Goal: Task Accomplishment & Management: Use online tool/utility

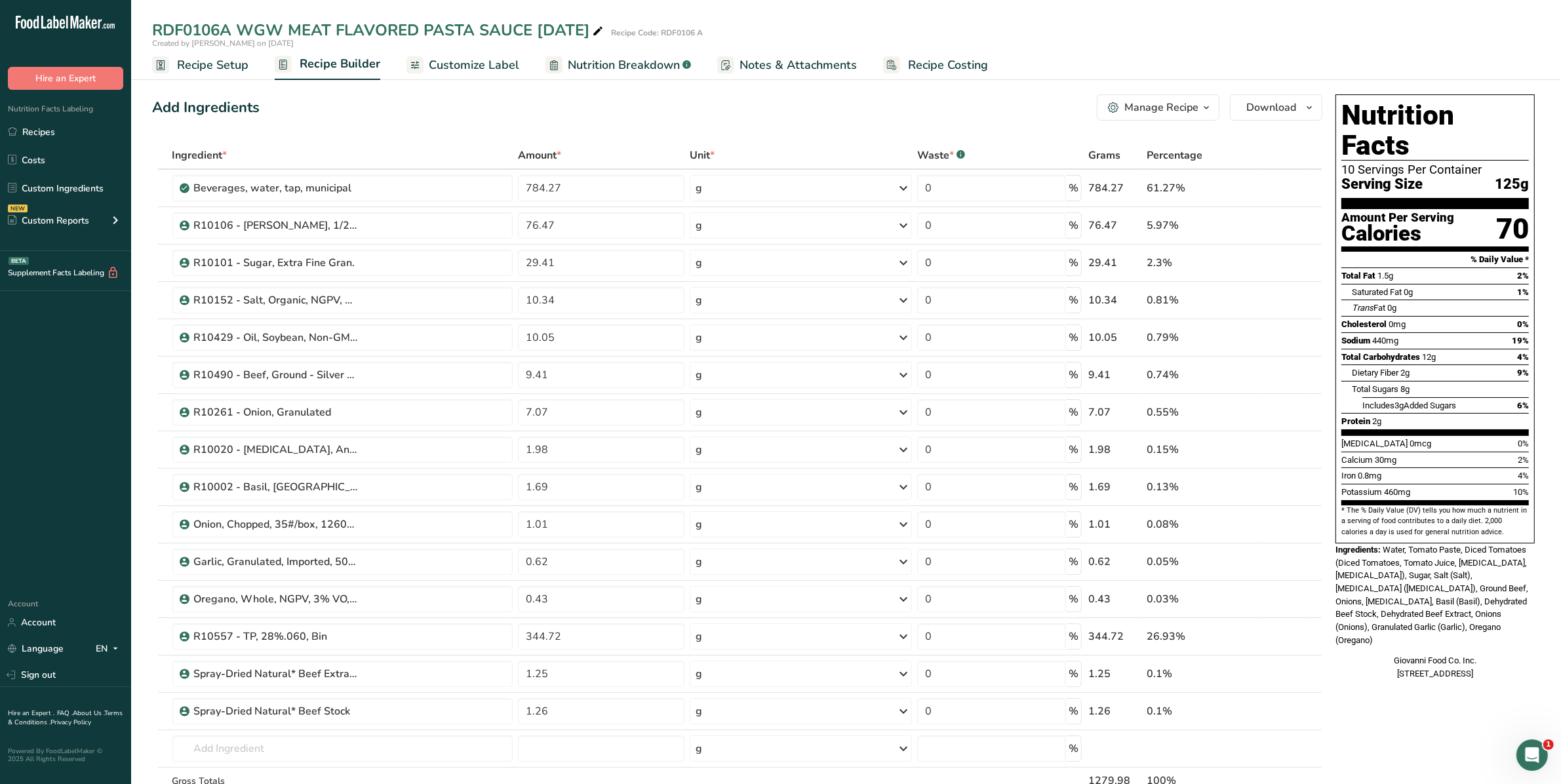
click at [474, 66] on span "Customize Label" at bounding box center [474, 65] width 90 height 18
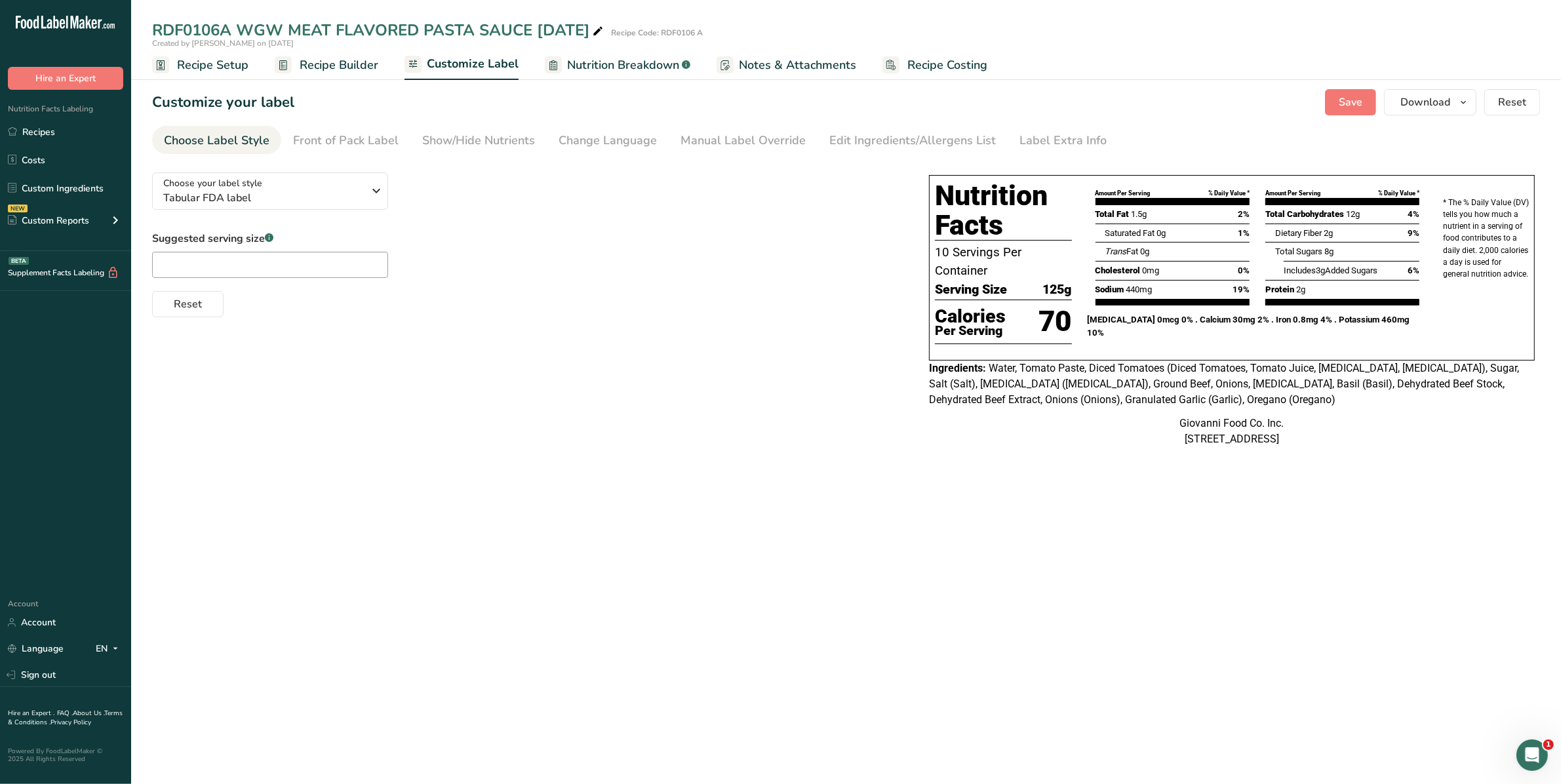
click at [759, 136] on div "Manual Label Override" at bounding box center [743, 140] width 125 height 18
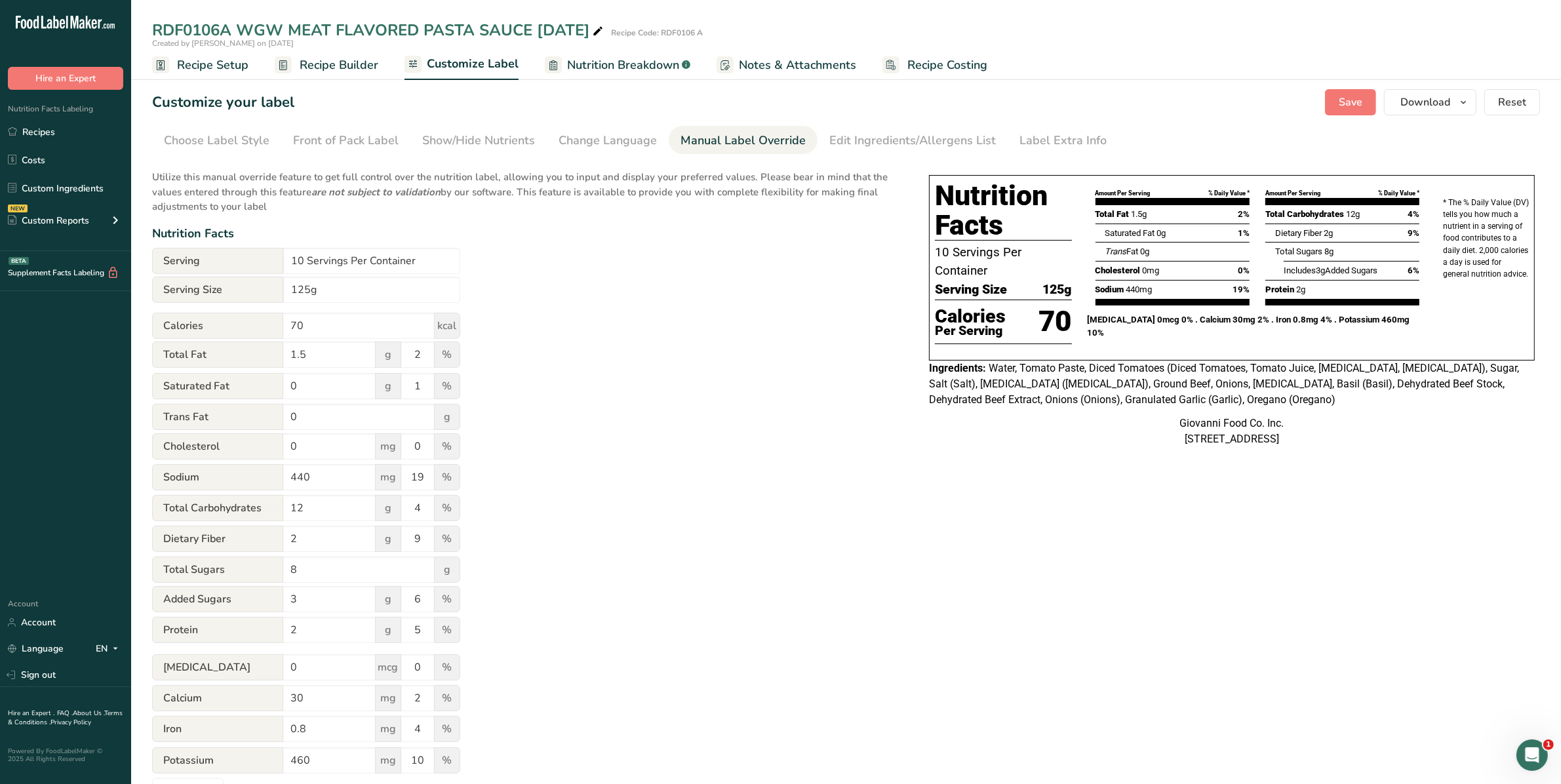
click at [565, 133] on div "Change Language" at bounding box center [608, 140] width 98 height 18
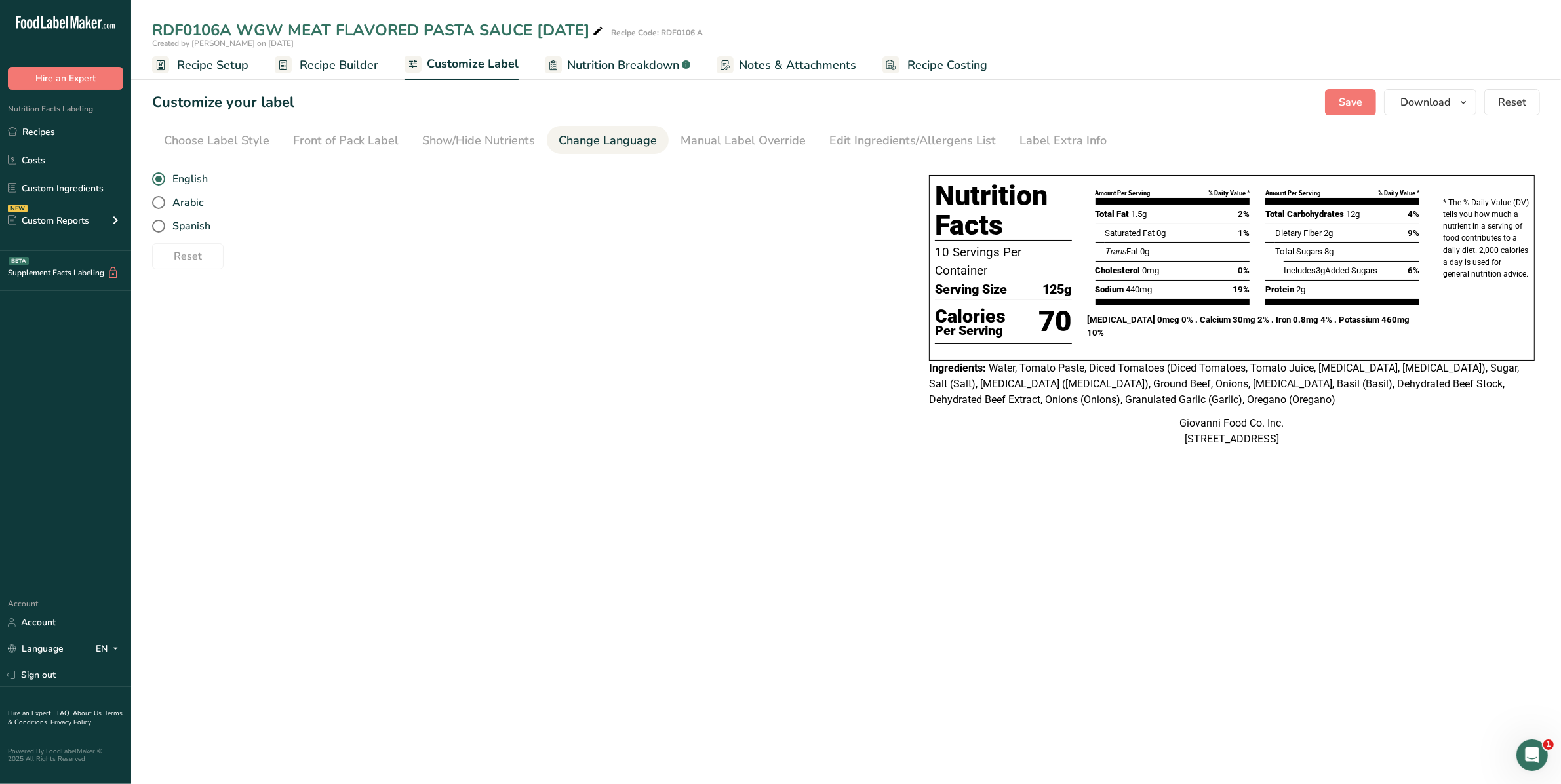
click at [880, 125] on link "Edit Ingredients/Allergens List" at bounding box center [913, 140] width 167 height 30
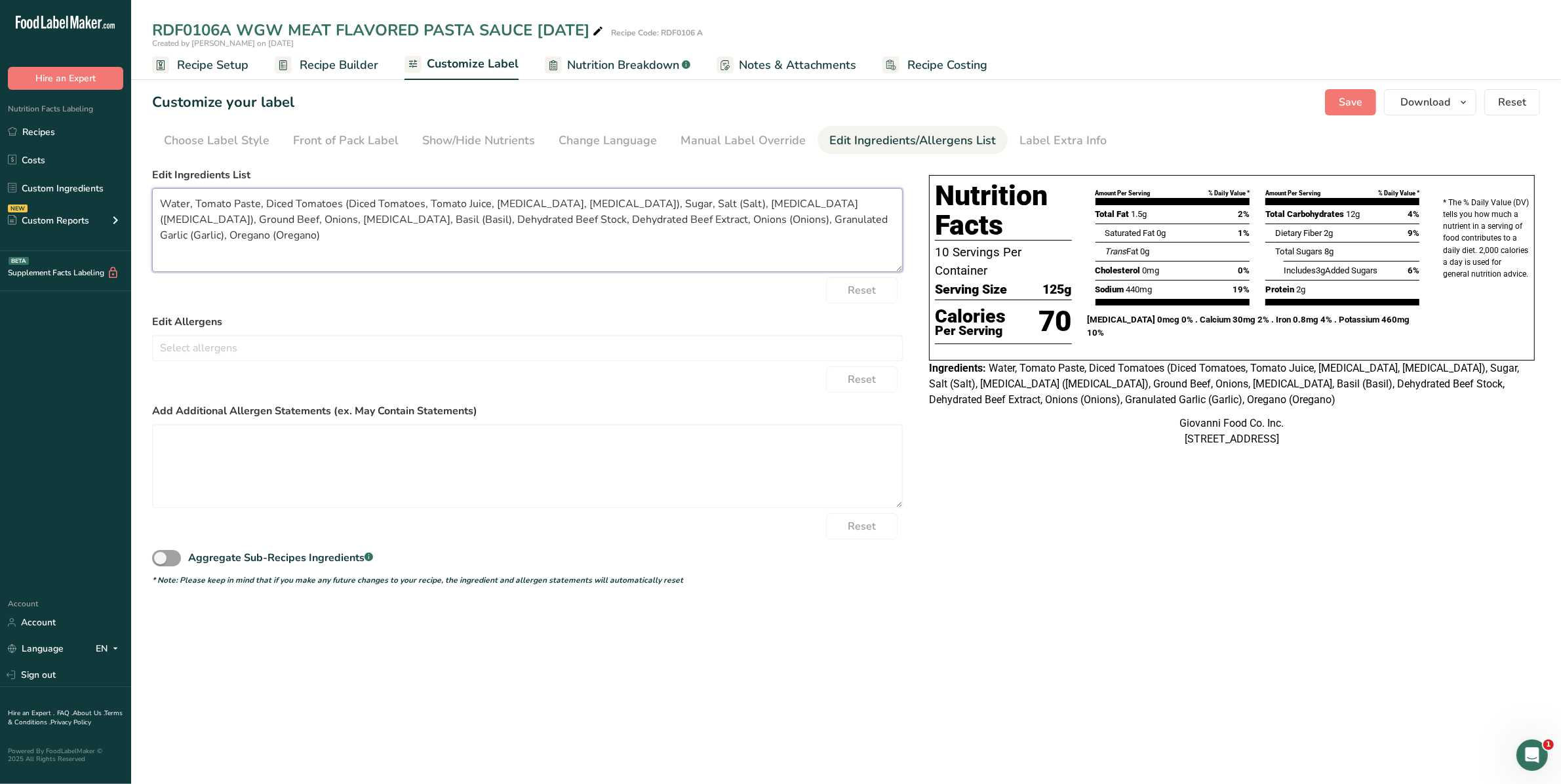
drag, startPoint x: 883, startPoint y: 221, endPoint x: 109, endPoint y: 209, distance: 774.1
click at [109, 209] on div ".a-20{fill:#fff;} Hire an Expert Nutrition Facts Labeling Recipes Costs Custom …" at bounding box center [780, 392] width 1561 height 784
drag, startPoint x: 361, startPoint y: 217, endPoint x: 312, endPoint y: 221, distance: 49.2
click at [312, 221] on textarea "Tomato Puree (Water, Tomato Paste), Diced Tomatoes in Tomato Juice, Sugar, Salt…" at bounding box center [527, 230] width 751 height 84
type textarea "Tomato Puree (Water, Tomato Paste), Diced Tomatoes in Tomato Juice, Sugar, Salt…"
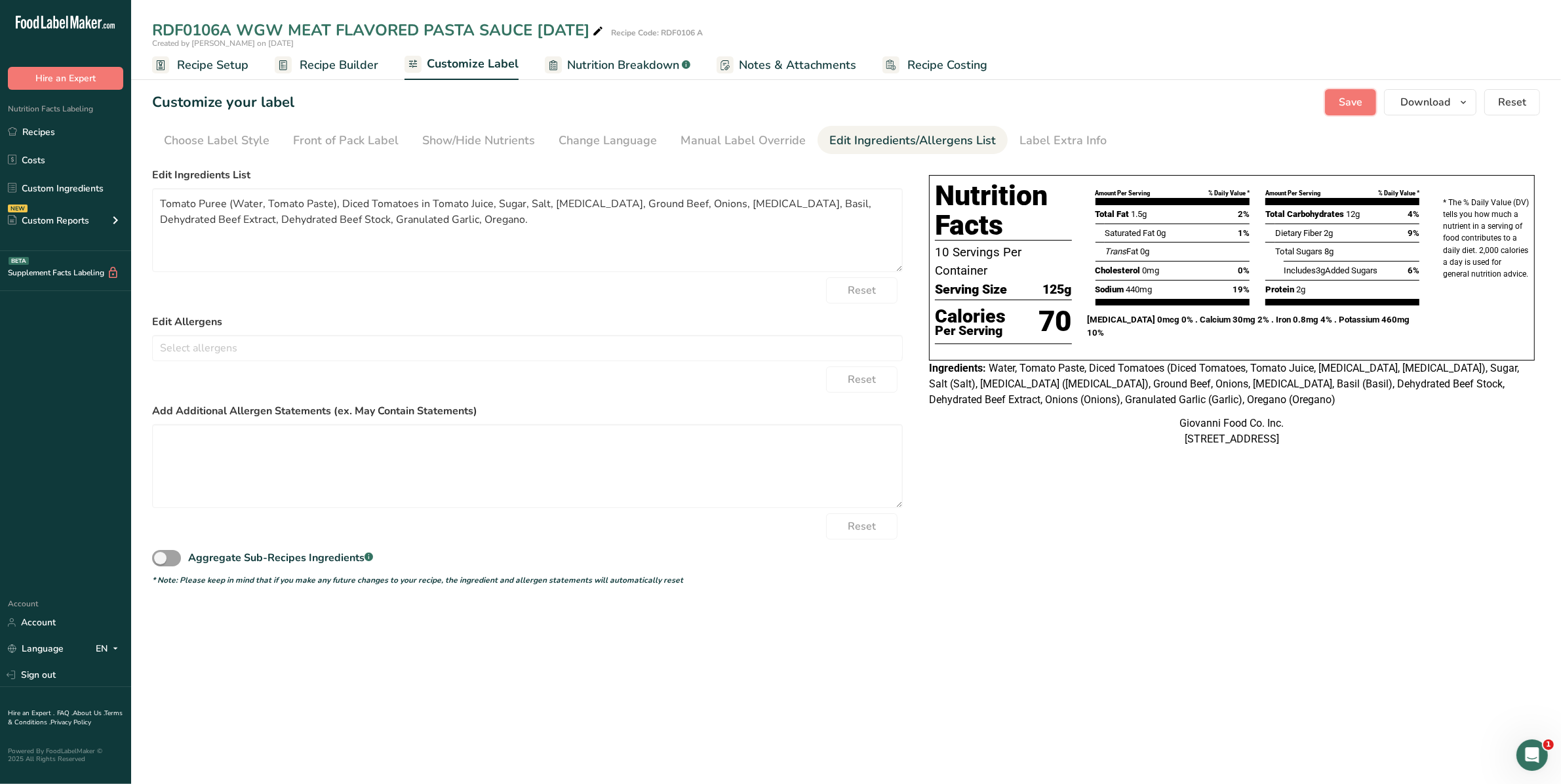
click at [1352, 105] on span "Save" at bounding box center [1350, 103] width 24 height 16
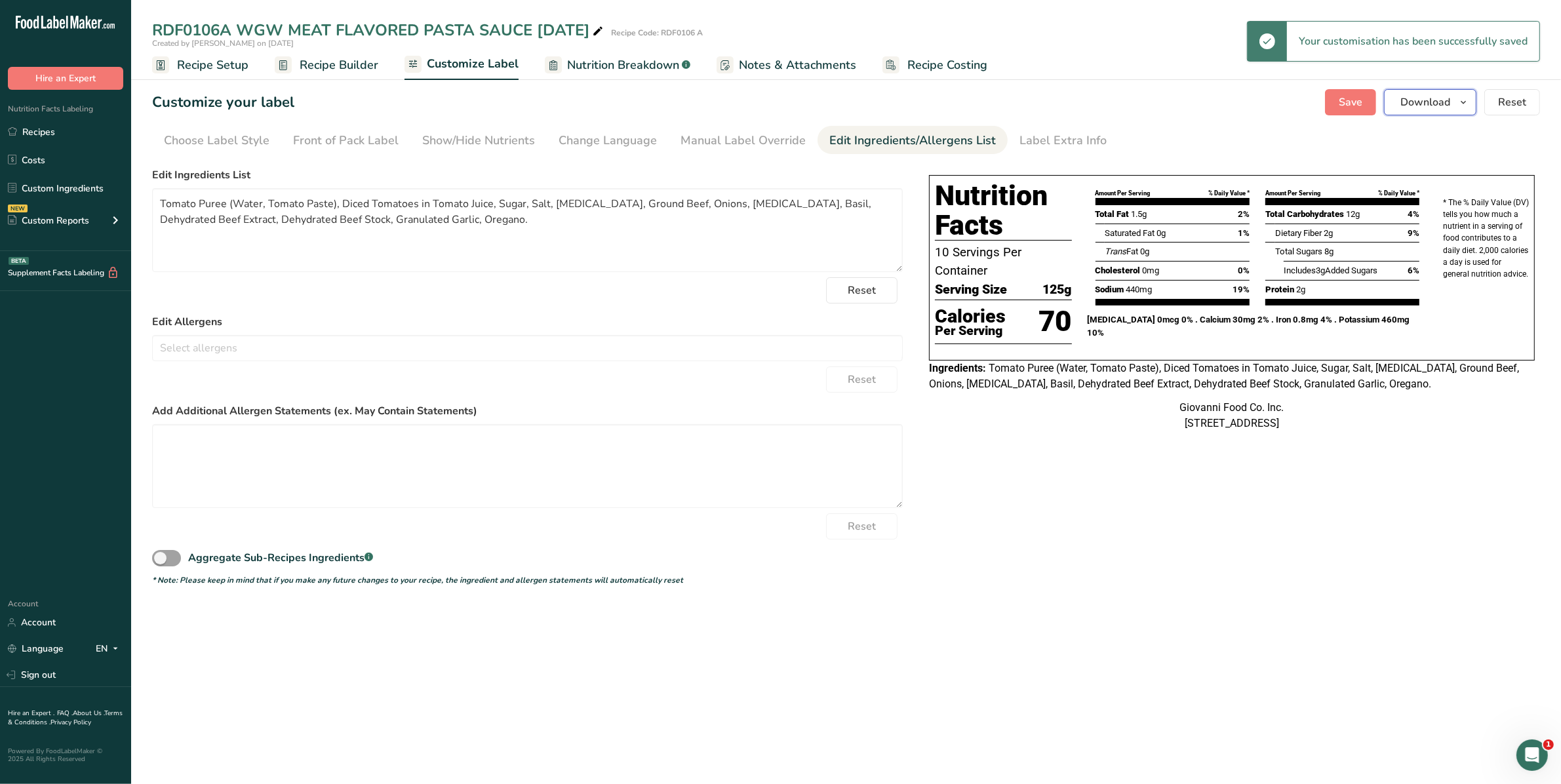
click at [1454, 97] on button "Download" at bounding box center [1429, 103] width 92 height 26
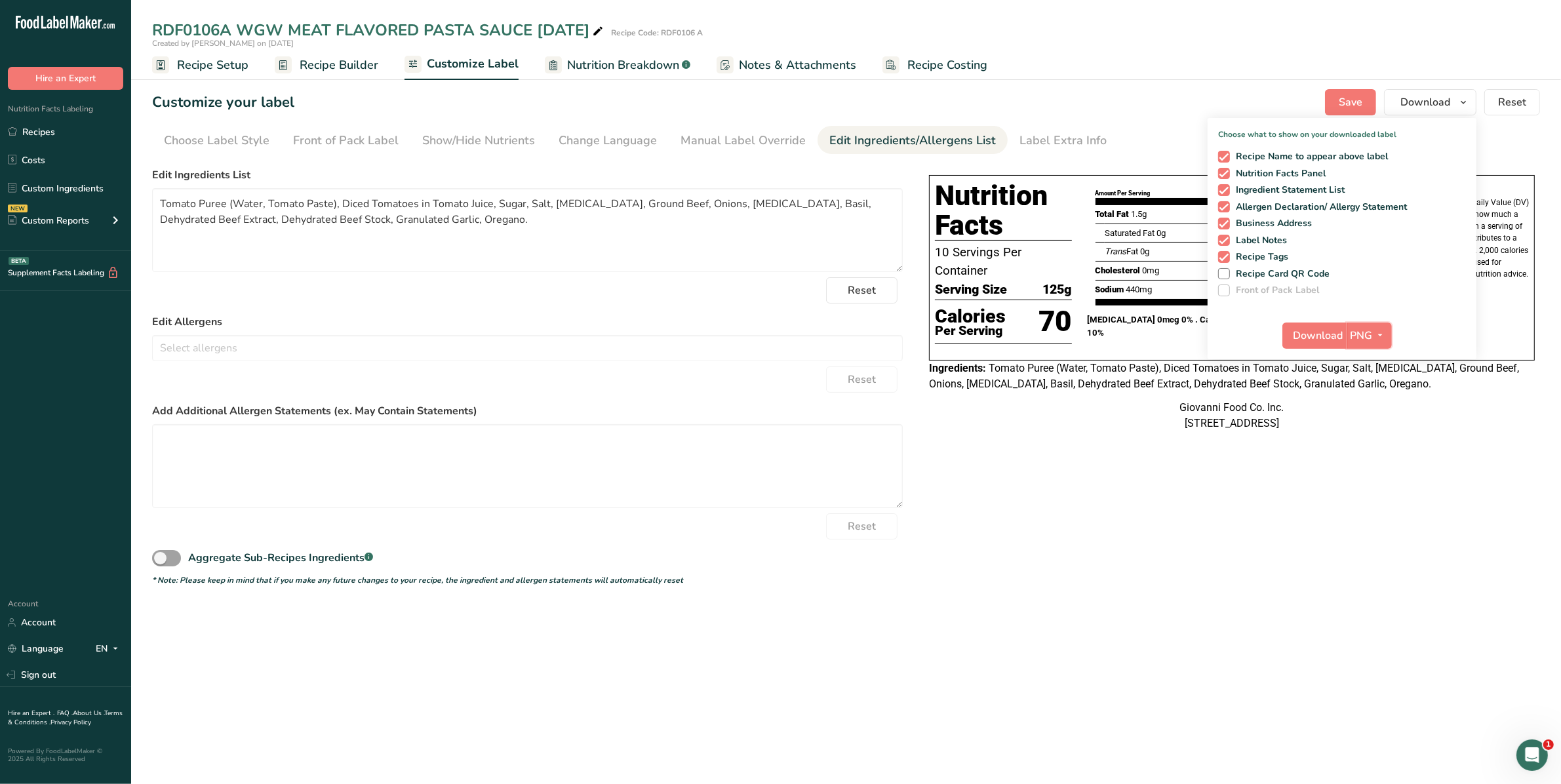
click at [1360, 336] on span "PNG" at bounding box center [1361, 336] width 22 height 16
click at [1371, 431] on link "PDF" at bounding box center [1371, 426] width 42 height 22
click at [594, 27] on icon at bounding box center [598, 31] width 11 height 18
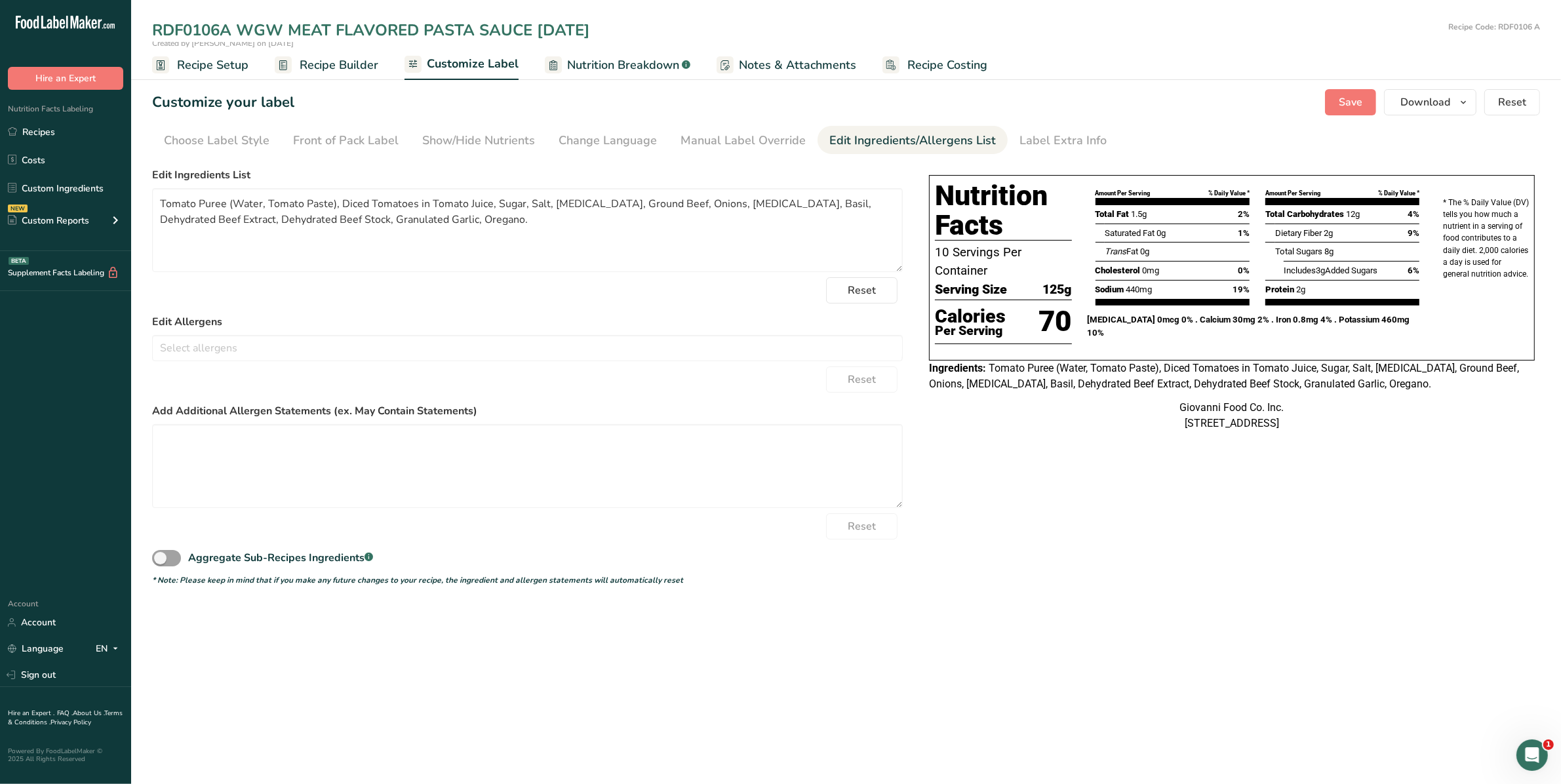
drag, startPoint x: 592, startPoint y: 28, endPoint x: 535, endPoint y: 37, distance: 57.7
click at [535, 37] on input "RDF0106A WGW MEAT FLAVORED PASTA SAUCE [DATE]" at bounding box center [797, 30] width 1291 height 24
type input "RDF0106A WGW MEAT FLAVORED PASTA SAUCE 45oz"
click at [1333, 105] on button "Save" at bounding box center [1350, 103] width 51 height 26
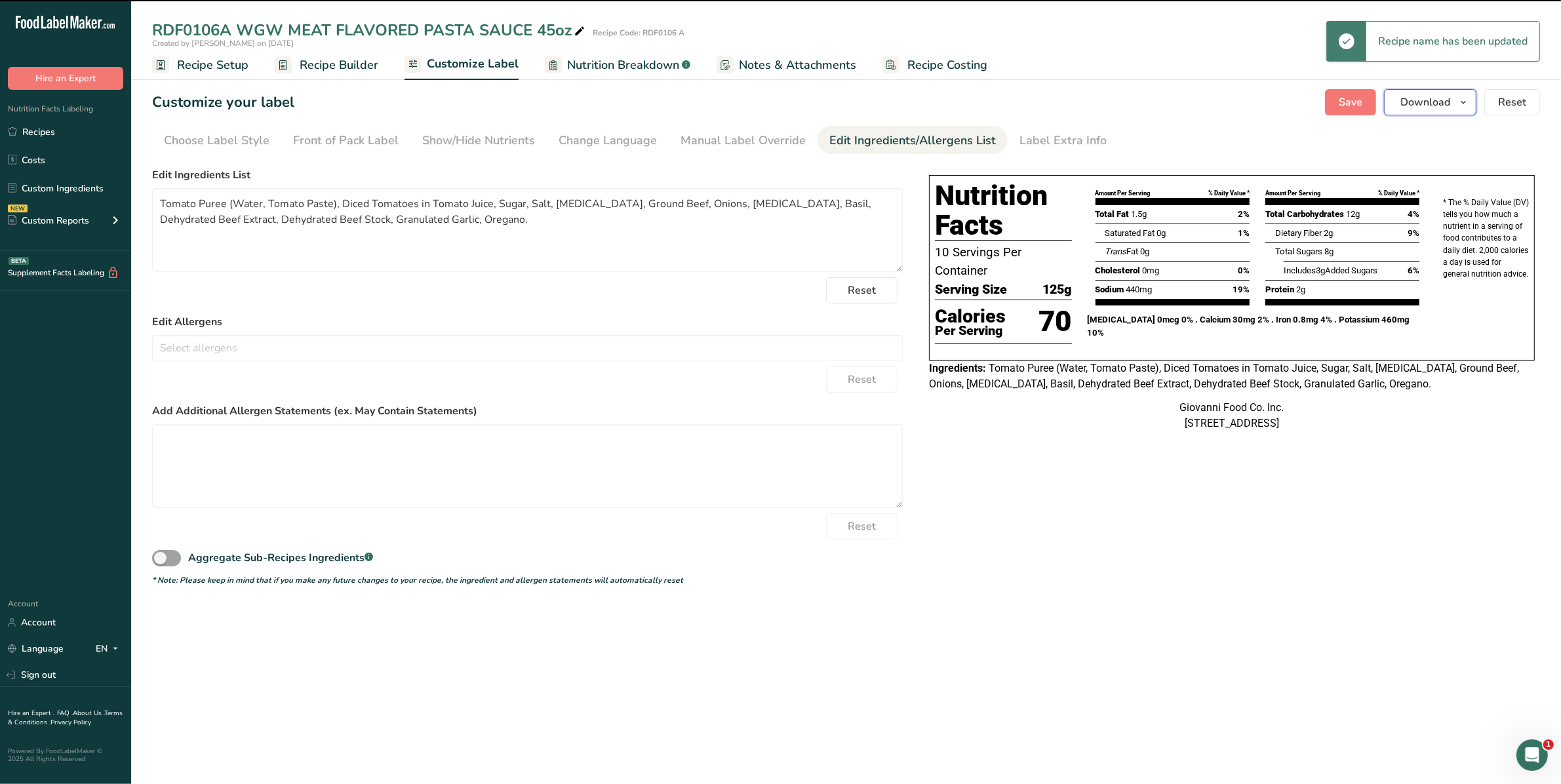
click at [1454, 105] on button "Download" at bounding box center [1429, 103] width 92 height 26
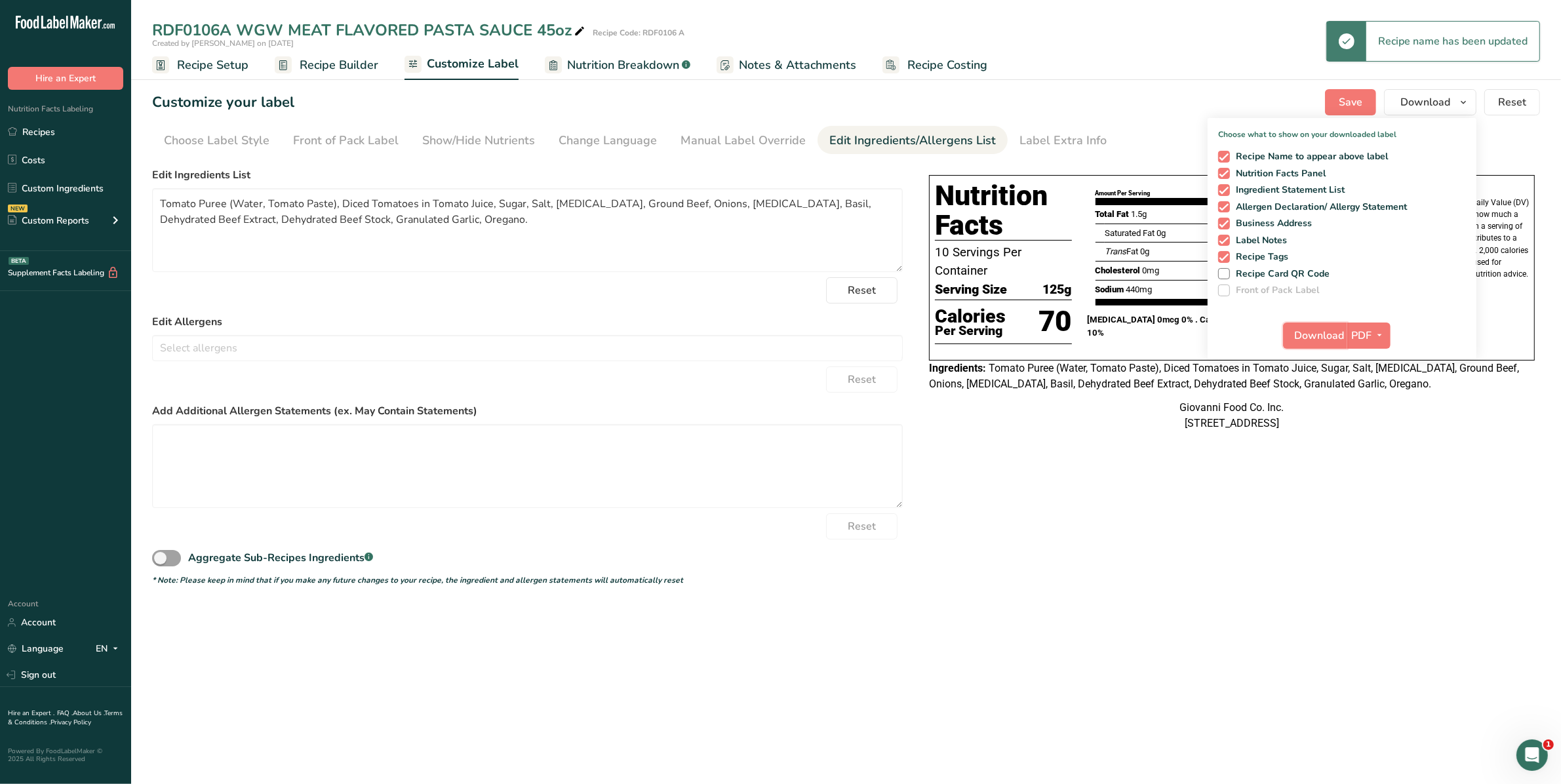
click at [1332, 339] on span "Download" at bounding box center [1319, 336] width 50 height 16
drag, startPoint x: 39, startPoint y: 120, endPoint x: 500, endPoint y: 299, distance: 494.5
click at [39, 120] on link "Recipes" at bounding box center [65, 132] width 131 height 25
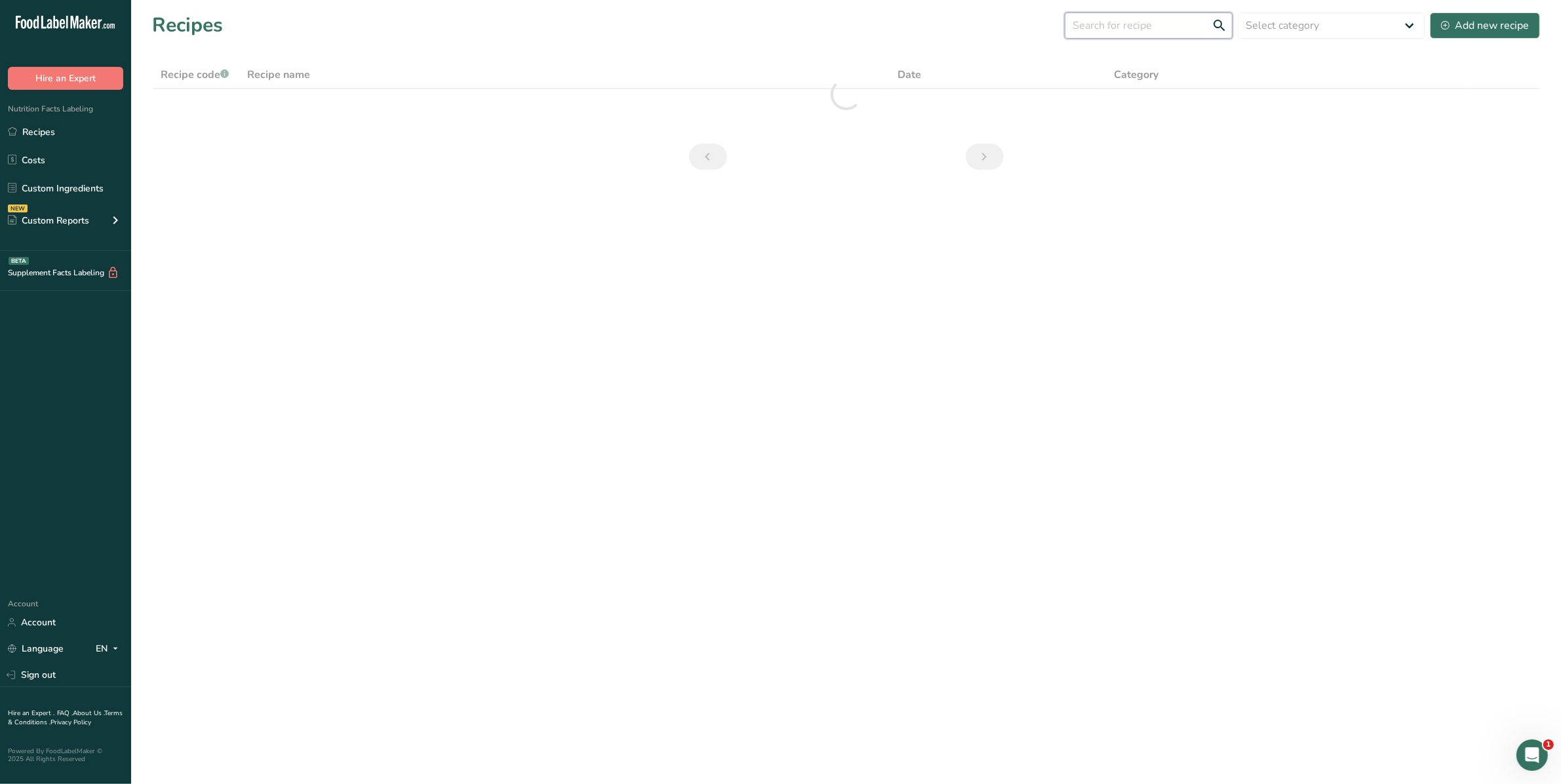
click at [1139, 28] on input "text" at bounding box center [1148, 25] width 168 height 26
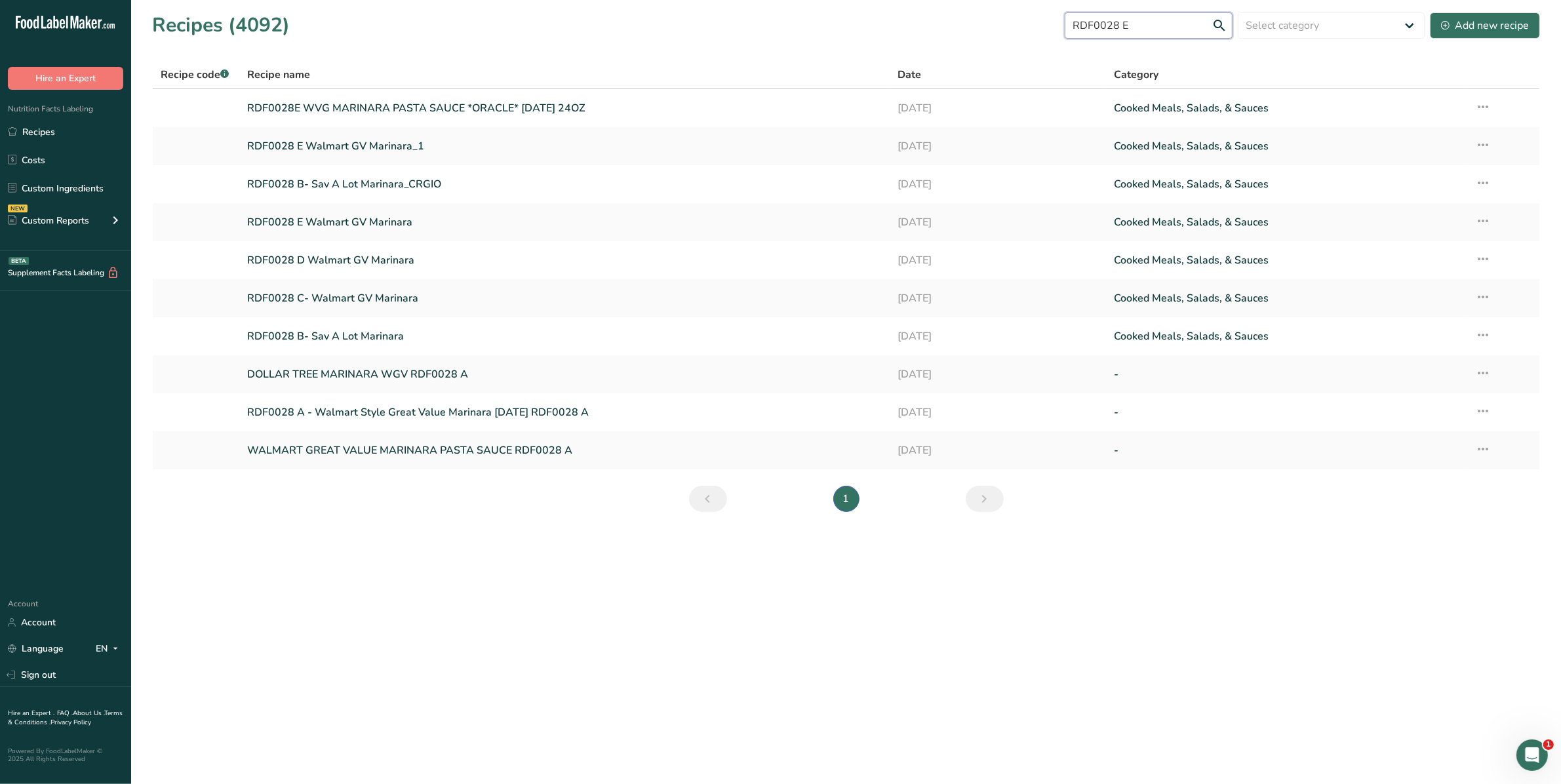
type input "RDF0028 E"
click at [490, 113] on link "RDF0028E WVG MARINARA PASTA SAUCE *ORACLE* [DATE] 24OZ" at bounding box center [564, 108] width 634 height 27
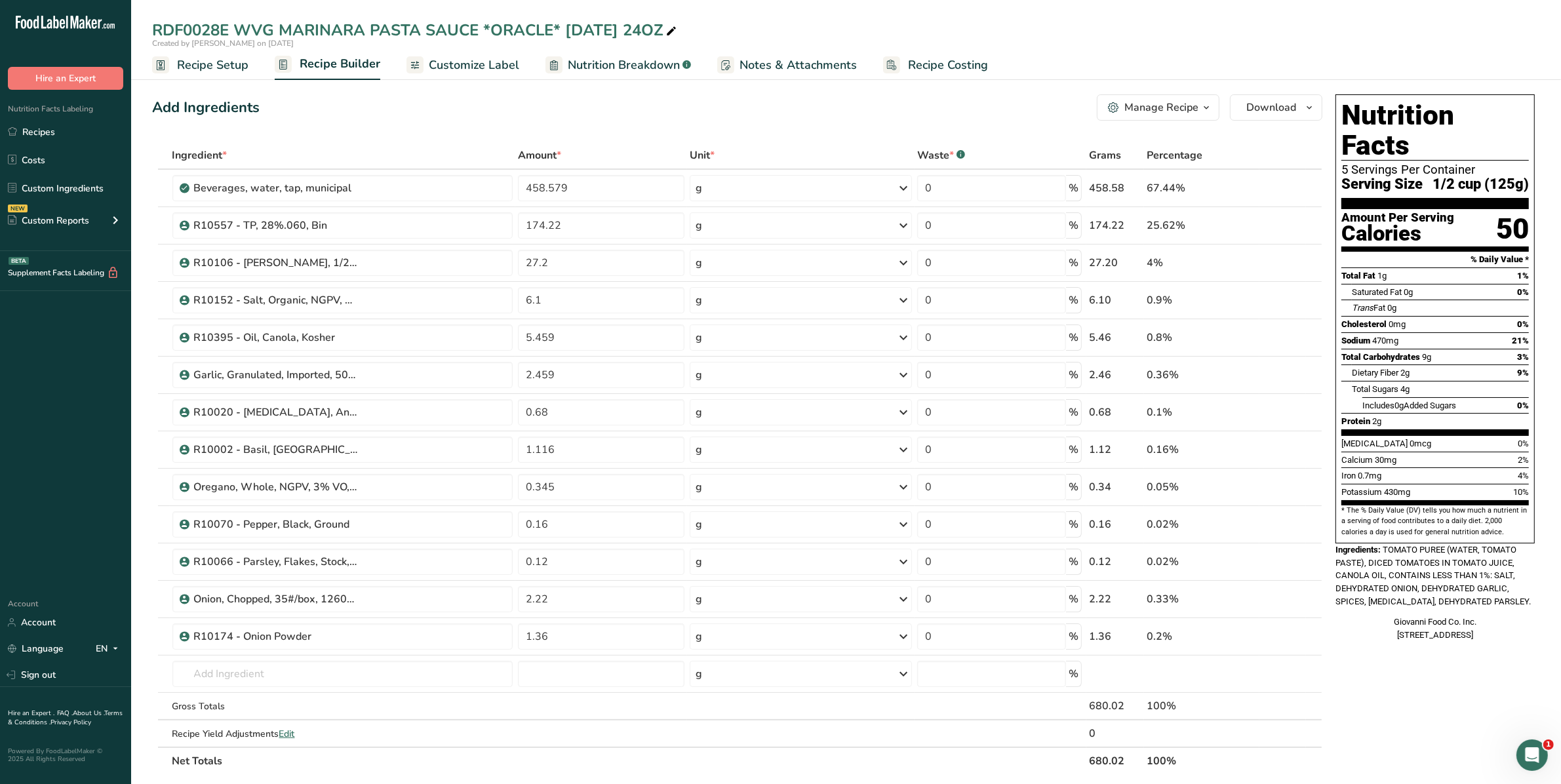
click at [668, 25] on icon at bounding box center [670, 31] width 11 height 18
drag, startPoint x: 559, startPoint y: 27, endPoint x: 483, endPoint y: 38, distance: 76.8
click at [483, 38] on input "RDF0028E WVG MARINARA PASTA SAUCE *ORACLE* [DATE] 24OZ" at bounding box center [846, 30] width 1388 height 24
click at [590, 32] on input "RDF0028E WVG MARINARA PASTA SAUCE [DATE] 24OZ" at bounding box center [846, 30] width 1388 height 24
drag, startPoint x: 528, startPoint y: 30, endPoint x: 483, endPoint y: 34, distance: 45.2
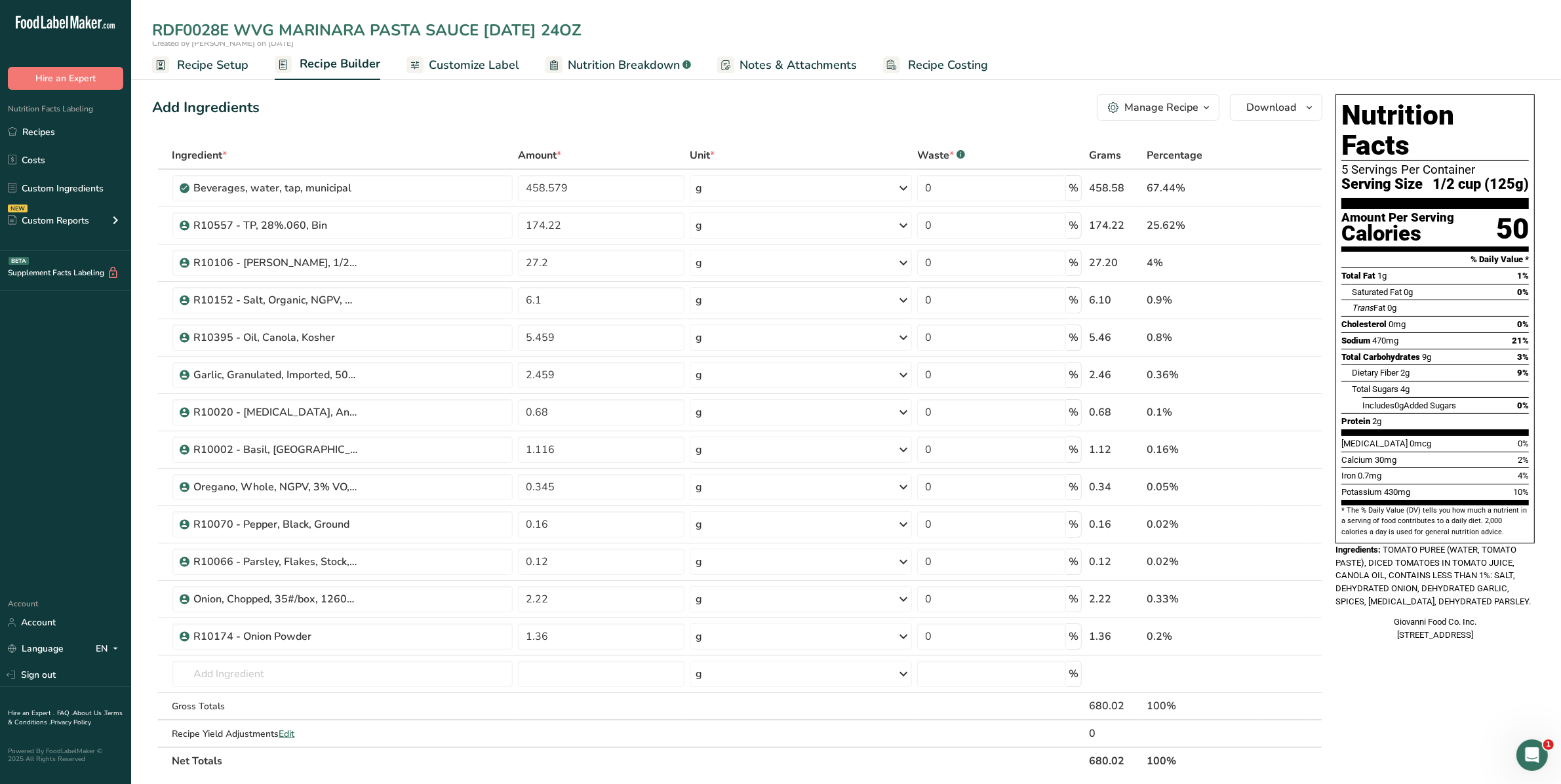
click at [483, 34] on input "RDF0028E WVG MARINARA PASTA SAUCE [DATE] 24OZ" at bounding box center [846, 30] width 1388 height 24
type input "RDF0028E WVG MARINARA PASTA SAUCE 24OZ"
click at [1267, 110] on span "Download" at bounding box center [1271, 108] width 50 height 16
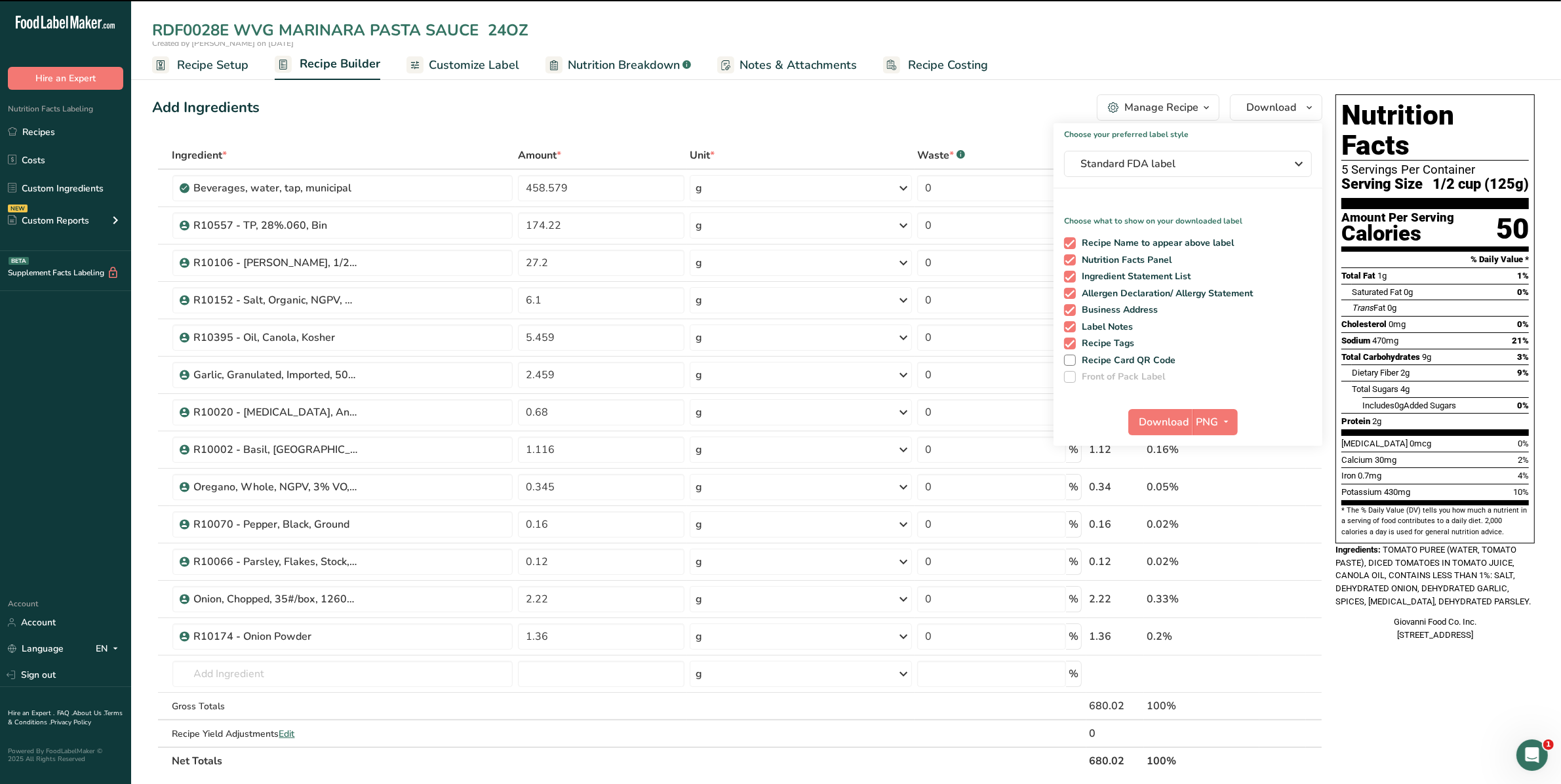
drag, startPoint x: 844, startPoint y: 31, endPoint x: 853, endPoint y: 14, distance: 19.2
click at [844, 32] on input "RDF0028E WVG MARINARA PASTA SAUCE 24OZ" at bounding box center [846, 30] width 1388 height 24
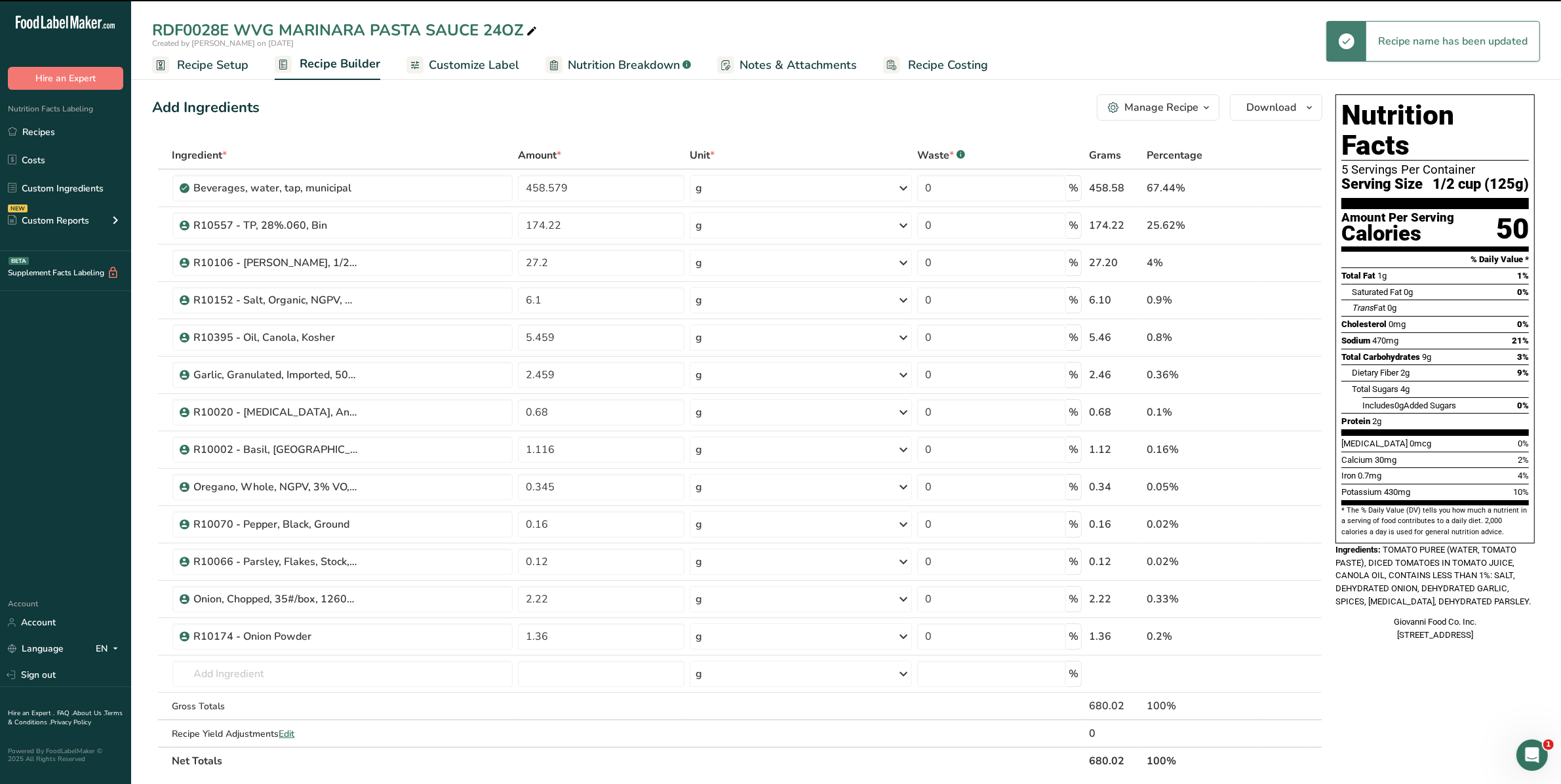
click at [853, 14] on div "RDF0028E WVG MARINARA PASTA SAUCE 24OZ Created by [PERSON_NAME] on [DATE] Recip…" at bounding box center [846, 39] width 1430 height 80
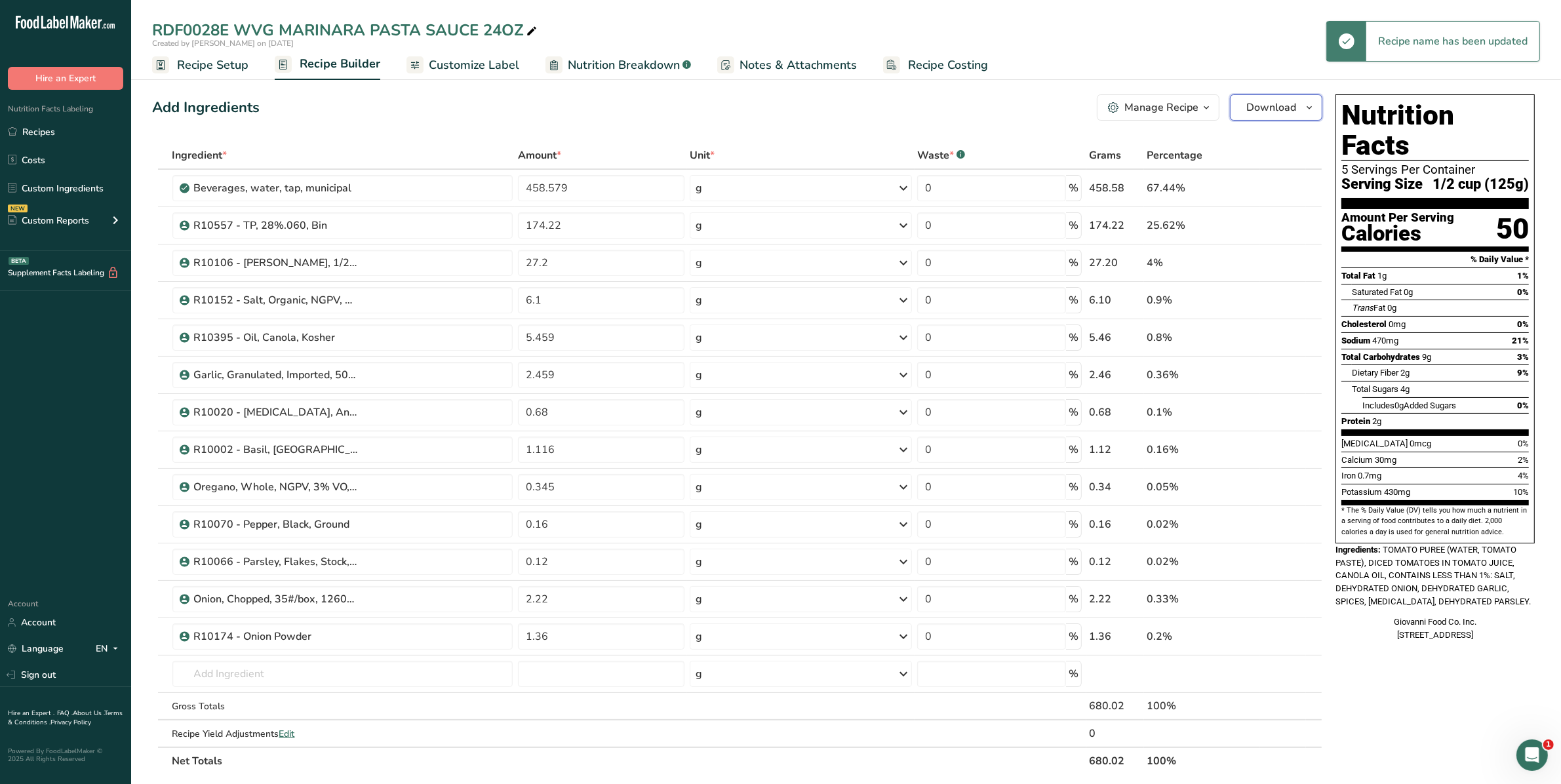
click at [1298, 112] on button "Download" at bounding box center [1276, 108] width 92 height 26
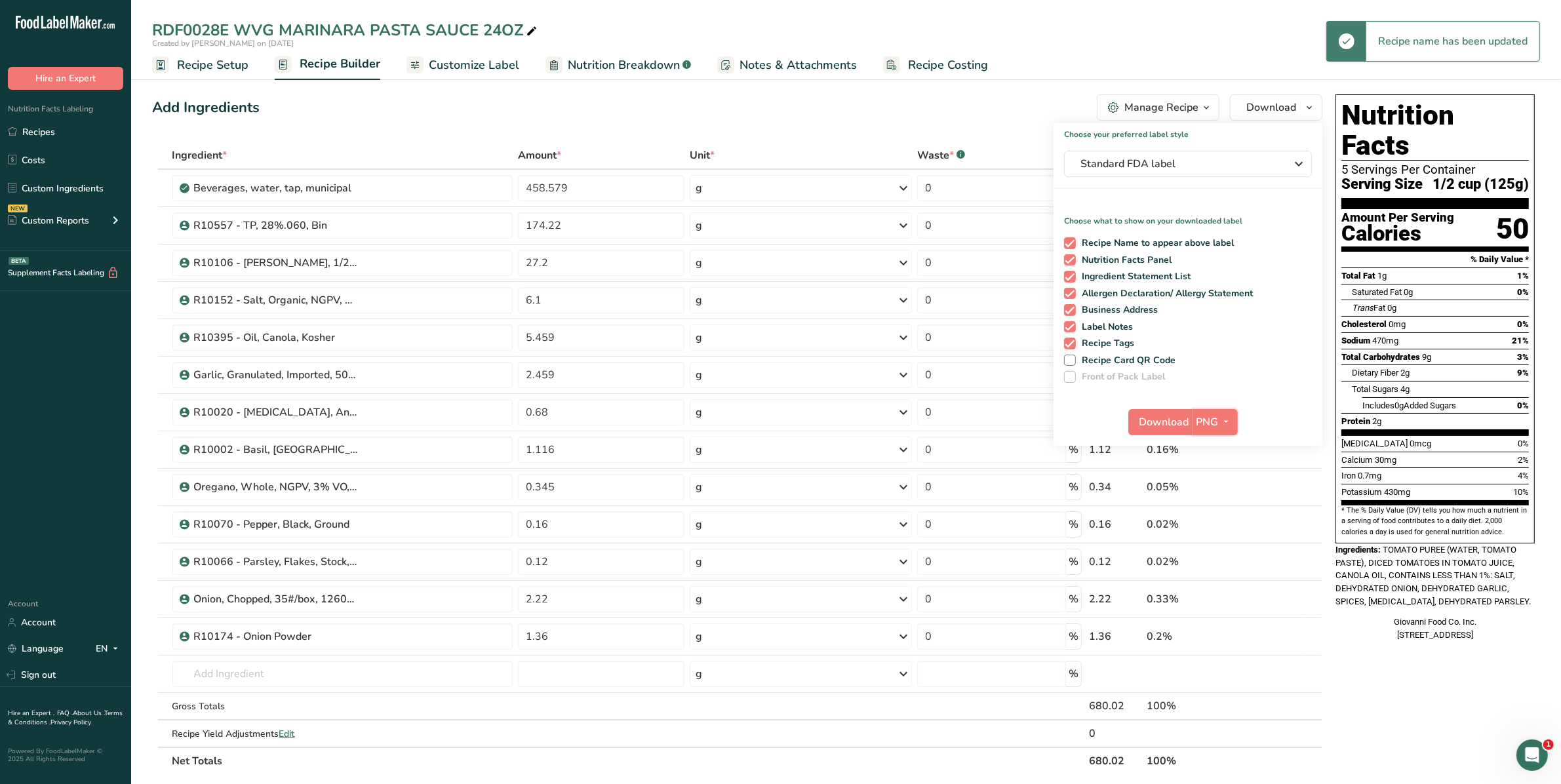
click at [1208, 424] on span "PNG" at bounding box center [1207, 422] width 22 height 16
click at [1218, 509] on link "PDF" at bounding box center [1217, 513] width 42 height 22
click at [1173, 426] on span "Download" at bounding box center [1164, 422] width 50 height 16
click at [1514, 53] on ul "Recipe Setup Recipe Builder Customize Label Nutrition Breakdown .a-a{fill:#3473…" at bounding box center [846, 64] width 1430 height 31
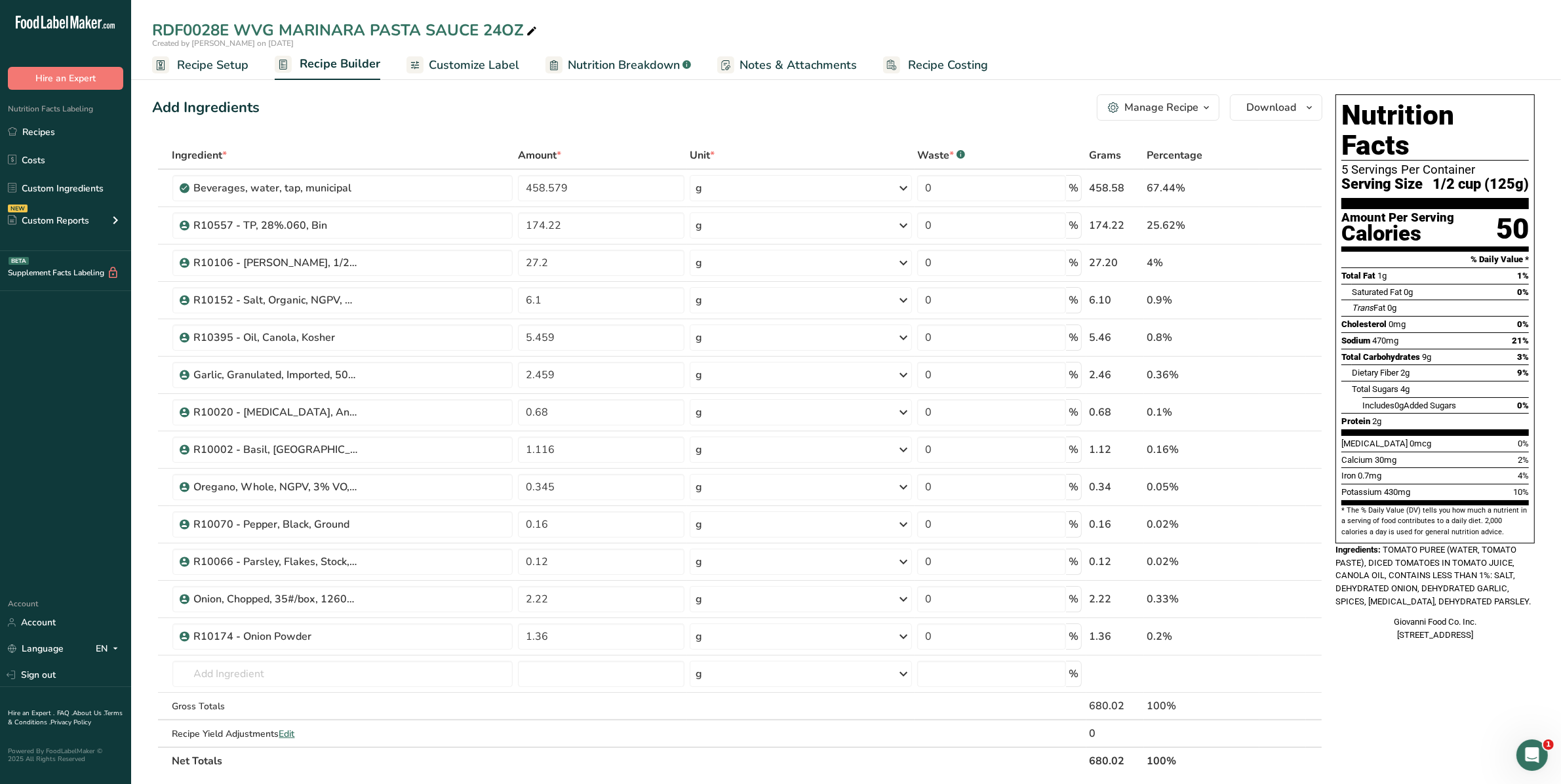
click at [204, 74] on link "Recipe Setup" at bounding box center [200, 66] width 97 height 30
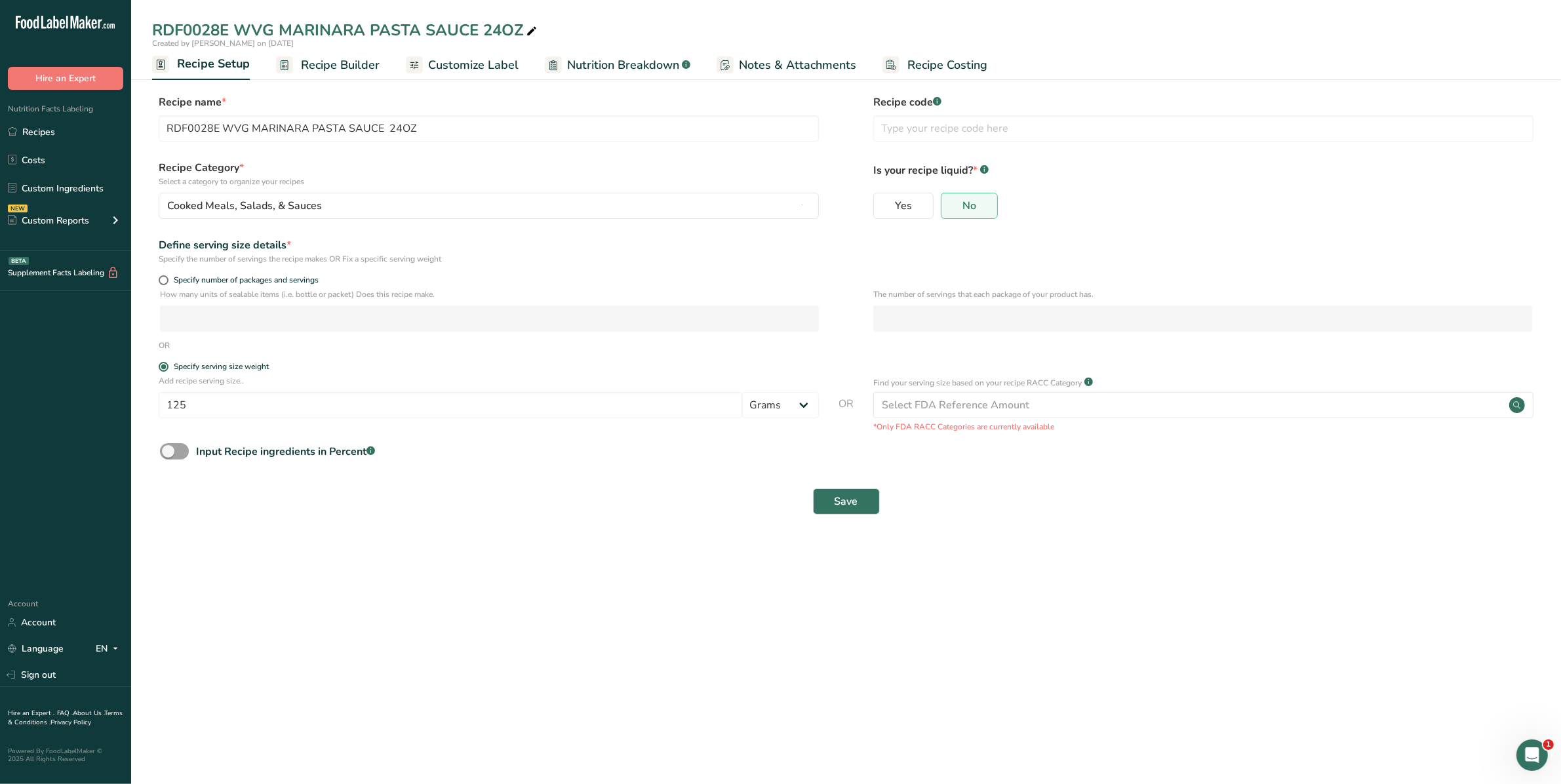
click at [301, 61] on span "Recipe Builder" at bounding box center [340, 65] width 79 height 18
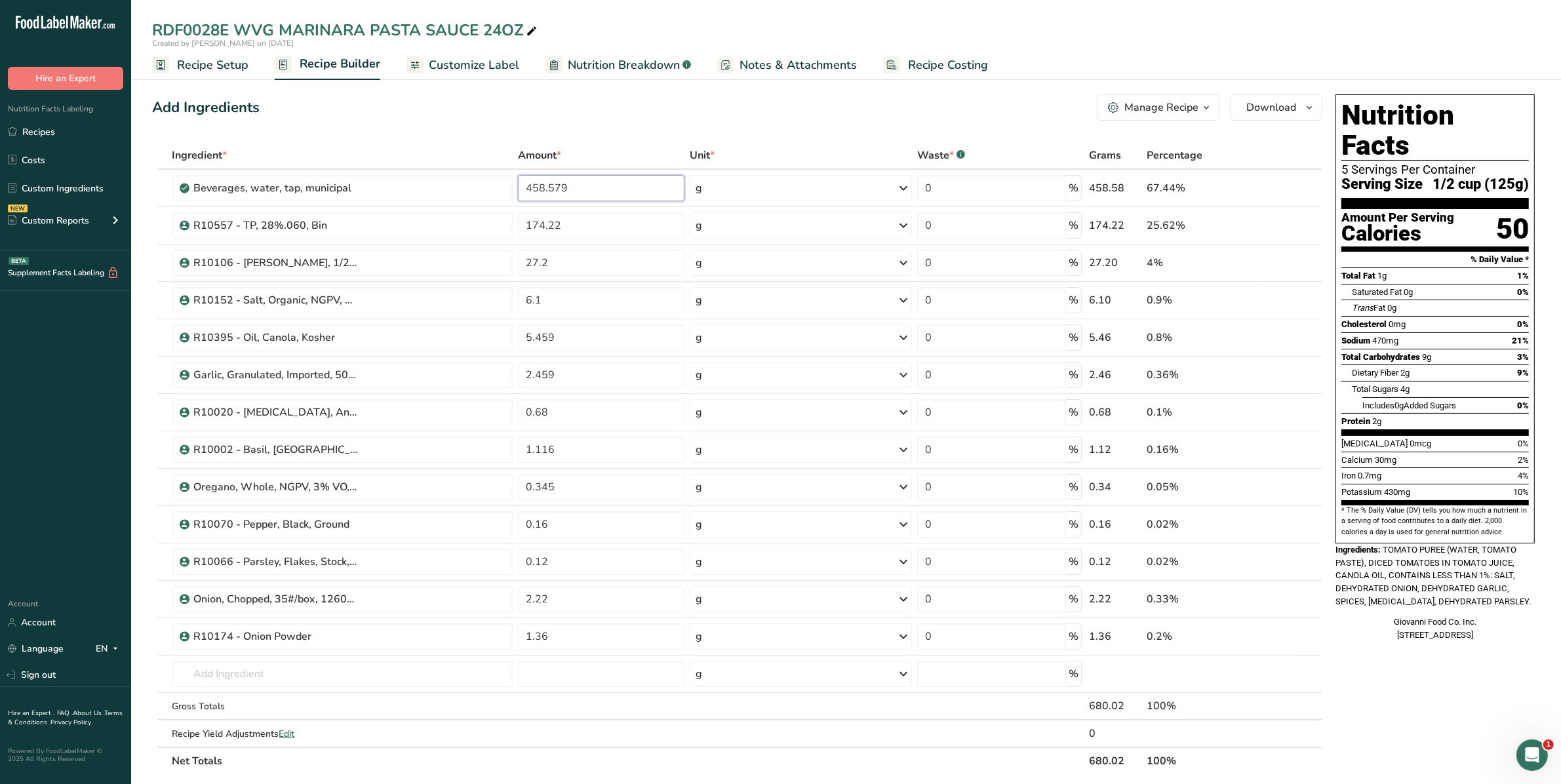
drag, startPoint x: 591, startPoint y: 182, endPoint x: 476, endPoint y: 187, distance: 115.1
click at [476, 187] on tr "Beverages, water, tap, municipal 458.579 g Portions 1 fl oz 1 bottle 8 fl oz 1 …" at bounding box center [737, 189] width 1169 height 38
type input "863.207"
click at [595, 227] on div "Ingredient * Amount * Unit * Waste * .a-a{fill:#347362;}.b-a{fill:#fff;} Grams …" at bounding box center [737, 458] width 1171 height 633
drag, startPoint x: 582, startPoint y: 227, endPoint x: 415, endPoint y: 236, distance: 167.2
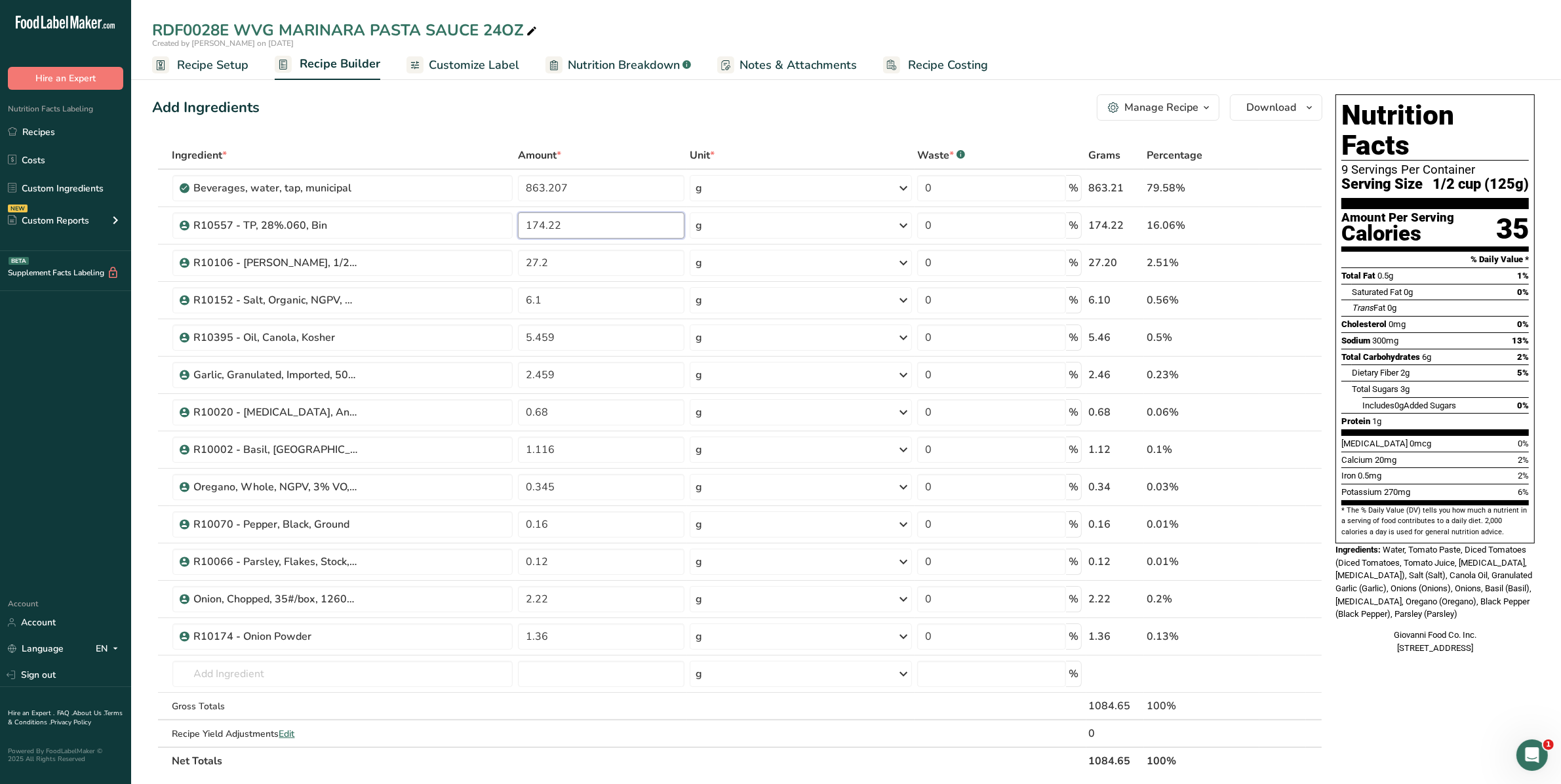
click at [415, 236] on tr "R10557 - TP, 28%.060, Bin 174.22 g Weight Units g kg mg See more Volume Units l…" at bounding box center [737, 225] width 1169 height 38
type input "327.944"
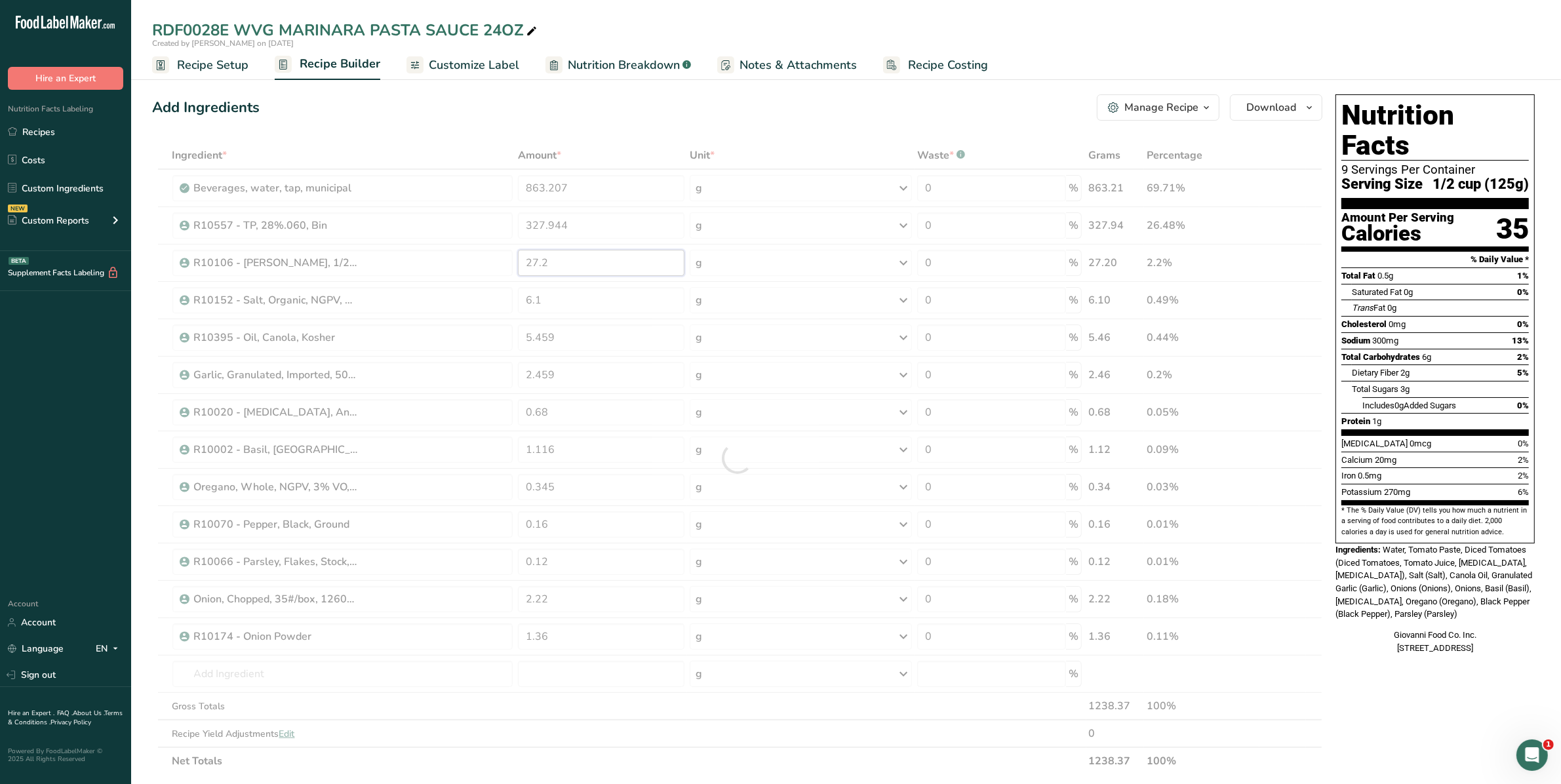
click at [436, 267] on div "Ingredient * Amount * Unit * Waste * .a-a{fill:#347362;}.b-a{fill:#fff;} Grams …" at bounding box center [737, 458] width 1171 height 633
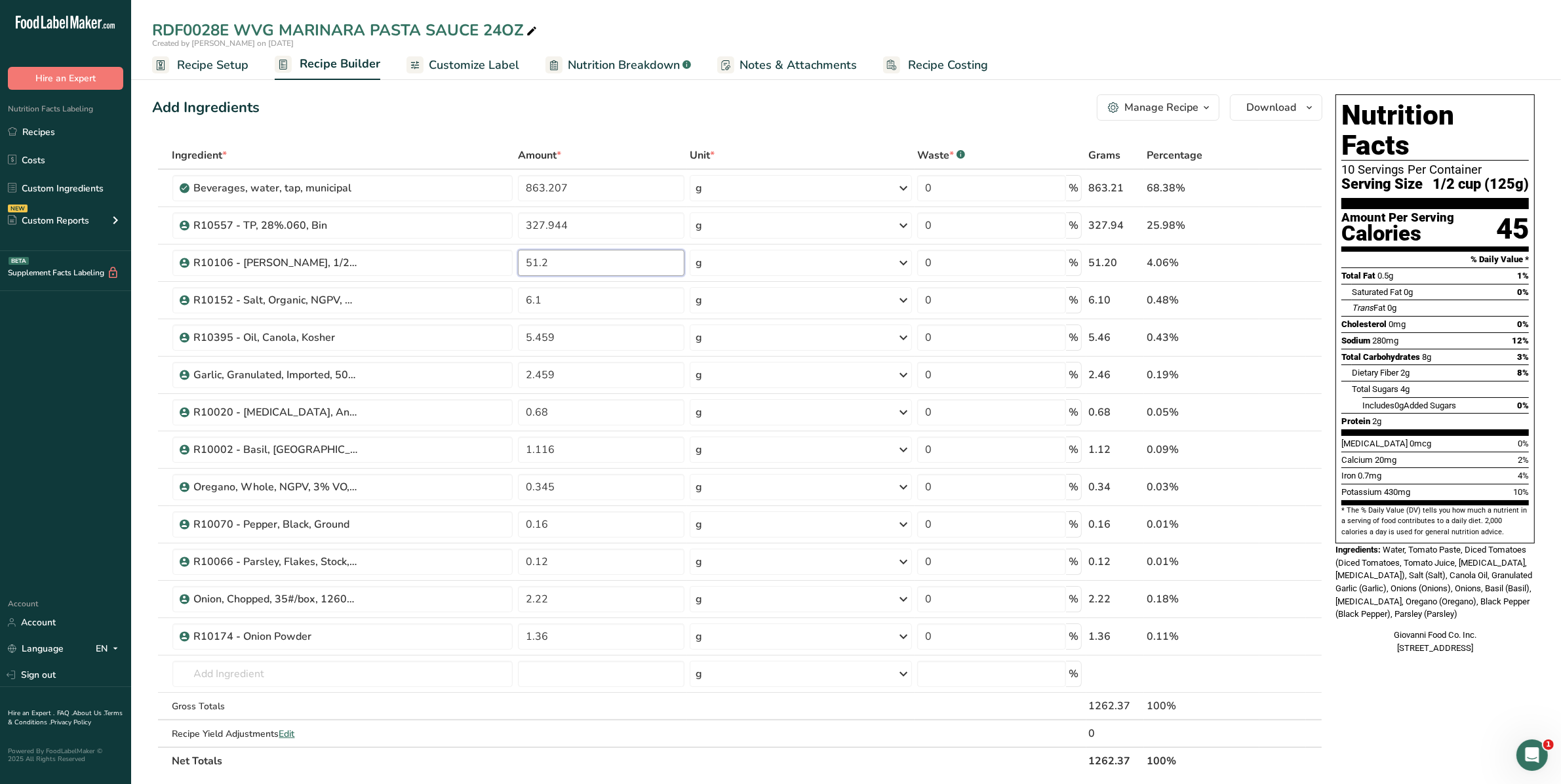
type input "51.2"
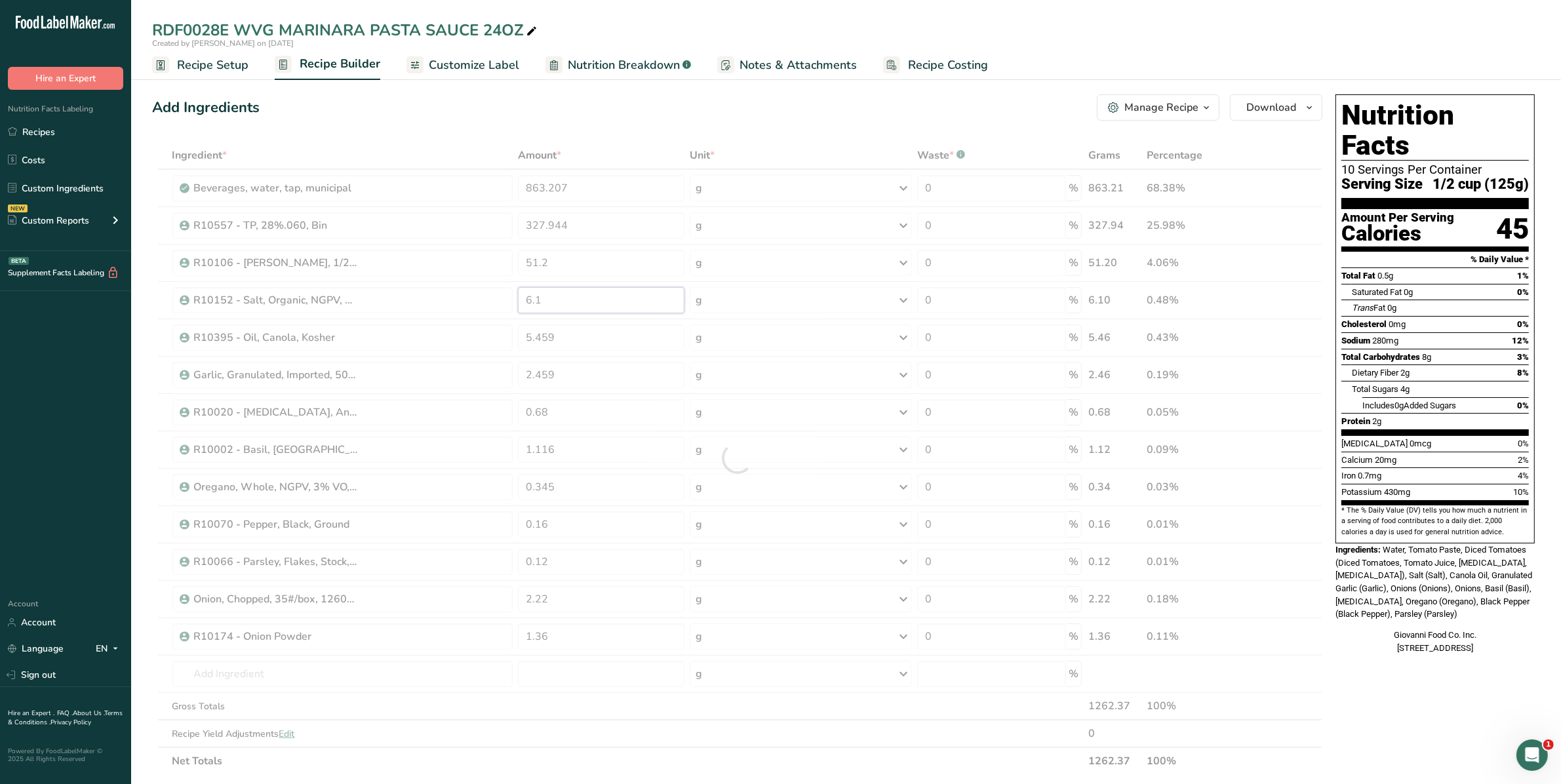
click at [502, 304] on div "Ingredient * Amount * Unit * Waste * .a-a{fill:#347362;}.b-a{fill:#fff;} Grams …" at bounding box center [737, 458] width 1171 height 633
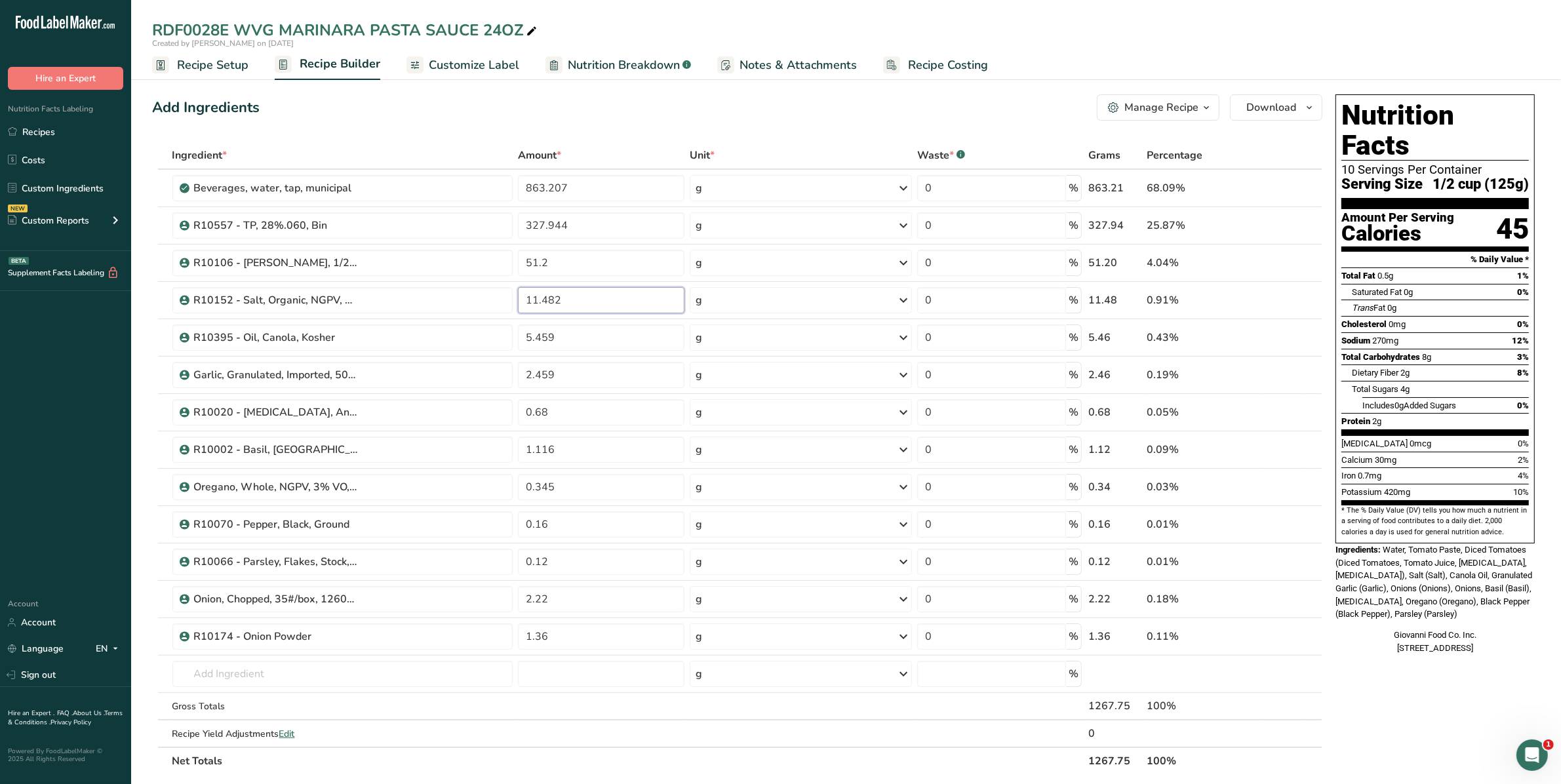
type input "11.482"
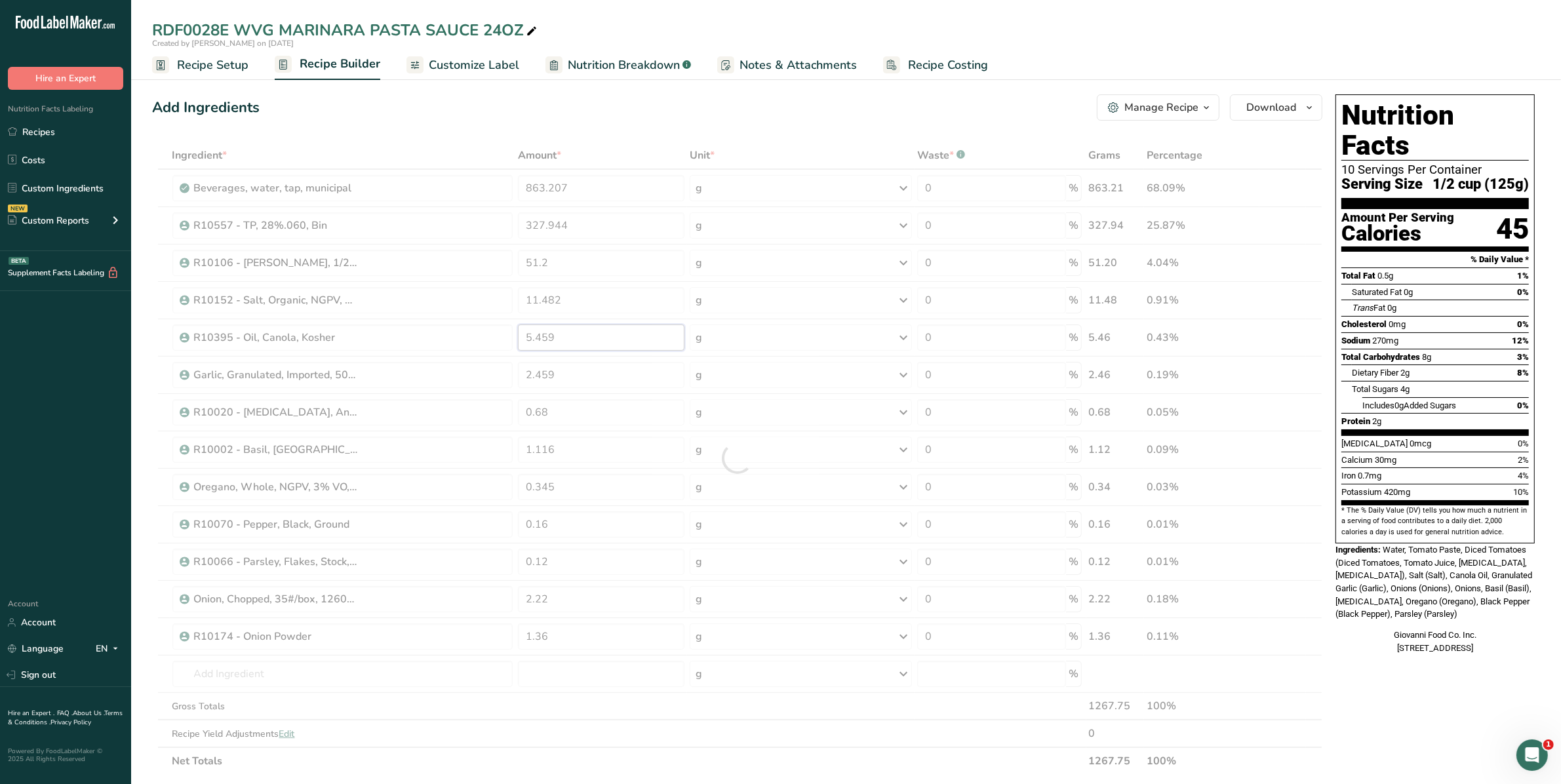
click at [406, 357] on div "Ingredient * Amount * Unit * Waste * .a-a{fill:#347362;}.b-a{fill:#fff;} Grams …" at bounding box center [737, 458] width 1171 height 633
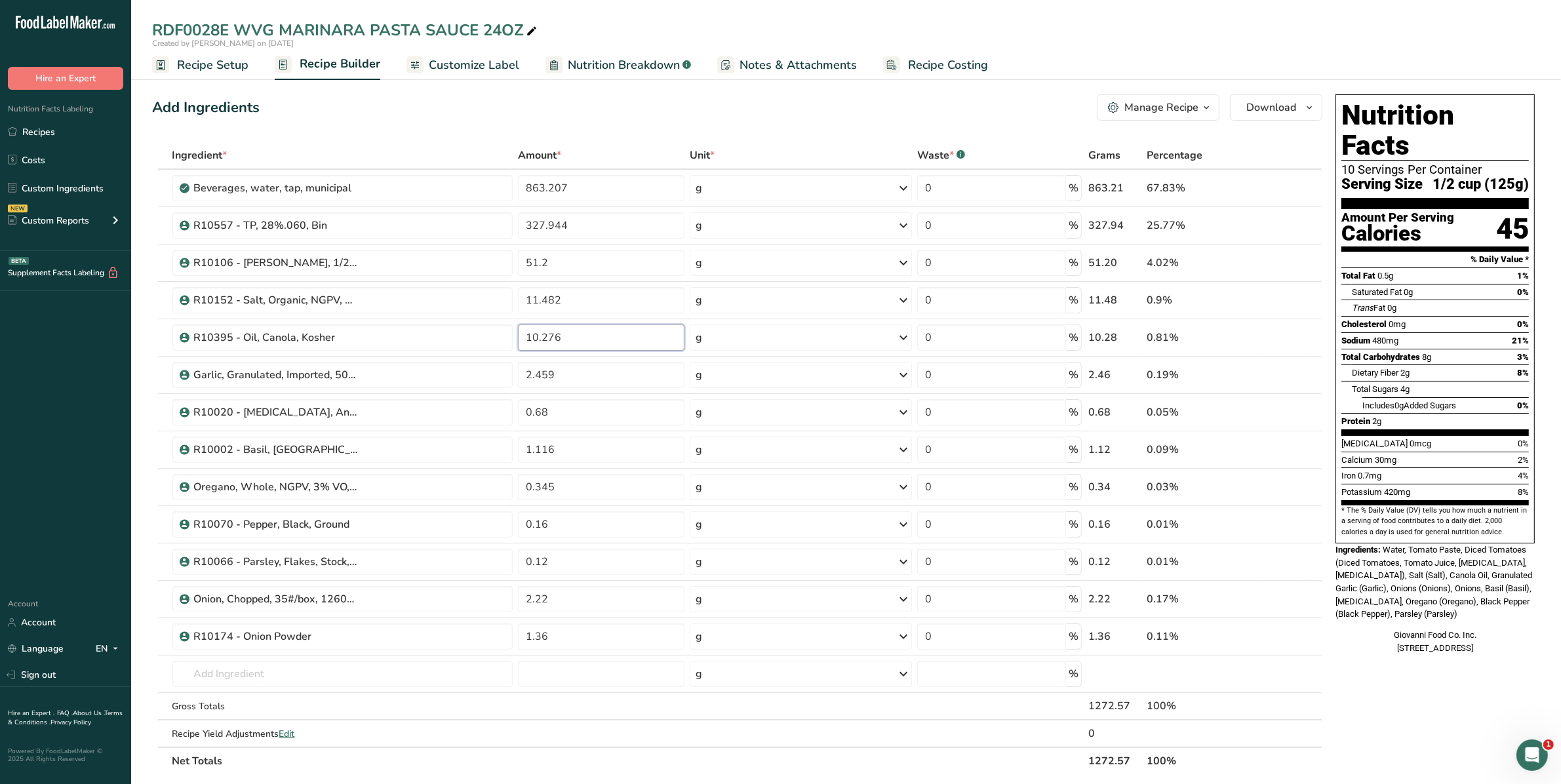
type input "10.276"
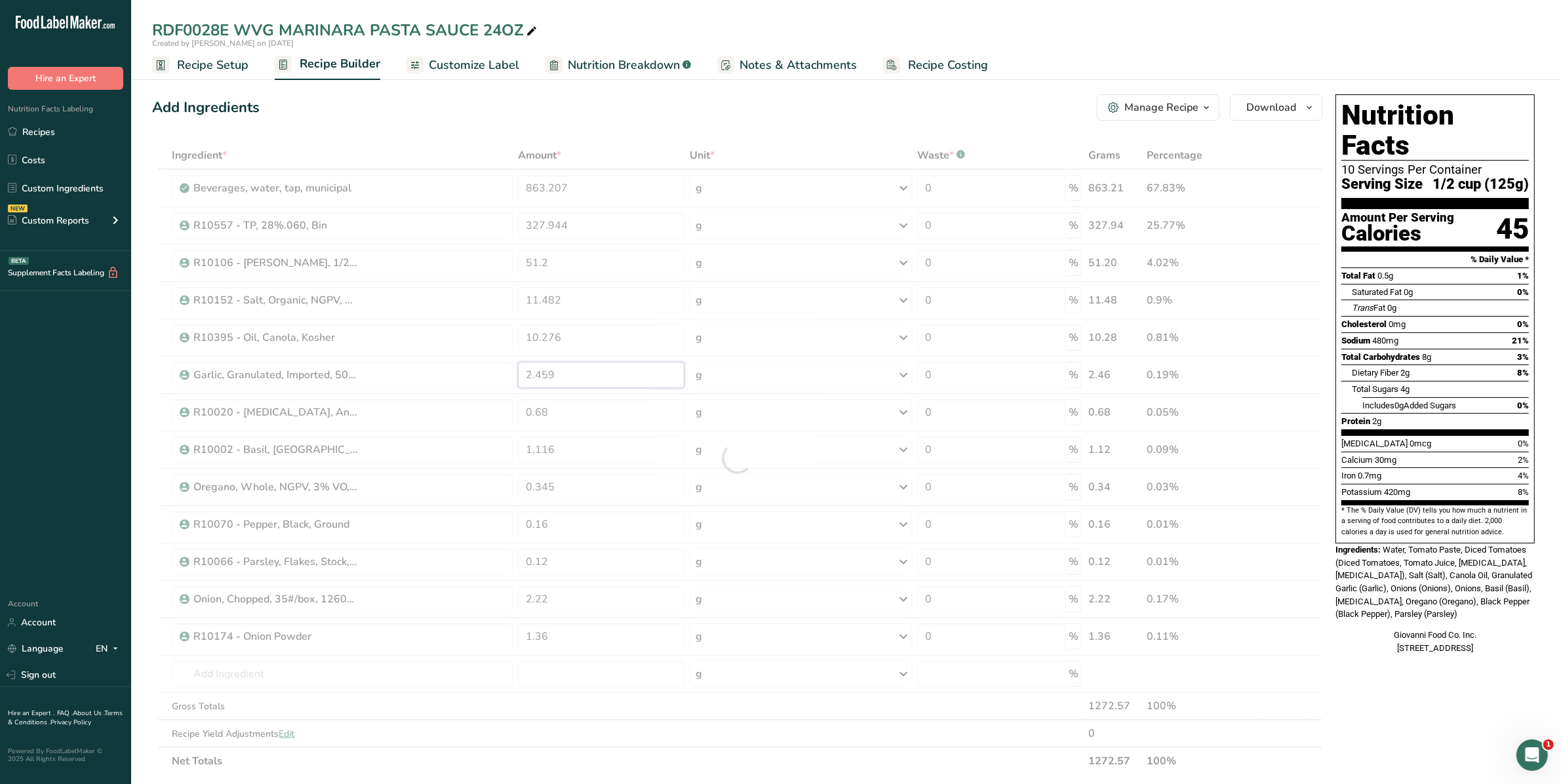
drag, startPoint x: 598, startPoint y: 374, endPoint x: 497, endPoint y: 375, distance: 101.0
click at [497, 375] on div "Ingredient * Amount * Unit * Waste * .a-a{fill:#347362;}.b-a{fill:#fff;} Grams …" at bounding box center [737, 458] width 1171 height 633
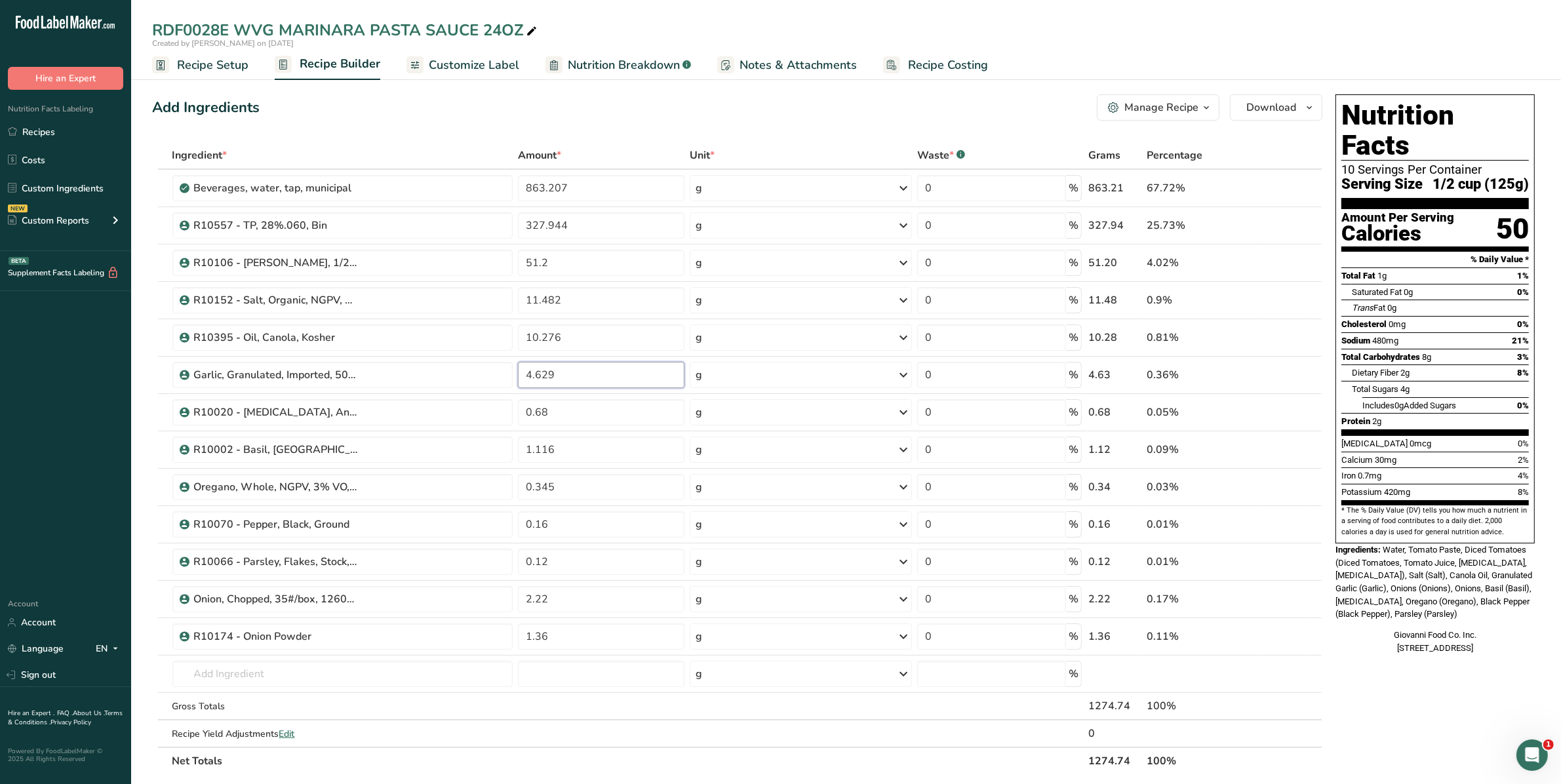
type input "4.629"
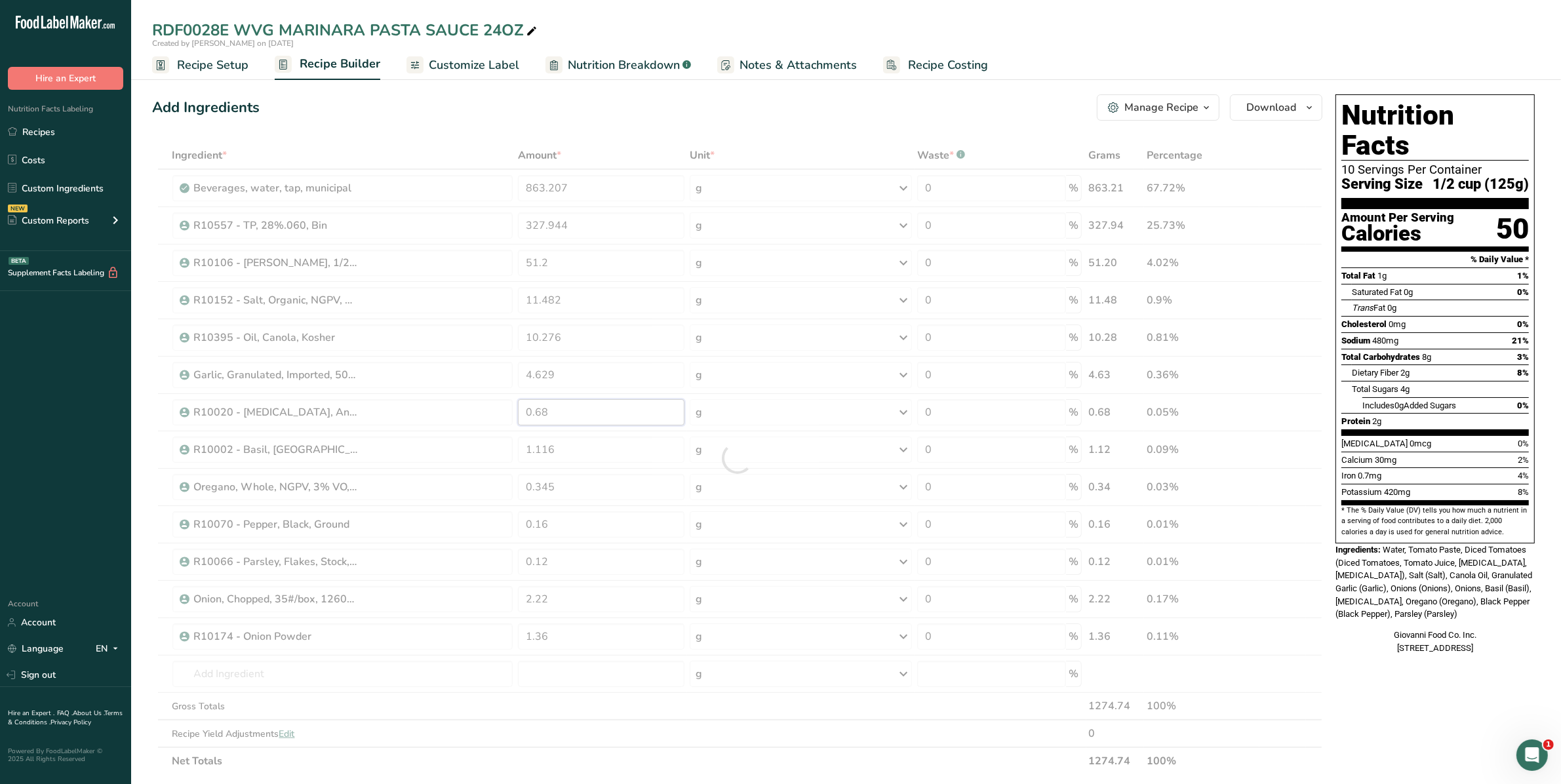
drag, startPoint x: 567, startPoint y: 404, endPoint x: 470, endPoint y: 417, distance: 97.9
click at [470, 417] on div "Ingredient * Amount * Unit * Waste * .a-a{fill:#347362;}.b-a{fill:#fff;} Grams …" at bounding box center [737, 458] width 1171 height 633
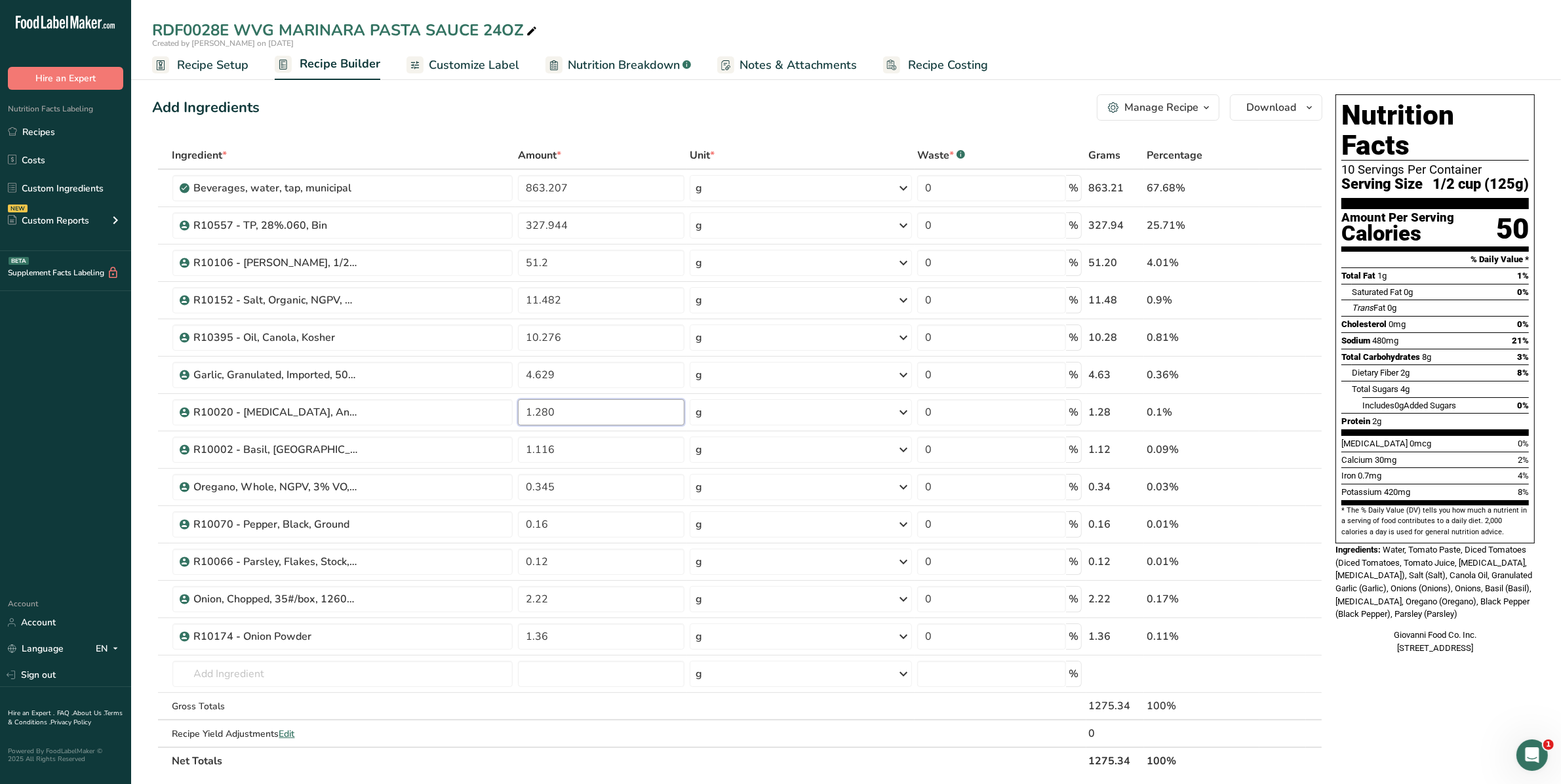
type input "1.280"
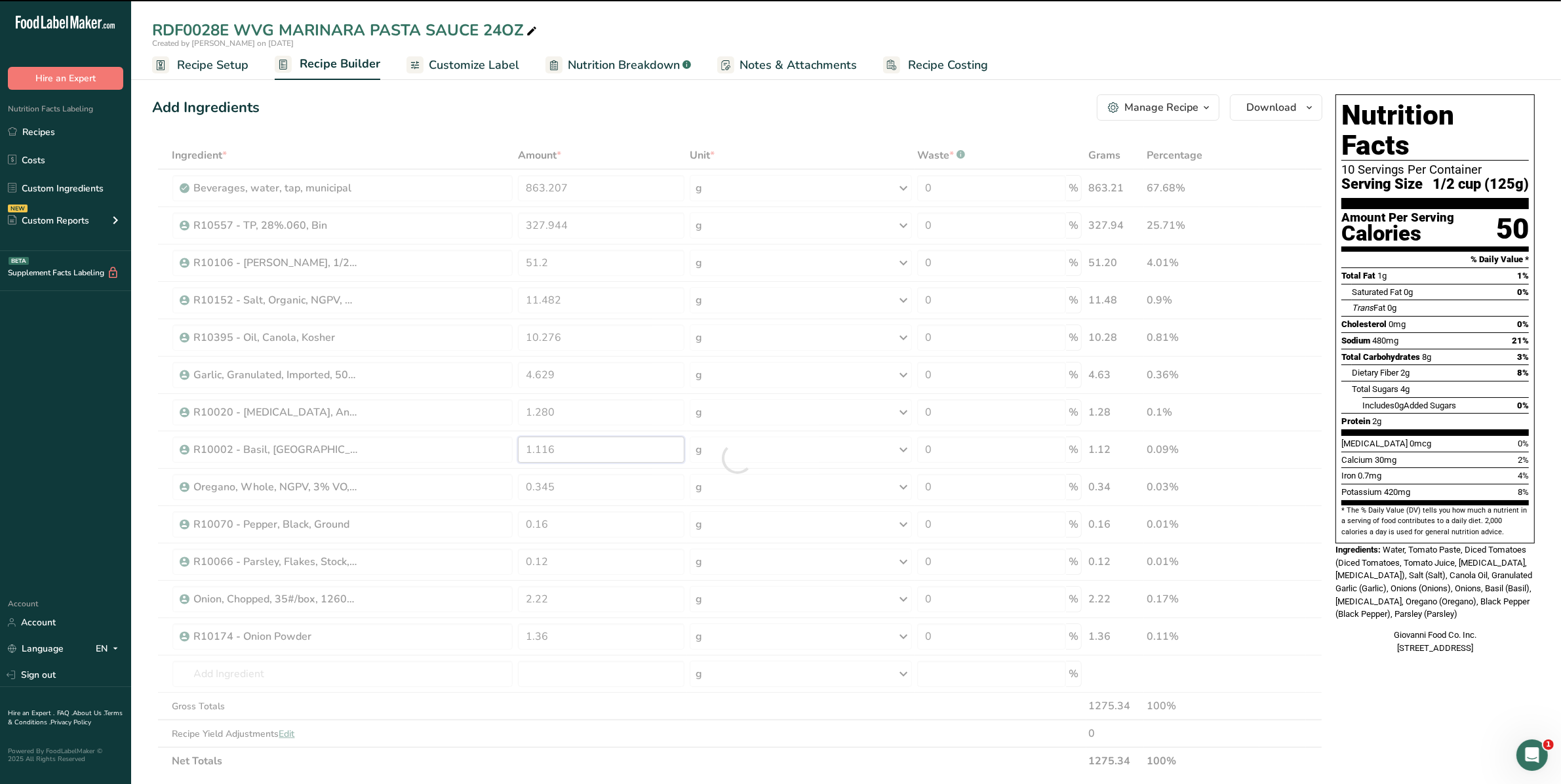
drag, startPoint x: 577, startPoint y: 456, endPoint x: 461, endPoint y: 460, distance: 116.1
click at [461, 460] on div "Ingredient * Amount * Unit * Waste * .a-a{fill:#347362;}.b-a{fill:#fff;} Grams …" at bounding box center [737, 458] width 1171 height 633
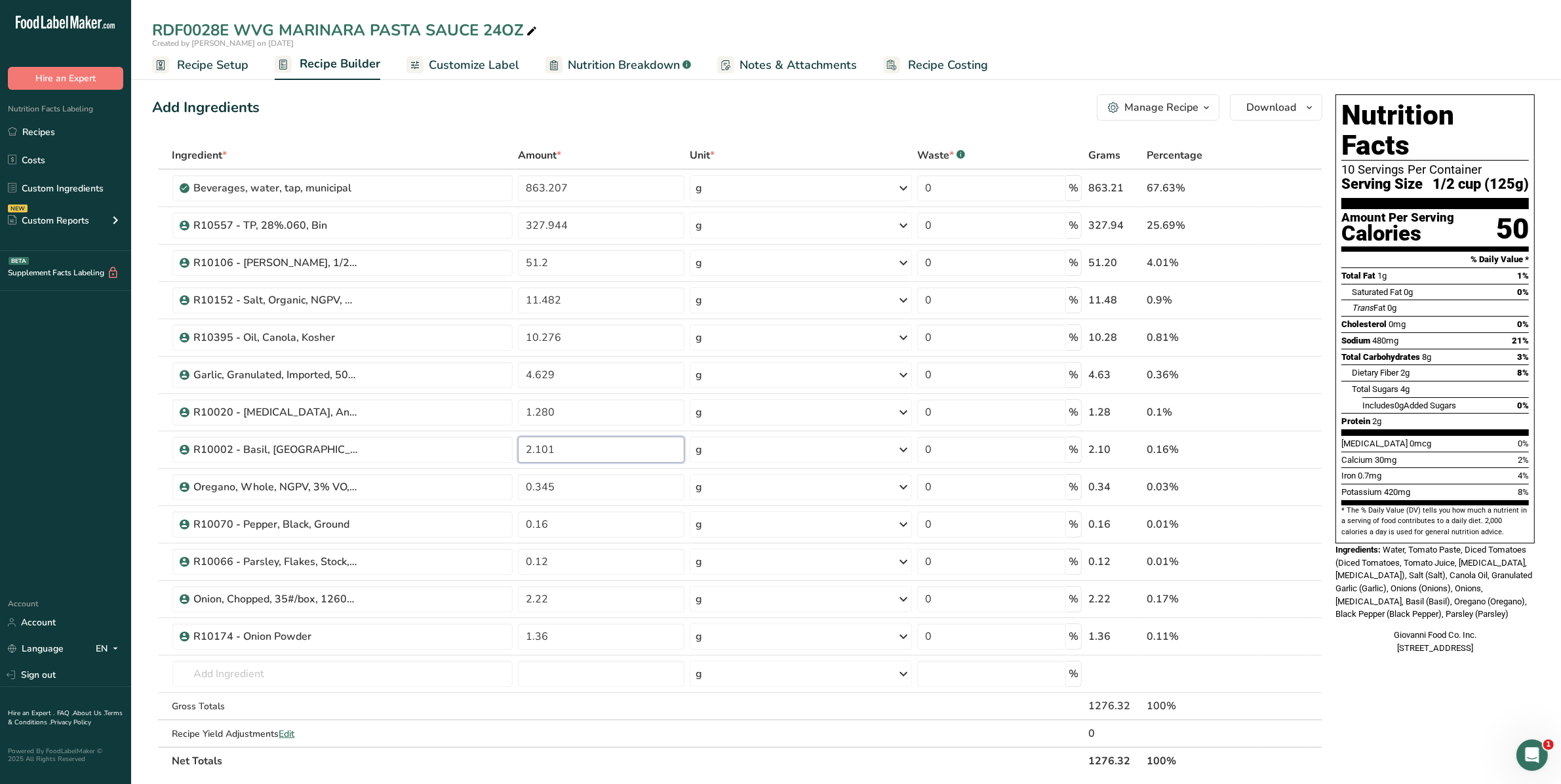
type input "2.101"
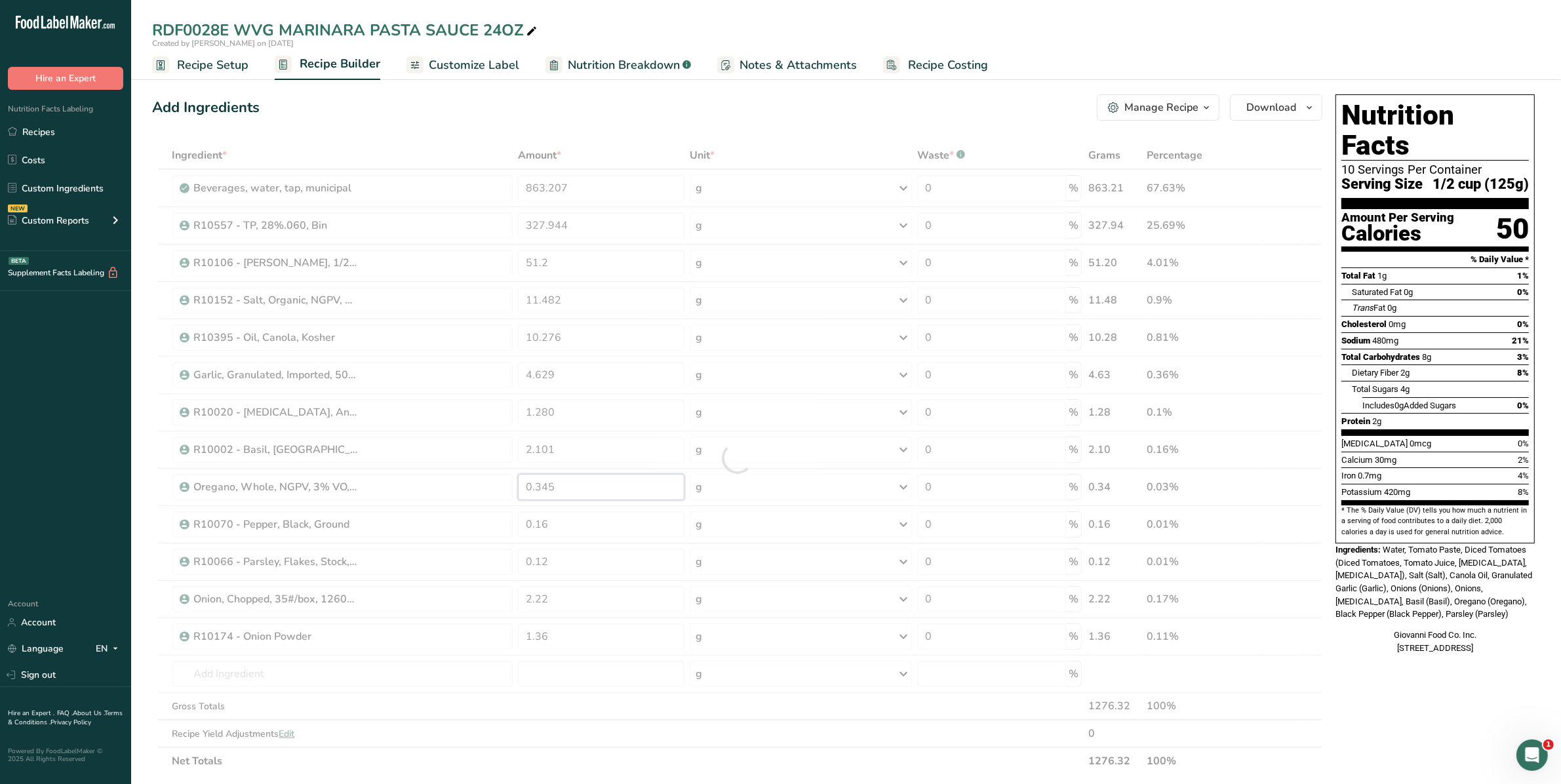
drag, startPoint x: 636, startPoint y: 483, endPoint x: 440, endPoint y: 487, distance: 196.0
click at [440, 487] on div "Ingredient * Amount * Unit * Waste * .a-a{fill:#347362;}.b-a{fill:#fff;} Grams …" at bounding box center [737, 458] width 1171 height 633
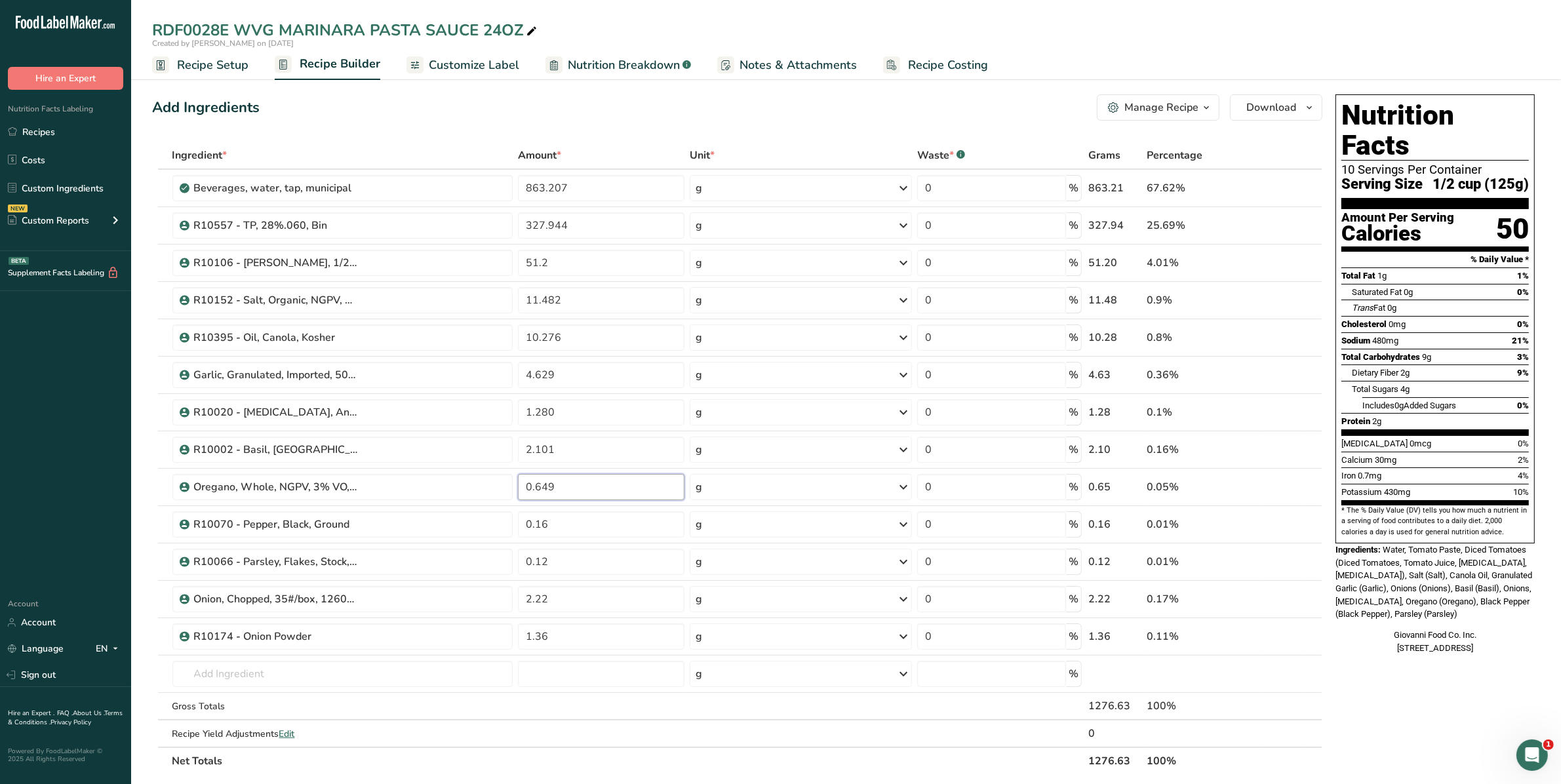
type input "0.649"
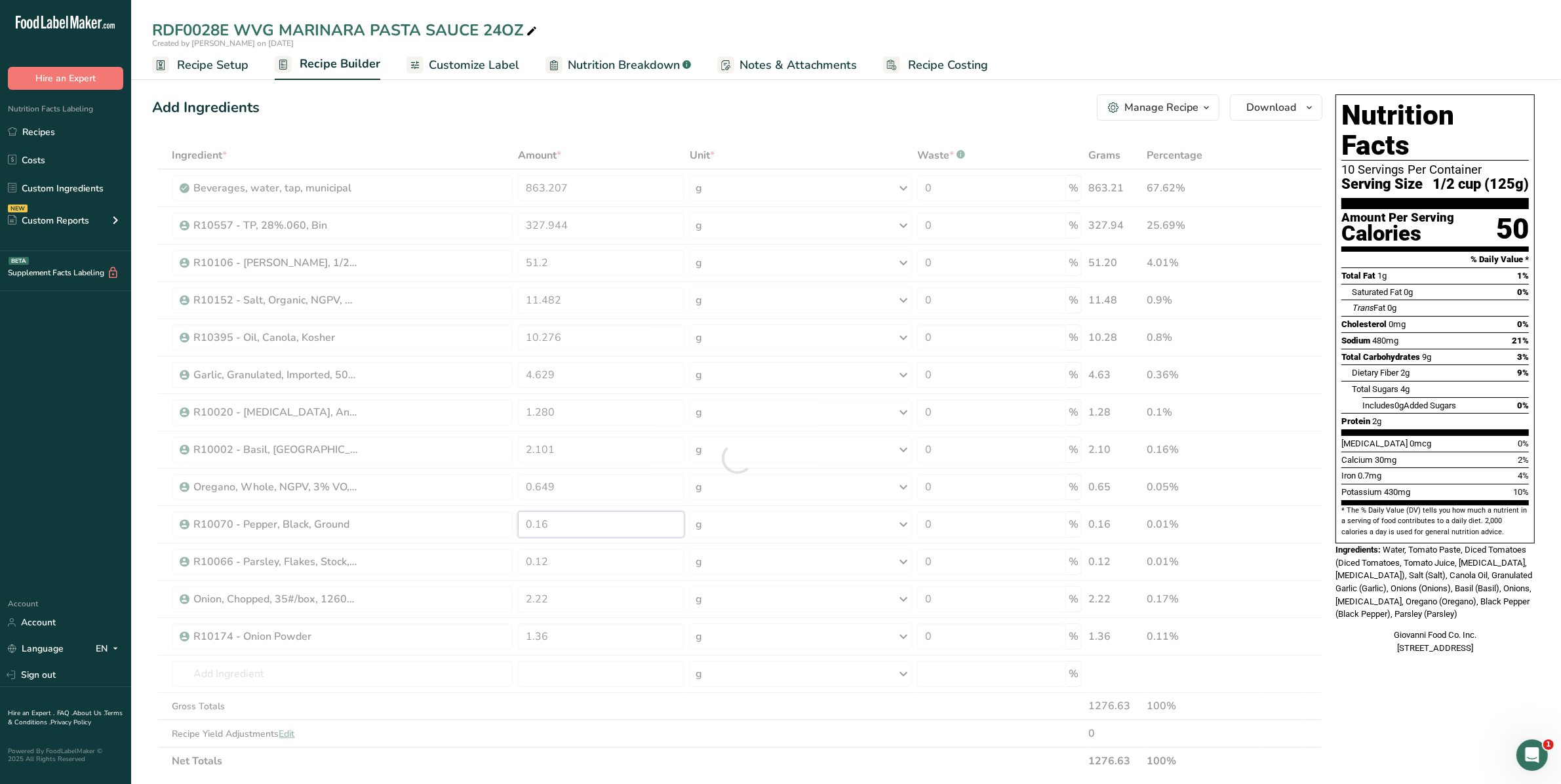
drag, startPoint x: 559, startPoint y: 527, endPoint x: 446, endPoint y: 535, distance: 113.3
click at [446, 535] on div "Ingredient * Amount * Unit * Waste * .a-a{fill:#347362;}.b-a{fill:#fff;} Grams …" at bounding box center [737, 458] width 1171 height 633
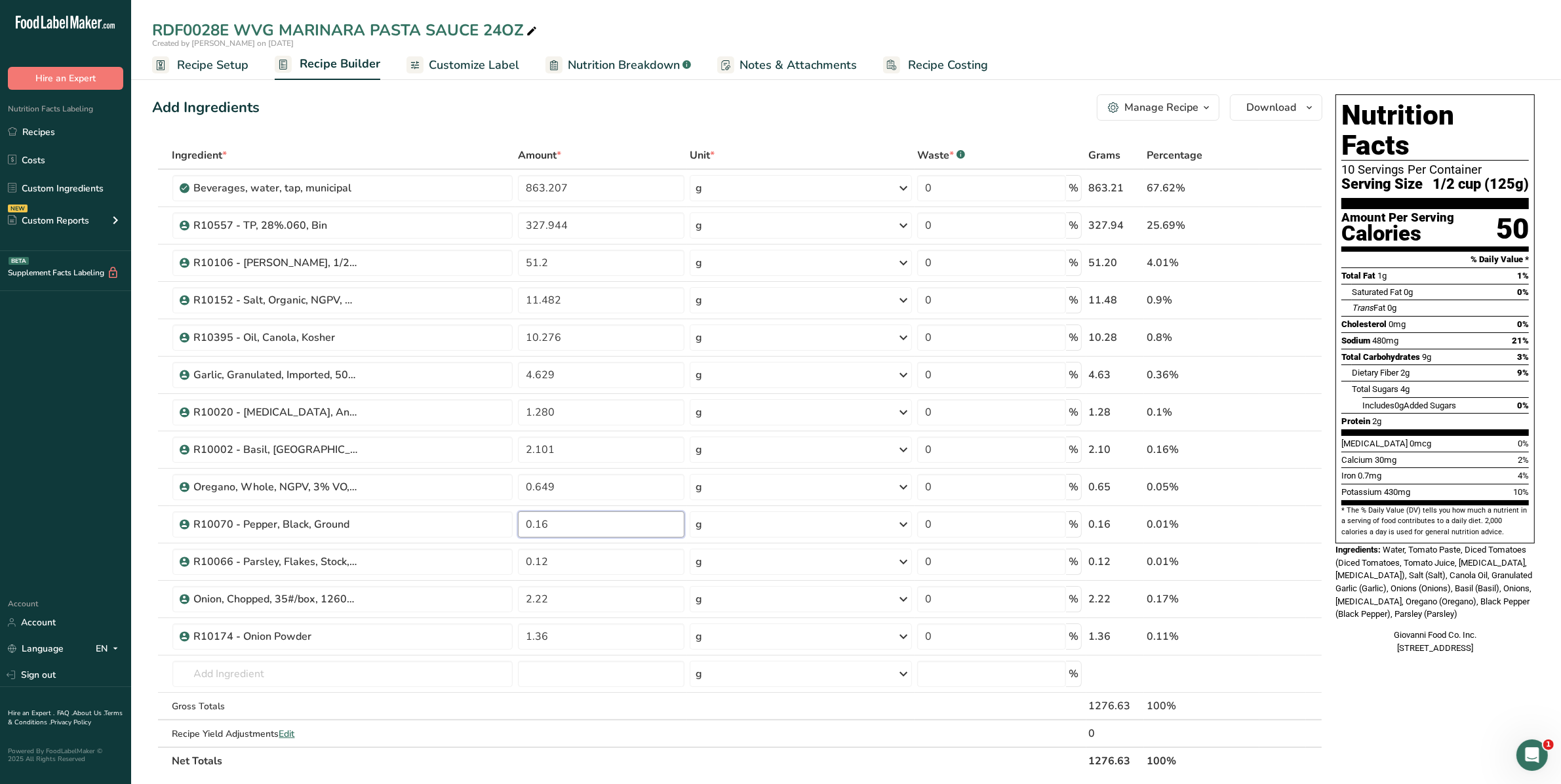
click at [538, 535] on input "0.16" at bounding box center [600, 524] width 166 height 26
drag, startPoint x: 548, startPoint y: 529, endPoint x: 515, endPoint y: 530, distance: 33.0
click at [515, 530] on tr "R10070 - Pepper, Black, Ground 0.16 g Weight Units g kg mg See more Volume Unit…" at bounding box center [737, 524] width 1169 height 38
type input "0.301"
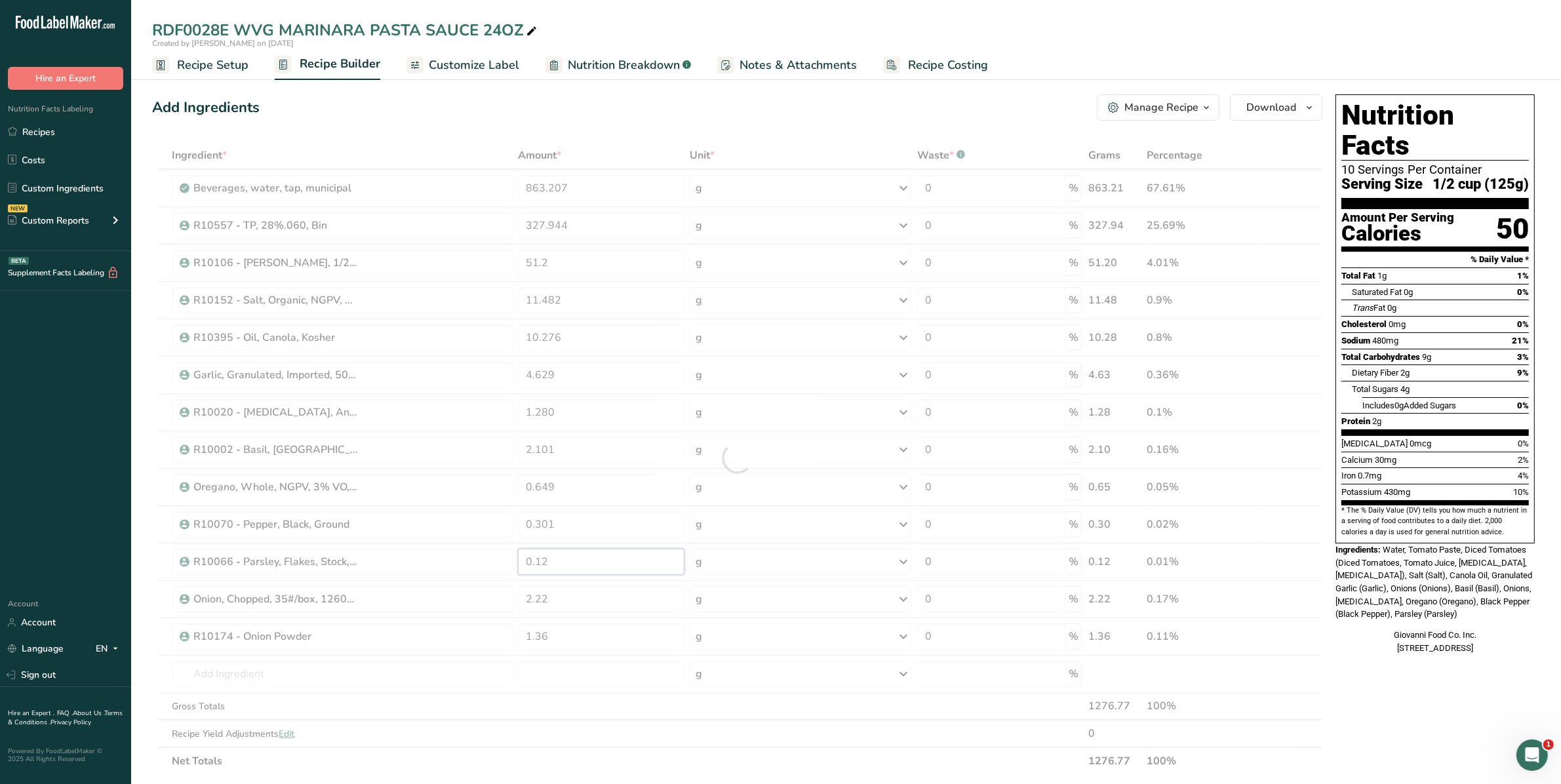
drag, startPoint x: 558, startPoint y: 557, endPoint x: 441, endPoint y: 558, distance: 117.0
click at [441, 558] on div "Ingredient * Amount * Unit * Waste * .a-a{fill:#347362;}.b-a{fill:#fff;} Grams …" at bounding box center [737, 458] width 1171 height 633
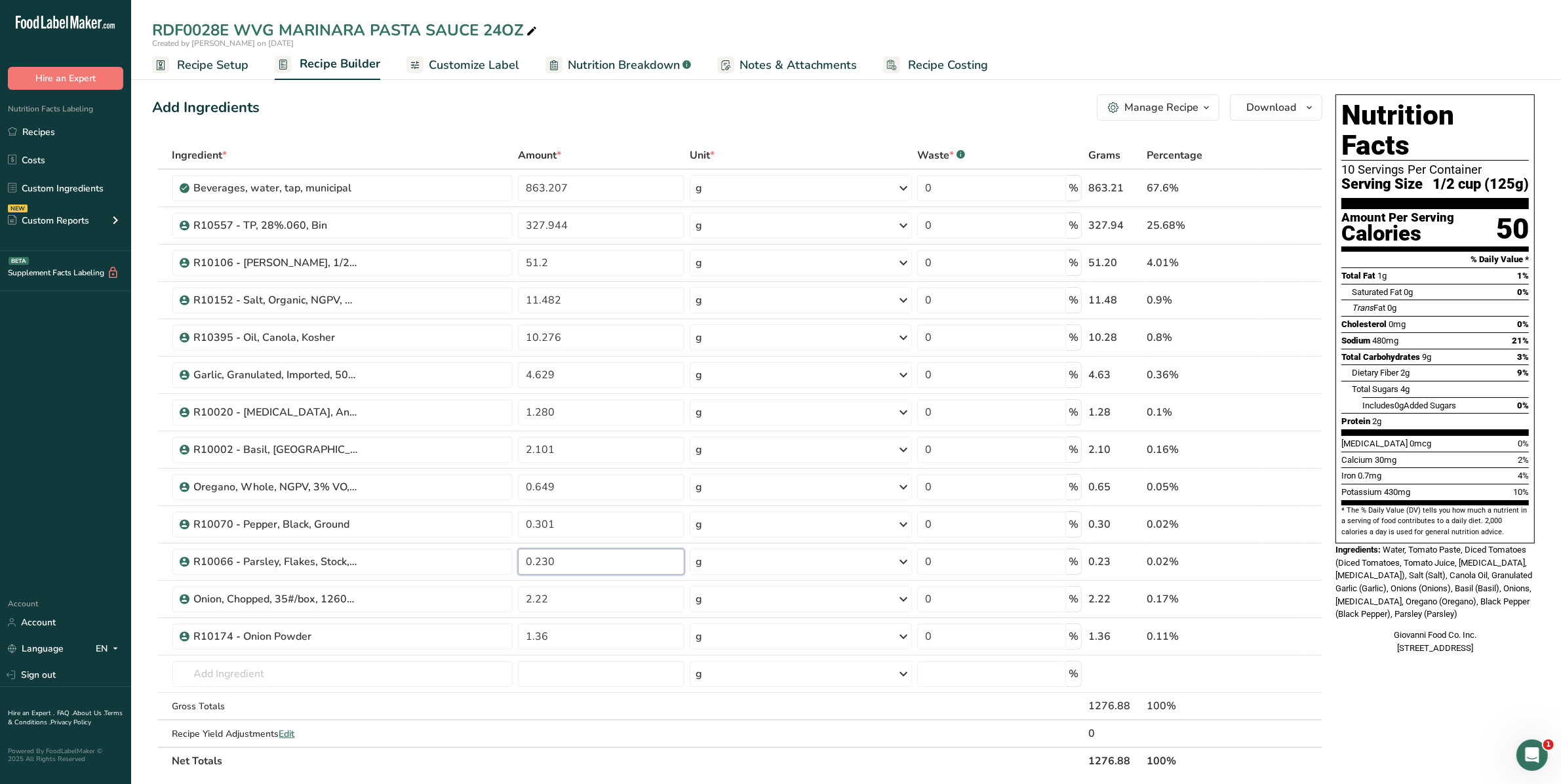
type input "0.230"
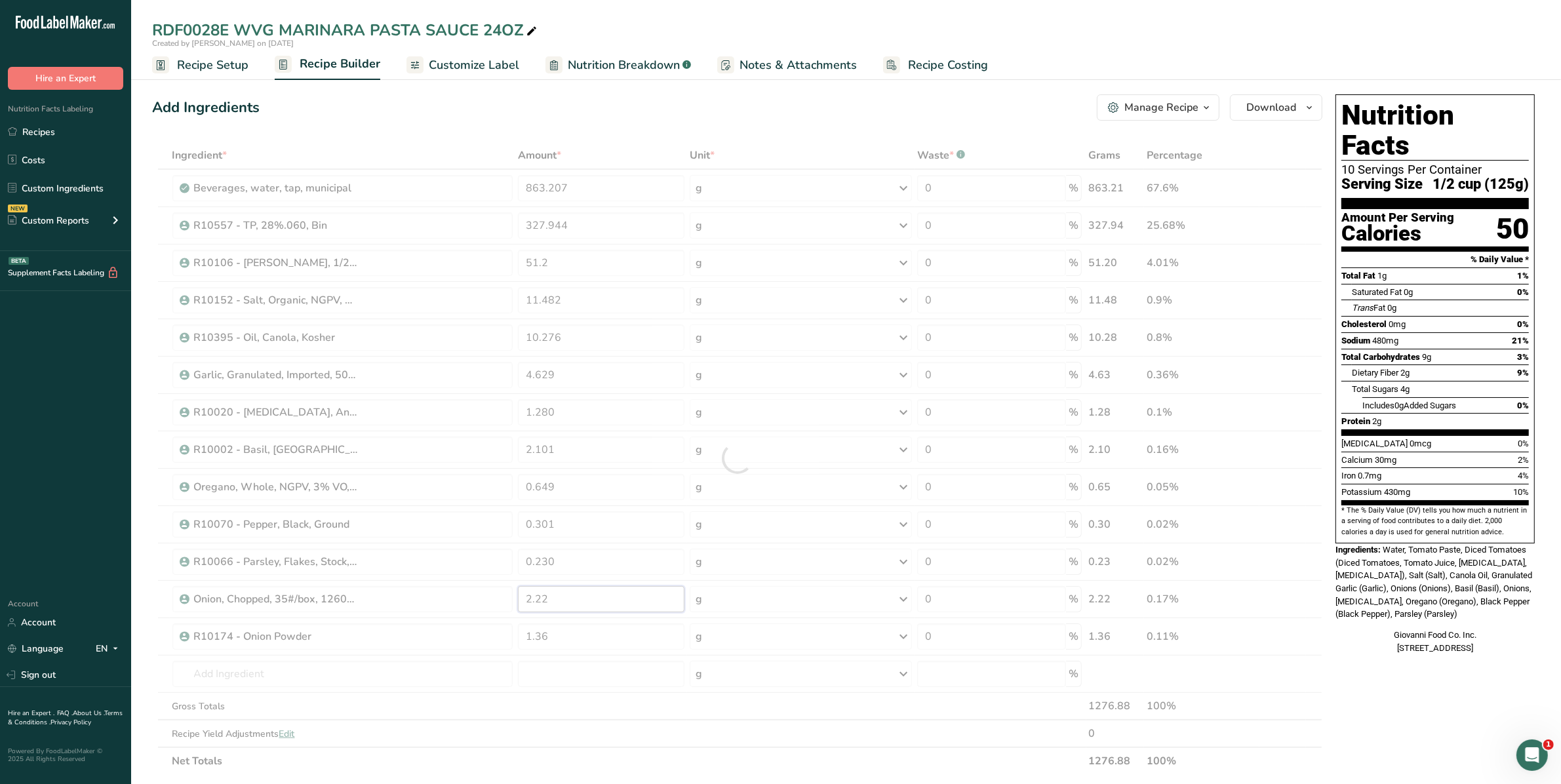
drag, startPoint x: 551, startPoint y: 600, endPoint x: 463, endPoint y: 600, distance: 88.0
click at [463, 600] on div "Ingredient * Amount * Unit * Waste * .a-a{fill:#347362;}.b-a{fill:#fff;} Grams …" at bounding box center [737, 458] width 1171 height 633
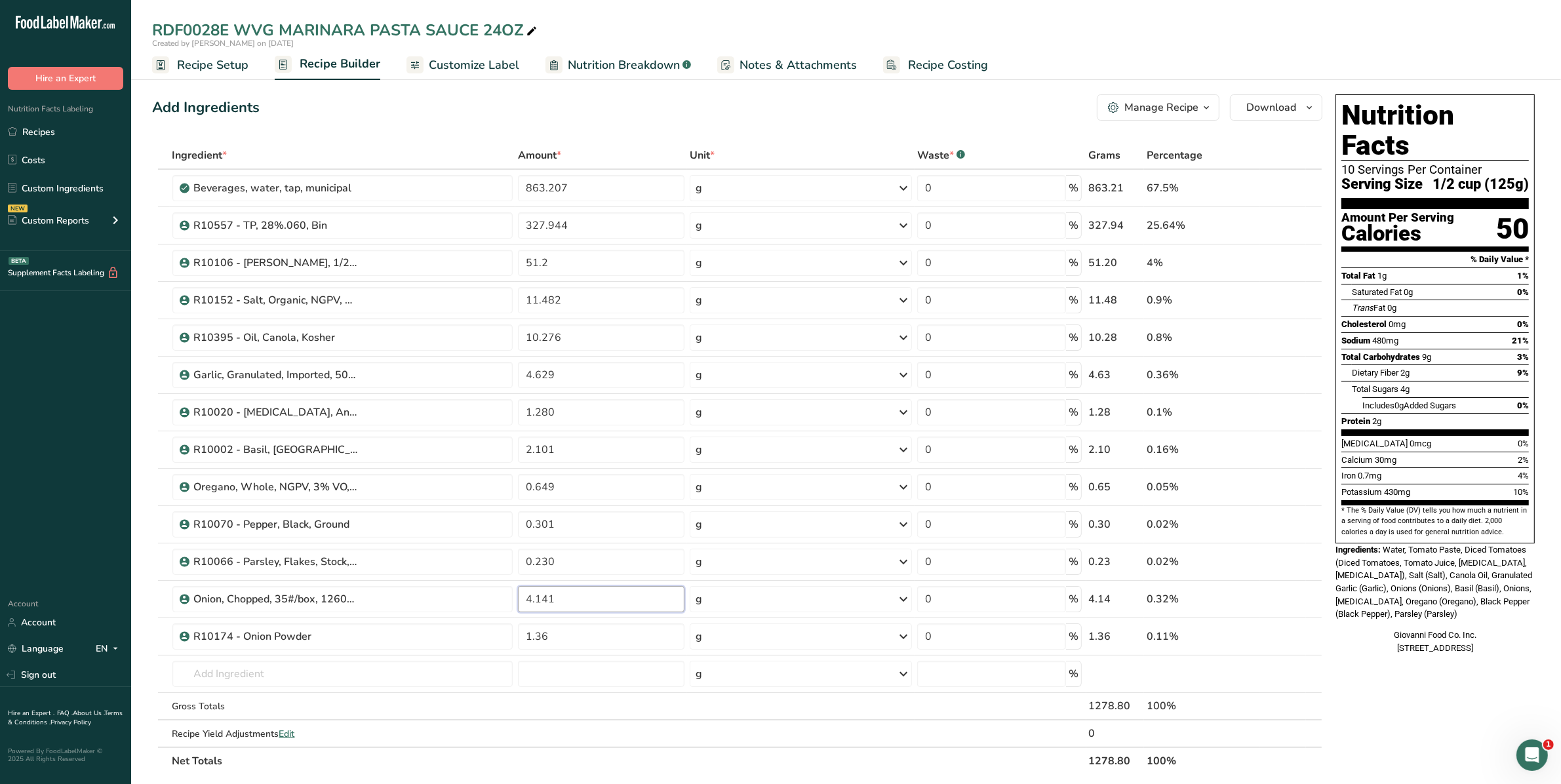
type input "4.141"
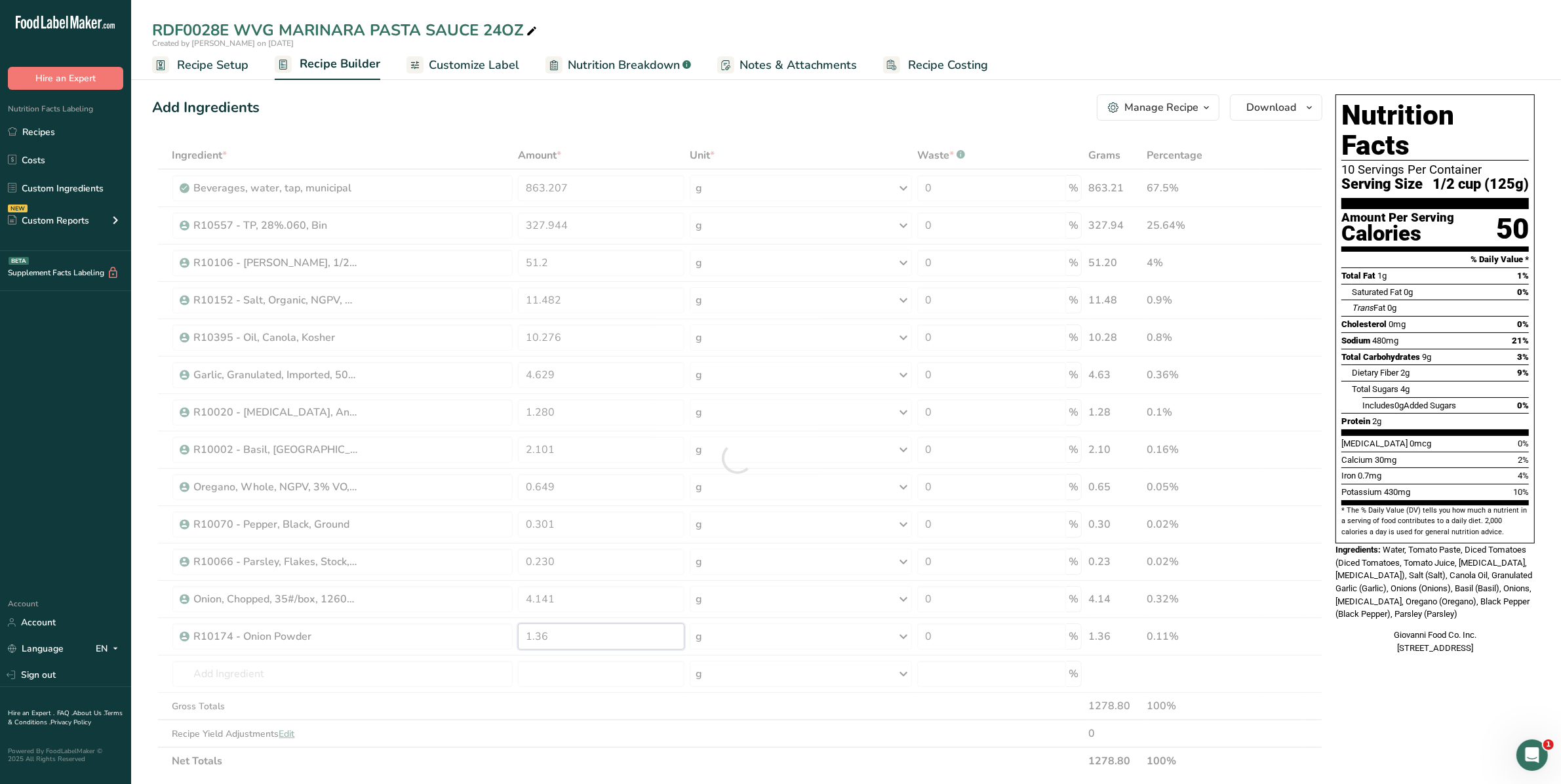
drag, startPoint x: 572, startPoint y: 640, endPoint x: 455, endPoint y: 651, distance: 117.5
click at [455, 651] on div "Ingredient * Amount * Unit * Waste * .a-a{fill:#347362;}.b-a{fill:#fff;} Grams …" at bounding box center [737, 458] width 1171 height 633
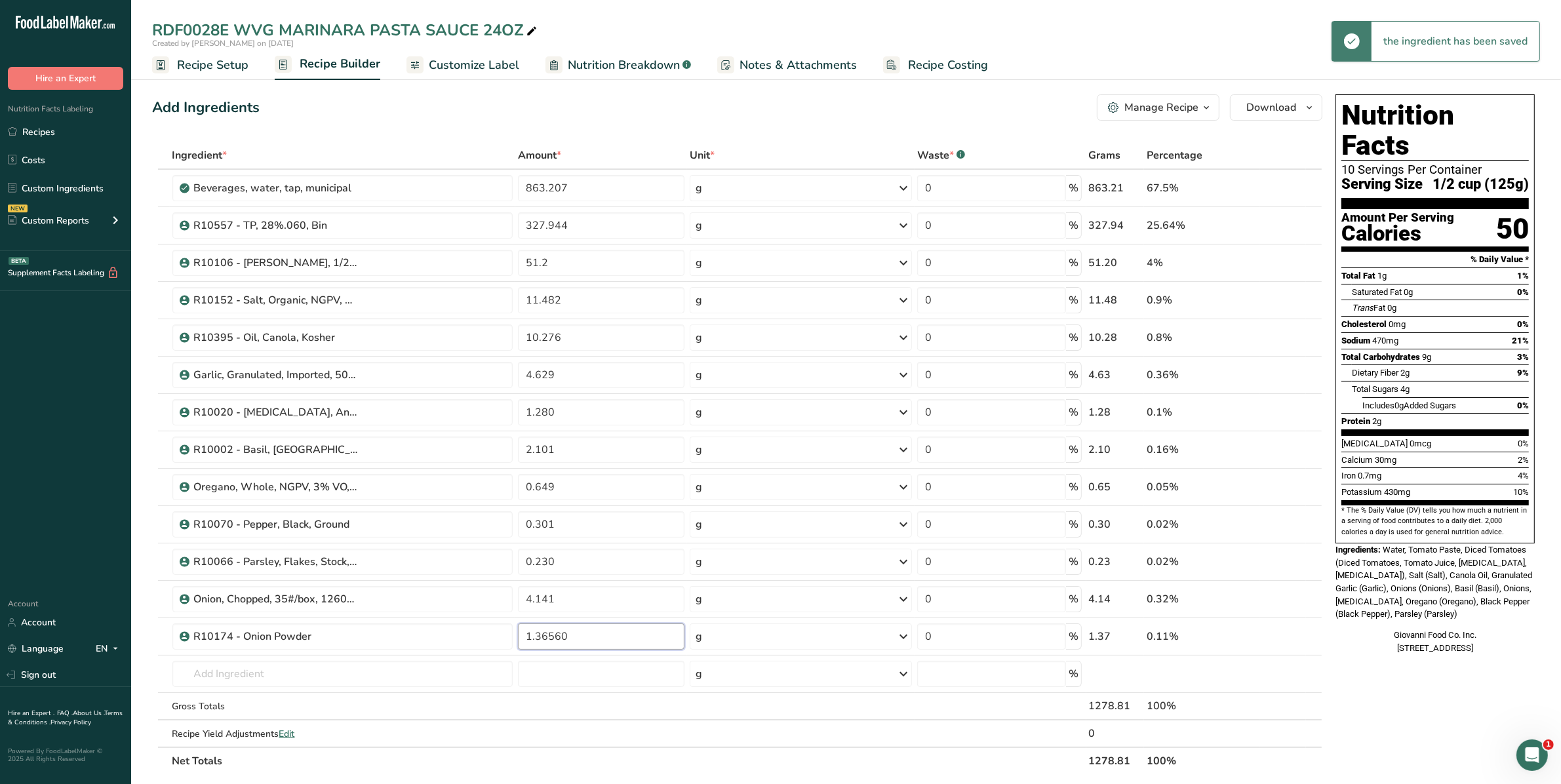
click at [584, 637] on input "1.36560" at bounding box center [600, 637] width 166 height 26
drag, startPoint x: 584, startPoint y: 637, endPoint x: 489, endPoint y: 641, distance: 95.1
click at [489, 641] on tr "R10174 - Onion Powder 1.36560 g Weight Units g kg mg See more Volume Units l Vo…" at bounding box center [737, 637] width 1169 height 38
type input "2.560"
click at [572, 703] on div "Ingredient * Amount * Unit * Waste * .a-a{fill:#347362;}.b-a{fill:#fff;} Grams …" at bounding box center [737, 458] width 1171 height 633
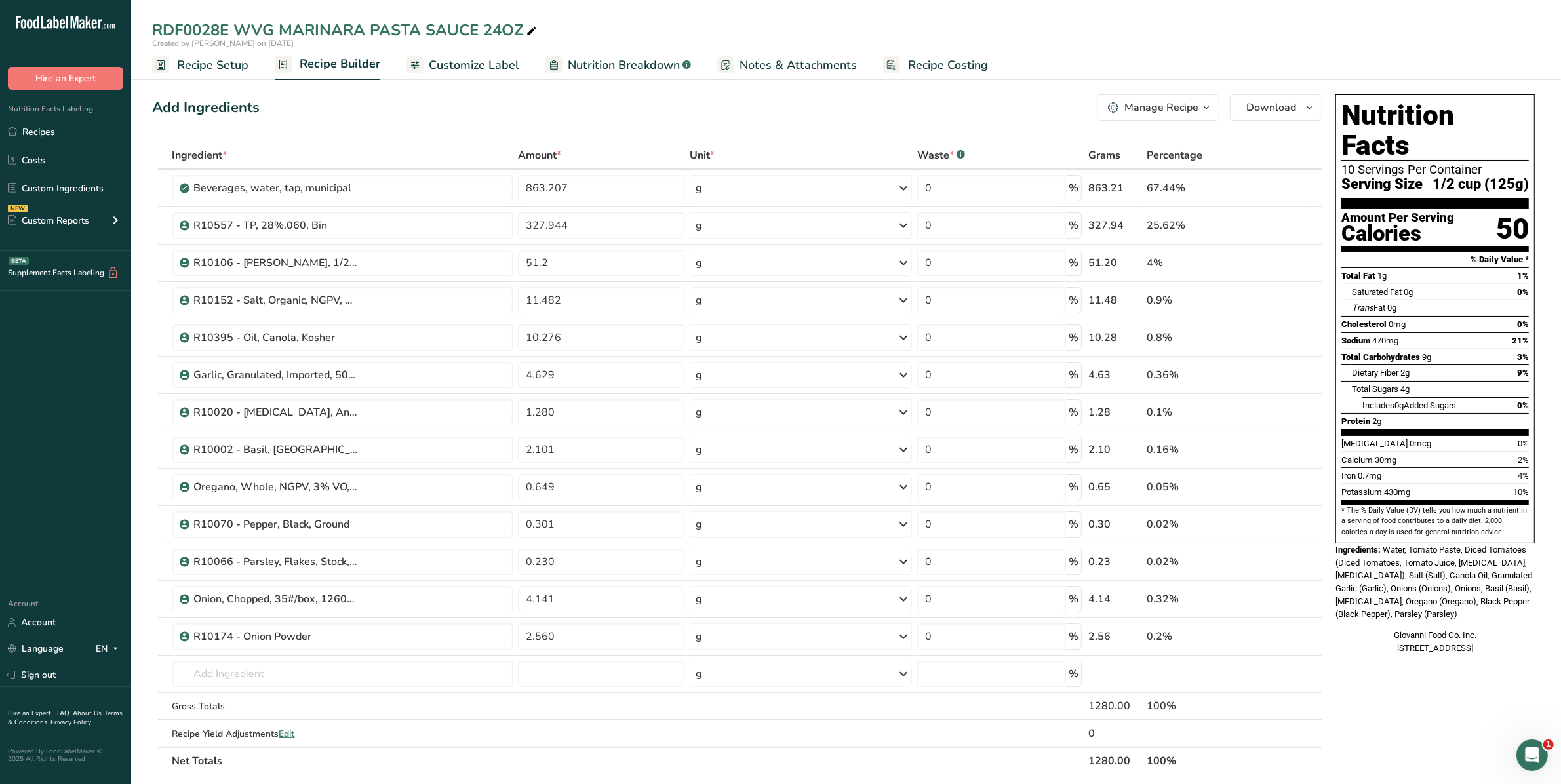
click at [662, 61] on span "Nutrition Breakdown" at bounding box center [624, 65] width 112 height 18
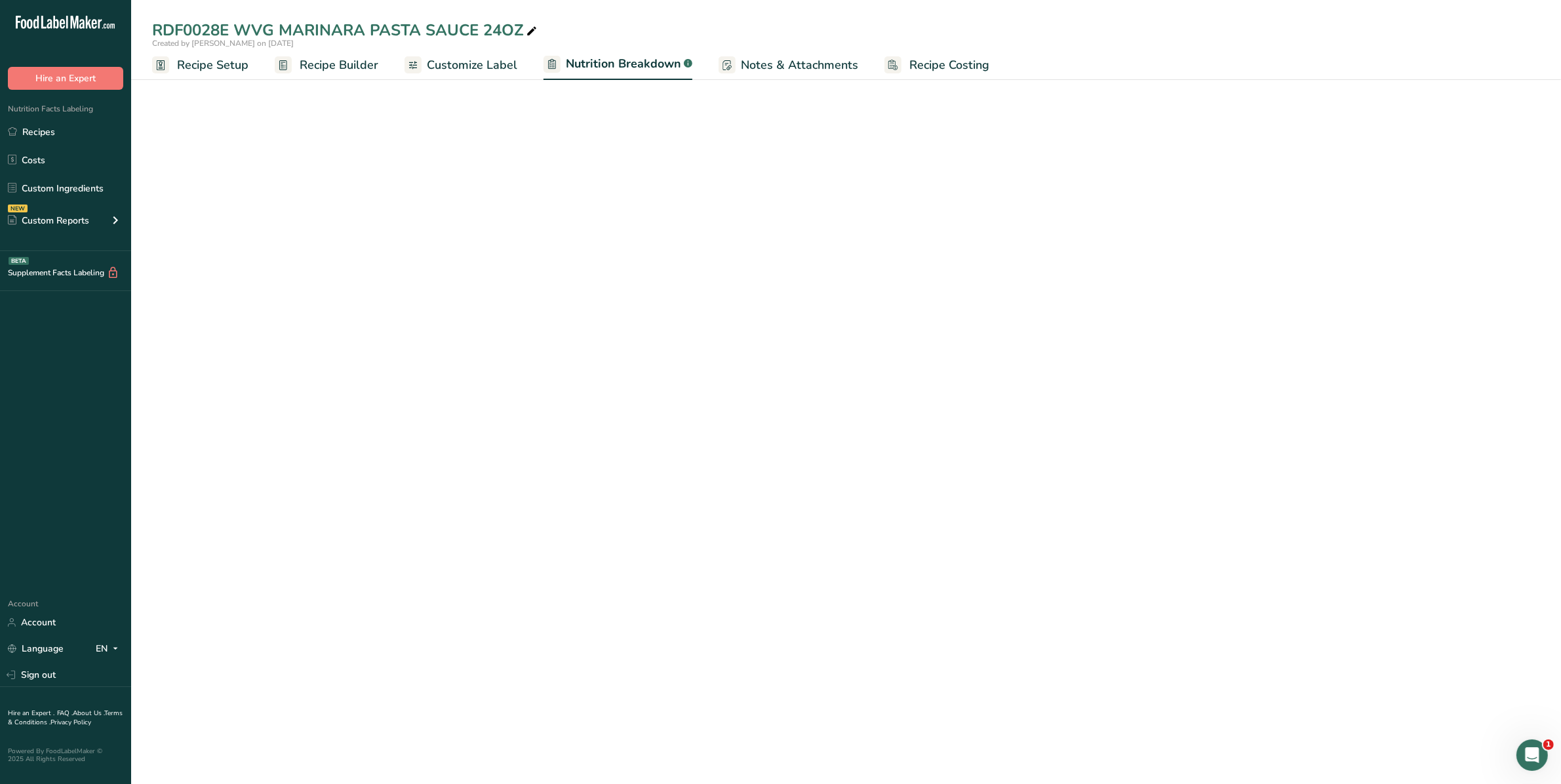
select select "Calories"
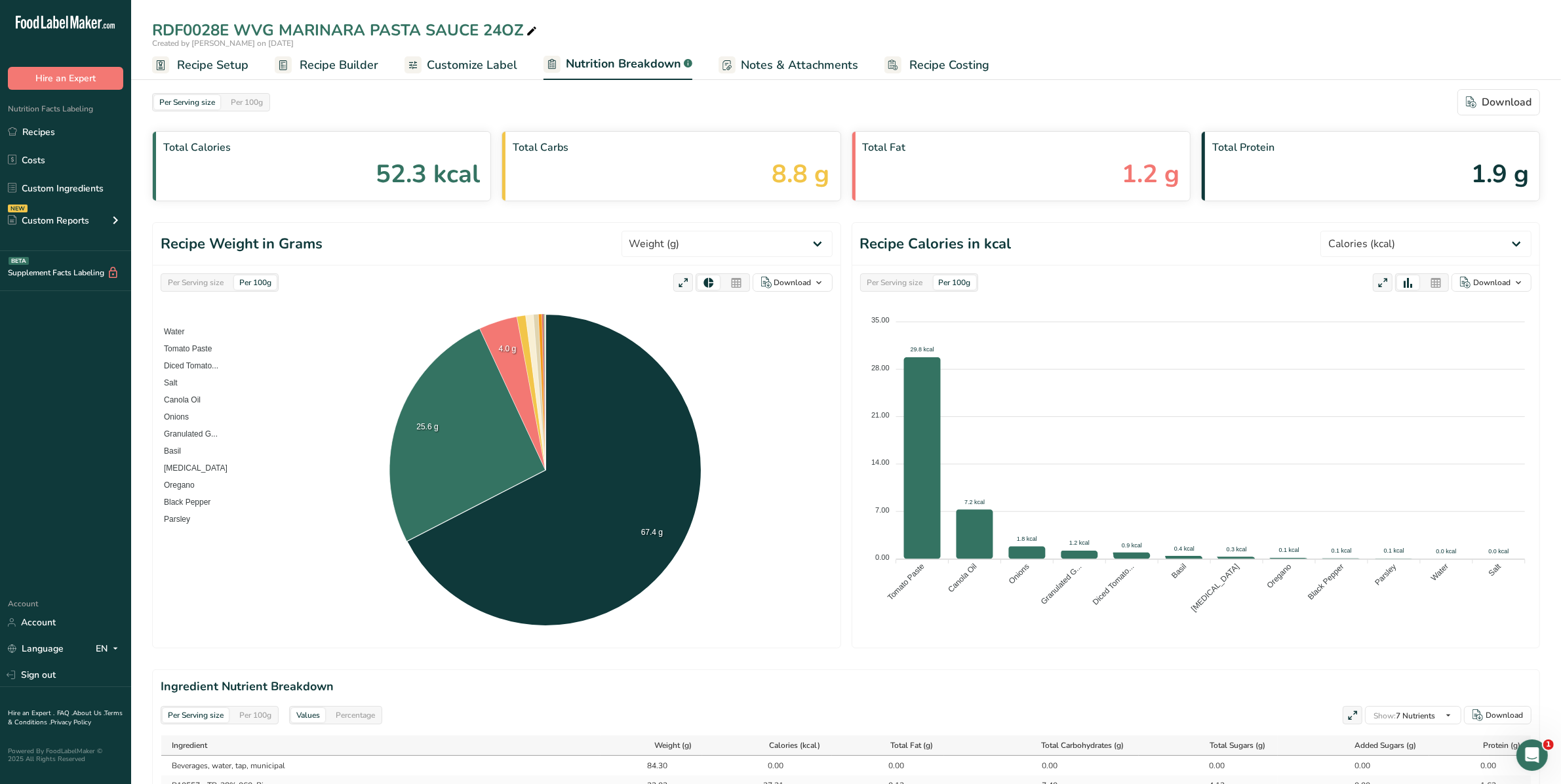
click at [479, 56] on span "Customize Label" at bounding box center [471, 65] width 90 height 18
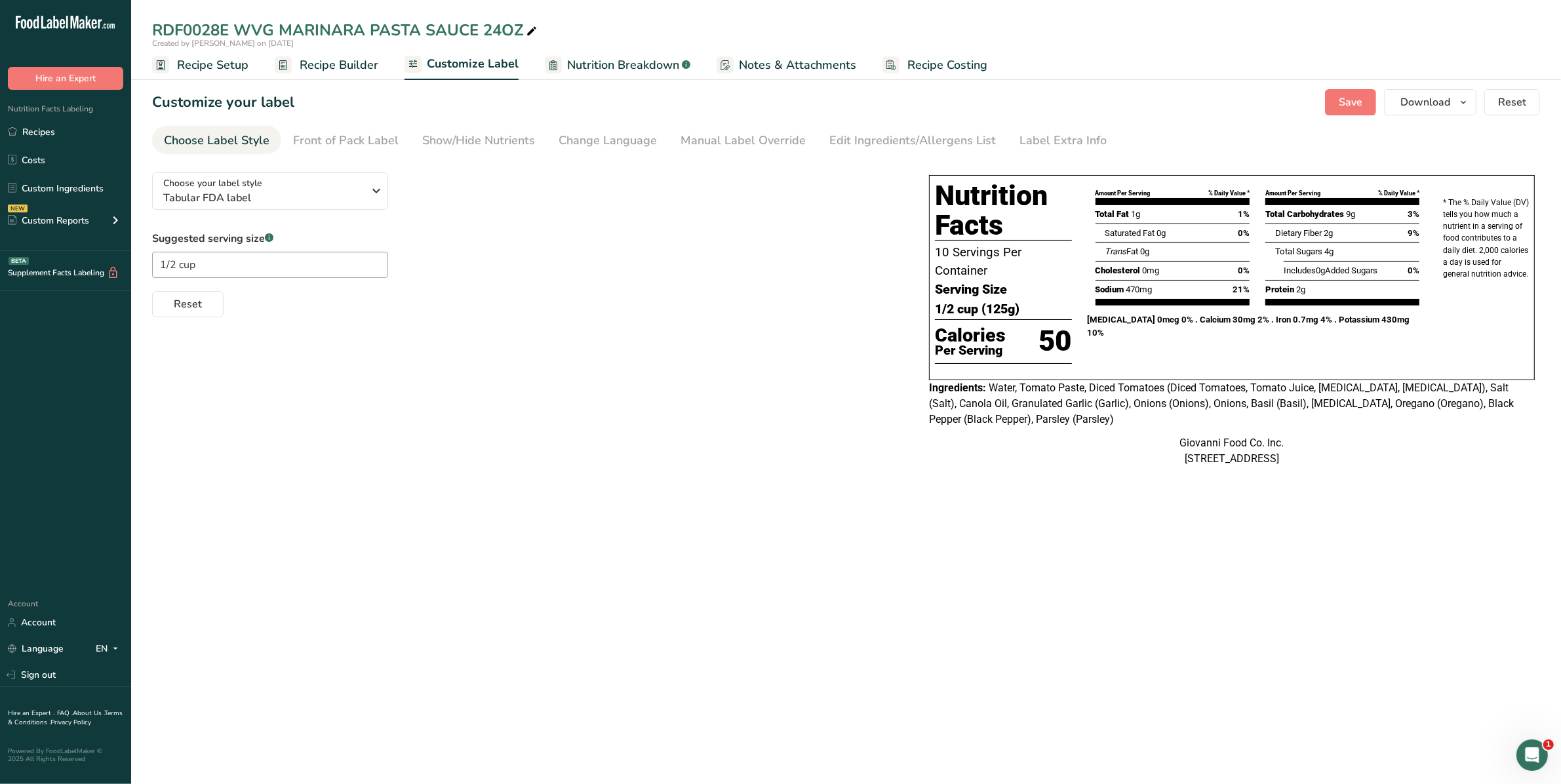
click at [775, 142] on div "Manual Label Override" at bounding box center [743, 140] width 125 height 18
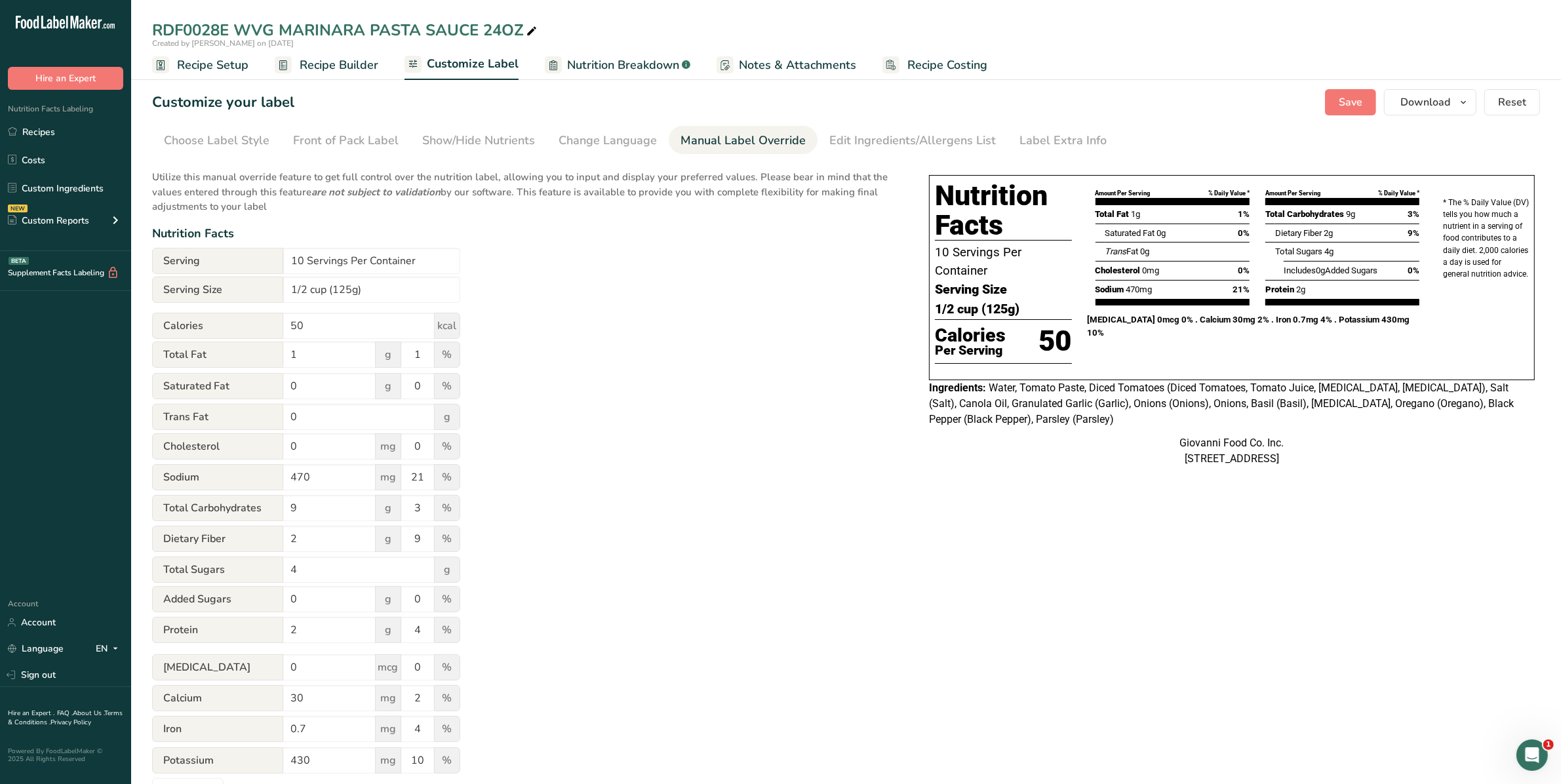
click at [875, 149] on div "Edit Ingredients/Allergens List" at bounding box center [913, 140] width 167 height 18
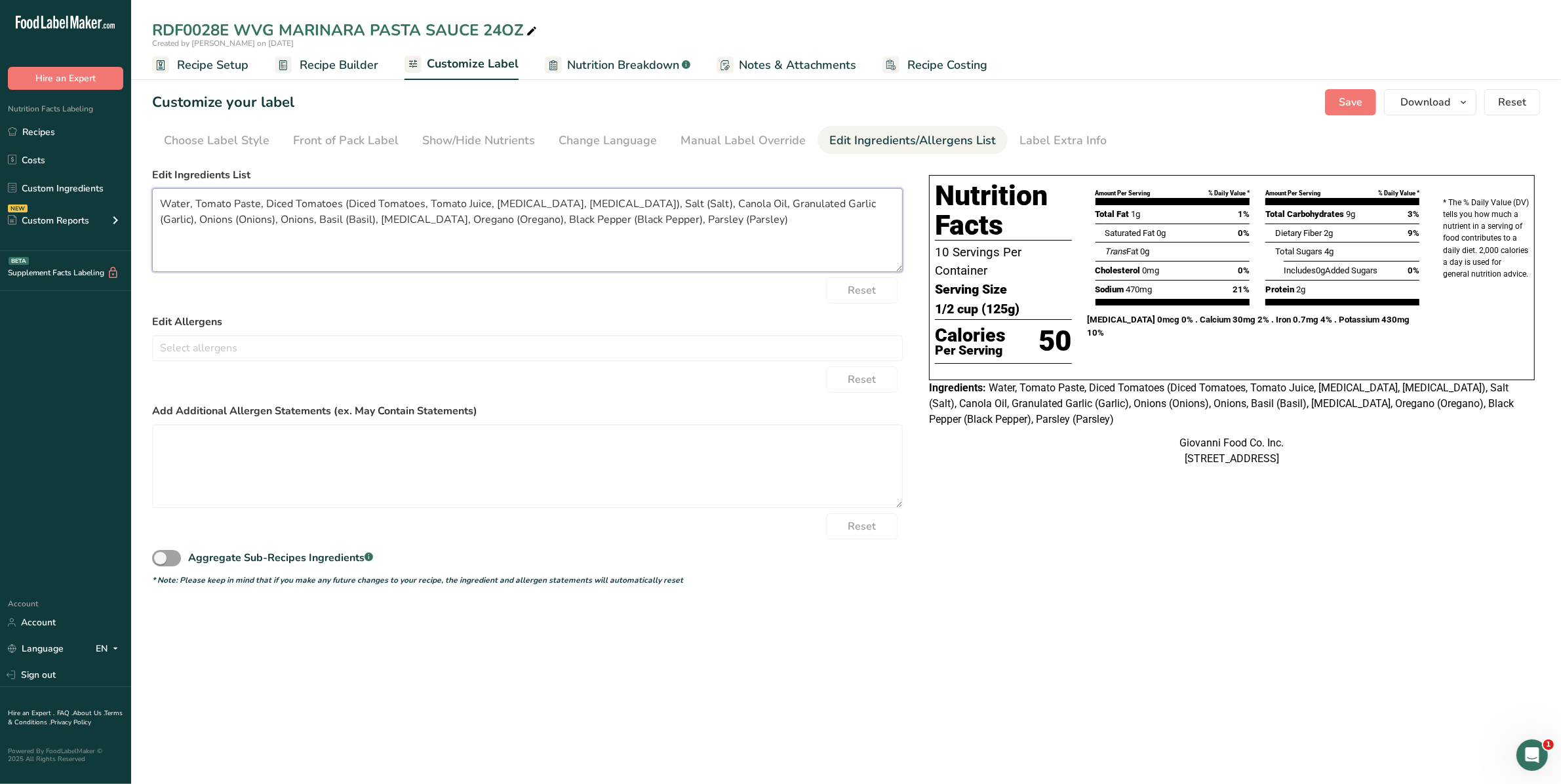
drag, startPoint x: 730, startPoint y: 225, endPoint x: 76, endPoint y: 203, distance: 654.4
click at [76, 203] on div ".a-20{fill:#fff;} Hire an Expert Nutrition Facts Labeling Recipes Costs Custom …" at bounding box center [780, 392] width 1561 height 784
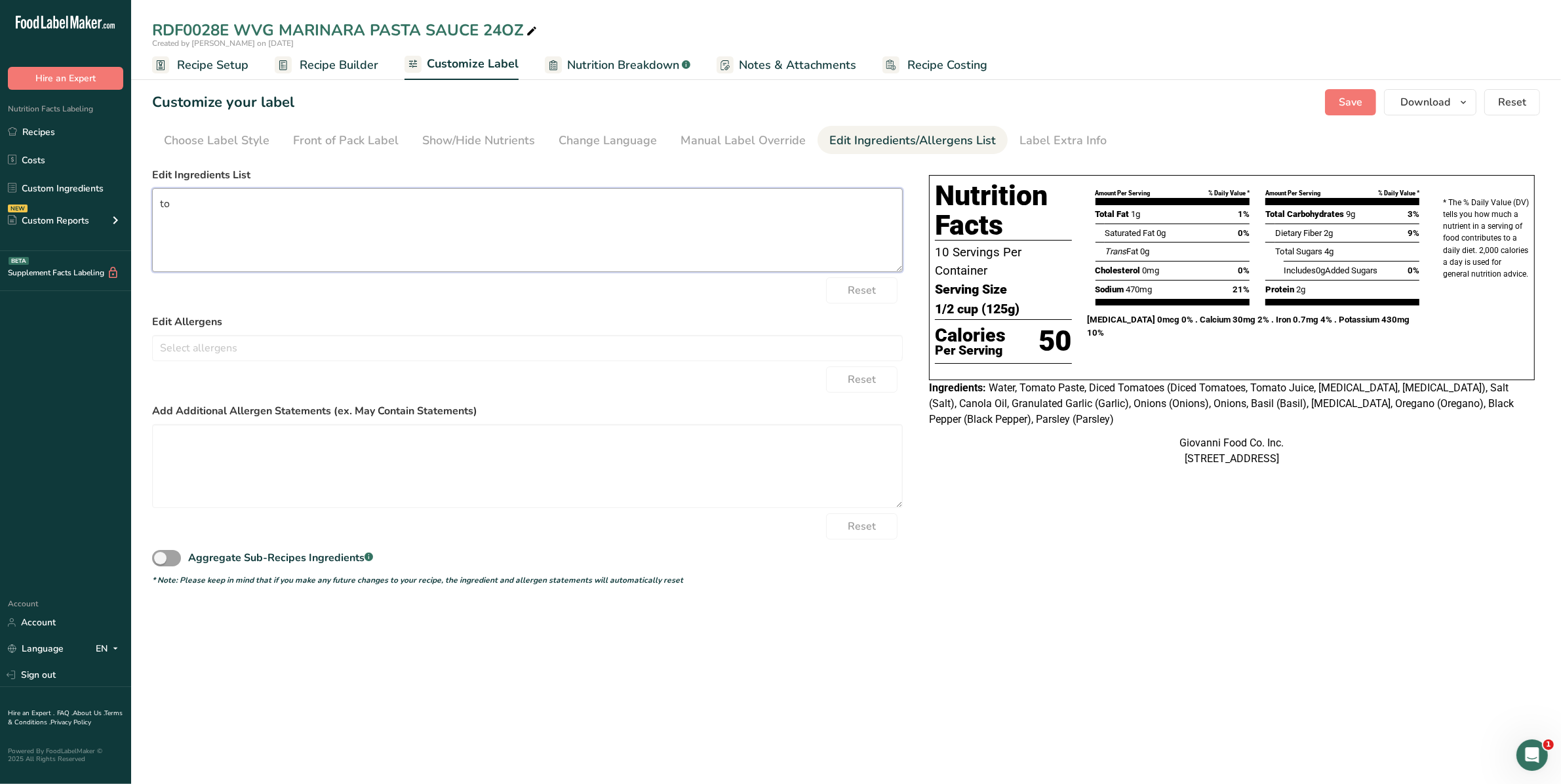
type textarea "t"
click at [1345, 116] on section "Customize your label Save Download Choose what to show on your downloaded label…" at bounding box center [846, 338] width 1430 height 538
click at [1348, 108] on span "Save" at bounding box center [1350, 103] width 24 height 16
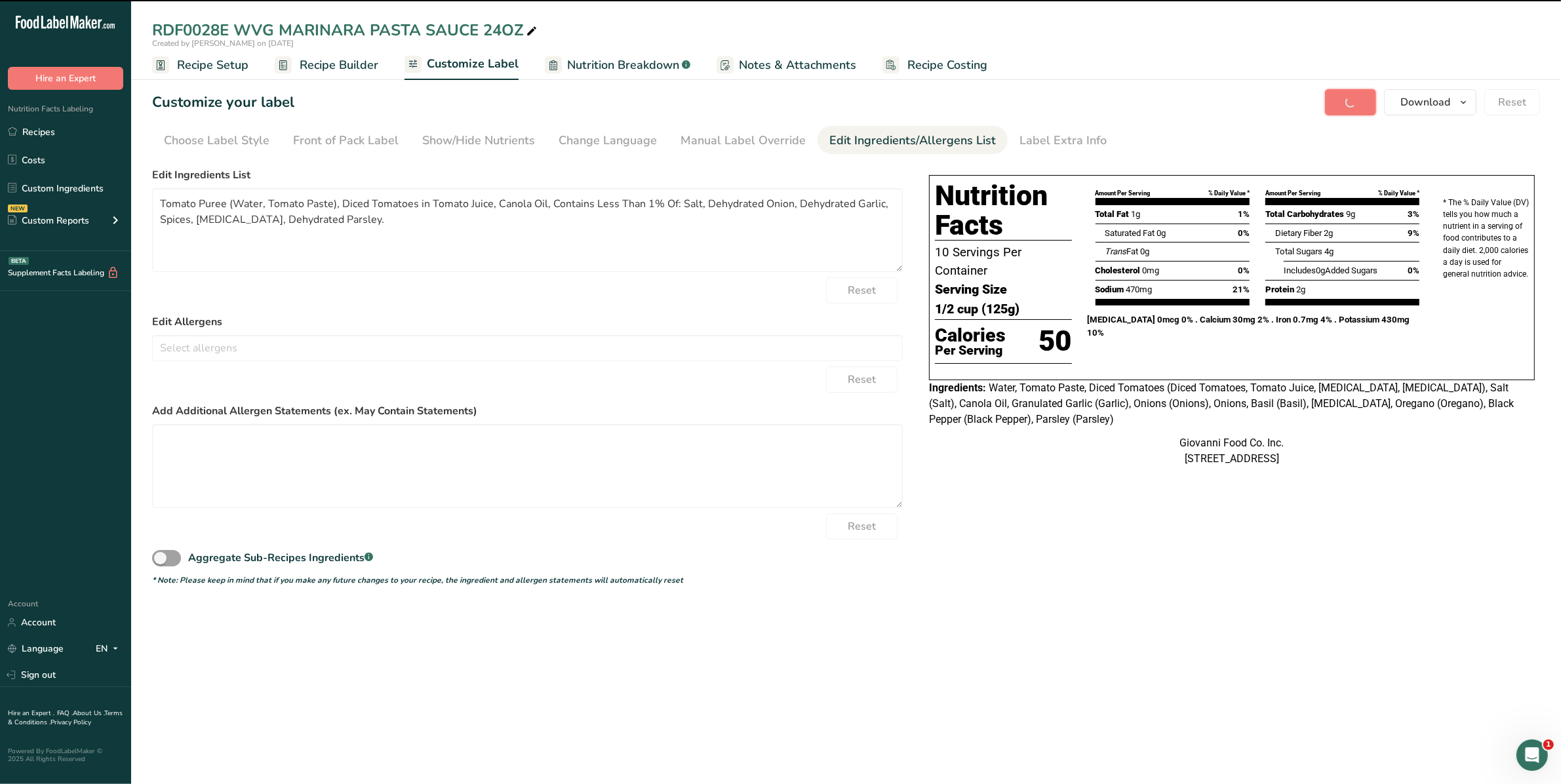
type textarea "Tomato Puree (Water, Tomato Paste), Diced Tomatoes in Tomato Juice, Canola Oil,…"
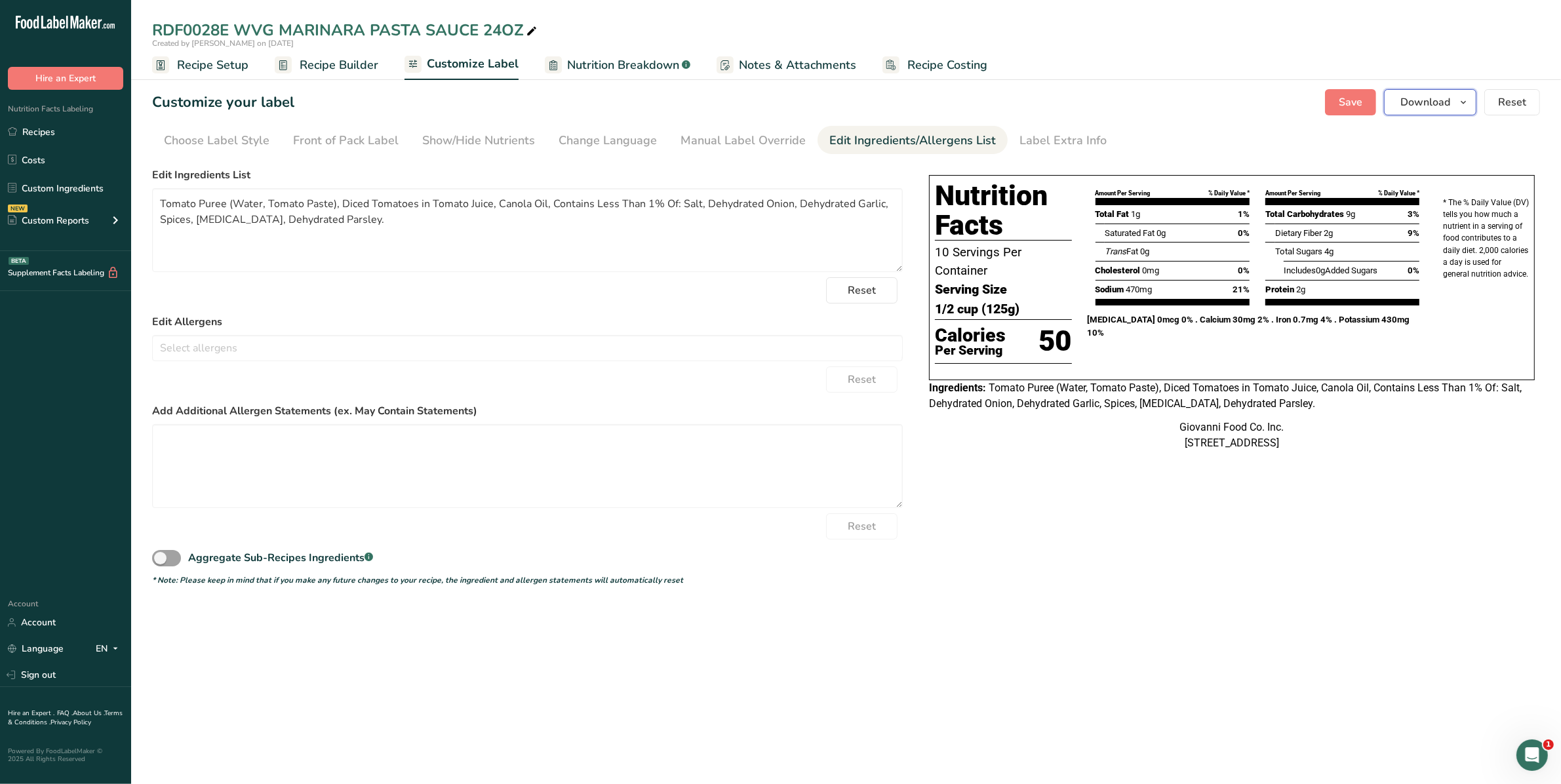
click at [1417, 102] on span "Download" at bounding box center [1425, 103] width 50 height 16
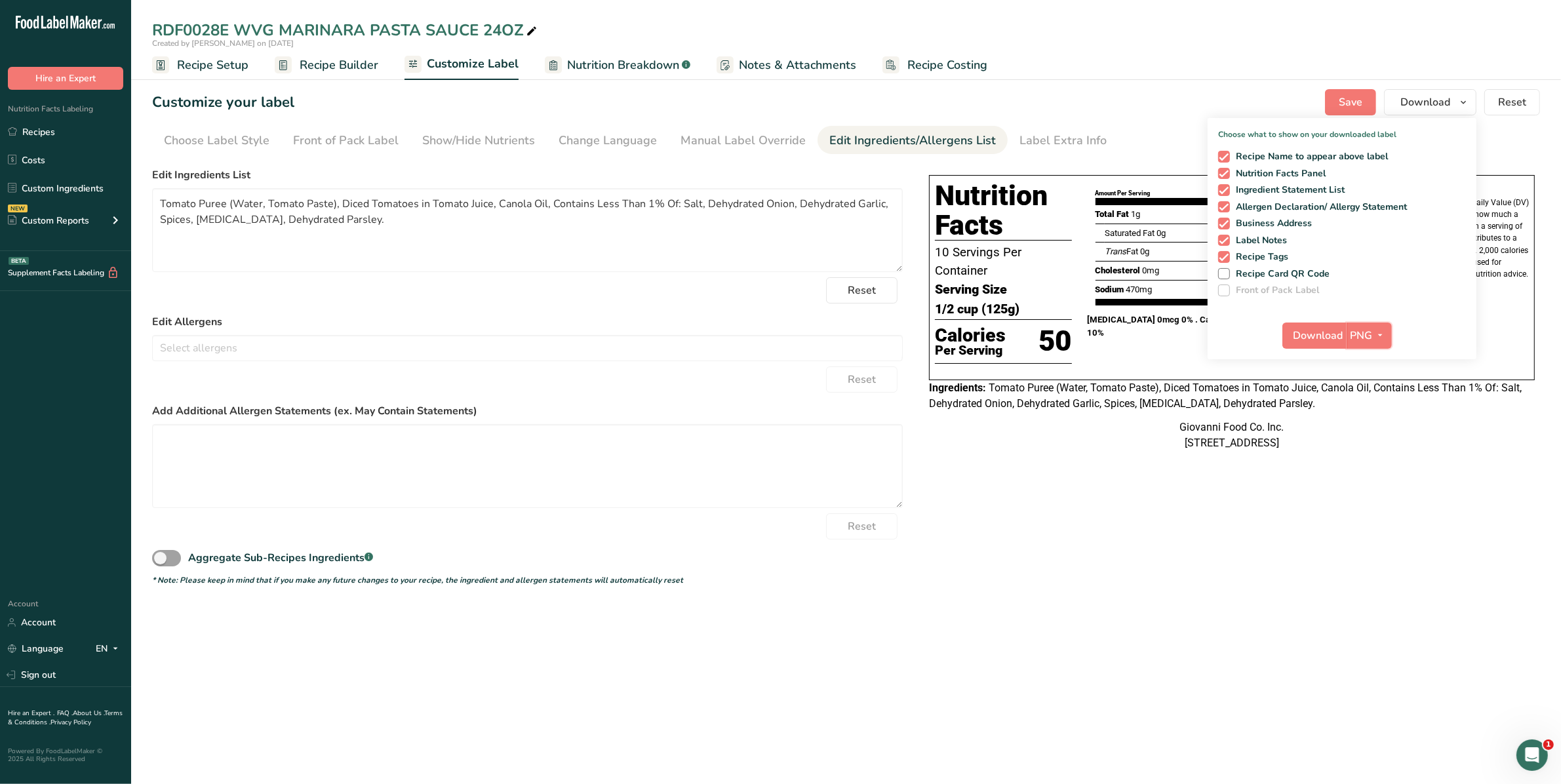
click at [1373, 332] on span "button" at bounding box center [1381, 336] width 16 height 16
click at [1374, 427] on link "PDF" at bounding box center [1371, 426] width 42 height 22
click at [533, 27] on icon at bounding box center [531, 31] width 11 height 18
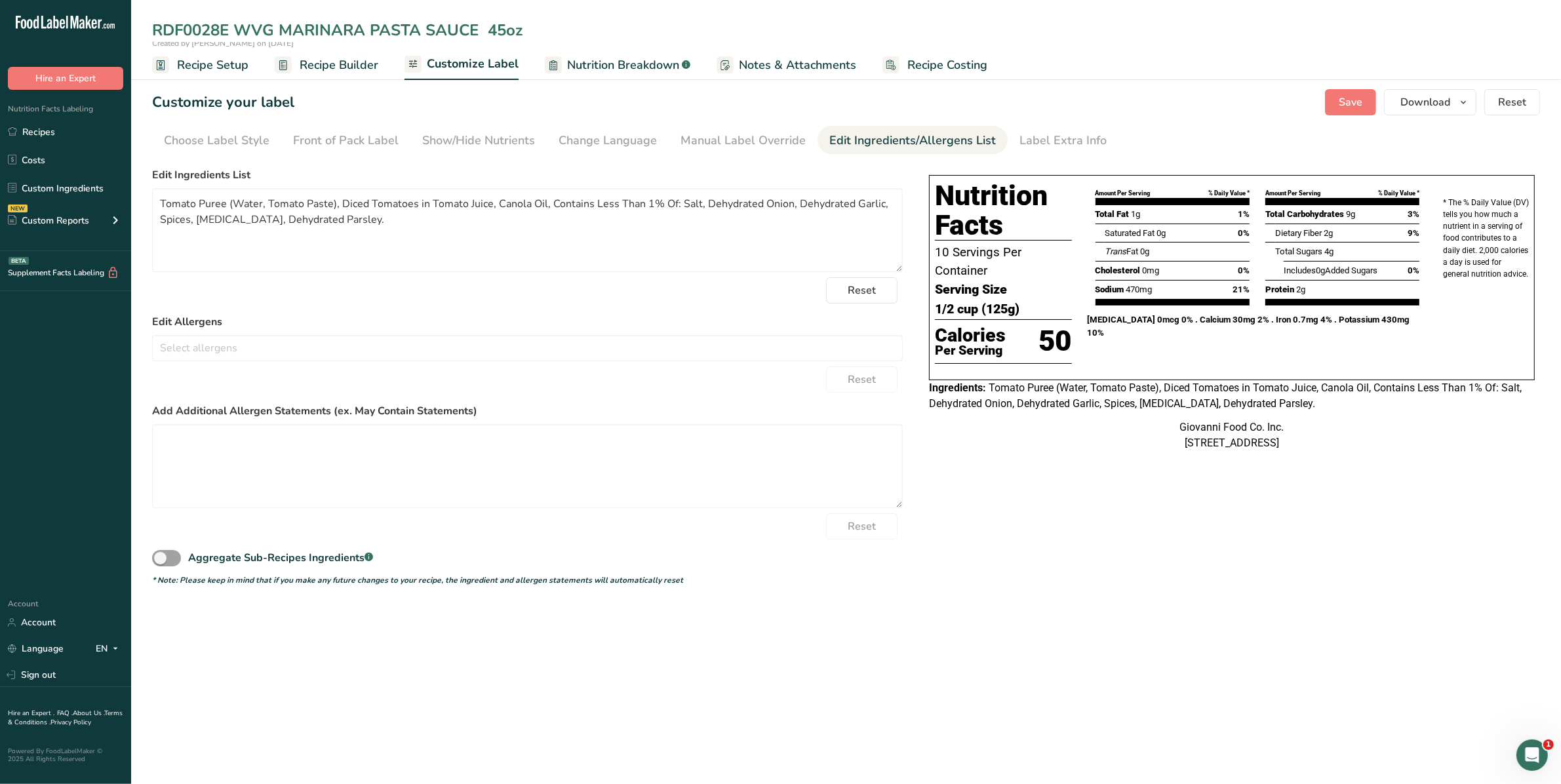
type input "RDF0028E WVG MARINARA PASTA SAUCE 45oz"
click at [1364, 107] on button "Save" at bounding box center [1350, 103] width 51 height 26
click at [1428, 103] on span "Download" at bounding box center [1425, 103] width 50 height 16
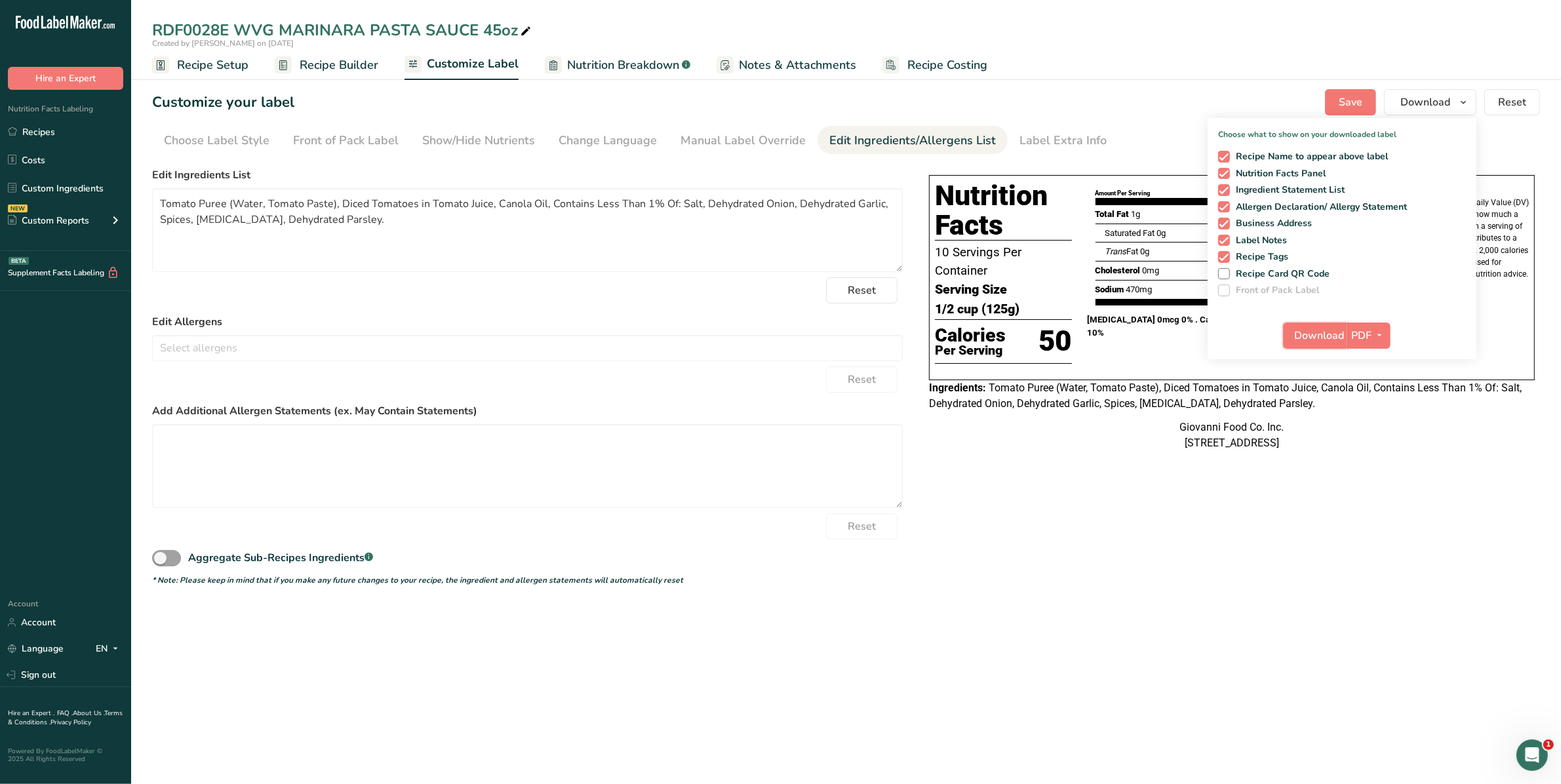
click at [1297, 335] on span "Download" at bounding box center [1319, 336] width 50 height 16
click at [719, 18] on div "RDF0028E WVG MARINARA PASTA SAUCE 45oz" at bounding box center [846, 30] width 1430 height 24
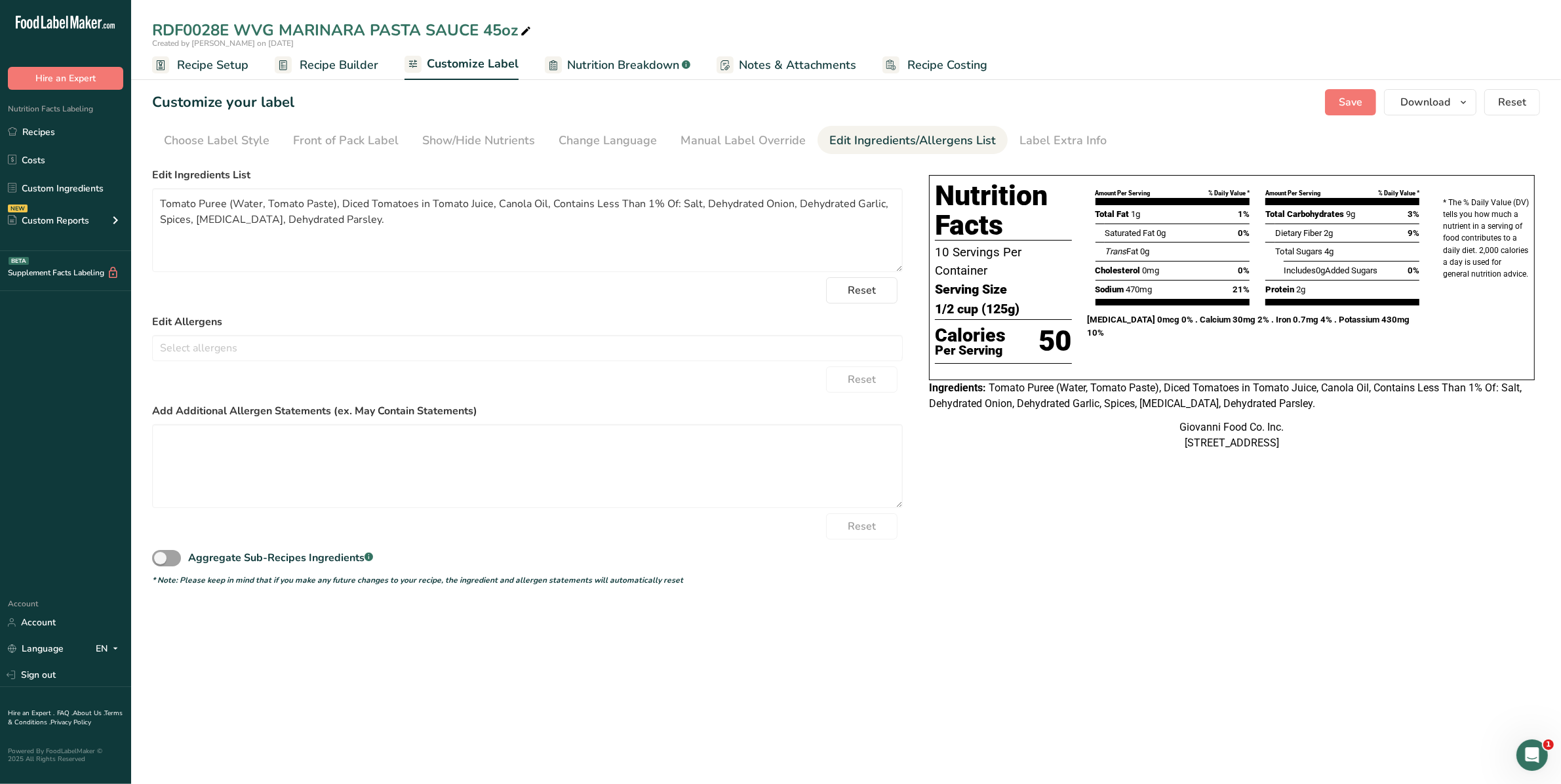
click at [652, 27] on div "RDF0028E WVG MARINARA PASTA SAUCE 45oz" at bounding box center [846, 30] width 1430 height 24
click at [650, 39] on div "Created by [PERSON_NAME] on [DATE]" at bounding box center [846, 43] width 1430 height 11
click at [520, 30] on icon at bounding box center [526, 31] width 11 height 18
click at [614, 24] on input "RDF0028E WVG MARINARA PASTA SAUCE 45oz" at bounding box center [846, 30] width 1388 height 24
click at [756, 365] on form "Edit Ingredients List Tomato Puree (Water, Tomato Paste), Diced Tomatoes in Tom…" at bounding box center [527, 376] width 751 height 418
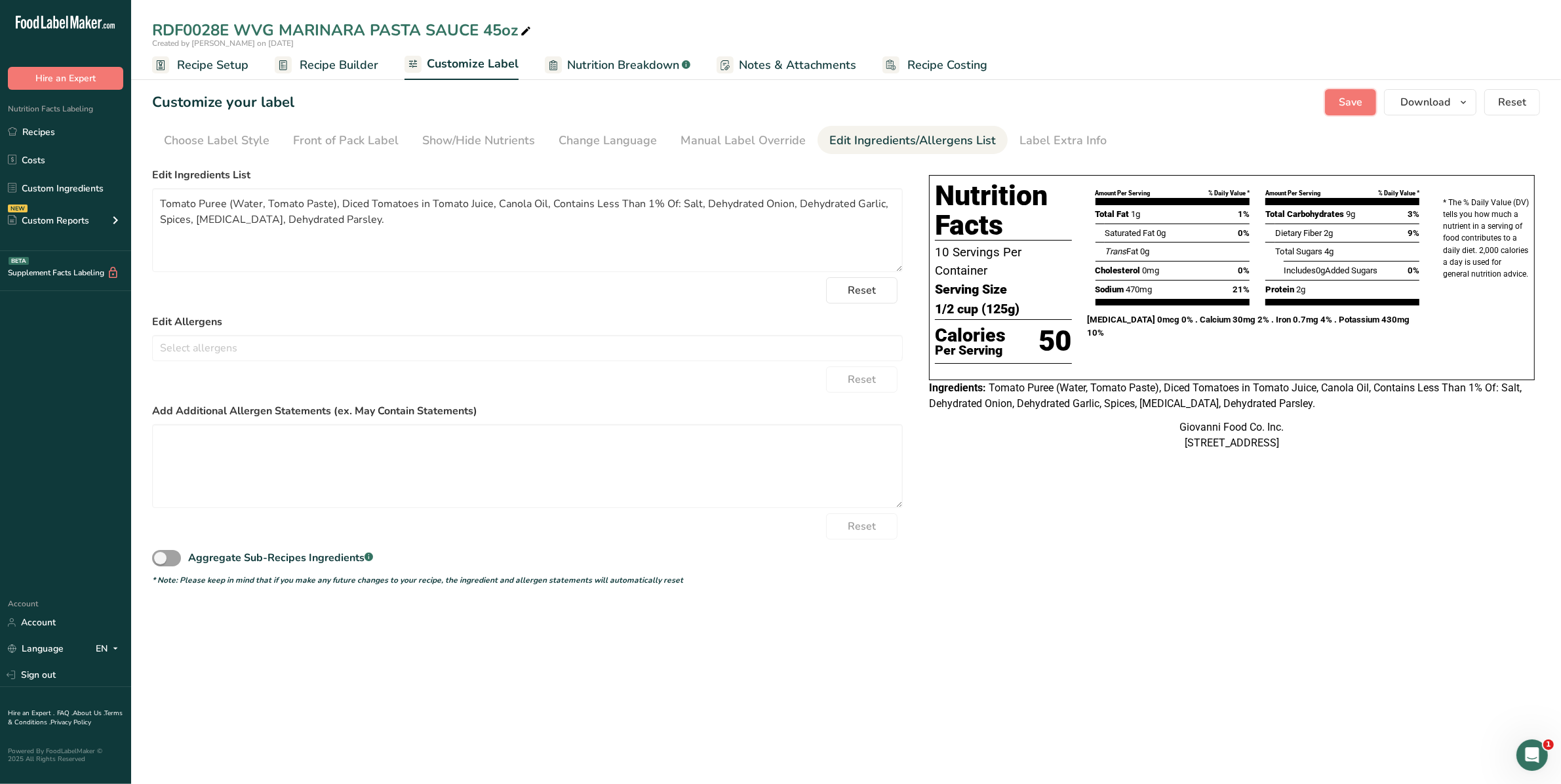
click at [1376, 105] on button "Save" at bounding box center [1350, 103] width 51 height 26
click at [619, 283] on div "Reset" at bounding box center [527, 290] width 751 height 26
click at [533, 28] on div "RDF0028E WVG MARINARA PASTA SAUCE 45oz" at bounding box center [846, 30] width 1430 height 24
click at [531, 28] on icon at bounding box center [526, 31] width 11 height 18
type input "RDF0028E WVG MARINARA PASTA SAUCE 45OZ"
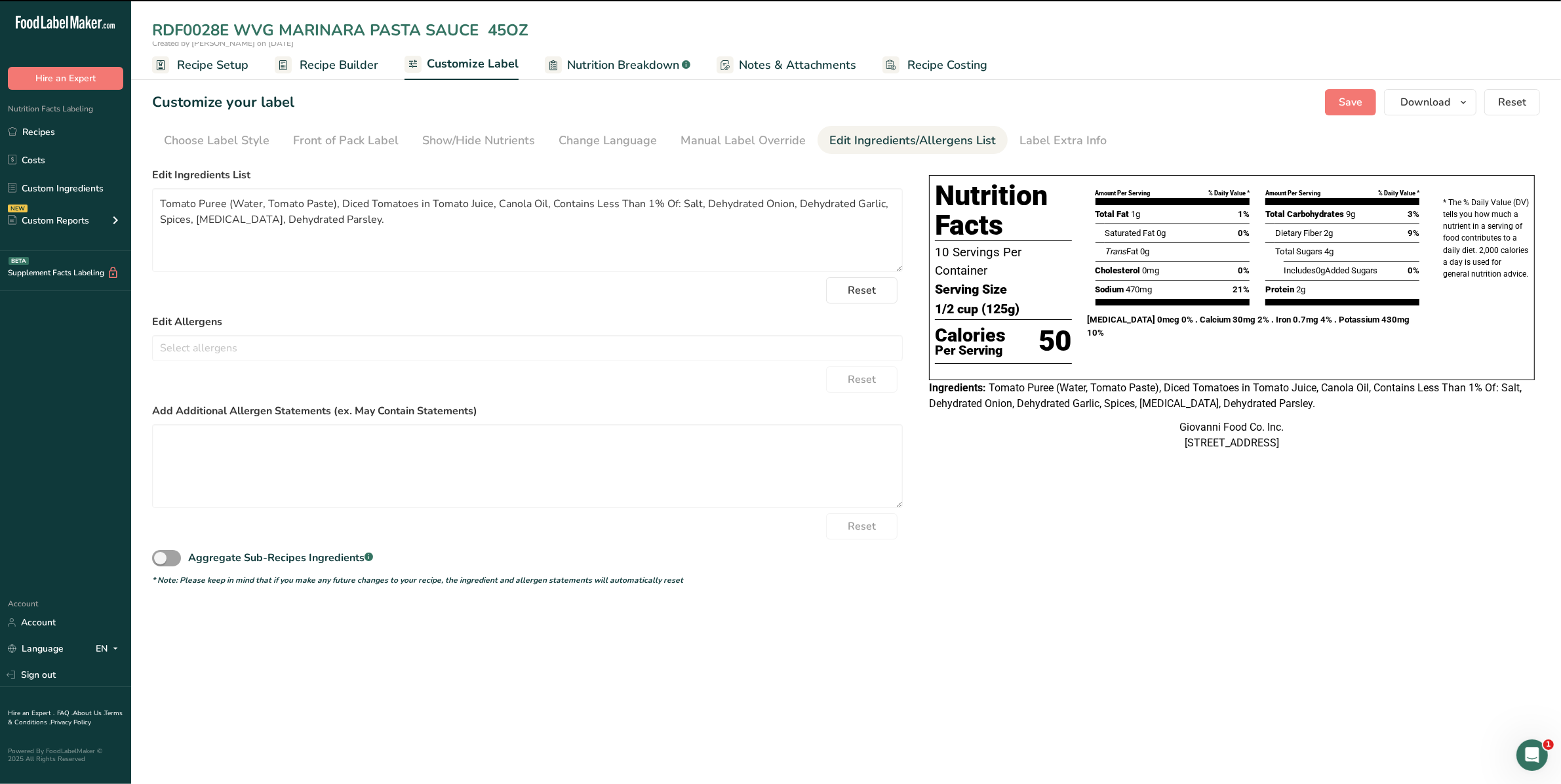
click at [834, 663] on main "RDF0028E WVG MARINARA PASTA SAUCE 45OZ Created by [PERSON_NAME] on [DATE] Recip…" at bounding box center [780, 392] width 1561 height 784
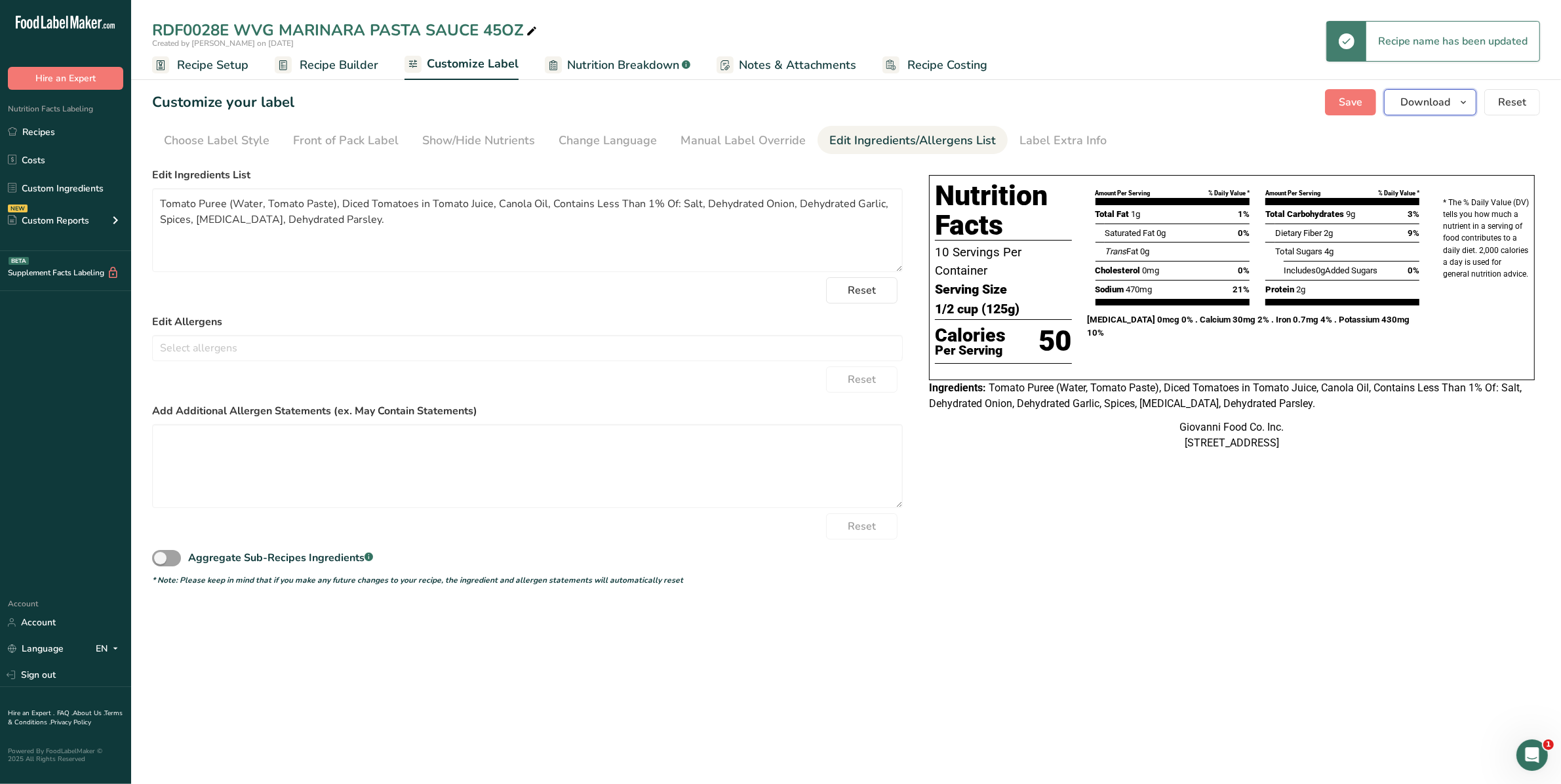
click at [1457, 99] on span "button" at bounding box center [1464, 103] width 16 height 16
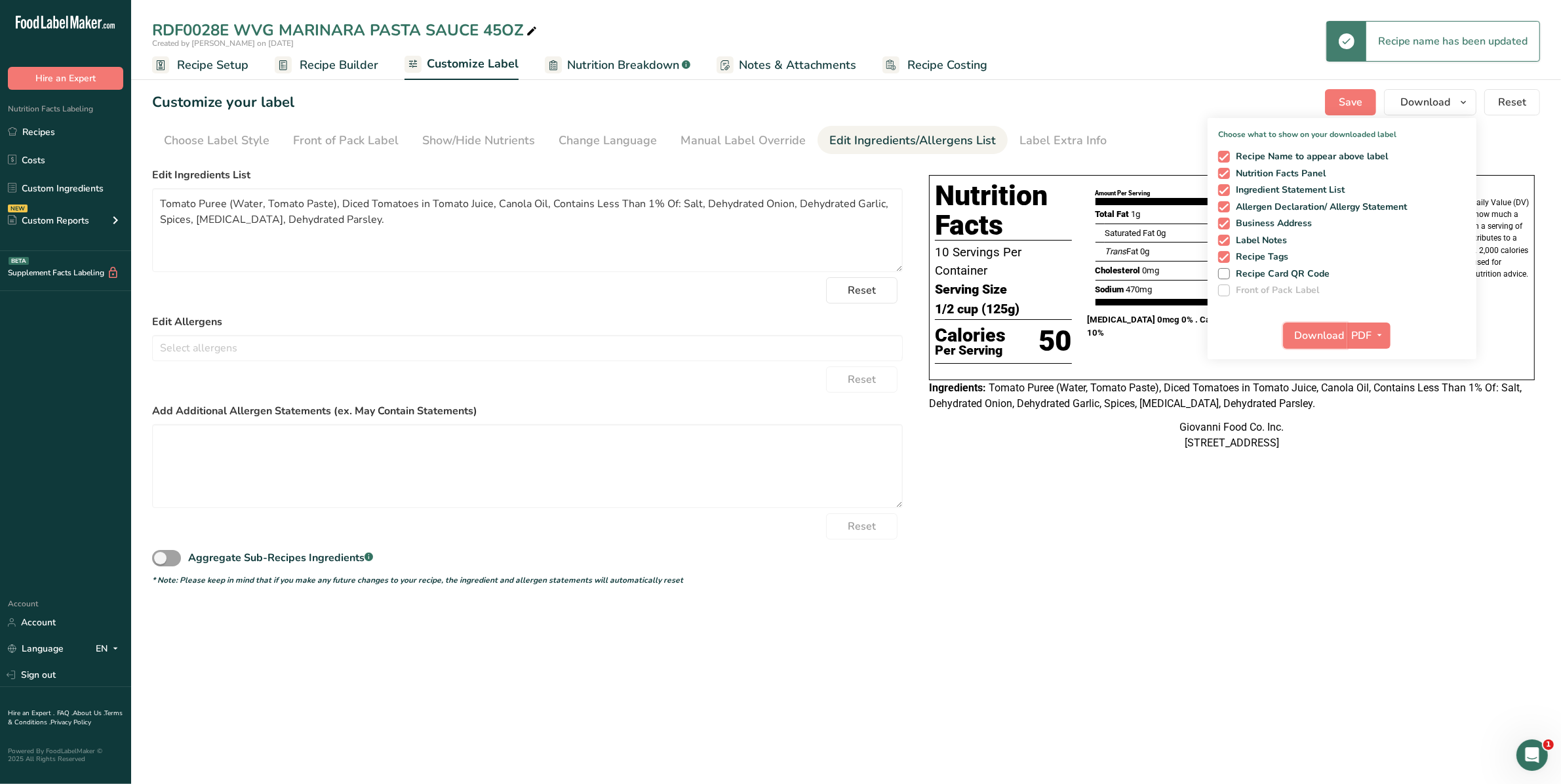
click at [1316, 329] on span "Download" at bounding box center [1319, 336] width 50 height 16
drag, startPoint x: 54, startPoint y: 139, endPoint x: 374, endPoint y: 51, distance: 331.9
click at [54, 139] on link "Recipes" at bounding box center [65, 132] width 131 height 25
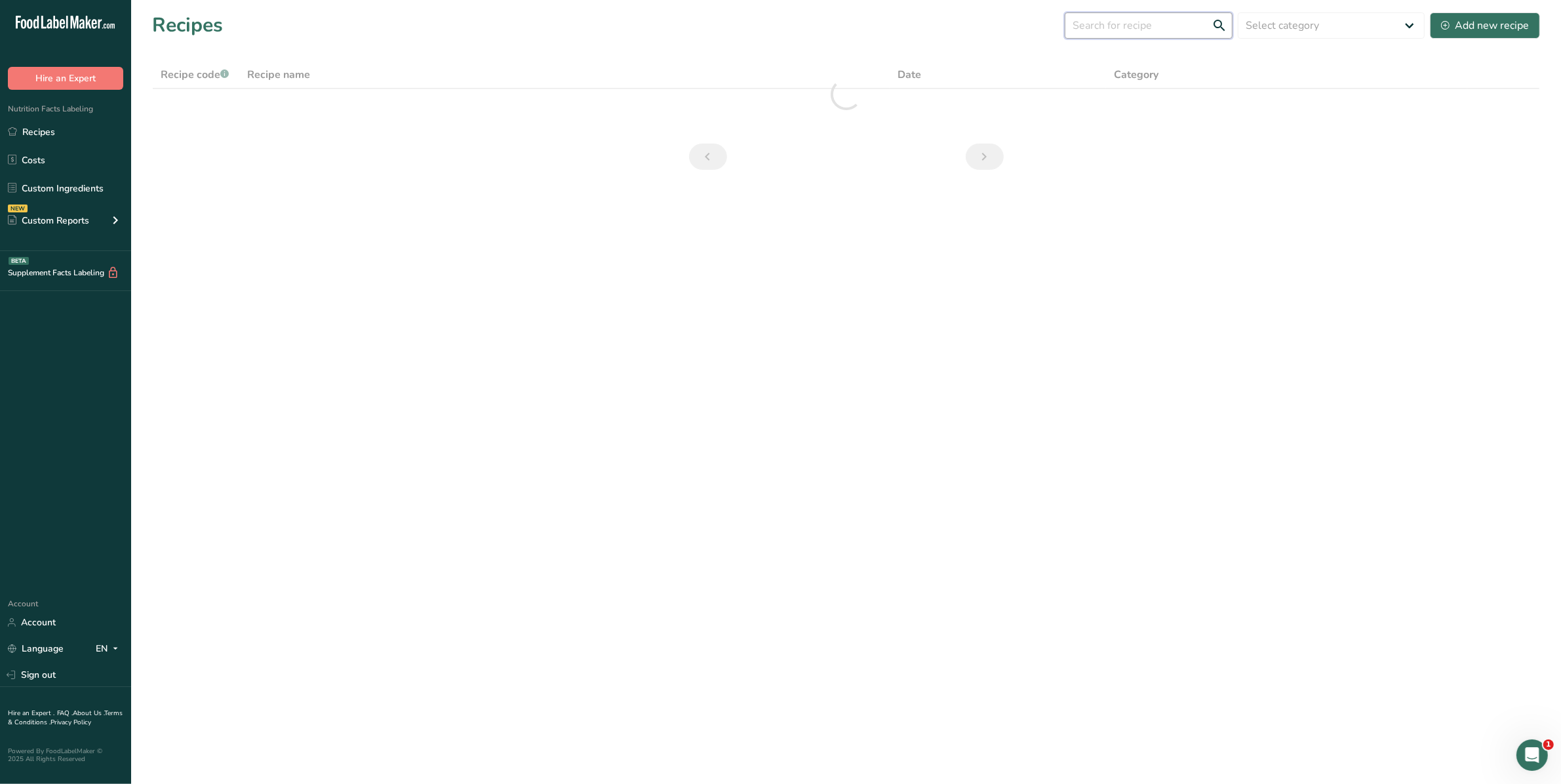
click at [1092, 24] on input "text" at bounding box center [1148, 25] width 168 height 26
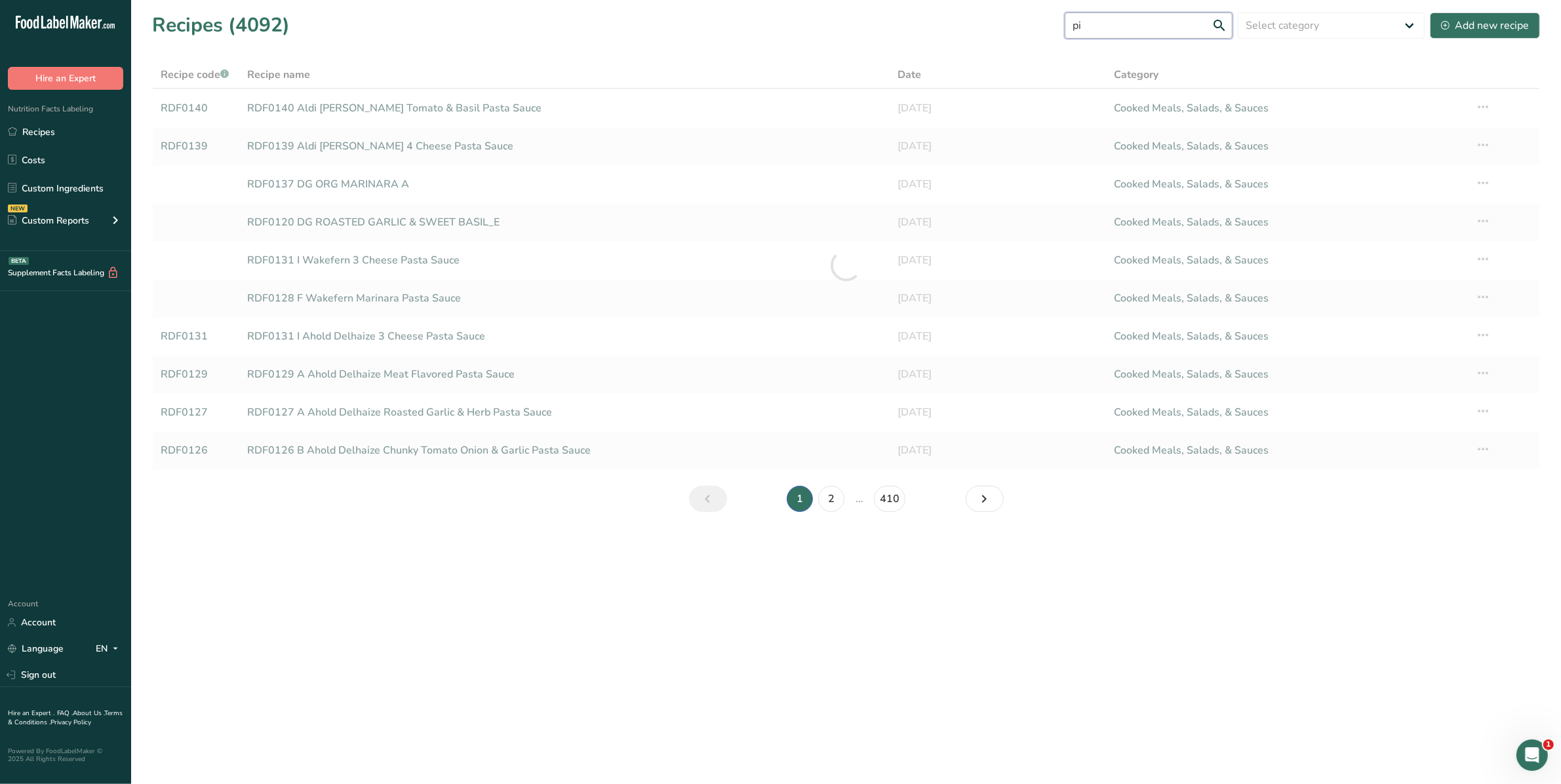
type input "p"
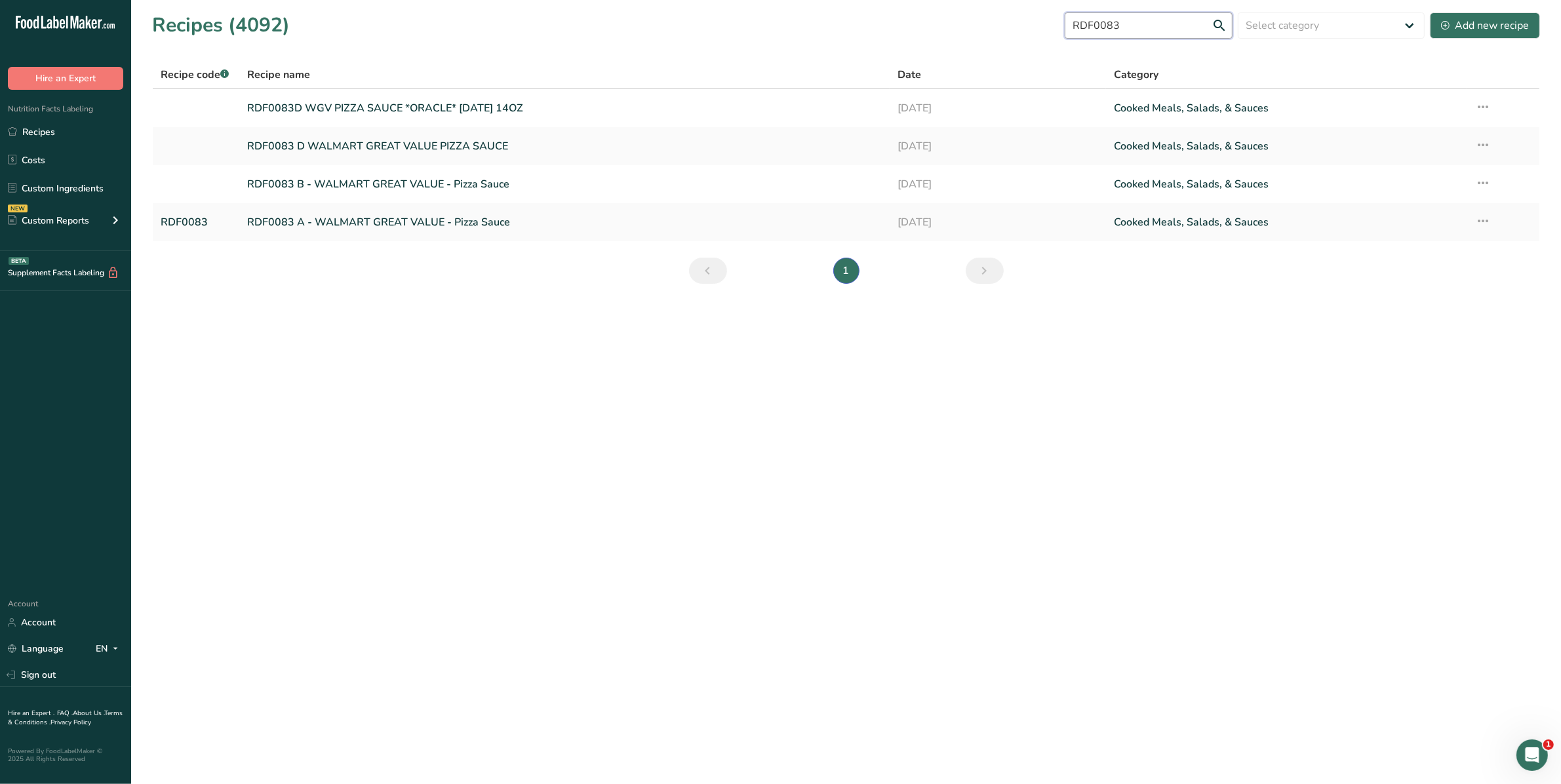
type input "RDF0083"
click at [441, 107] on link "RDF0083D WGV PIZZA SAUCE *ORACLE* 5.5.25 14OZ" at bounding box center [564, 108] width 634 height 27
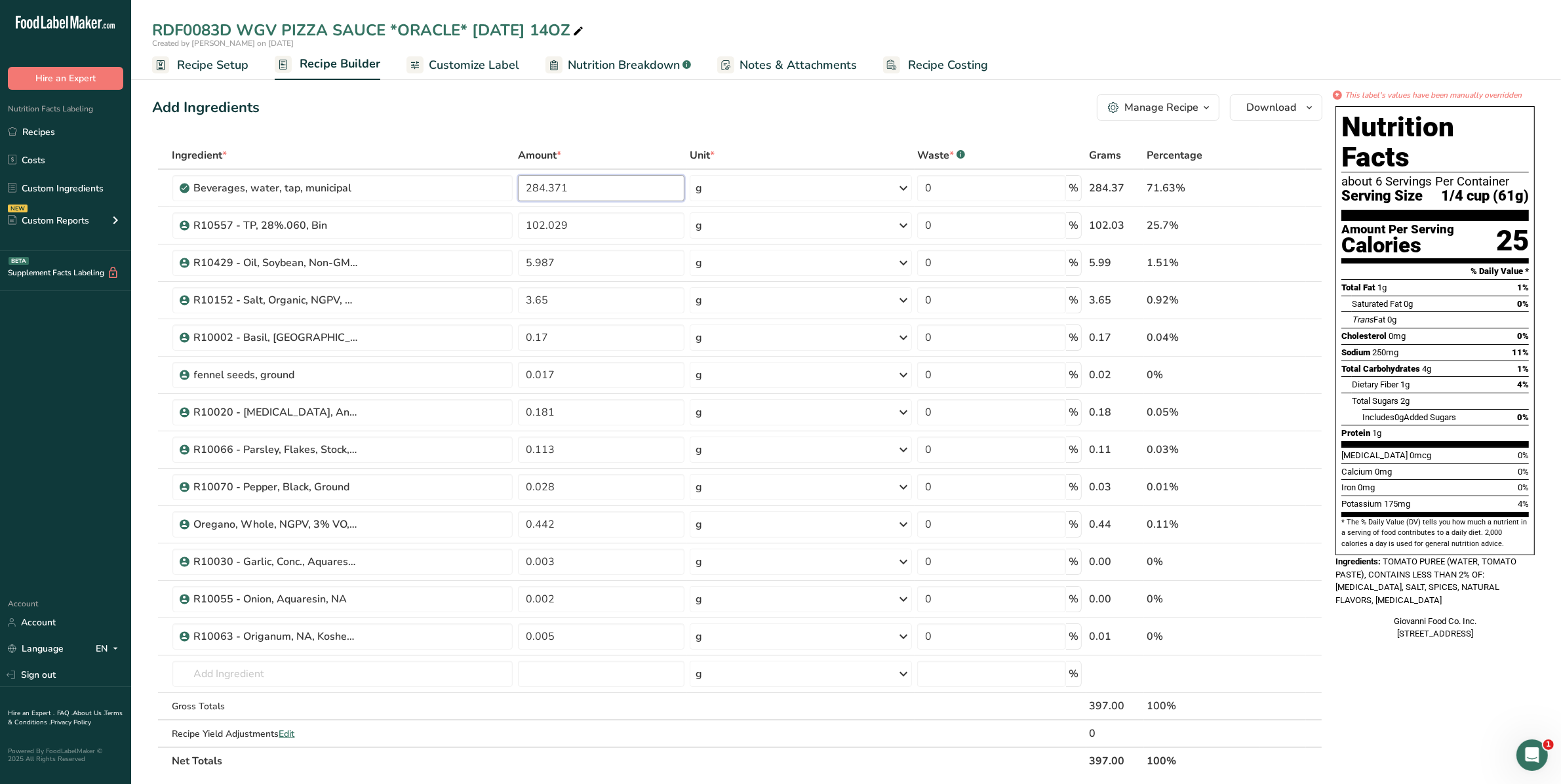
drag, startPoint x: 608, startPoint y: 182, endPoint x: 503, endPoint y: 192, distance: 105.5
click at [503, 192] on tr "Beverages, water, tap, municipal 284.371 g Portions 1 fl oz 1 bottle 8 fl oz 1 …" at bounding box center [737, 189] width 1169 height 38
type input "484.9"
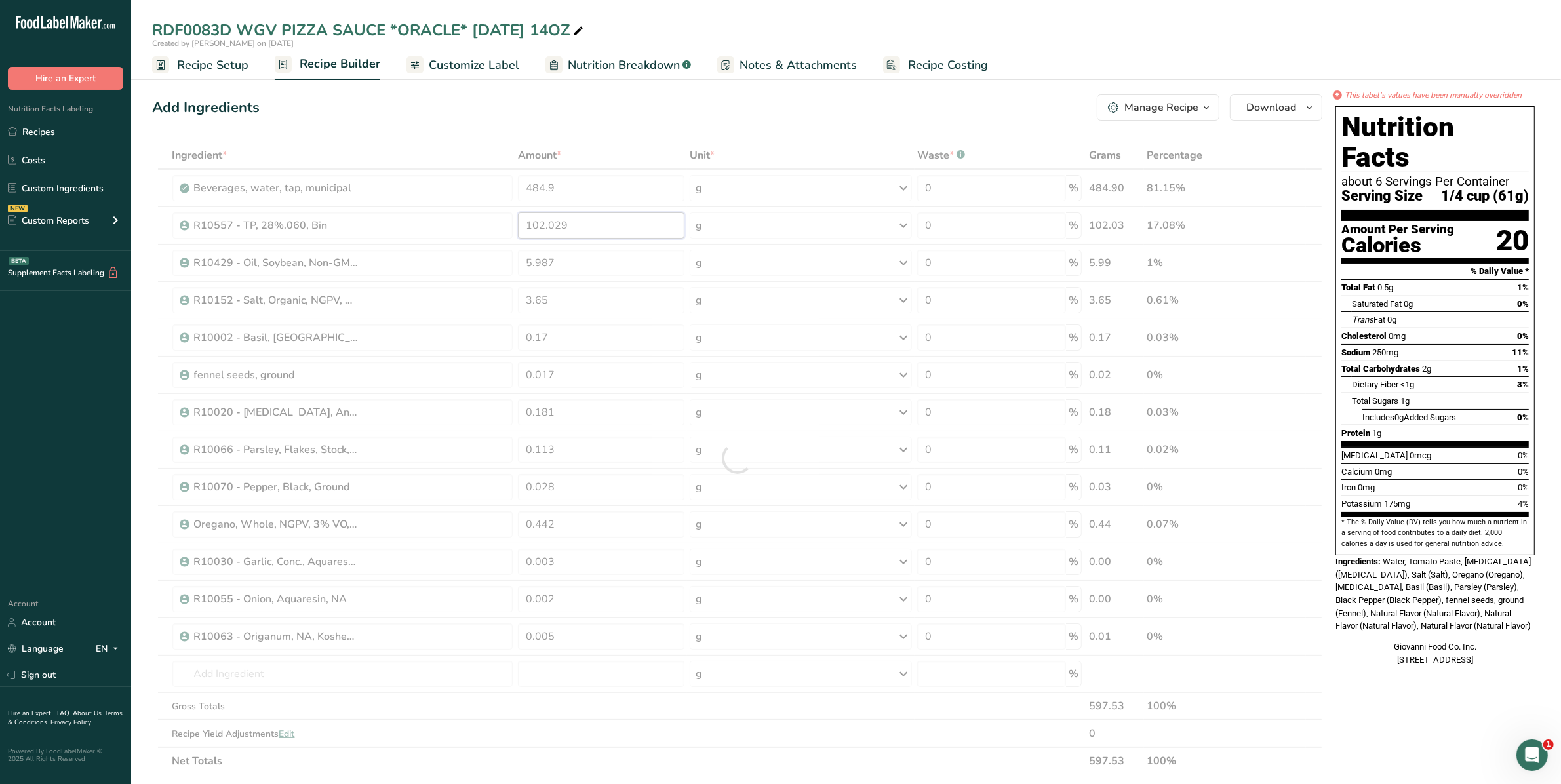
click at [503, 230] on div "Ingredient * Amount * Unit * Waste * .a-a{fill:#347362;}.b-a{fill:#fff;} Grams …" at bounding box center [737, 458] width 1171 height 633
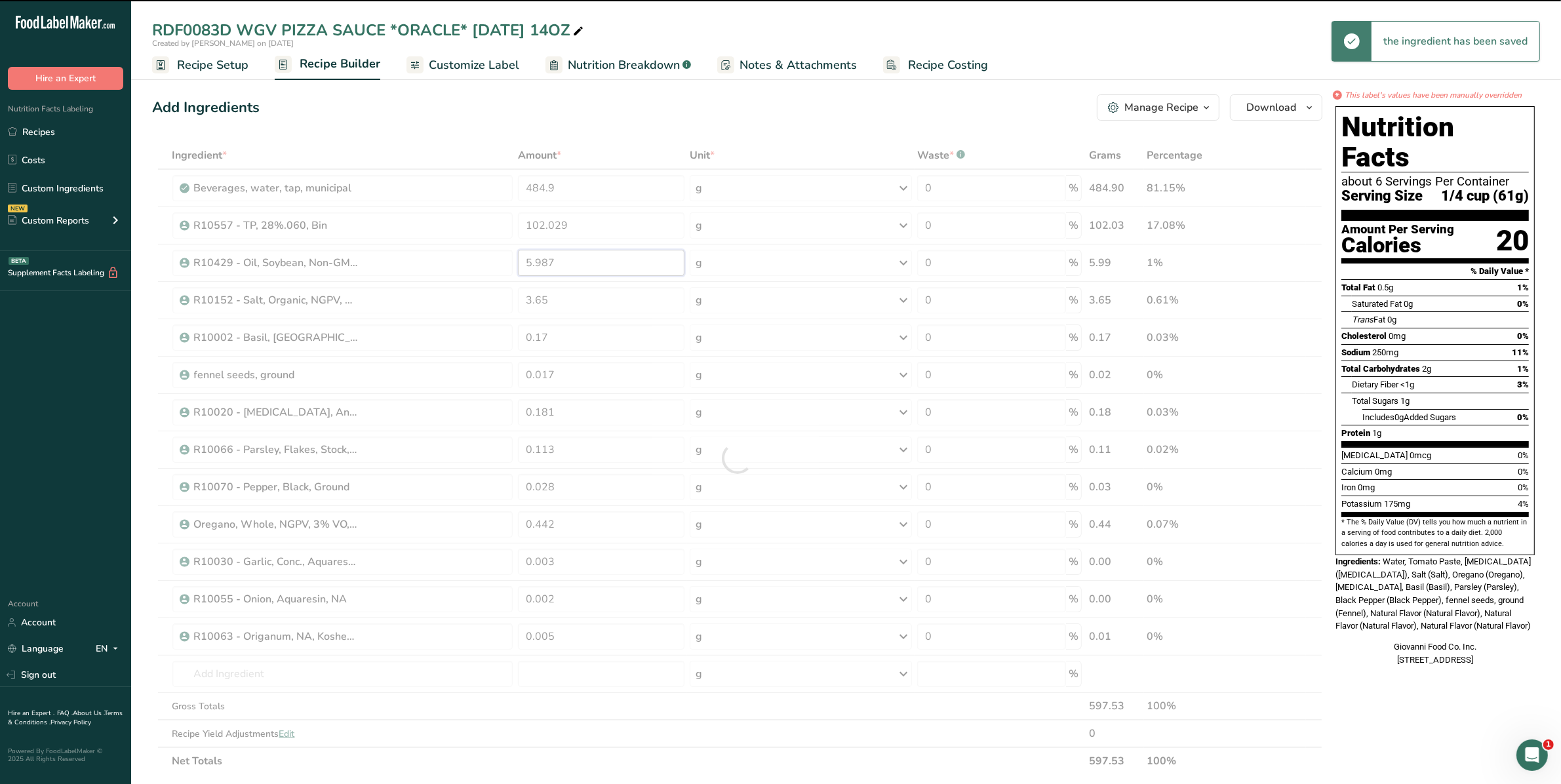
drag, startPoint x: 569, startPoint y: 260, endPoint x: 548, endPoint y: 259, distance: 21.0
click at [510, 276] on div "Ingredient * Amount * Unit * Waste * .a-a{fill:#347362;}.b-a{fill:#fff;} Grams …" at bounding box center [737, 458] width 1171 height 633
click at [634, 219] on div at bounding box center [737, 458] width 1171 height 633
click at [590, 225] on input "102.029" at bounding box center [601, 225] width 167 height 26
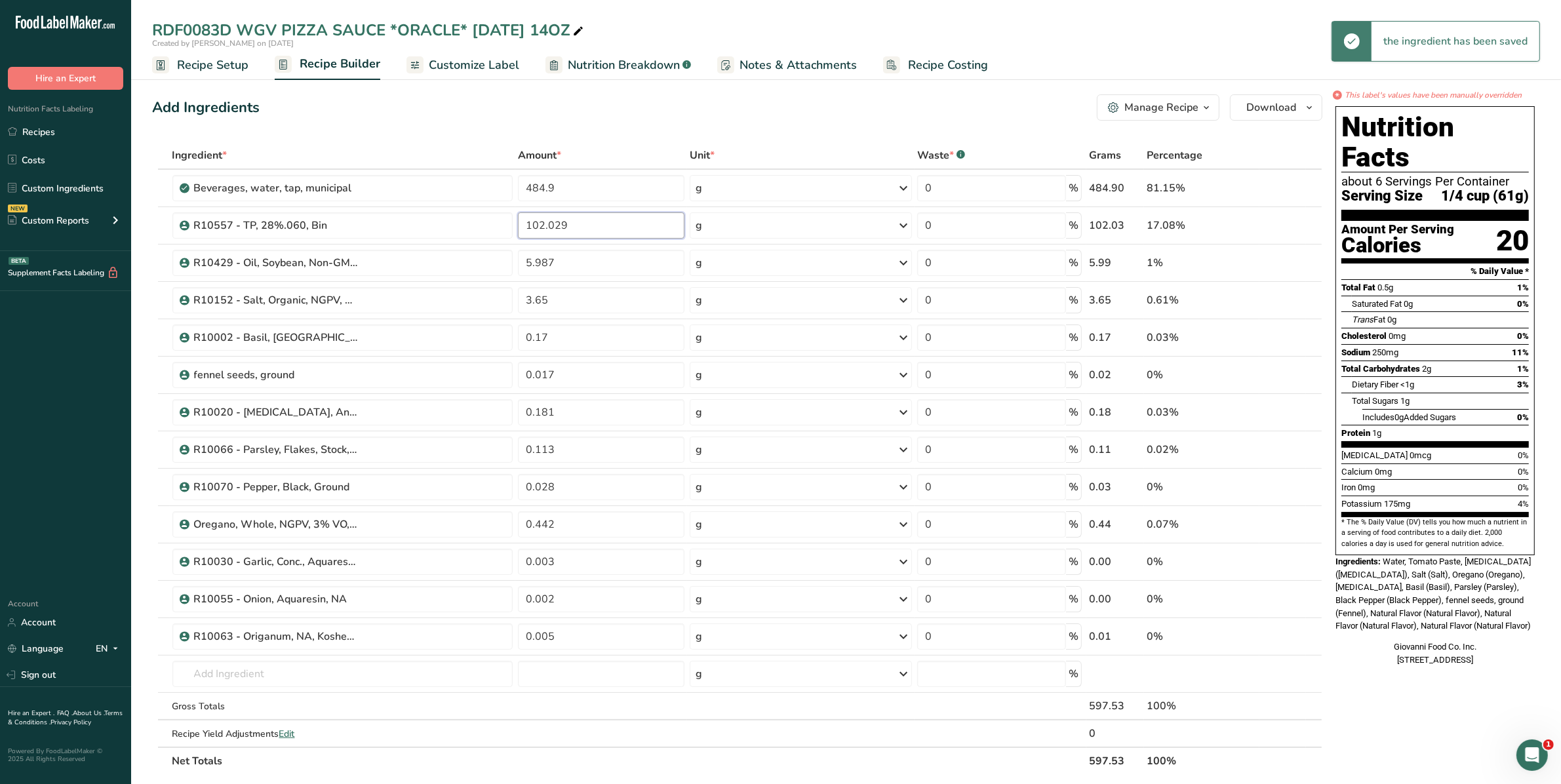
click at [584, 225] on input "102.029" at bounding box center [601, 225] width 167 height 26
drag, startPoint x: 584, startPoint y: 225, endPoint x: 504, endPoint y: 231, distance: 80.2
click at [502, 227] on tr "R10557 - TP, 28%.060, Bin 102.029 g Weight Units g kg mg See more Volume Units …" at bounding box center [737, 225] width 1169 height 38
type input "174.0"
click at [683, 388] on div "Ingredient * Amount * Unit * Waste * .a-a{fill:#347362;}.b-a{fill:#fff;} Grams …" at bounding box center [737, 458] width 1171 height 633
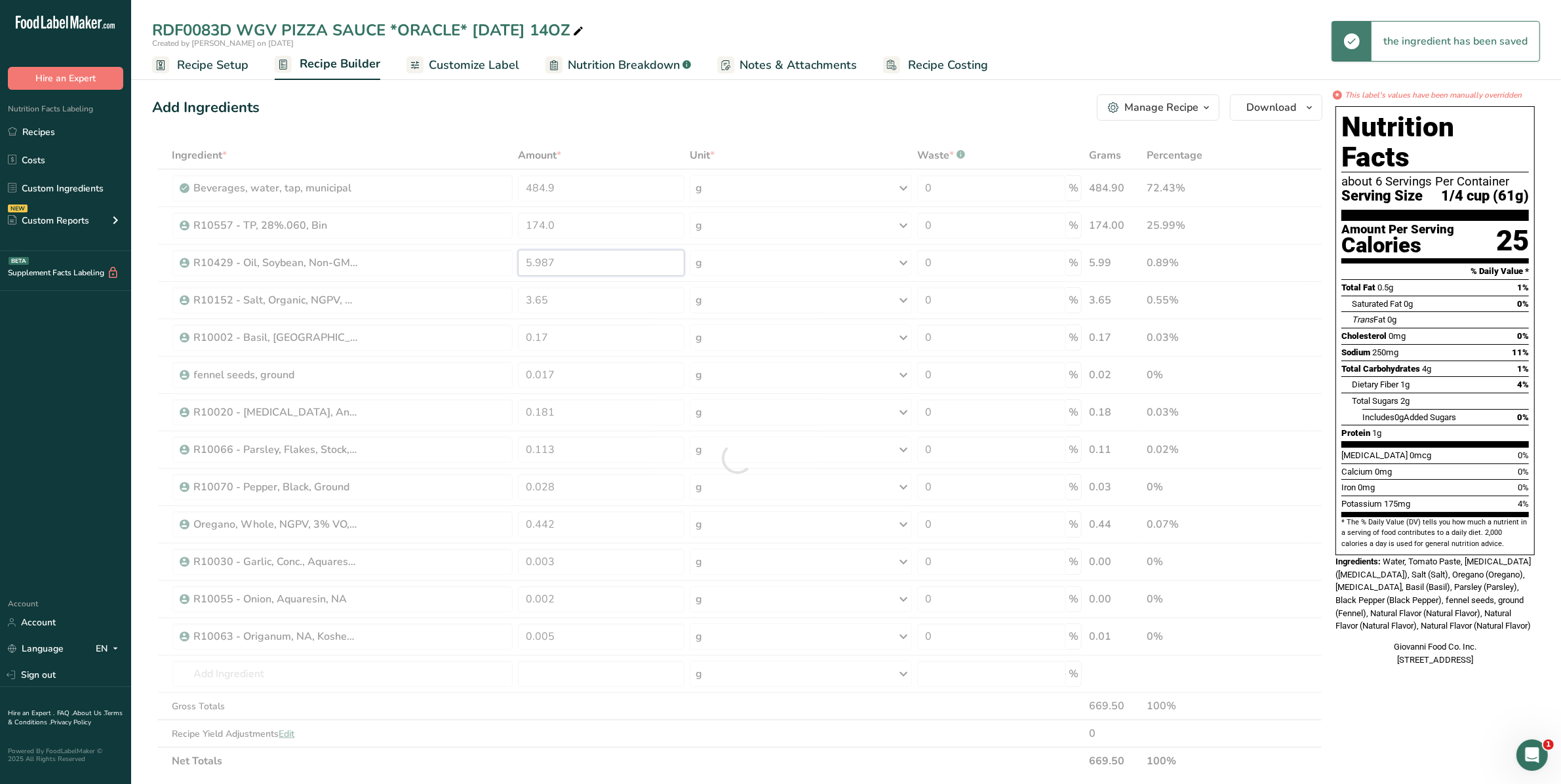
drag, startPoint x: 564, startPoint y: 257, endPoint x: 497, endPoint y: 267, distance: 67.7
click at [497, 267] on div "Ingredient * Amount * Unit * Waste * .a-a{fill:#347362;}.b-a{fill:#fff;} Grams …" at bounding box center [737, 458] width 1171 height 633
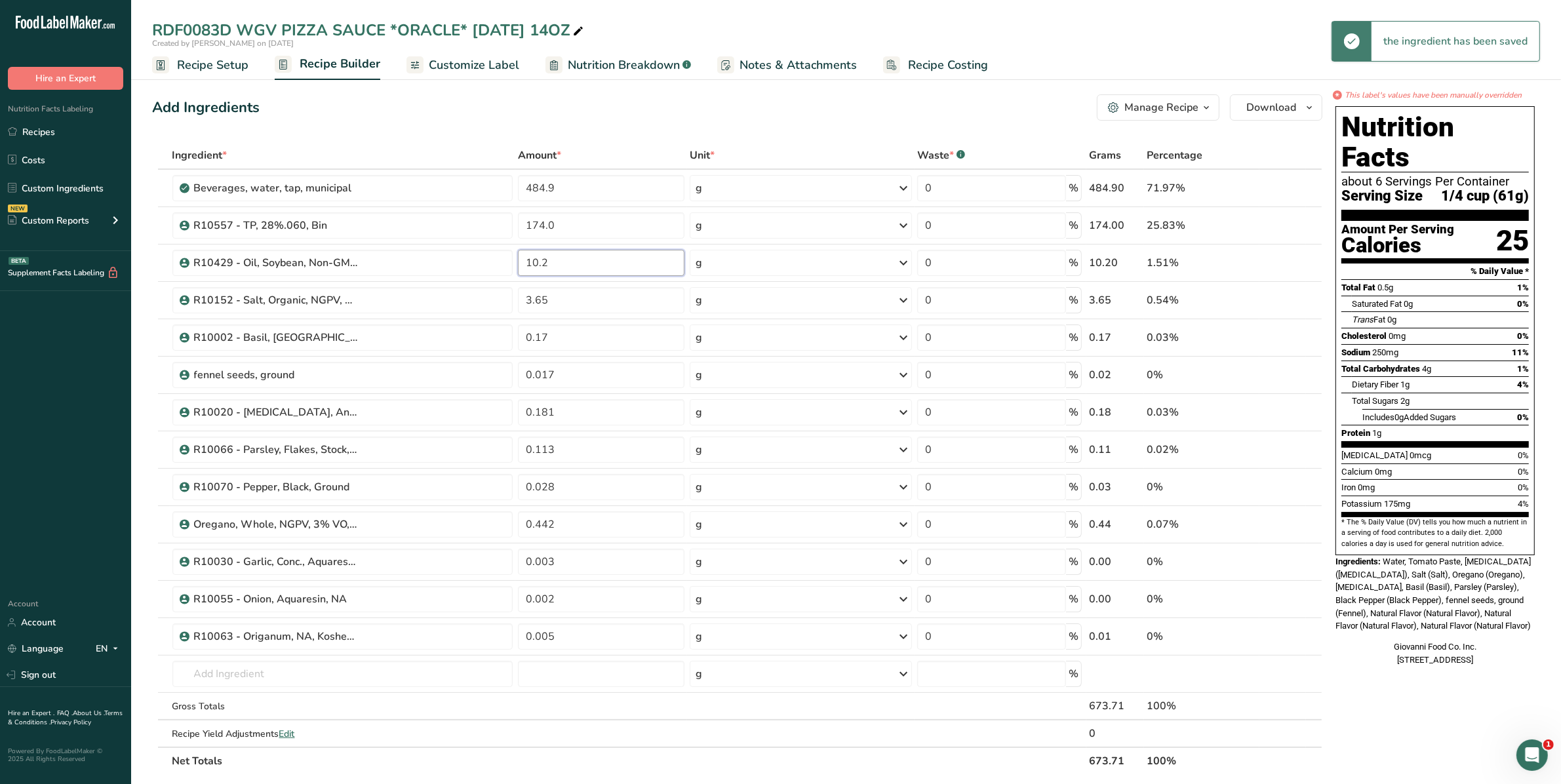
type input "10.2"
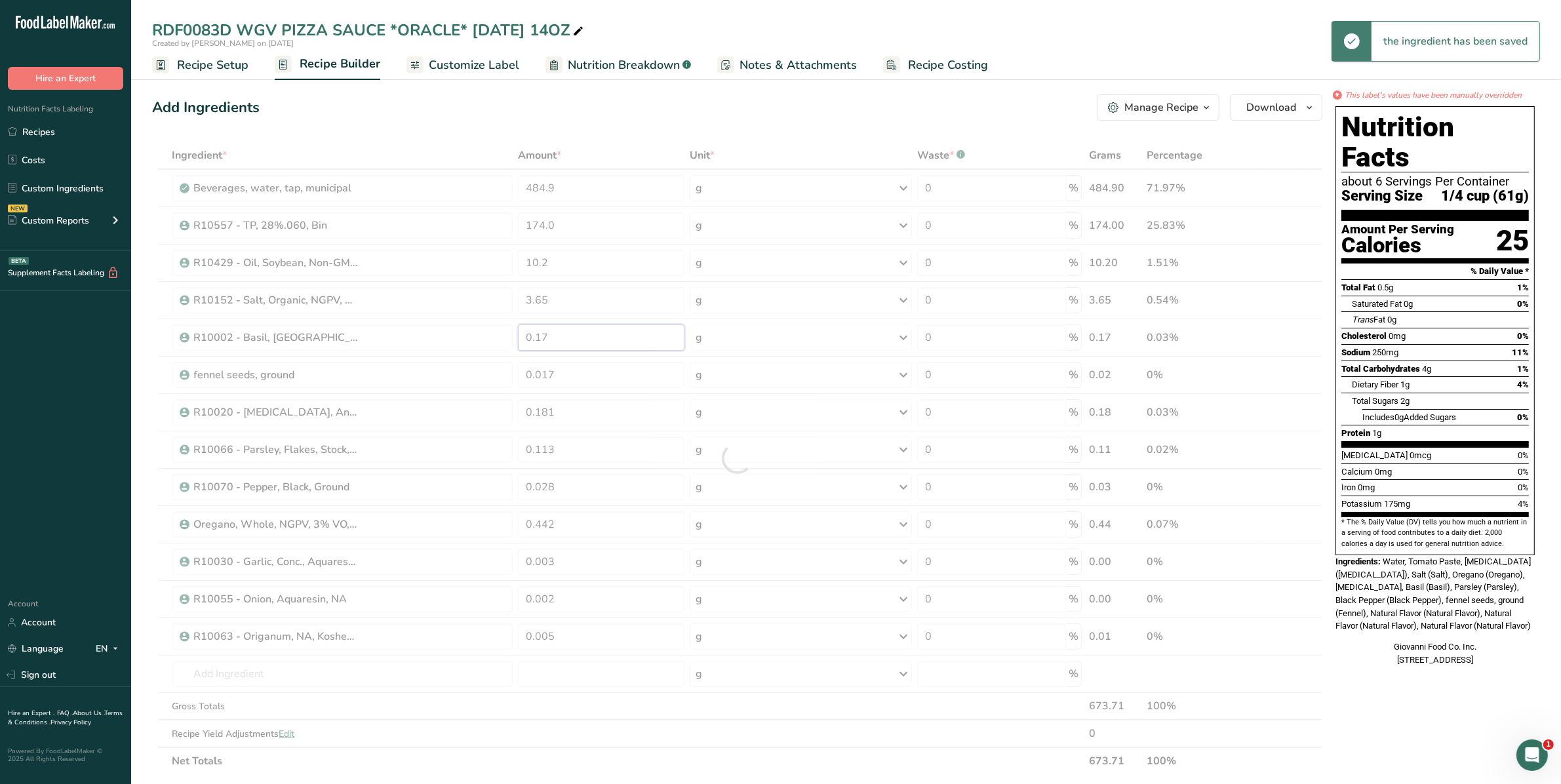
click at [640, 324] on div "Ingredient * Amount * Unit * Waste * .a-a{fill:#347362;}.b-a{fill:#fff;} Grams …" at bounding box center [737, 458] width 1171 height 633
drag, startPoint x: 562, startPoint y: 296, endPoint x: 466, endPoint y: 298, distance: 96.0
click at [466, 298] on div "Ingredient * Amount * Unit * Waste * .a-a{fill:#347362;}.b-a{fill:#fff;} Grams …" at bounding box center [737, 458] width 1171 height 633
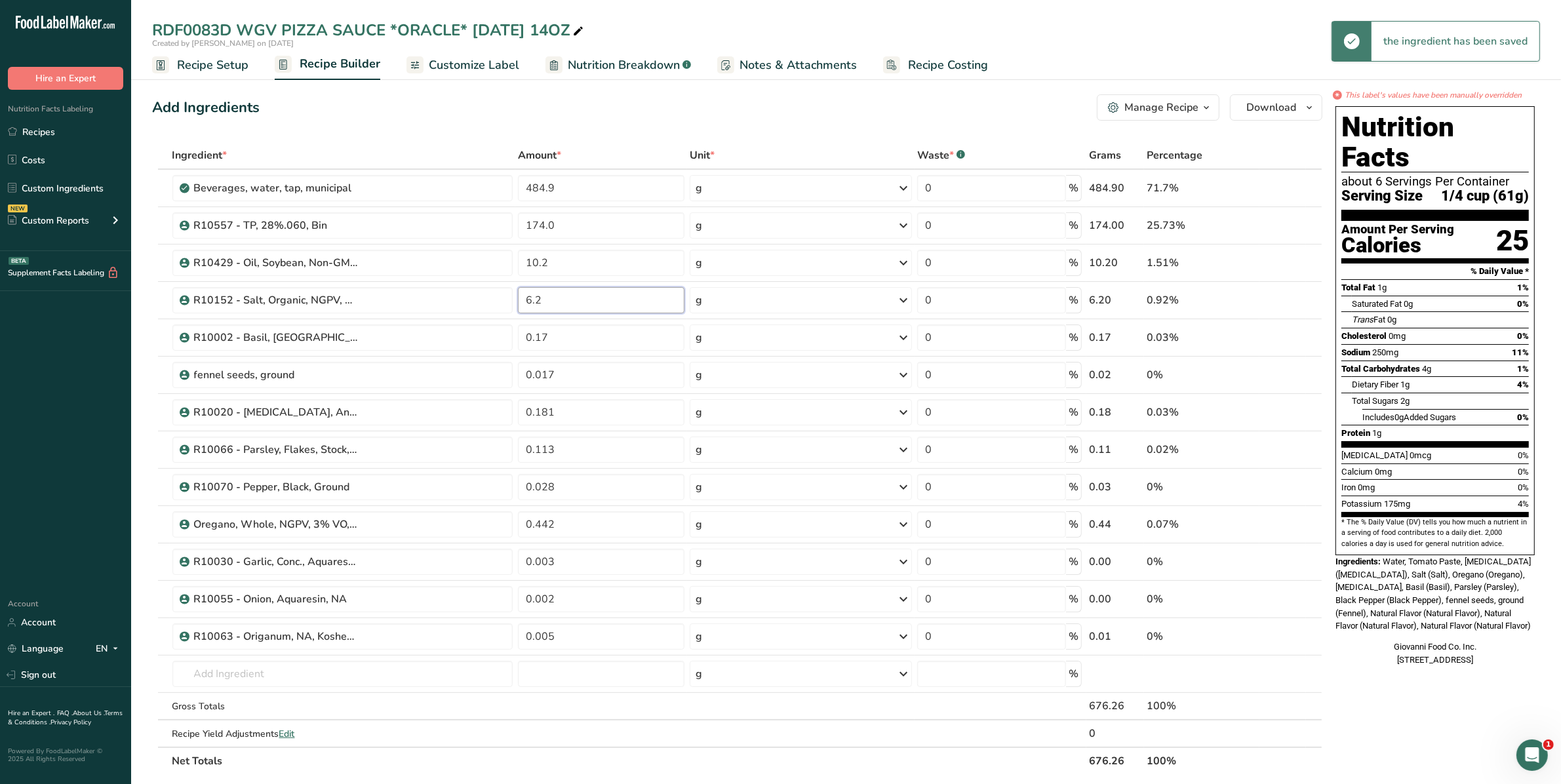
type input "6.2"
click at [637, 357] on div "Ingredient * Amount * Unit * Waste * .a-a{fill:#347362;}.b-a{fill:#fff;} Grams …" at bounding box center [737, 458] width 1171 height 633
drag, startPoint x: 591, startPoint y: 341, endPoint x: 374, endPoint y: 351, distance: 217.2
click at [374, 351] on tr "R10002 - Basil, Egyption, Whole, 11.18.08 0.17 g Weight Units g kg mg See more …" at bounding box center [737, 338] width 1169 height 38
type input "0.29"
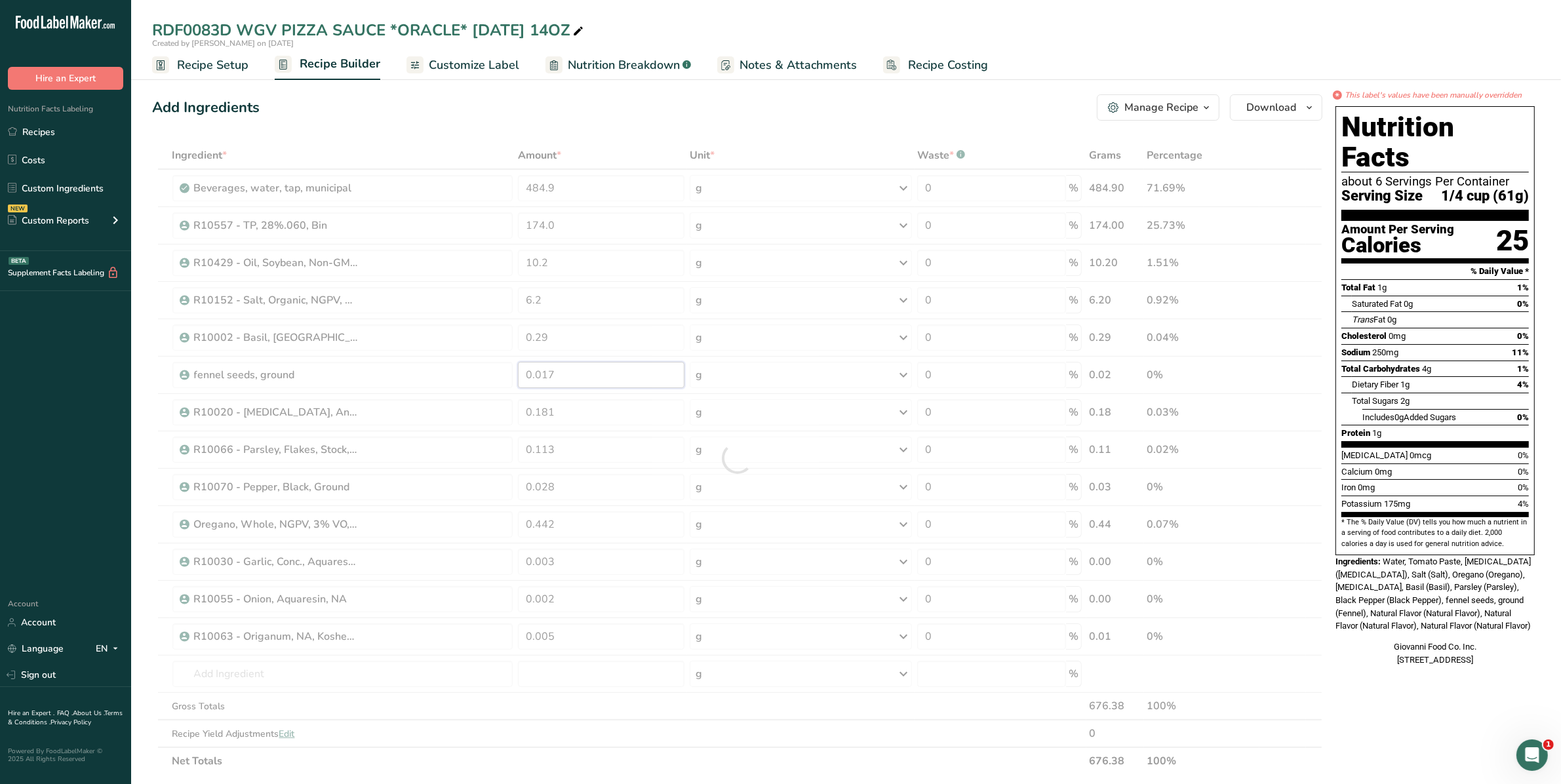
click at [510, 381] on div "Ingredient * Amount * Unit * Waste * .a-a{fill:#347362;}.b-a{fill:#fff;} Grams …" at bounding box center [737, 458] width 1171 height 633
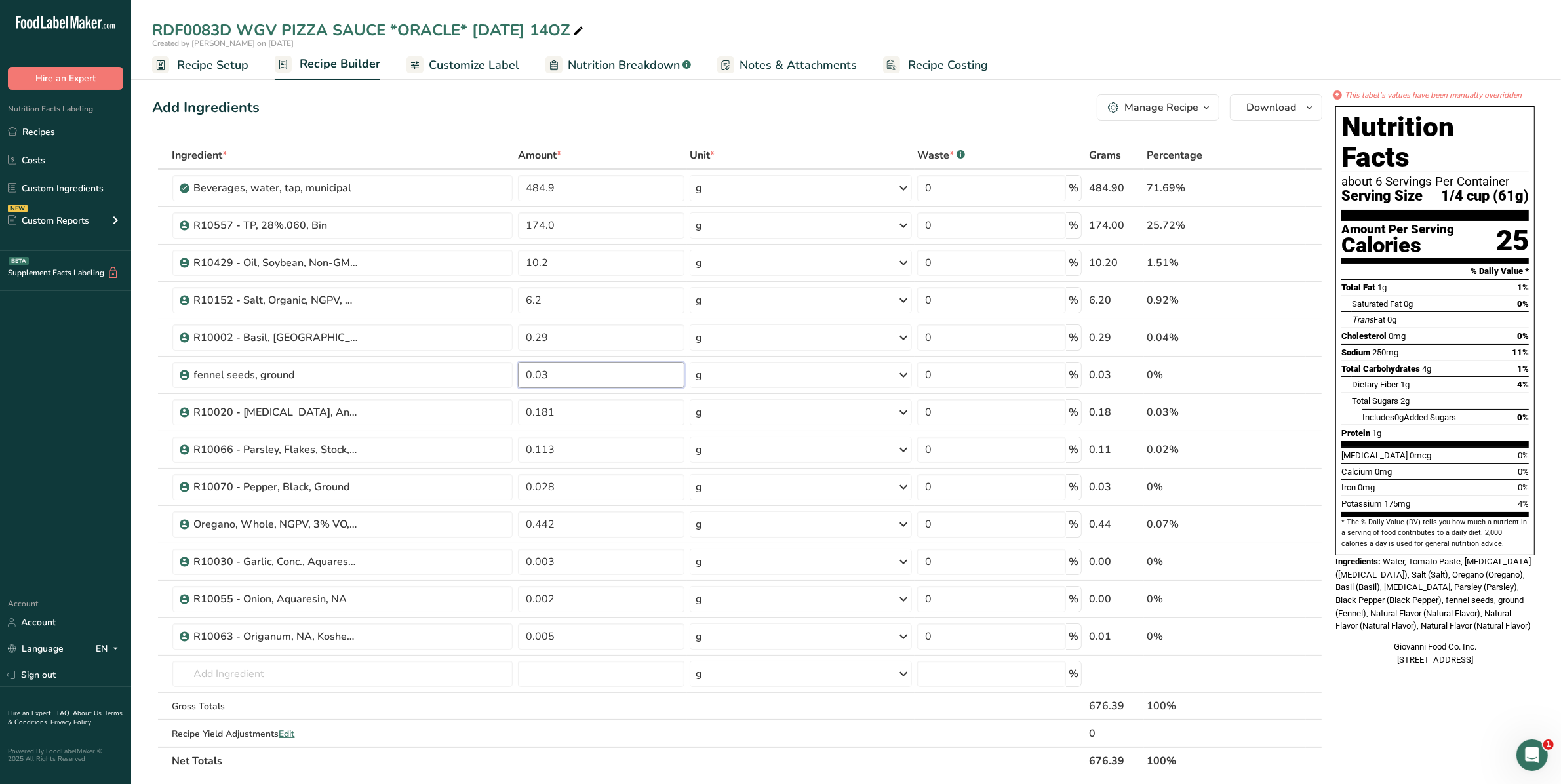
type input "0.03"
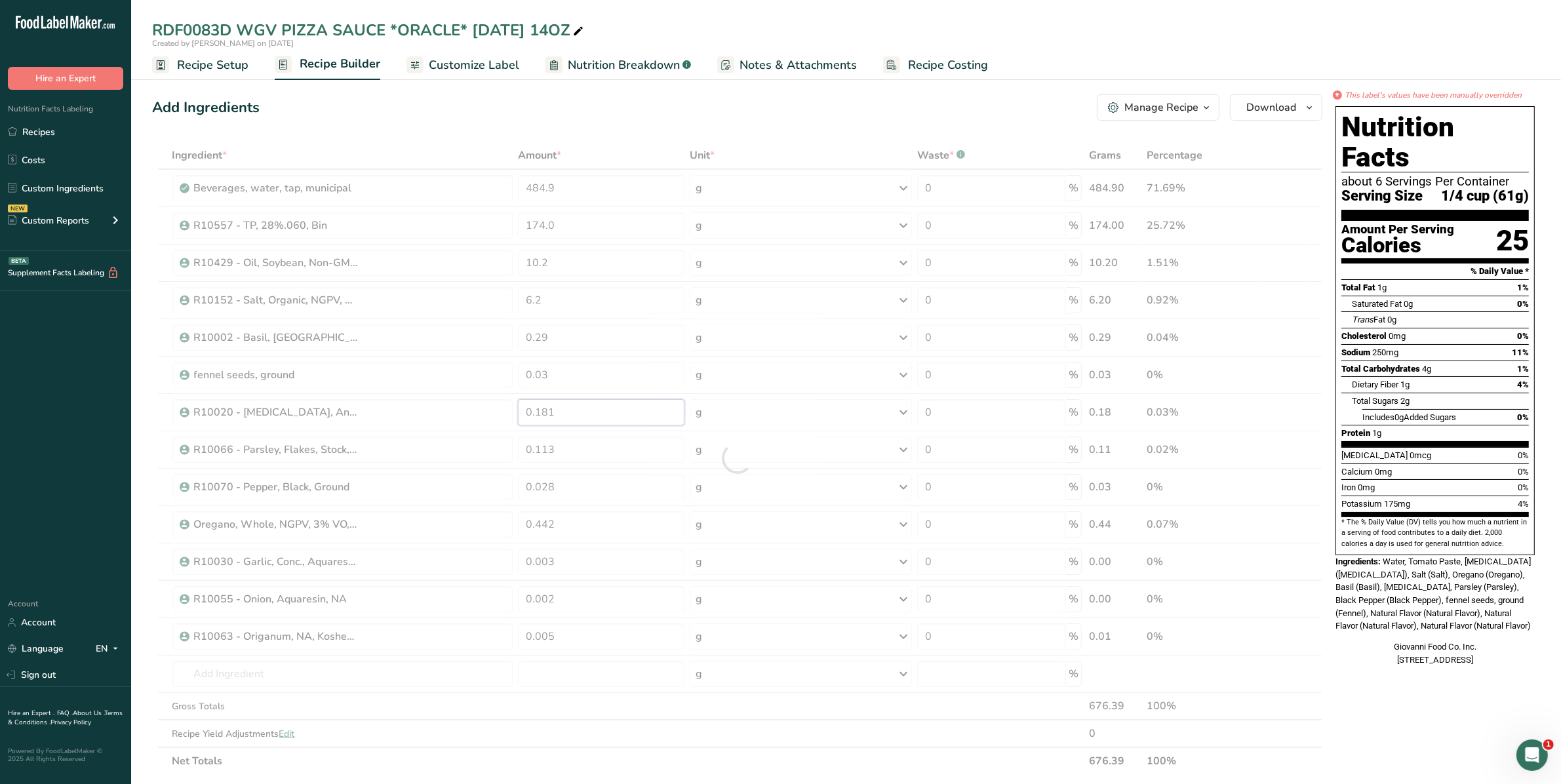
drag, startPoint x: 569, startPoint y: 408, endPoint x: 502, endPoint y: 411, distance: 67.1
click at [502, 411] on div "Ingredient * Amount * Unit * Waste * .a-a{fill:#347362;}.b-a{fill:#fff;} Grams …" at bounding box center [737, 458] width 1171 height 633
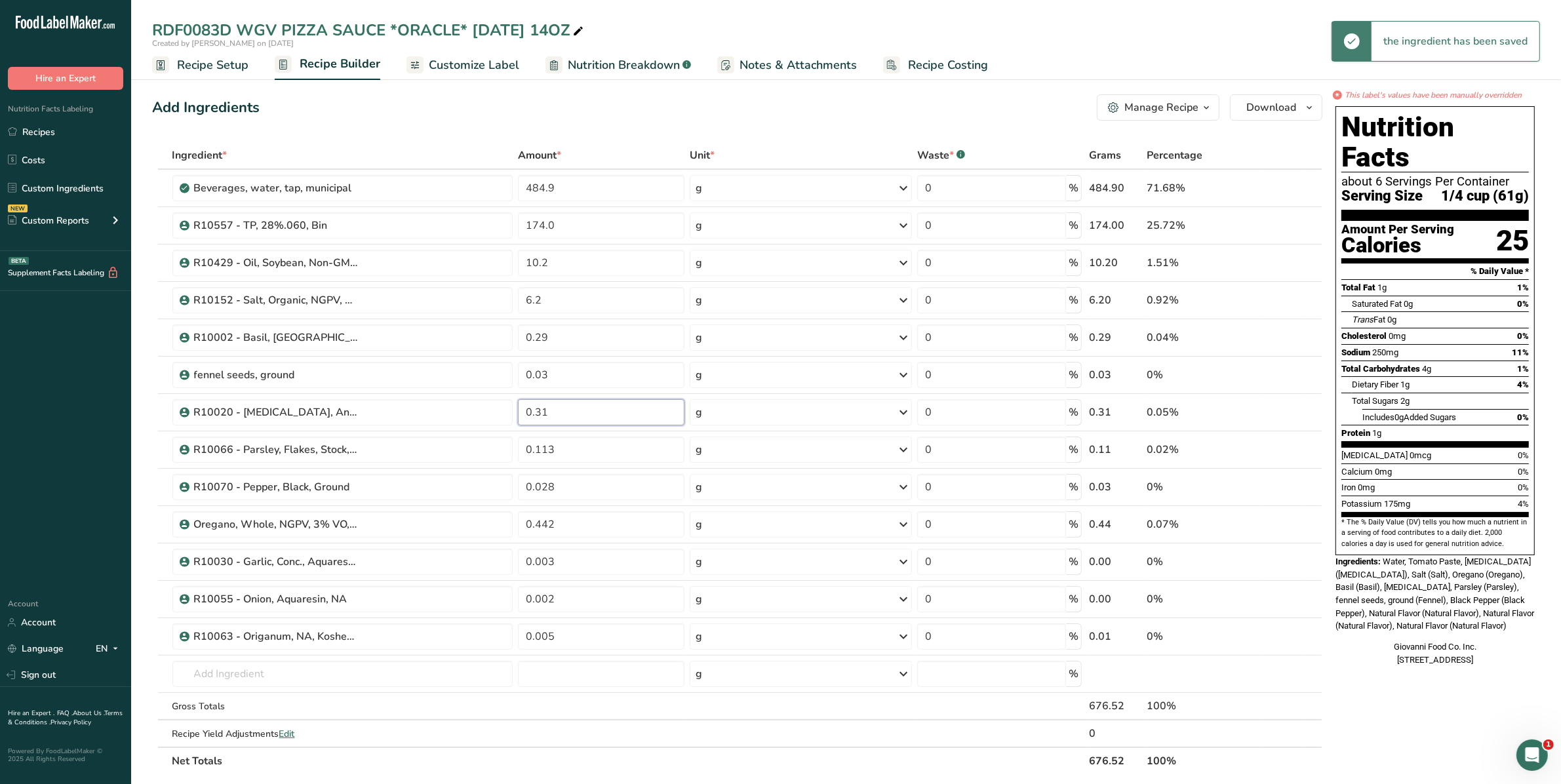
type input "0.31"
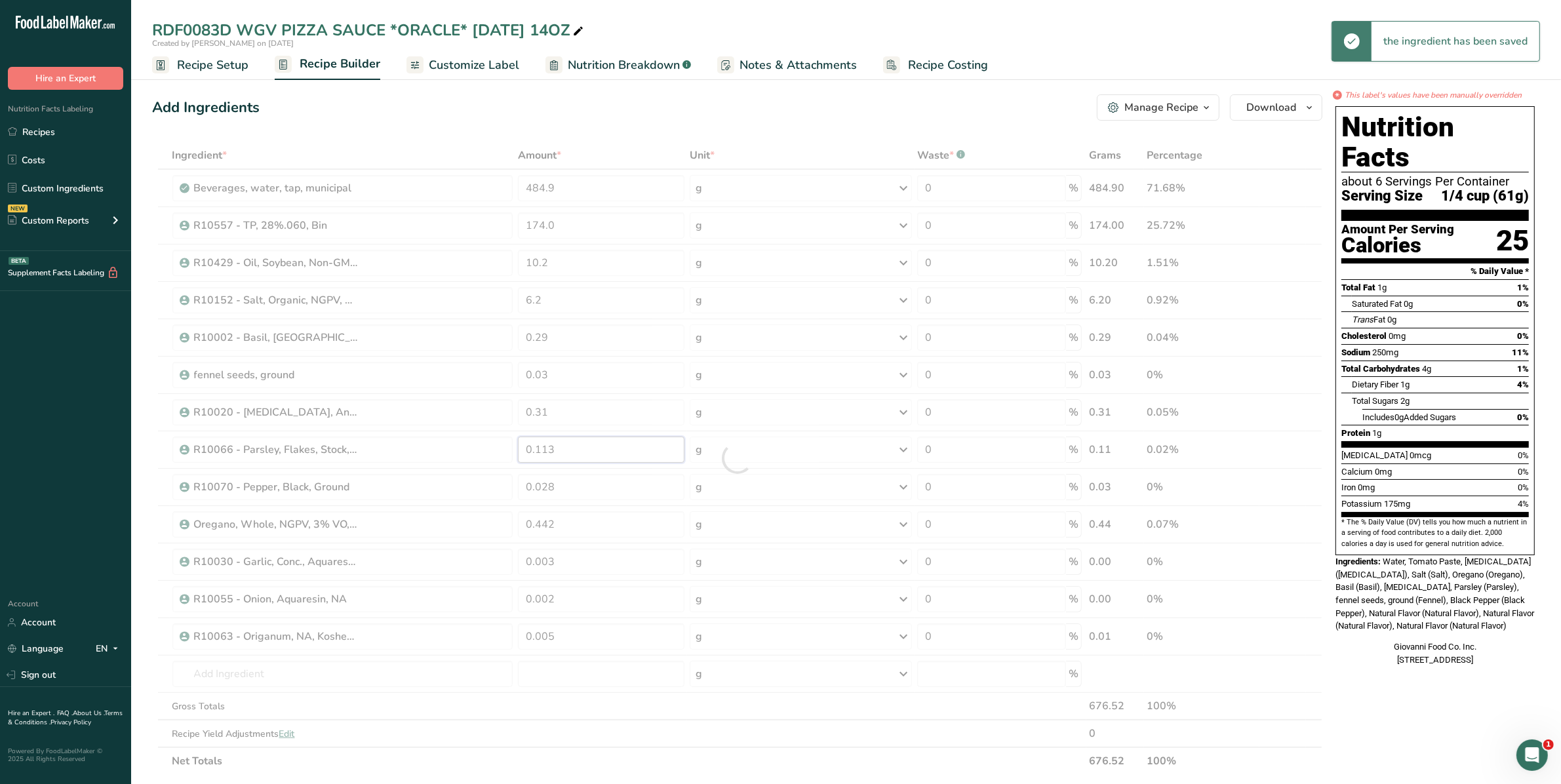
drag, startPoint x: 569, startPoint y: 447, endPoint x: 504, endPoint y: 447, distance: 65.0
click at [504, 447] on div "Ingredient * Amount * Unit * Waste * .a-a{fill:#347362;}.b-a{fill:#fff;} Grams …" at bounding box center [737, 458] width 1171 height 633
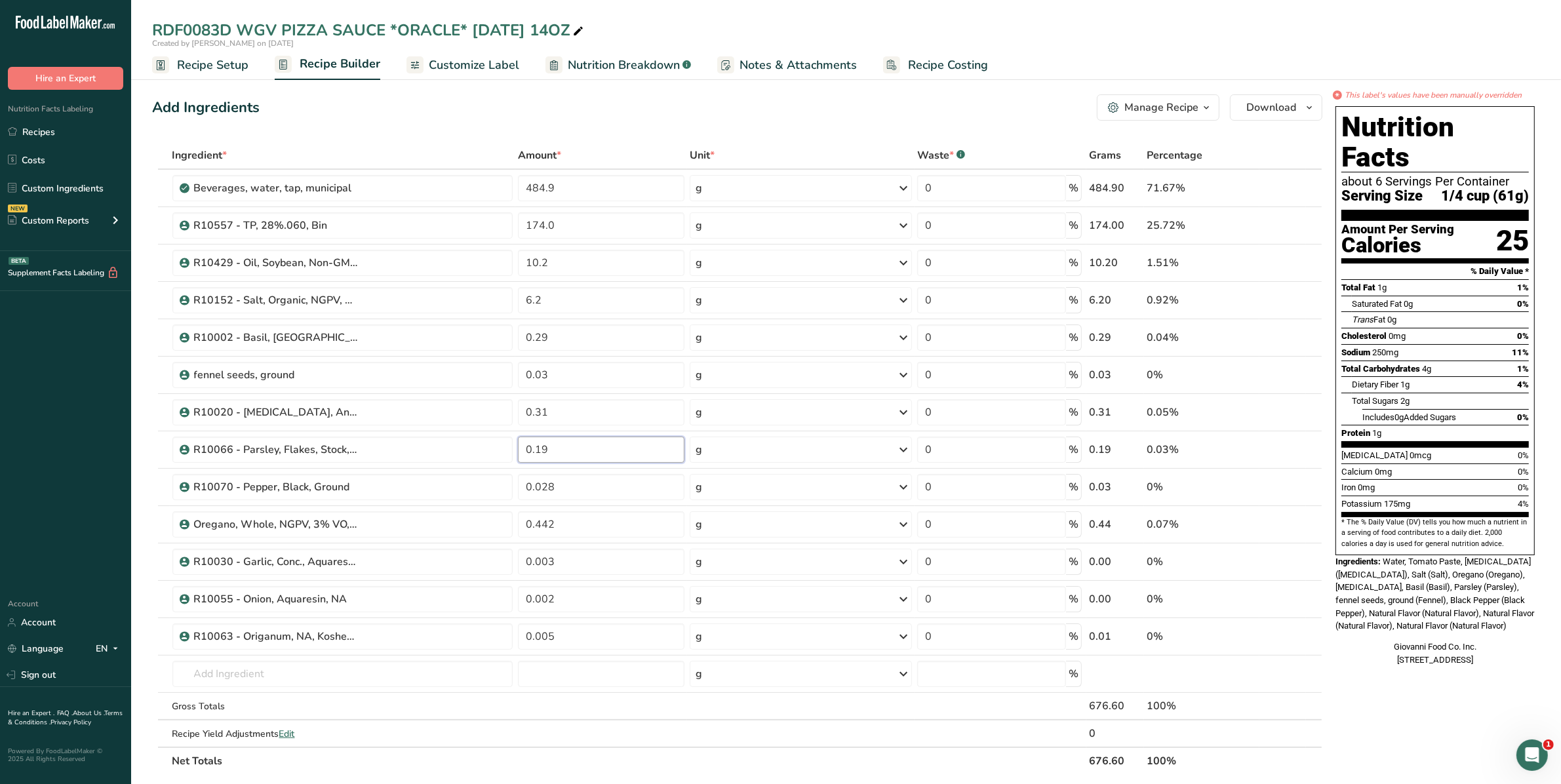
type input "0.19"
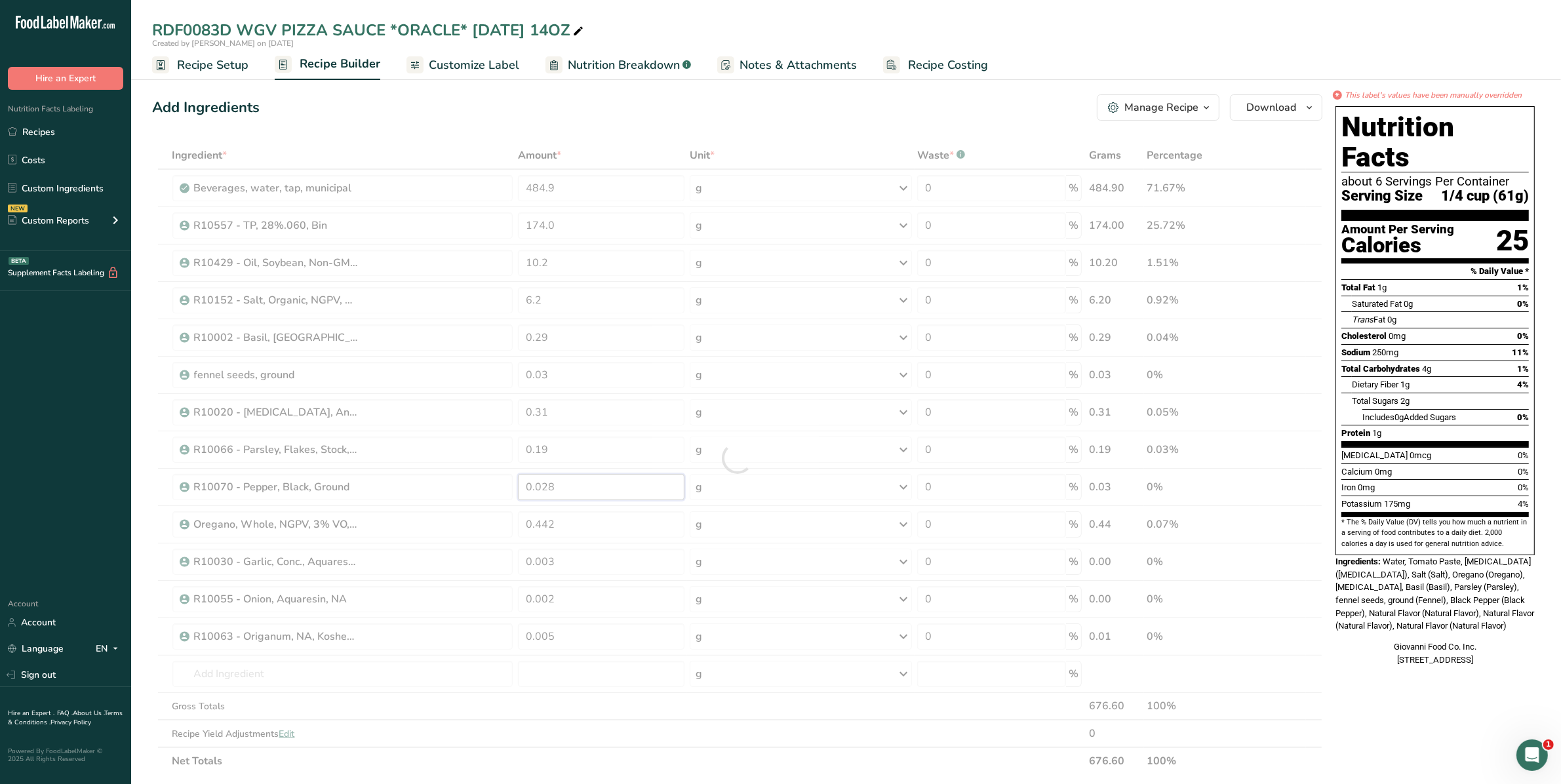
click at [463, 488] on div "Ingredient * Amount * Unit * Waste * .a-a{fill:#347362;}.b-a{fill:#fff;} Grams …" at bounding box center [737, 458] width 1171 height 633
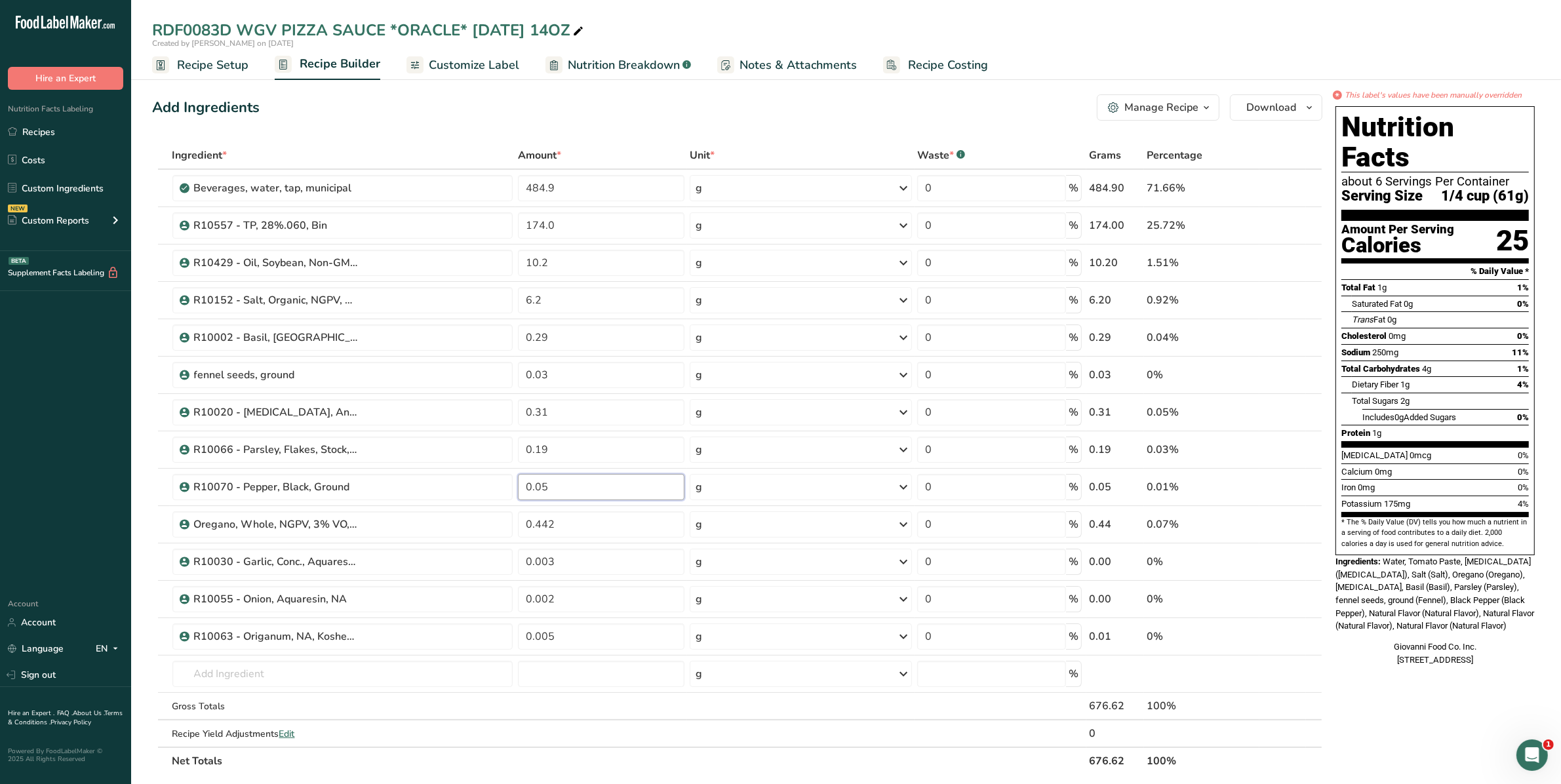
type input "0.05"
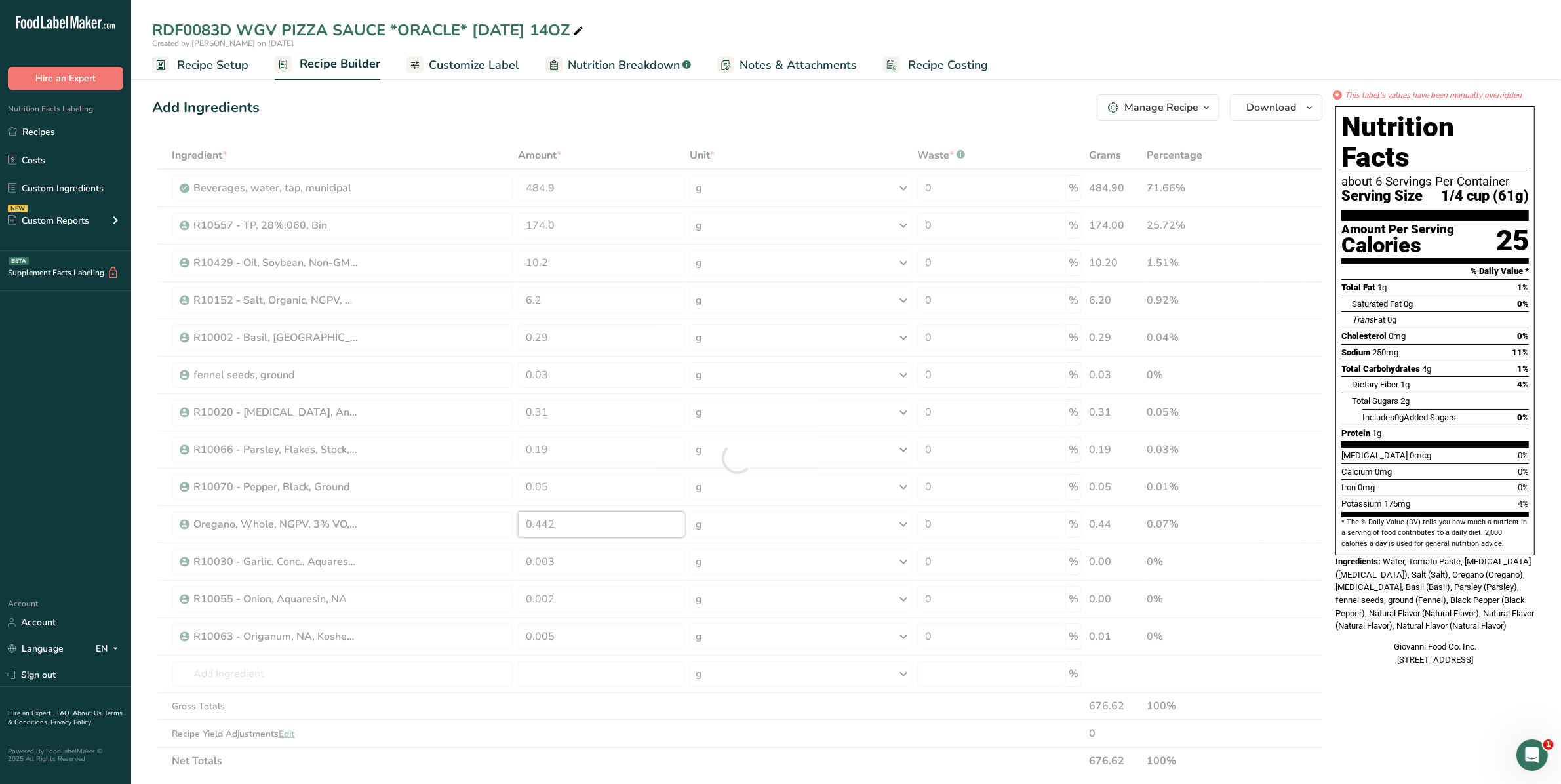
drag, startPoint x: 571, startPoint y: 528, endPoint x: 429, endPoint y: 532, distance: 142.1
click at [429, 532] on div "Ingredient * Amount * Unit * Waste * .a-a{fill:#347362;}.b-a{fill:#fff;} Grams …" at bounding box center [737, 458] width 1171 height 633
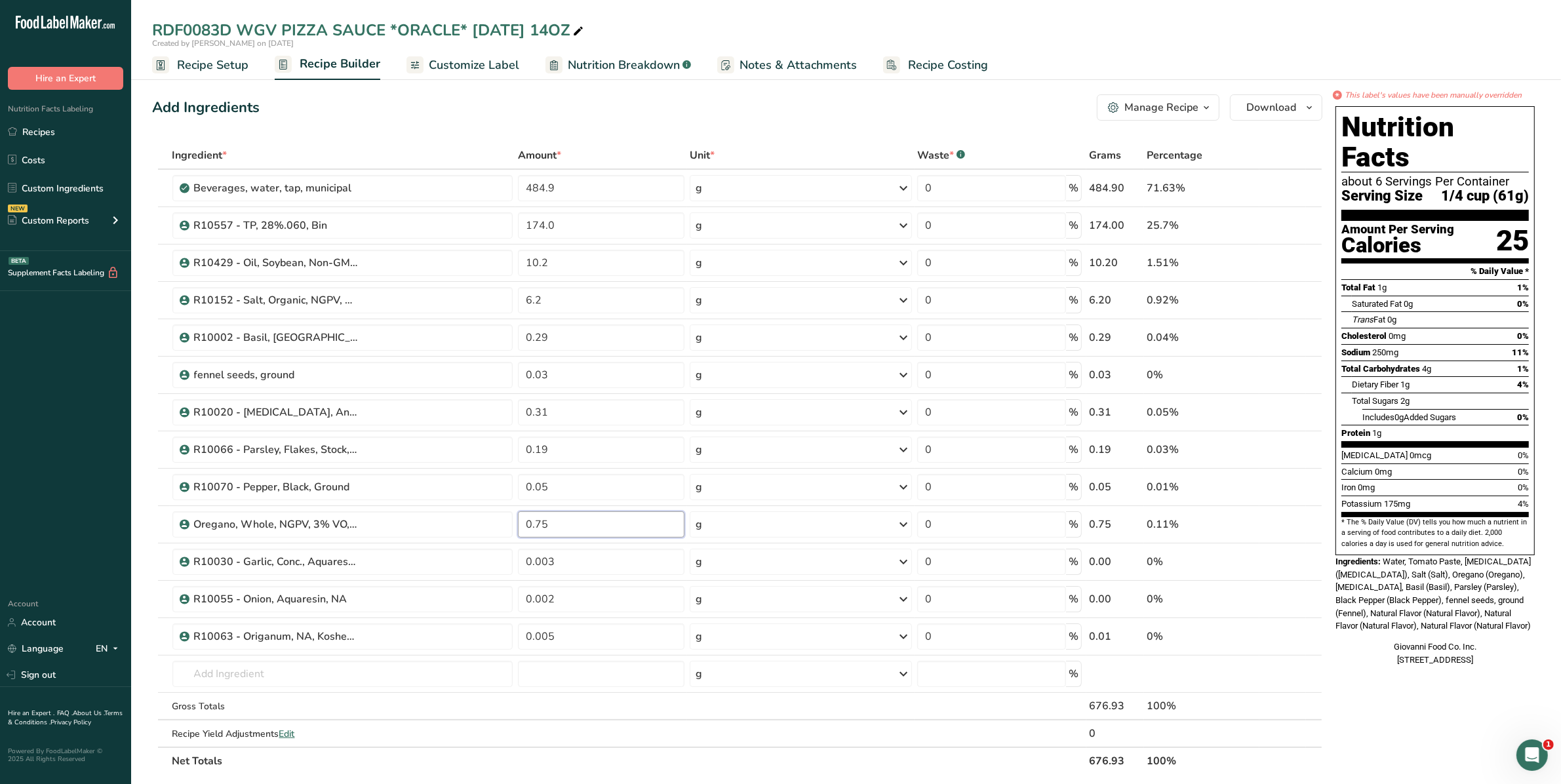
type input "0.75"
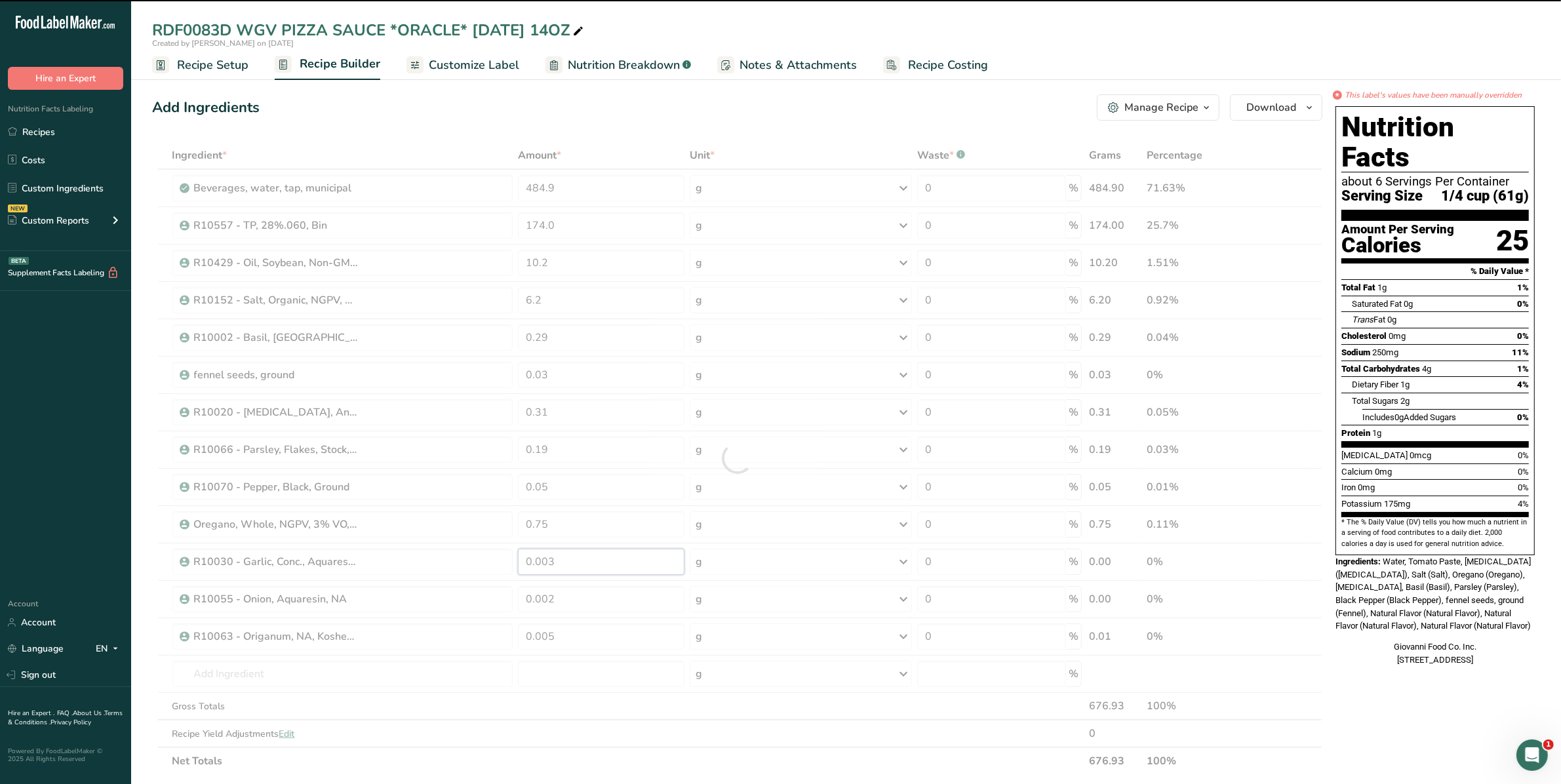
drag, startPoint x: 587, startPoint y: 557, endPoint x: 493, endPoint y: 566, distance: 94.4
click at [493, 566] on div "Ingredient * Amount * Unit * Waste * .a-a{fill:#347362;}.b-a{fill:#fff;} Grams …" at bounding box center [737, 458] width 1171 height 633
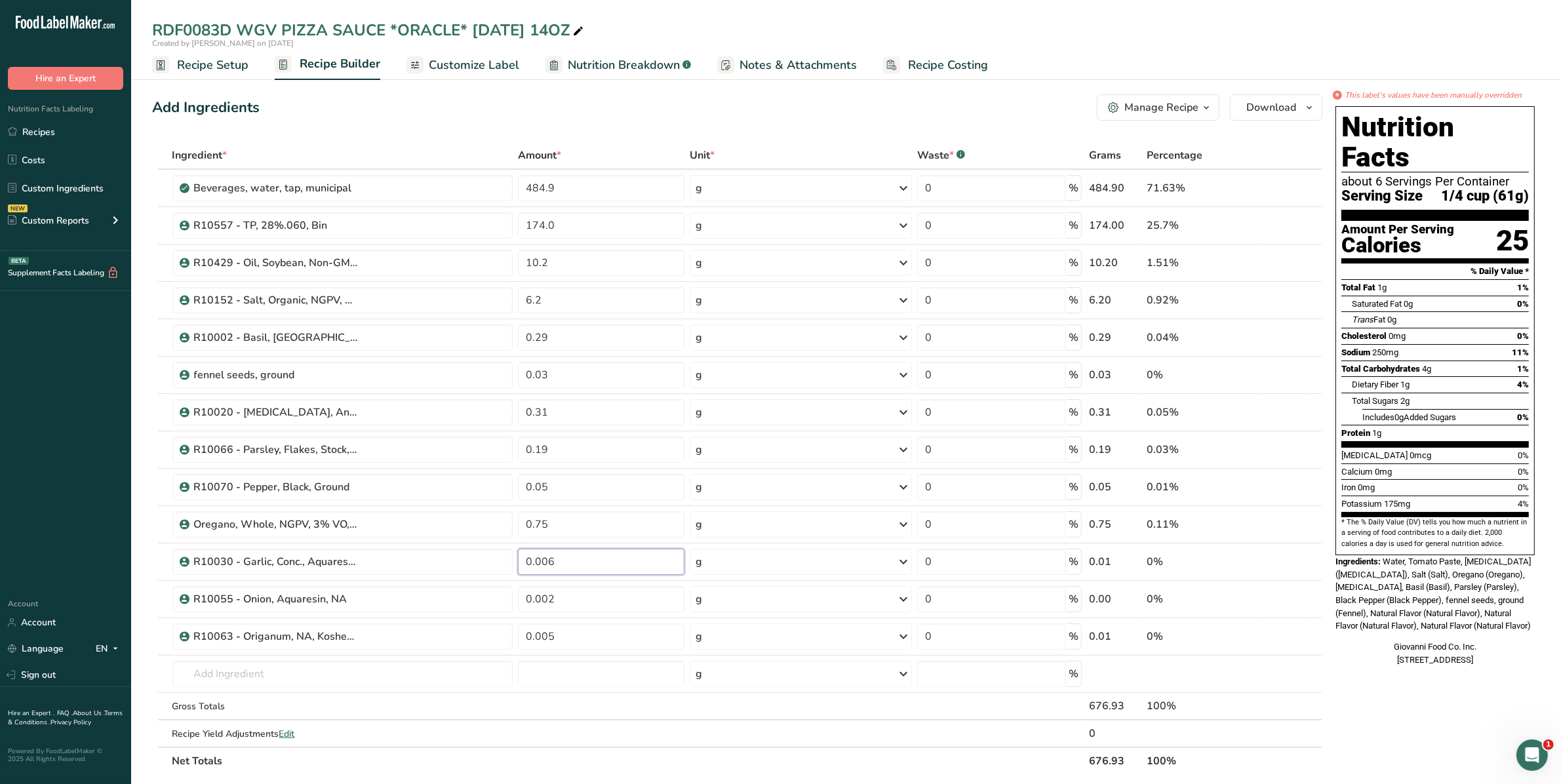
type input "0.006"
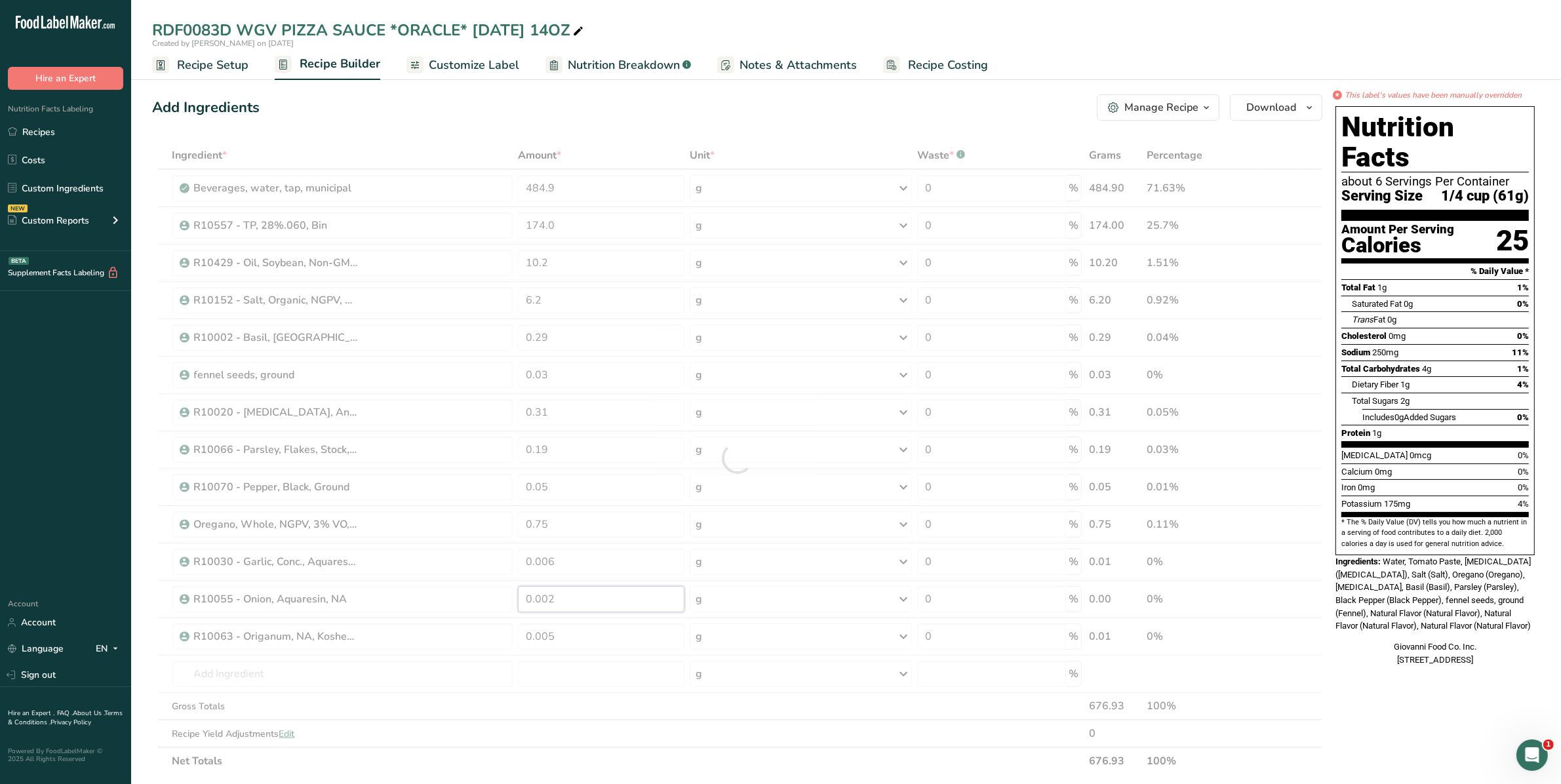
drag, startPoint x: 584, startPoint y: 593, endPoint x: 462, endPoint y: 600, distance: 122.2
click at [462, 600] on div "Ingredient * Amount * Unit * Waste * .a-a{fill:#347362;}.b-a{fill:#fff;} Grams …" at bounding box center [737, 458] width 1171 height 633
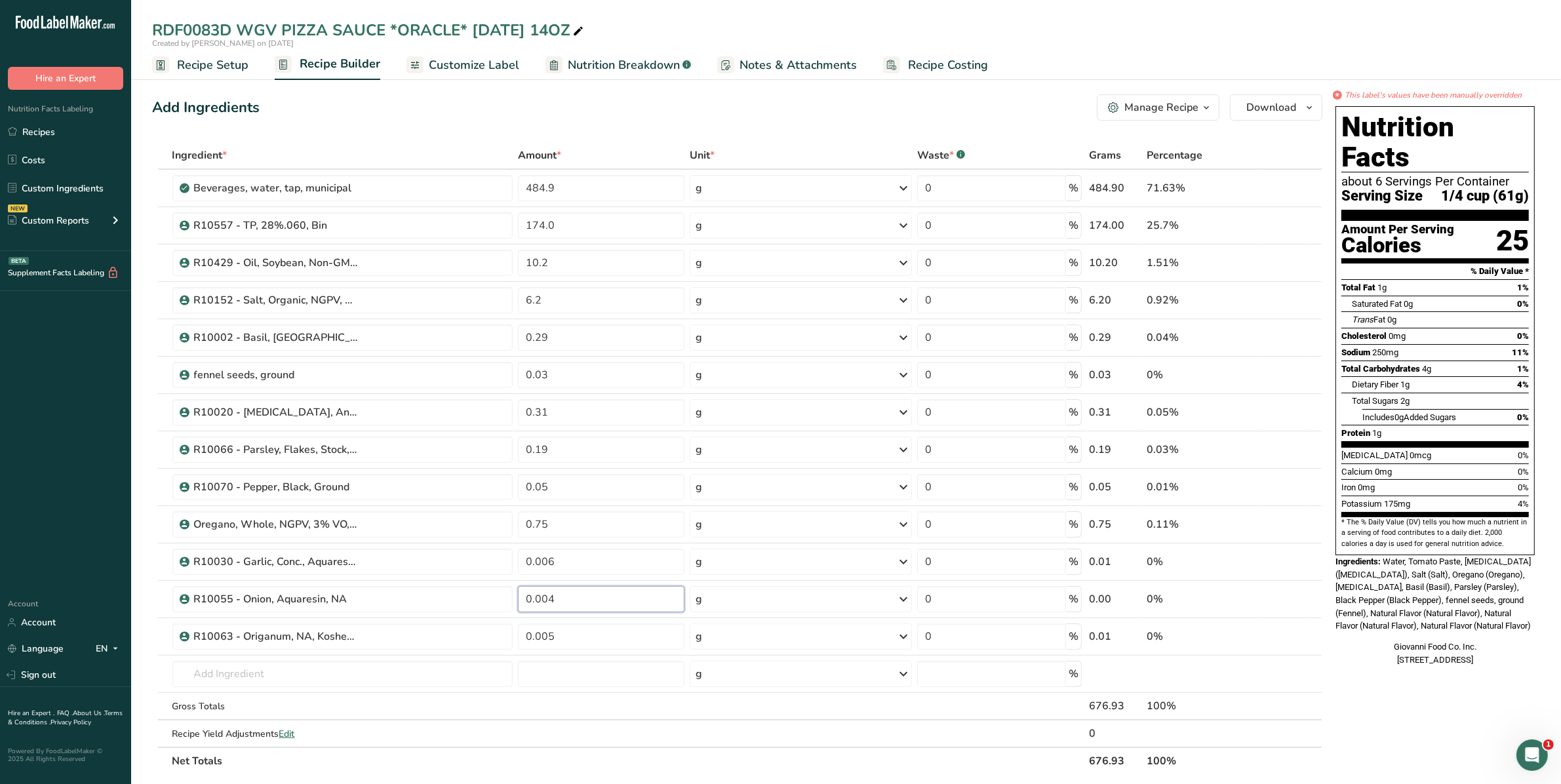
type input "0.004"
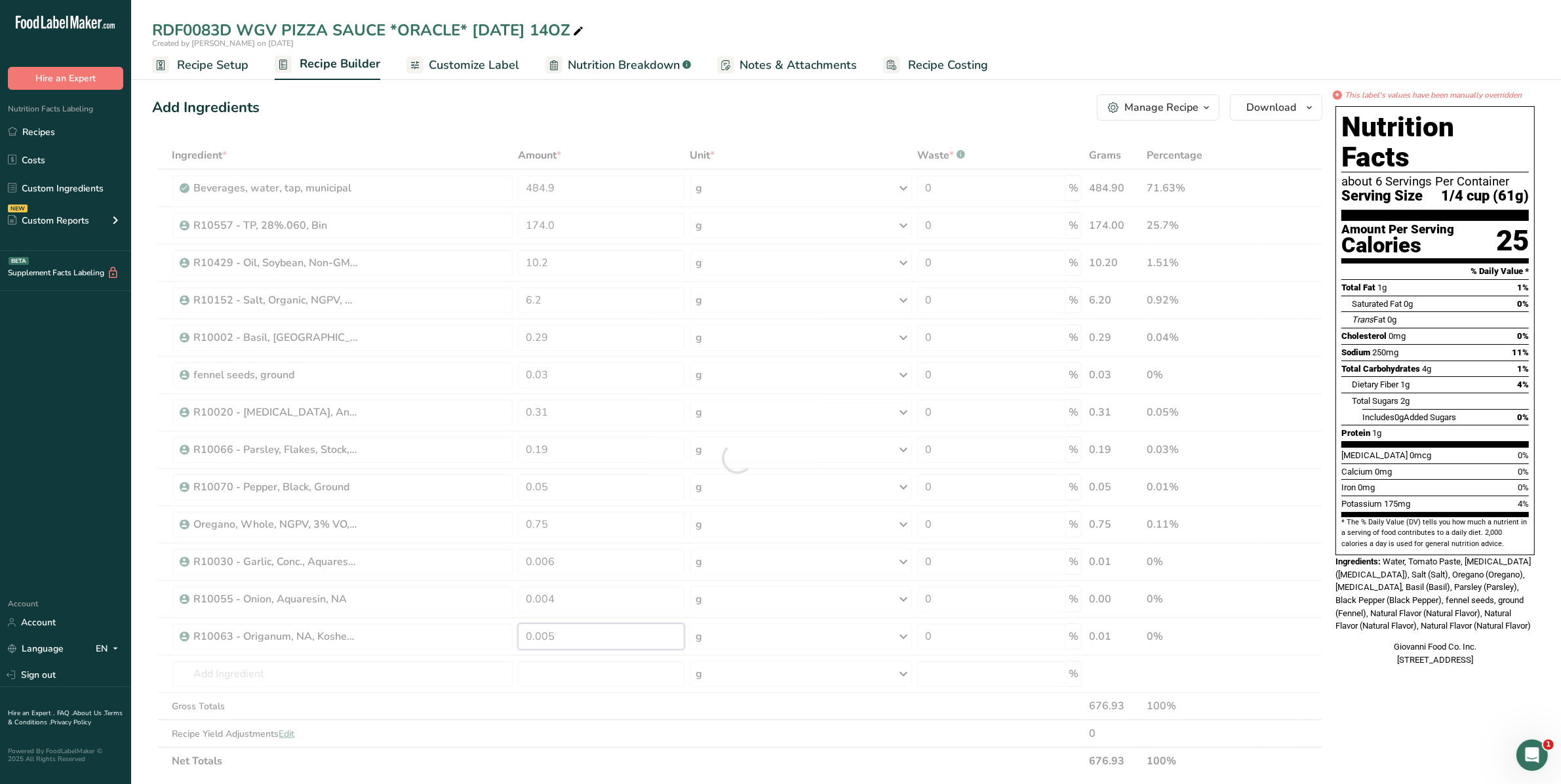
drag, startPoint x: 591, startPoint y: 649, endPoint x: 489, endPoint y: 655, distance: 102.2
click at [489, 655] on div "Ingredient * Amount * Unit * Waste * .a-a{fill:#347362;}.b-a{fill:#fff;} Grams …" at bounding box center [737, 458] width 1171 height 633
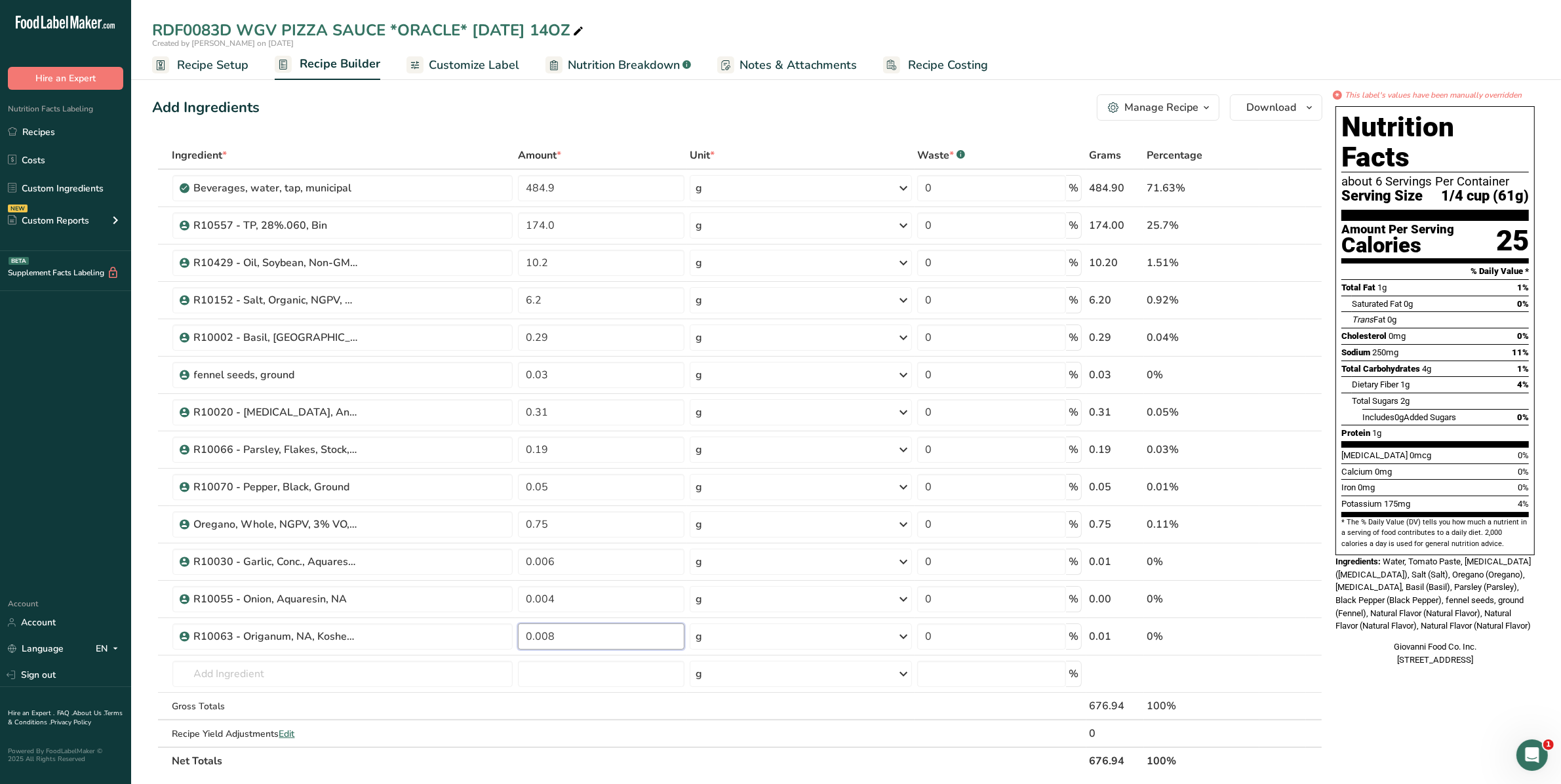
type input "0.008"
click at [811, 727] on div "Ingredient * Amount * Unit * Waste * .a-a{fill:#347362;}.b-a{fill:#fff;} Grams …" at bounding box center [737, 458] width 1171 height 633
click at [1355, 702] on div "* This label's values have been manually overridden Nutrition Facts about 6 Ser…" at bounding box center [1435, 664] width 210 height 1150
click at [670, 66] on span "Nutrition Breakdown" at bounding box center [624, 65] width 112 height 18
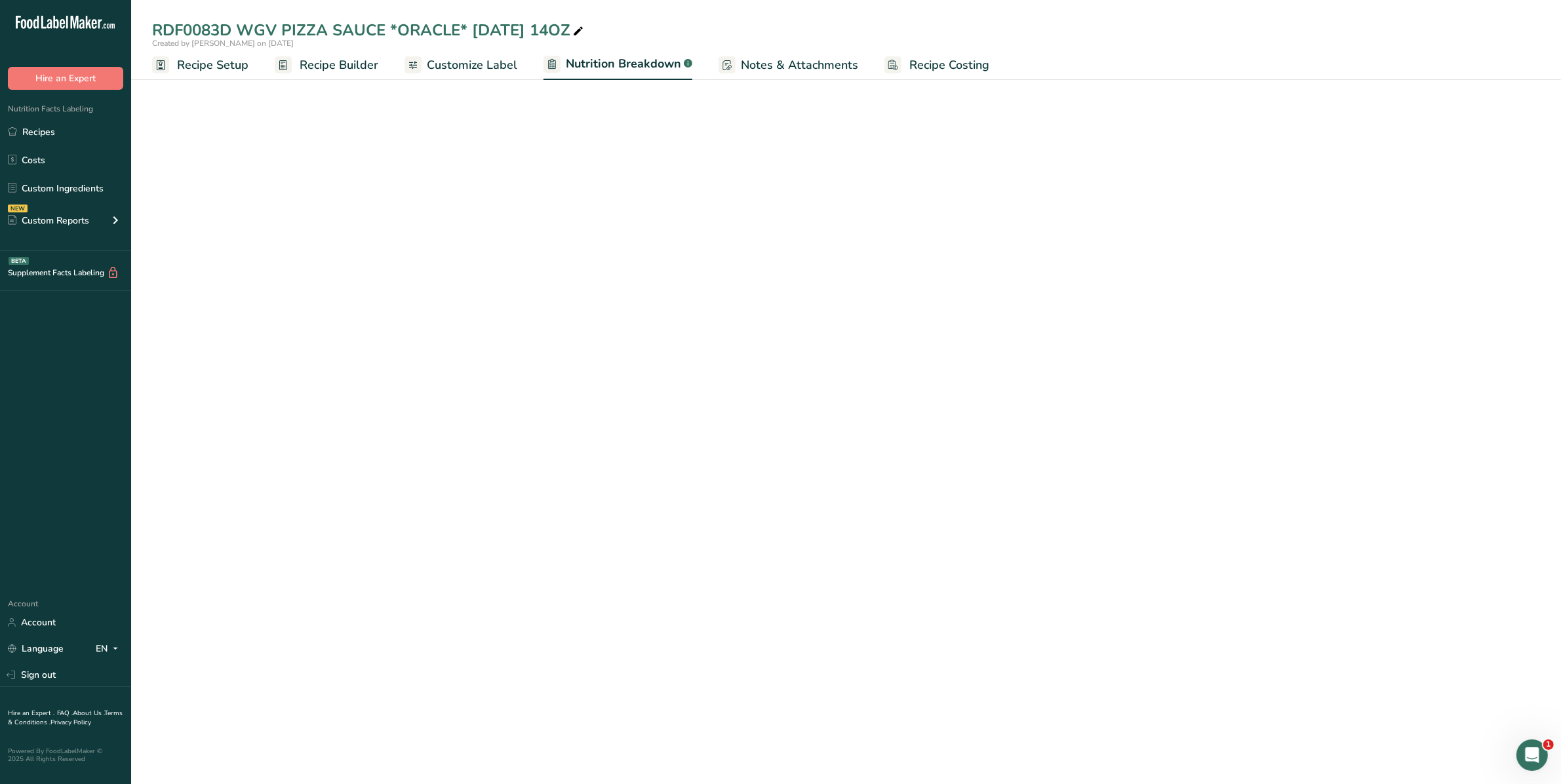
select select "Calories"
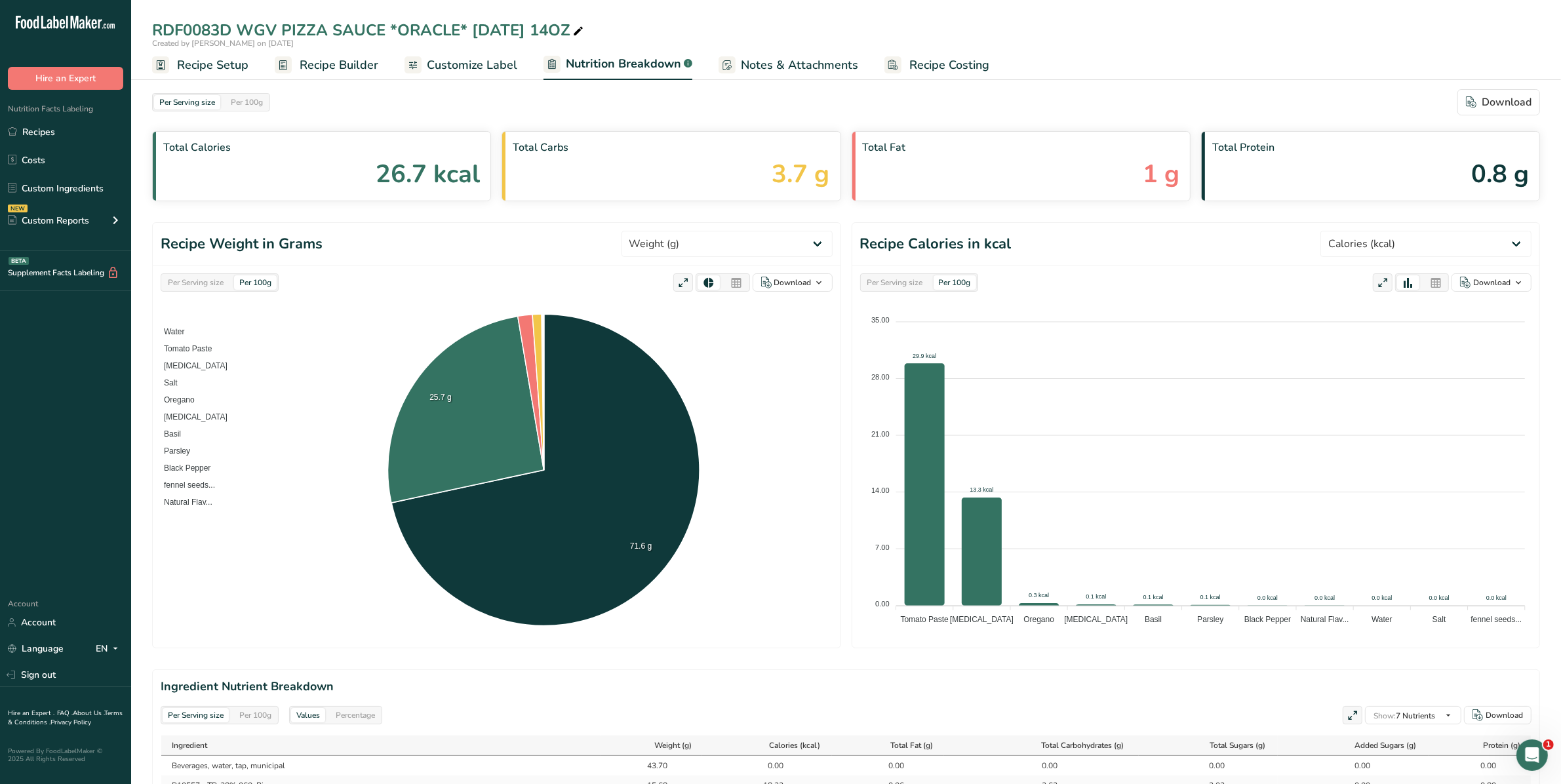
click at [490, 61] on span "Customize Label" at bounding box center [471, 65] width 90 height 18
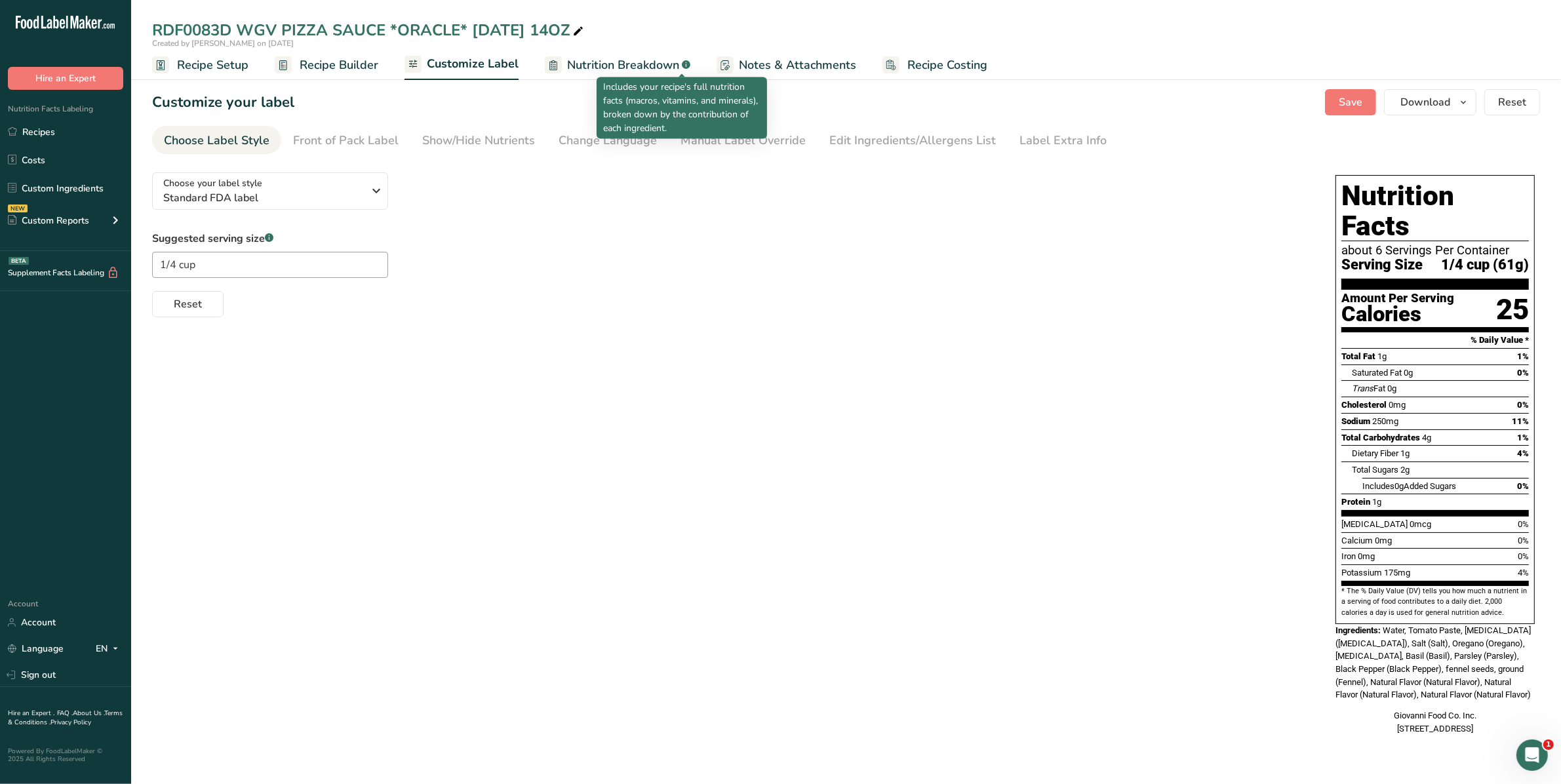
click at [712, 64] on ul "Recipe Setup Recipe Builder Customize Label Nutrition Breakdown .a-a{fill:#3473…" at bounding box center [846, 64] width 1430 height 31
click at [364, 57] on span "Recipe Builder" at bounding box center [339, 65] width 79 height 18
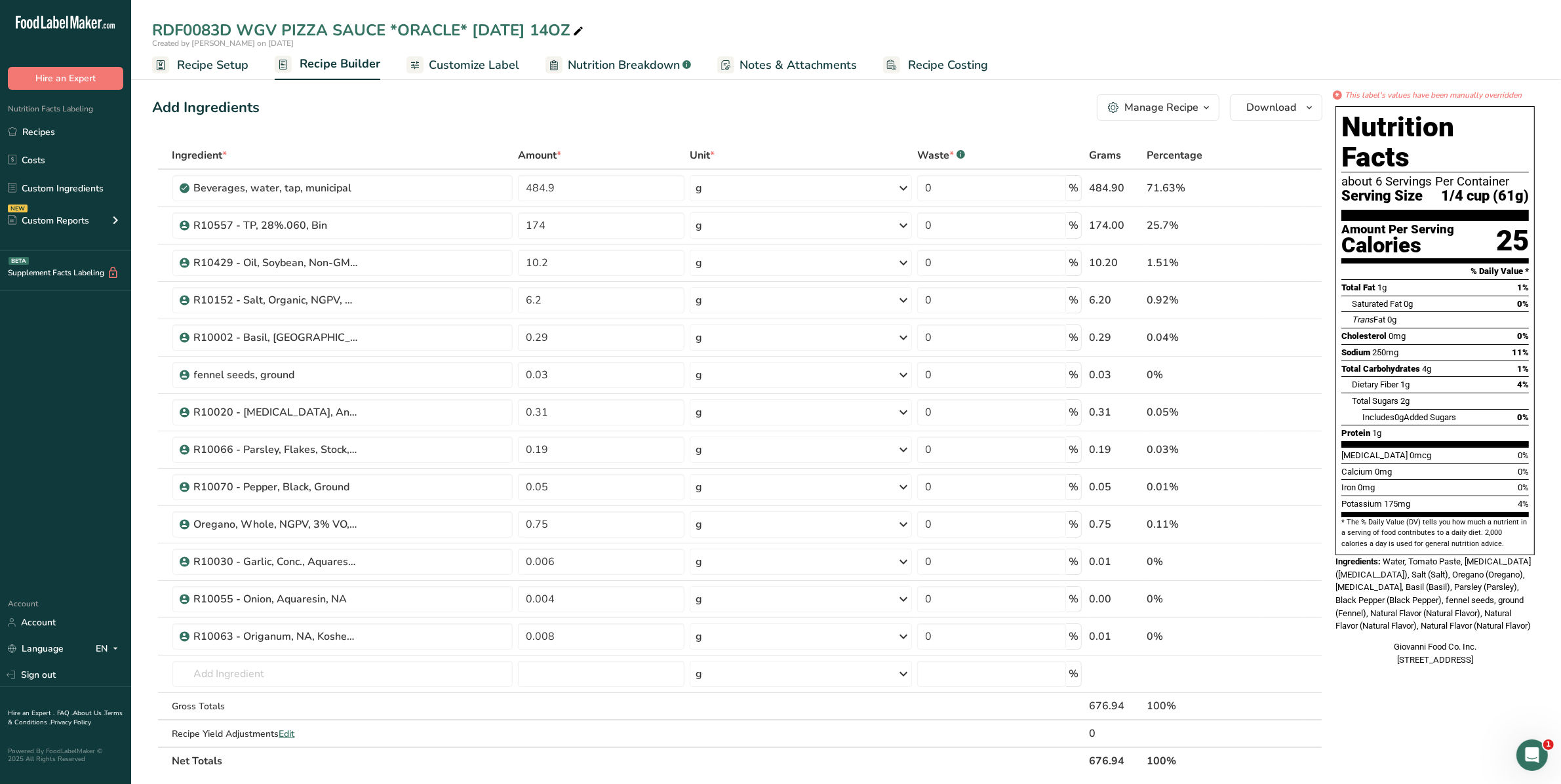
drag, startPoint x: 453, startPoint y: 61, endPoint x: 482, endPoint y: 105, distance: 52.7
click at [453, 61] on span "Customize Label" at bounding box center [474, 65] width 90 height 18
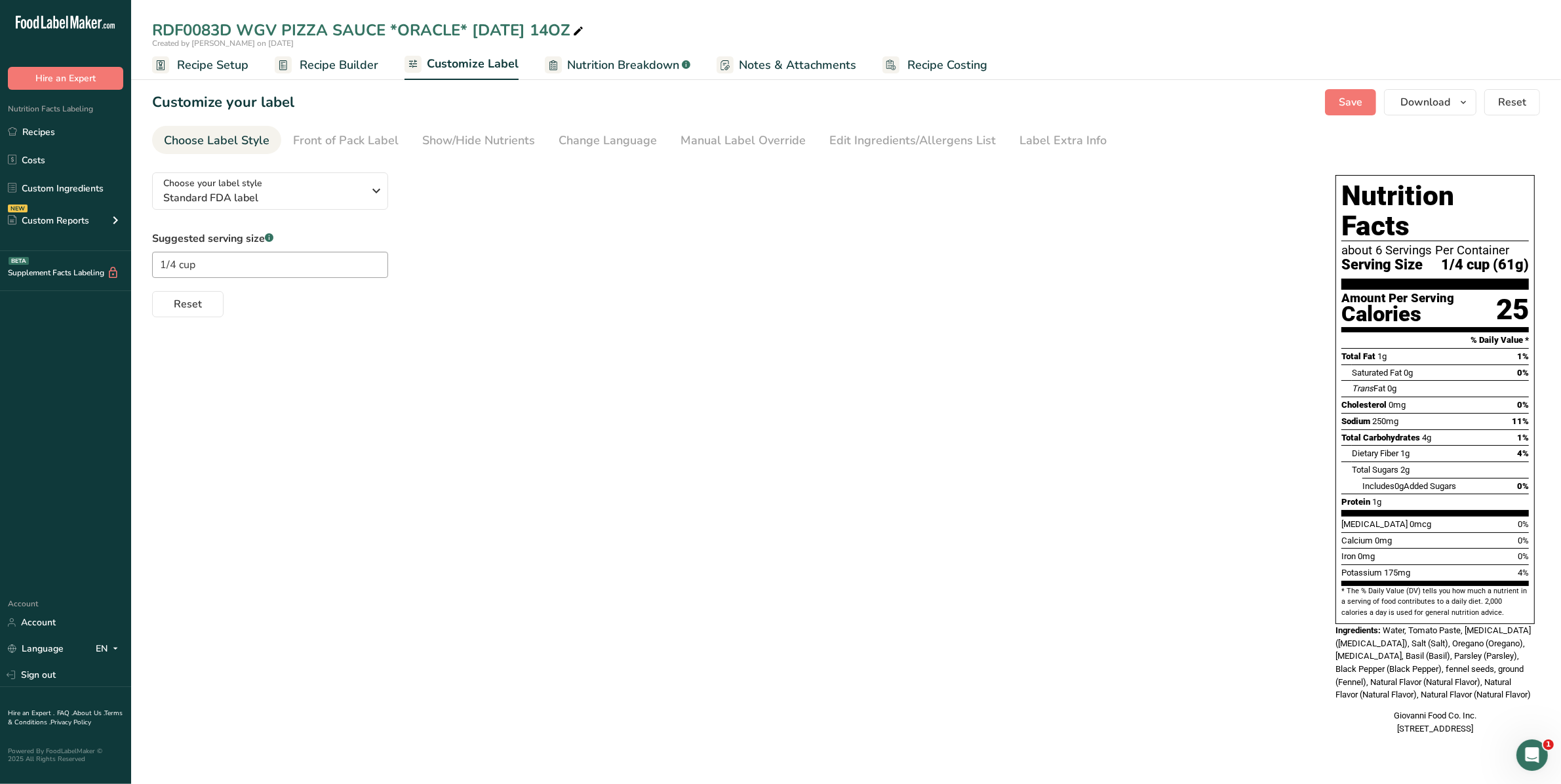
click at [328, 149] on div "Front of Pack Label" at bounding box center [346, 140] width 105 height 18
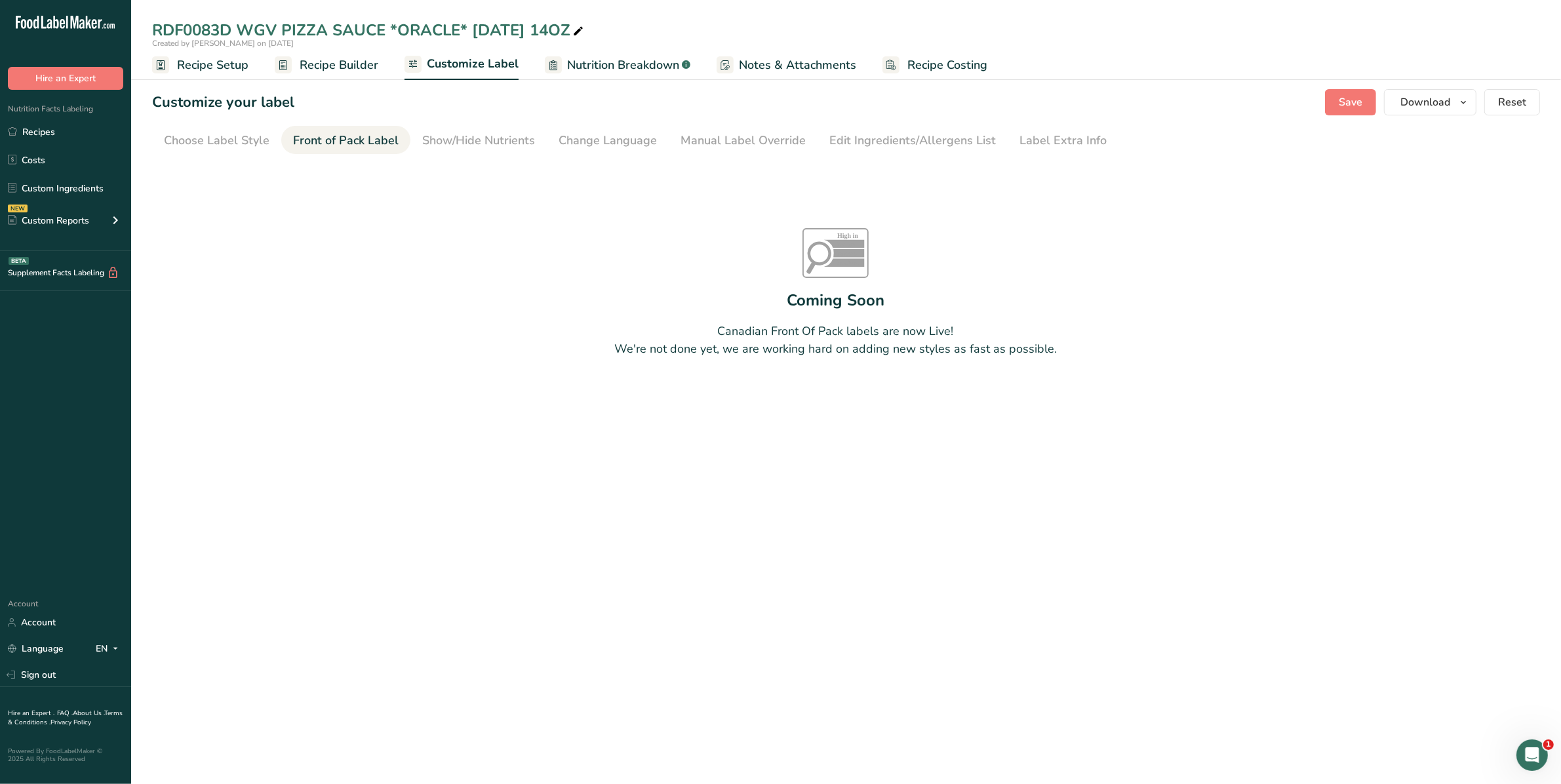
click at [491, 139] on div "Show/Hide Nutrients" at bounding box center [478, 140] width 113 height 18
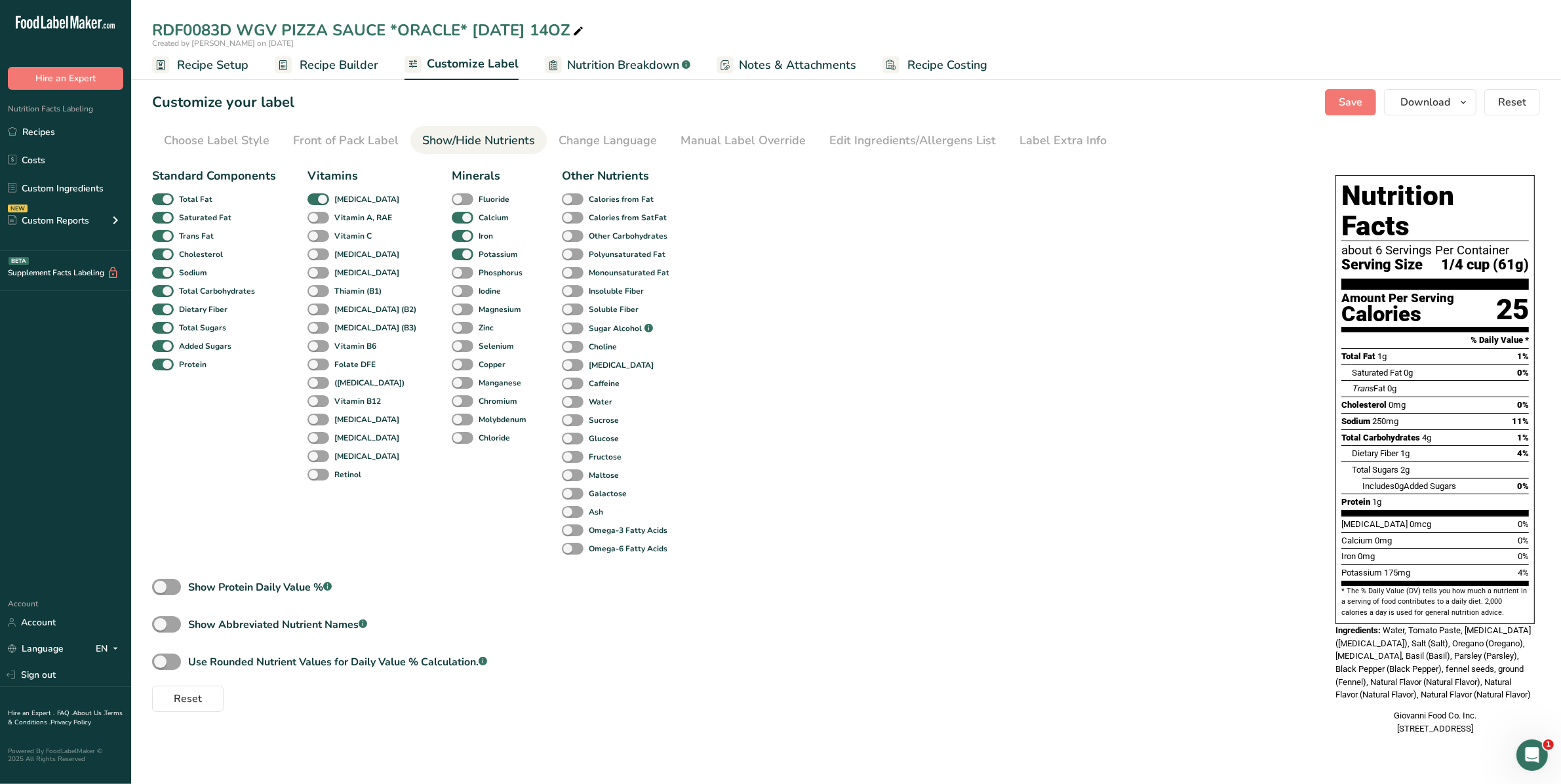
click at [562, 136] on div "Change Language" at bounding box center [608, 140] width 98 height 18
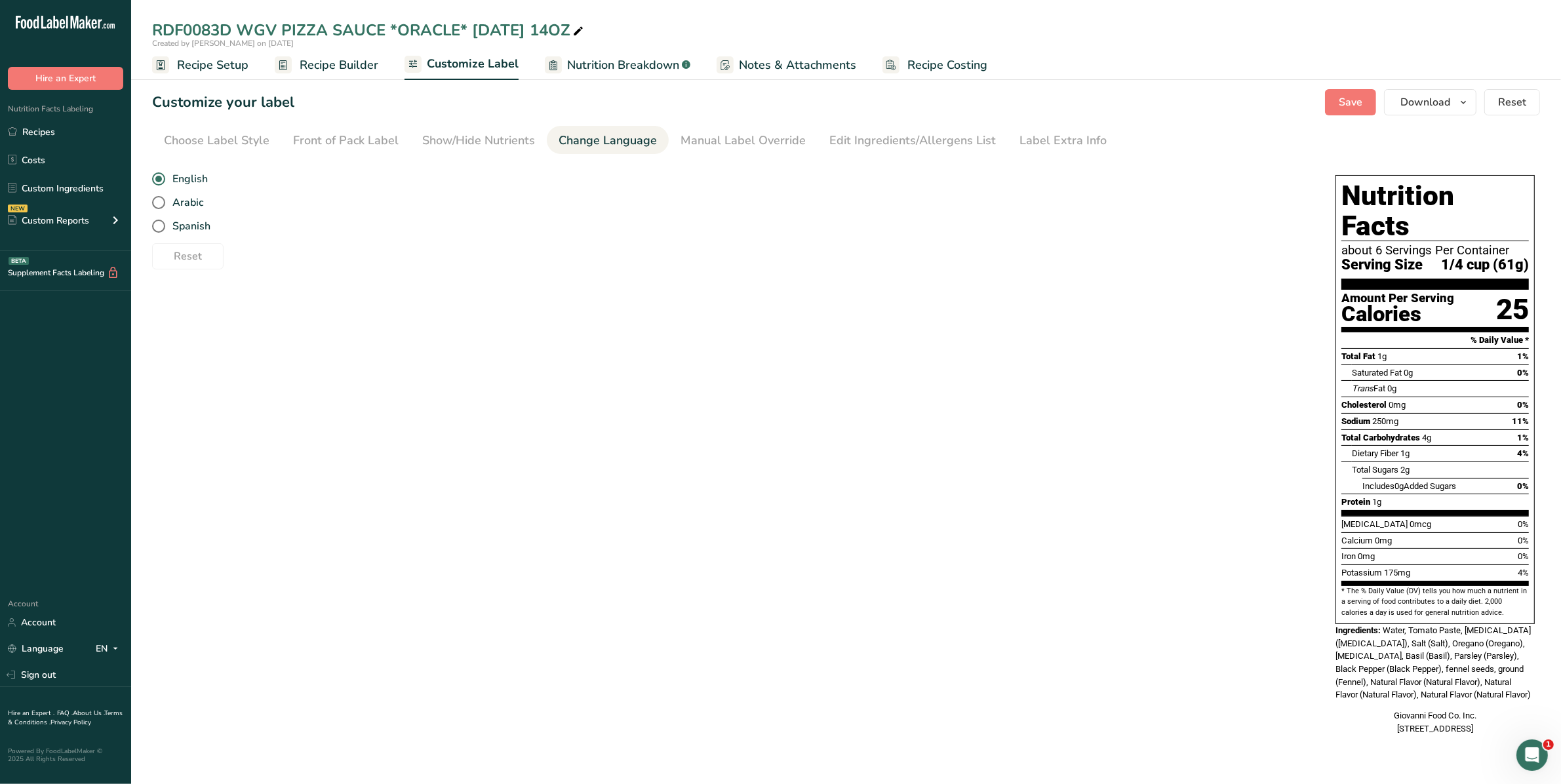
click at [712, 134] on div "Manual Label Override" at bounding box center [743, 140] width 125 height 18
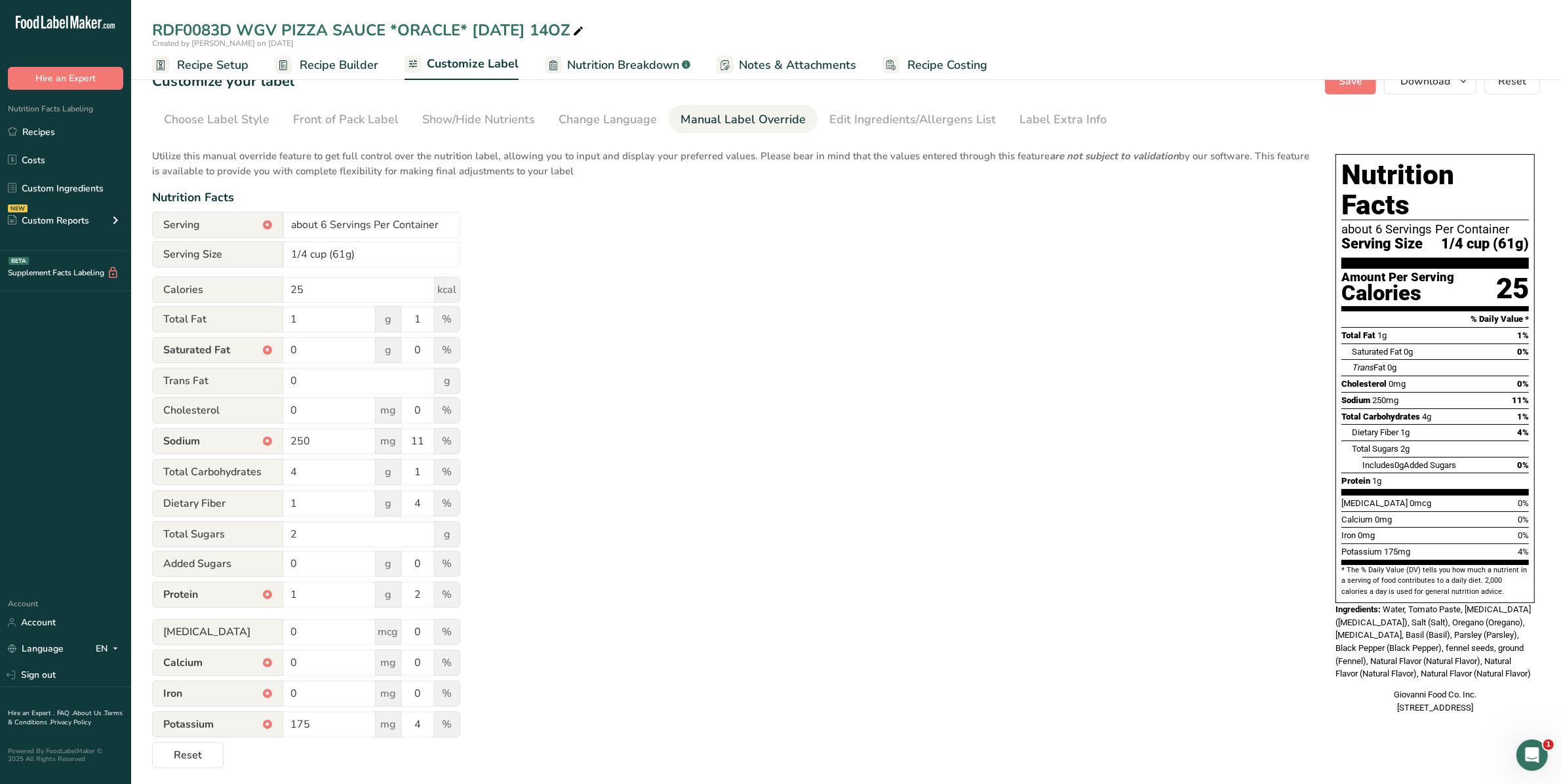
scroll to position [26, 0]
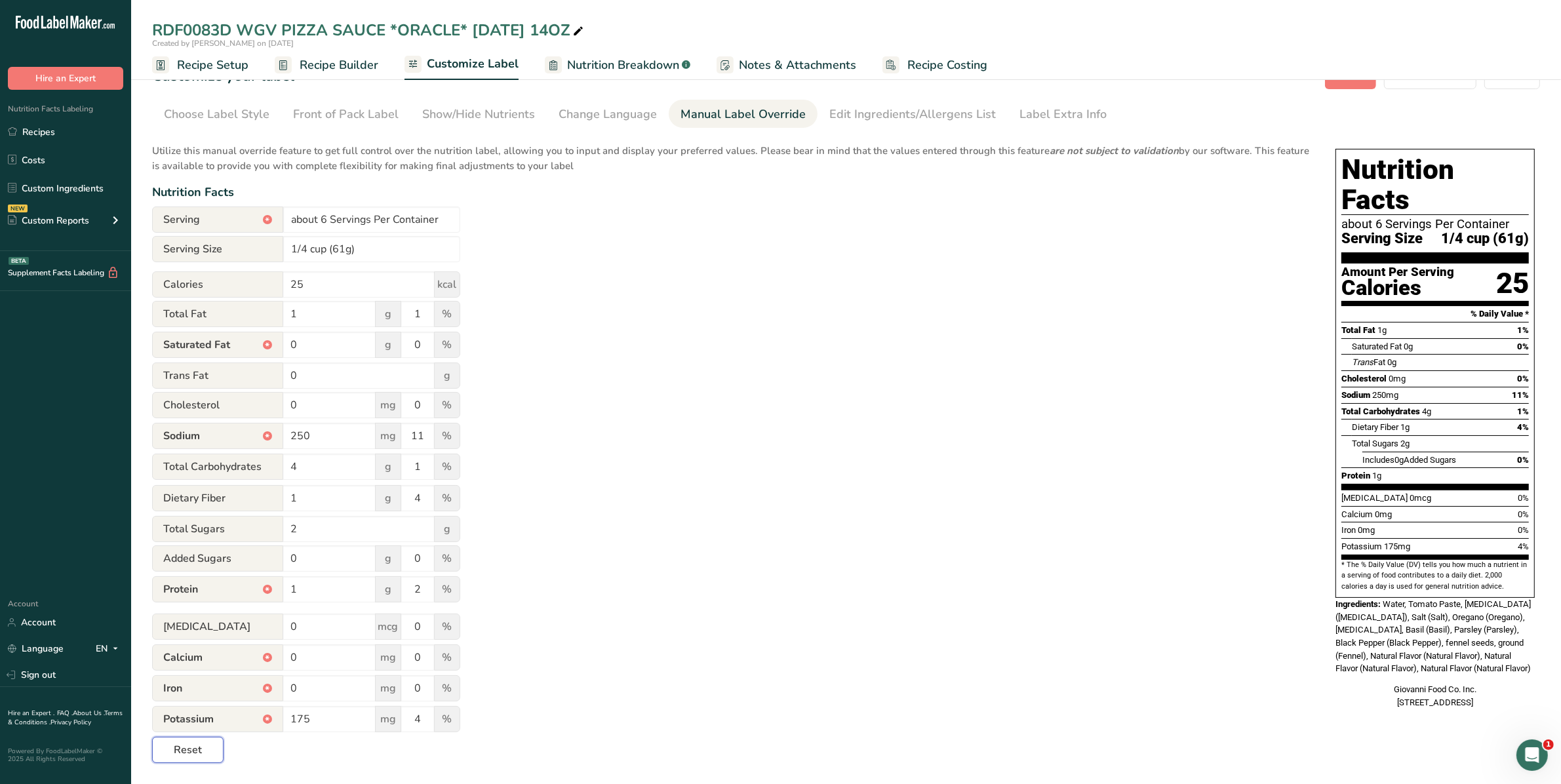
click at [200, 752] on span "Reset" at bounding box center [188, 750] width 28 height 16
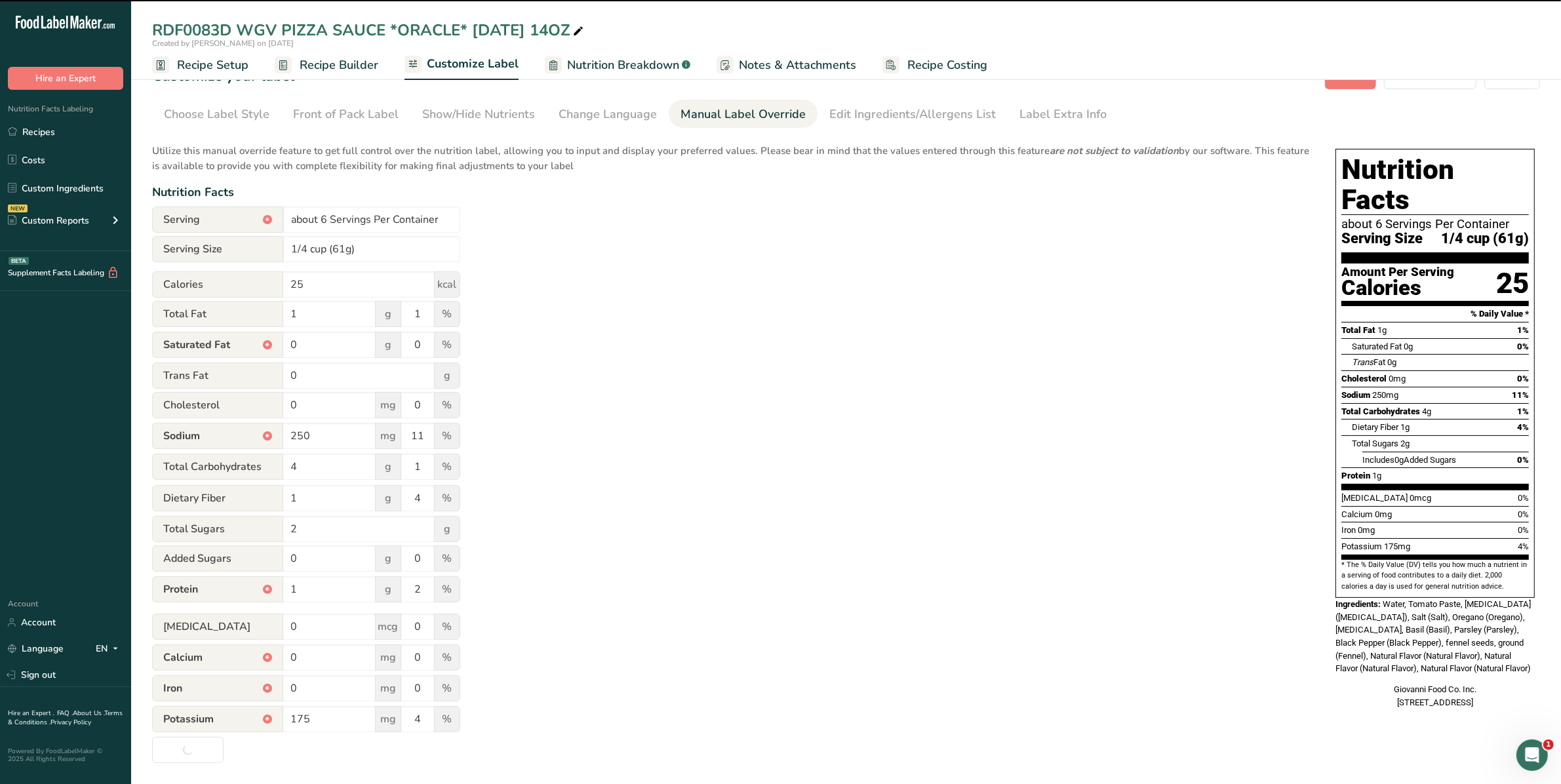
click at [883, 468] on div "Utilize this manual override feature to get full control over the nutrition lab…" at bounding box center [730, 449] width 1157 height 627
type input "11 Servings Per Container"
type input "1"
type input "230"
type input "10"
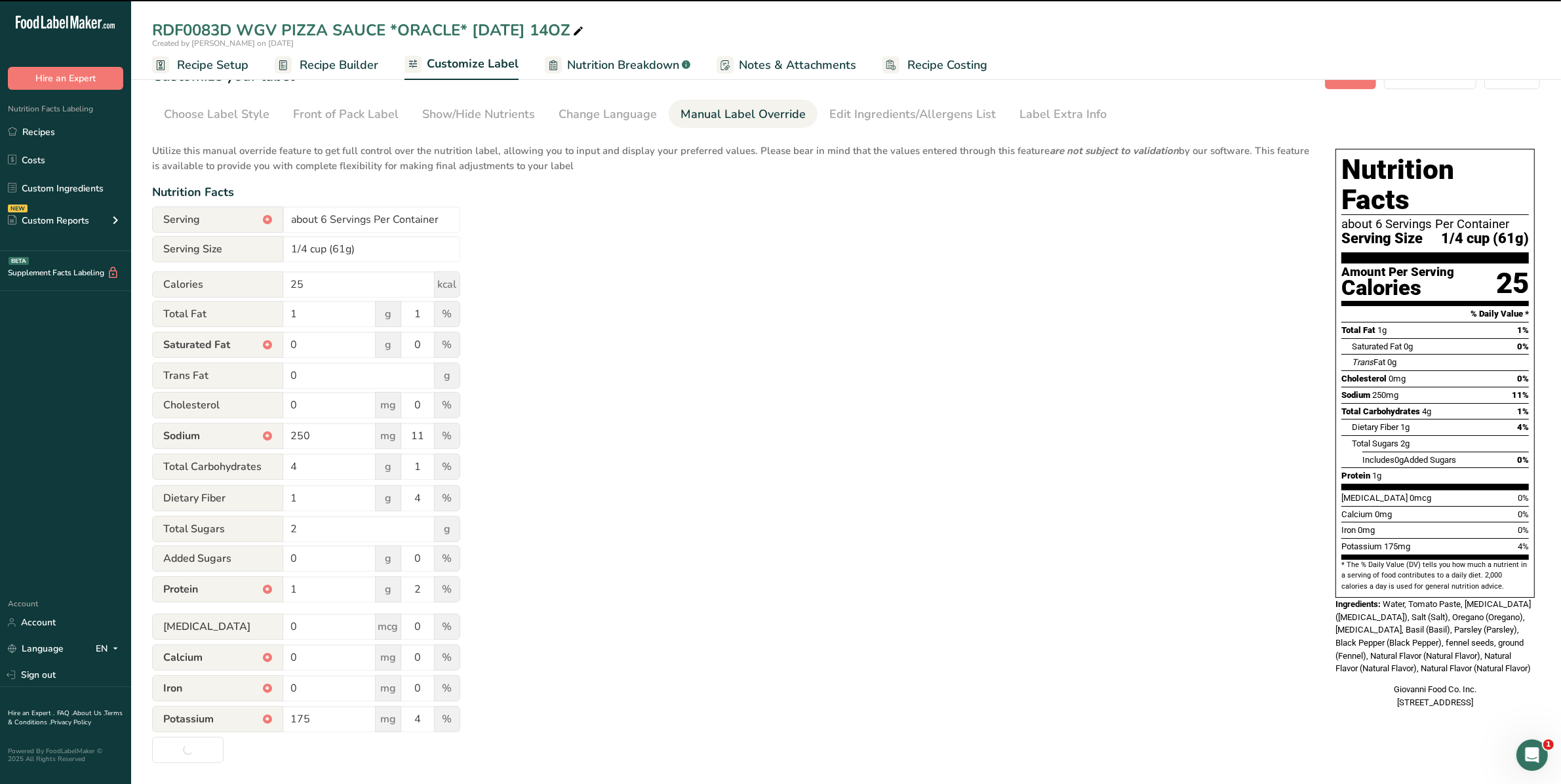
type input "<1"
type input "10"
type input "0.3"
type input "2"
type input "190"
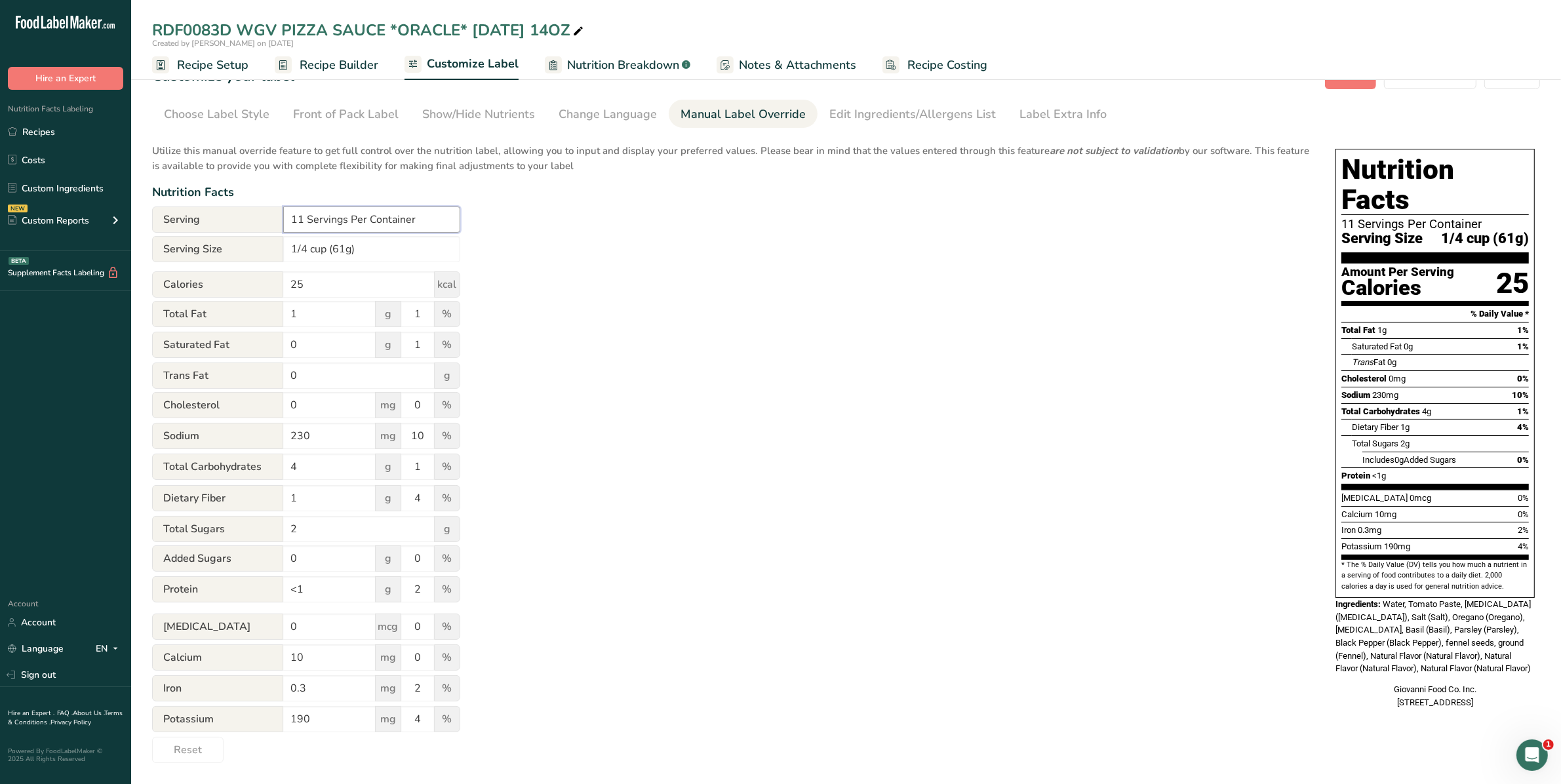
click at [302, 217] on input "11 Servings Per Container" at bounding box center [372, 219] width 177 height 26
click at [295, 217] on input "1 Servings Per Container" at bounding box center [372, 219] width 177 height 26
type input "10 Servings Per Container"
click at [344, 247] on input "1/4 cup (61g)" at bounding box center [372, 249] width 177 height 26
type input "1/4 cup (63g)"
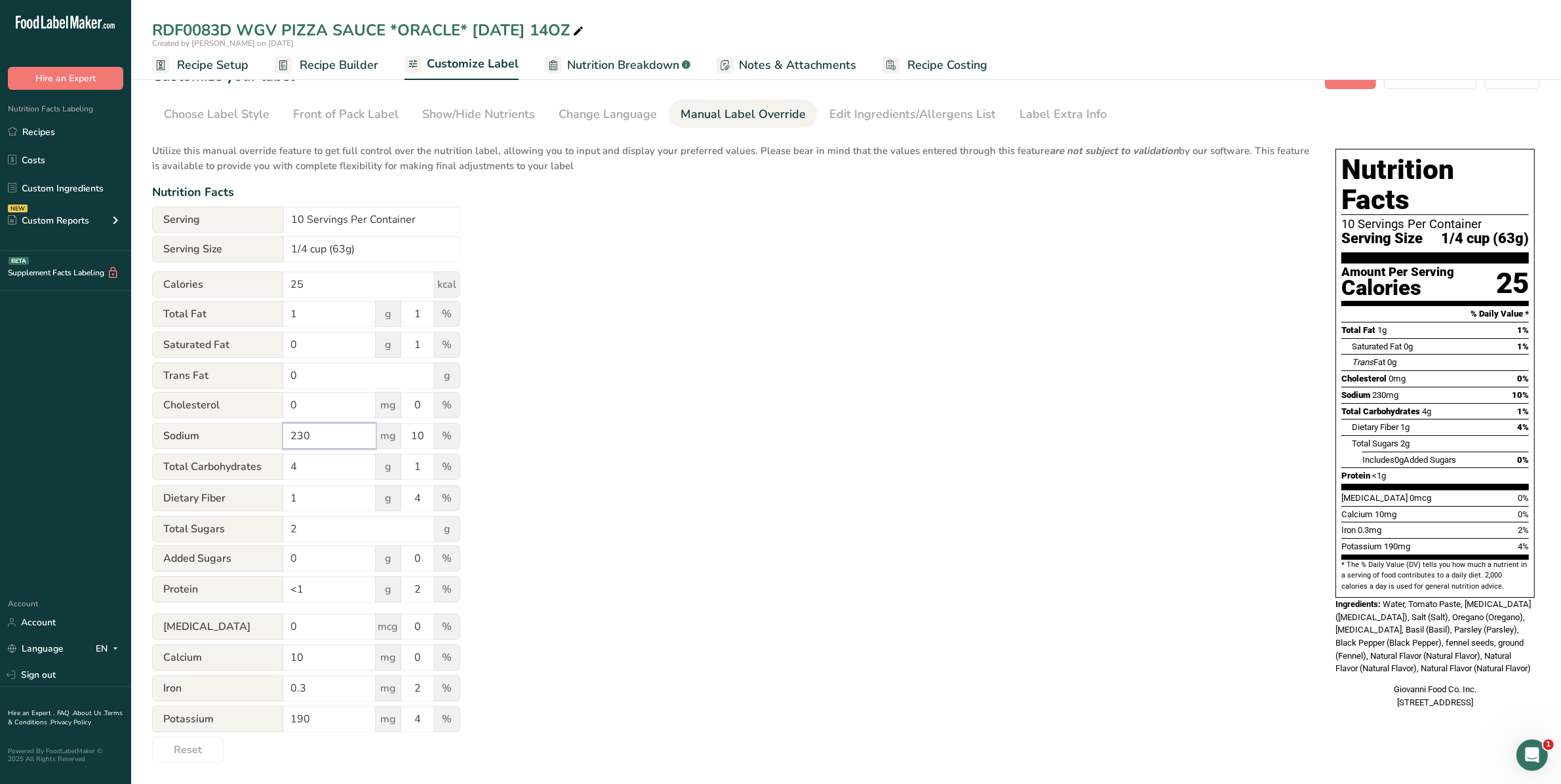
drag, startPoint x: 334, startPoint y: 443, endPoint x: 295, endPoint y: 443, distance: 39.0
click at [295, 443] on input "230" at bounding box center [329, 436] width 92 height 26
type input "250"
drag, startPoint x: 431, startPoint y: 445, endPoint x: 412, endPoint y: 441, distance: 19.4
click at [412, 441] on input "10" at bounding box center [417, 436] width 32 height 26
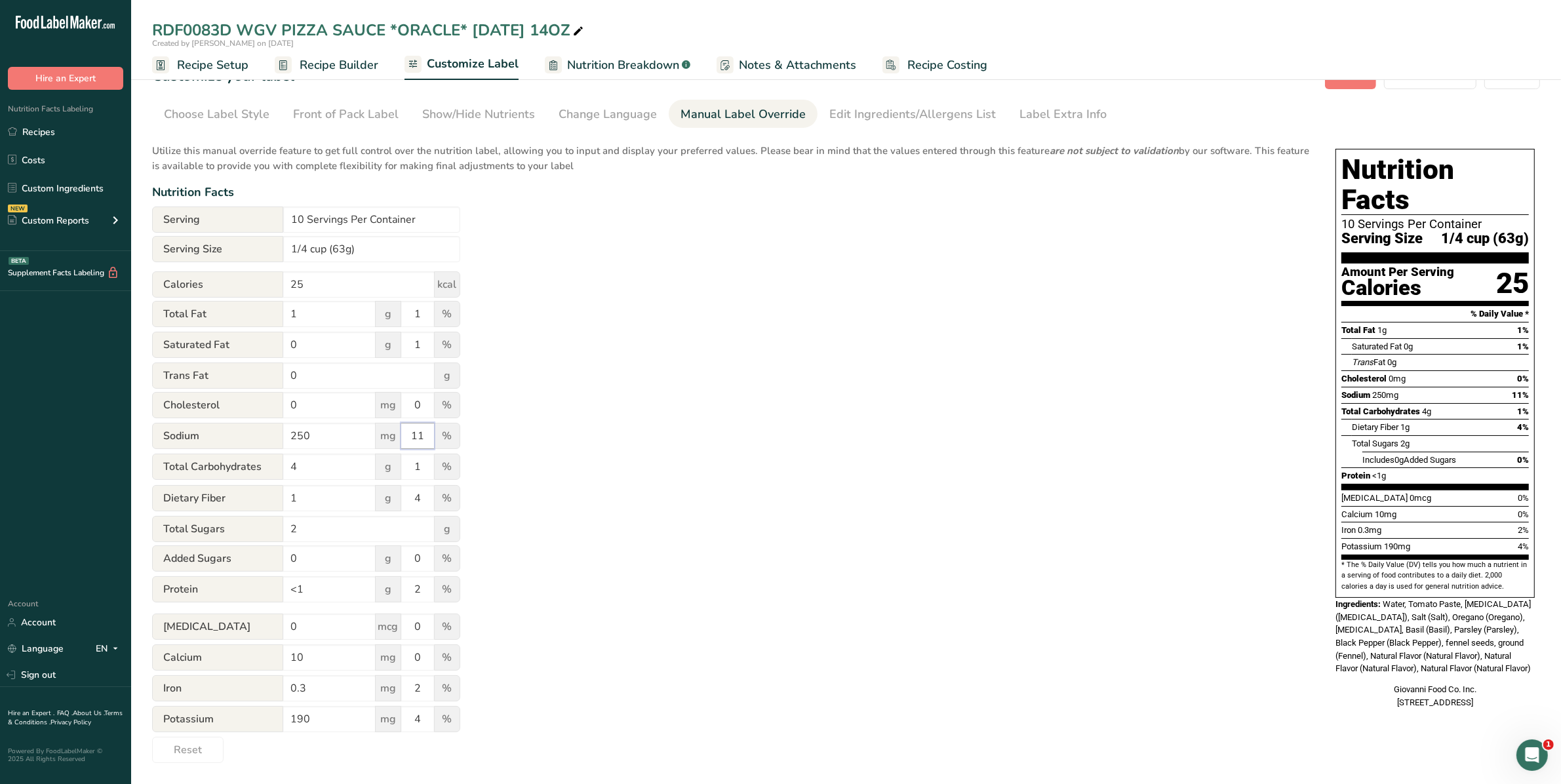
type input "11"
drag, startPoint x: 339, startPoint y: 597, endPoint x: 246, endPoint y: 588, distance: 93.4
click at [247, 588] on div "Protein <1 g 2 %" at bounding box center [305, 589] width 308 height 27
type input "1"
drag, startPoint x: 326, startPoint y: 657, endPoint x: 237, endPoint y: 662, distance: 89.1
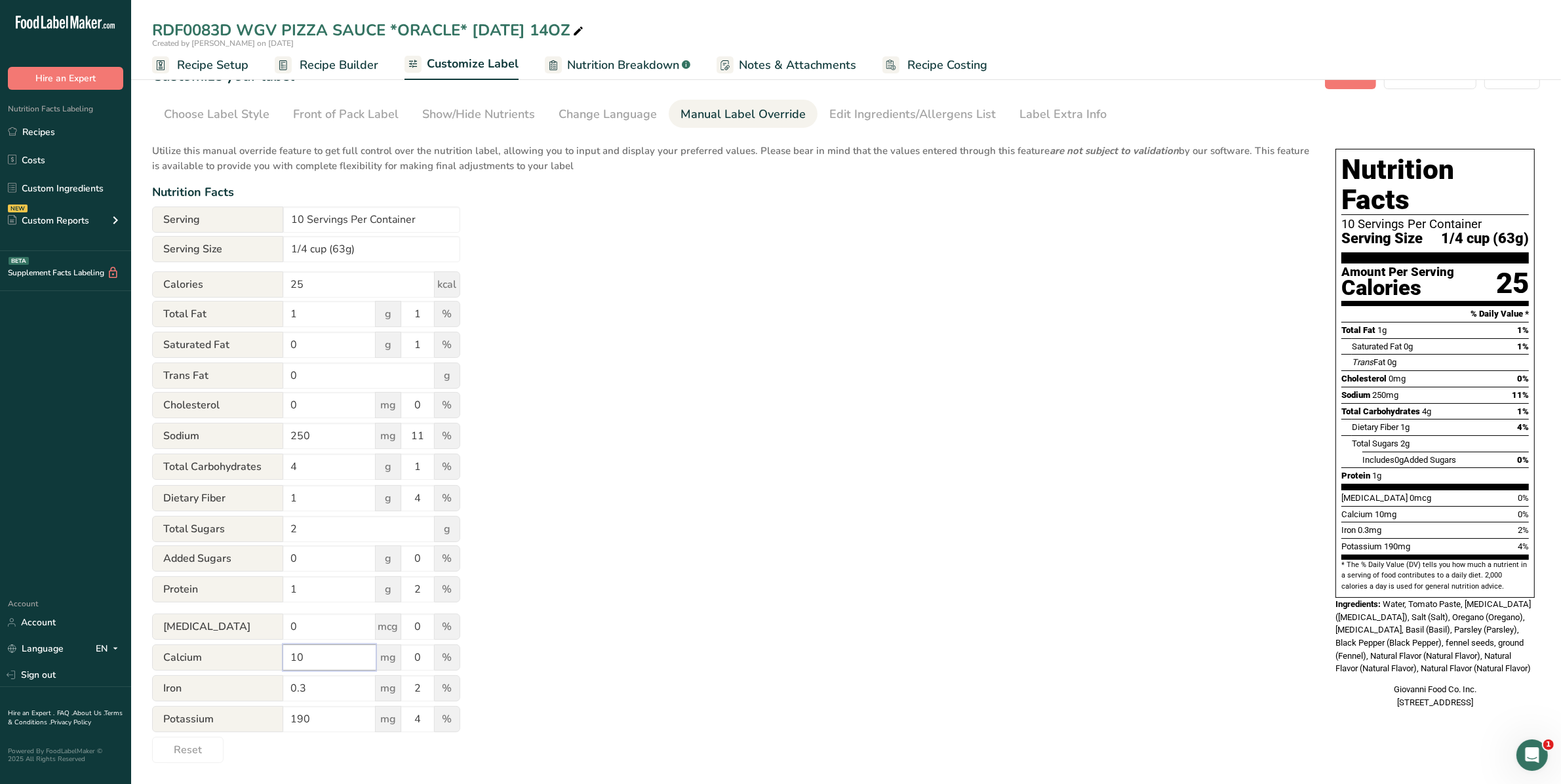
click at [237, 662] on div "Calcium 10 mg 0 %" at bounding box center [305, 657] width 308 height 27
type input "0"
drag, startPoint x: 338, startPoint y: 686, endPoint x: 234, endPoint y: 690, distance: 104.1
click at [234, 690] on div "Iron 0.3 mg 2 %" at bounding box center [305, 688] width 308 height 27
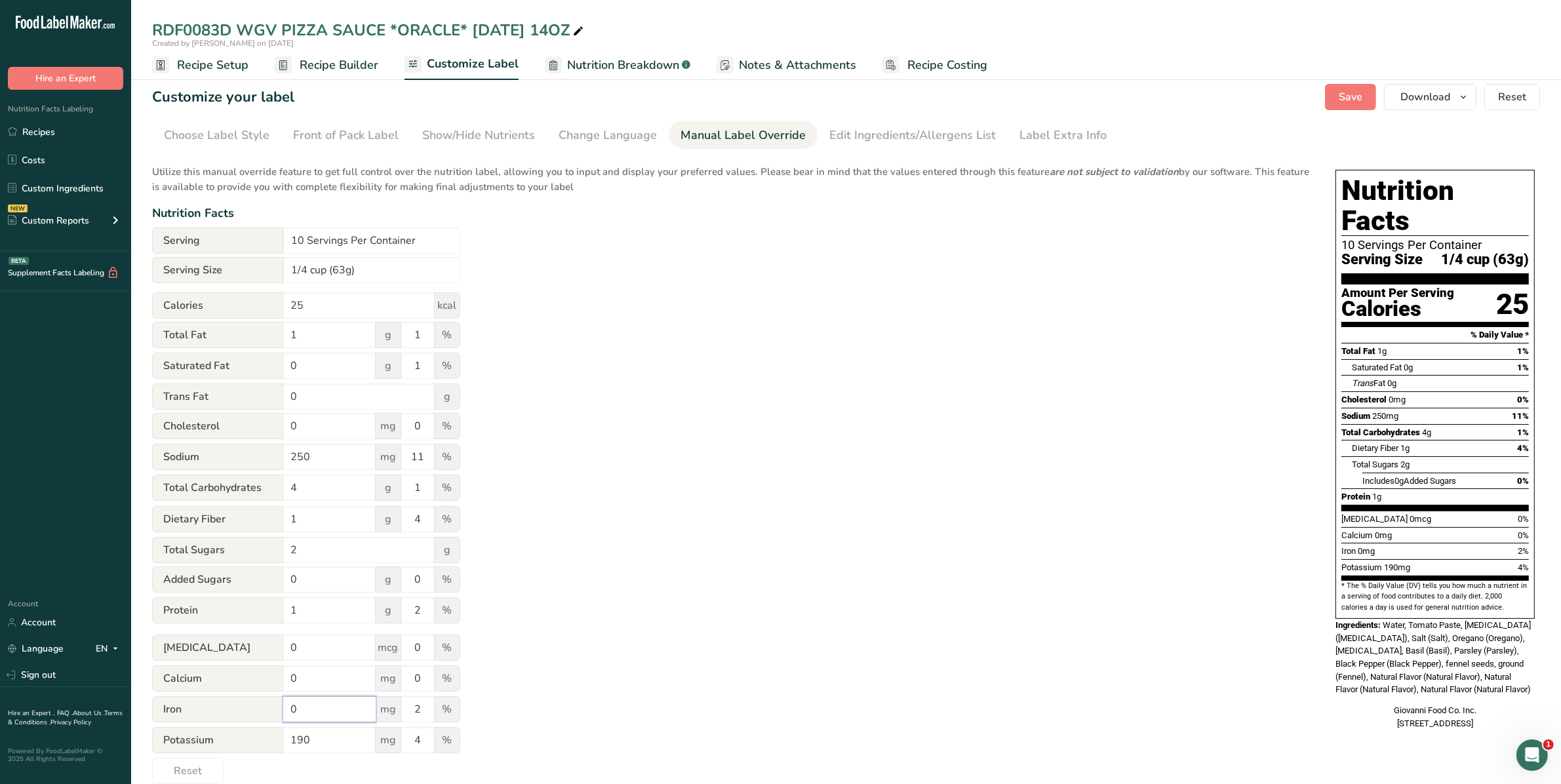
scroll to position [0, 0]
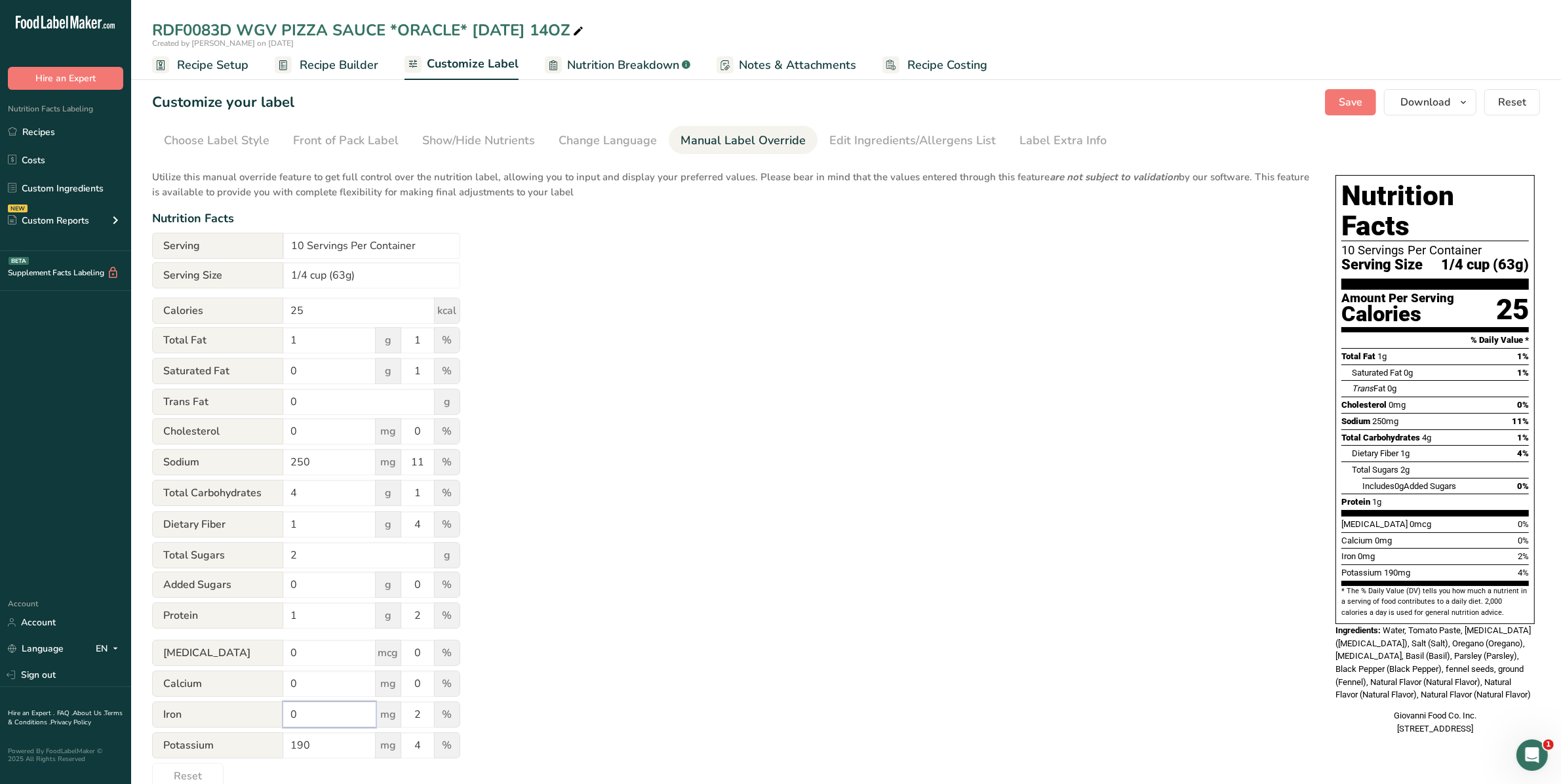
type input "0"
drag, startPoint x: 421, startPoint y: 717, endPoint x: 372, endPoint y: 717, distance: 49.0
click at [372, 717] on div "Iron 0 mg 2 %" at bounding box center [305, 714] width 308 height 27
type input "0"
drag, startPoint x: 335, startPoint y: 747, endPoint x: 204, endPoint y: 743, distance: 131.1
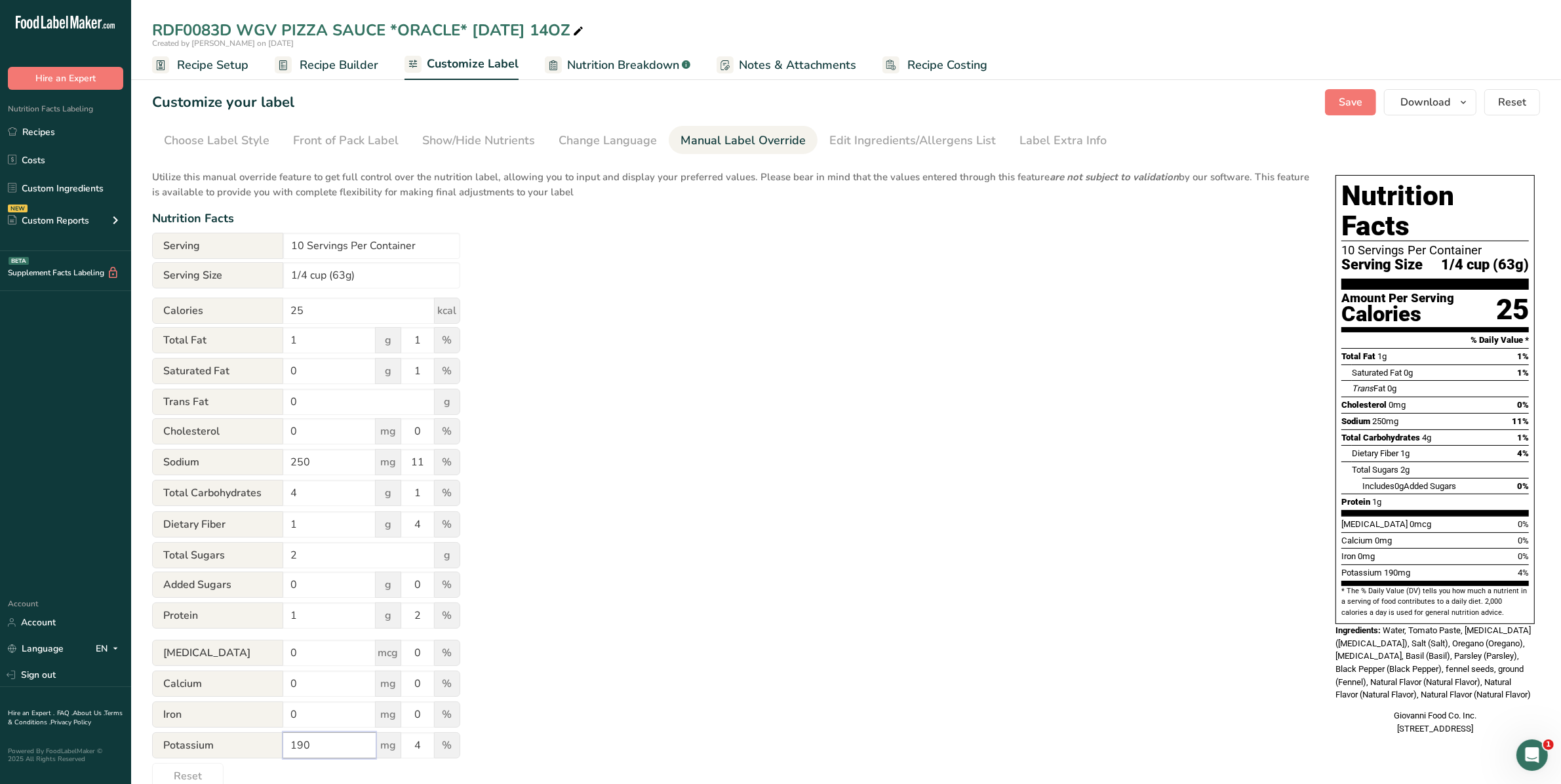
click at [204, 743] on div "Potassium 190 mg 4 %" at bounding box center [305, 745] width 308 height 27
type input "175"
click at [932, 610] on div "Utilize this manual override feature to get full control over the nutrition lab…" at bounding box center [730, 475] width 1157 height 627
click at [1365, 102] on button "Save" at bounding box center [1350, 103] width 51 height 26
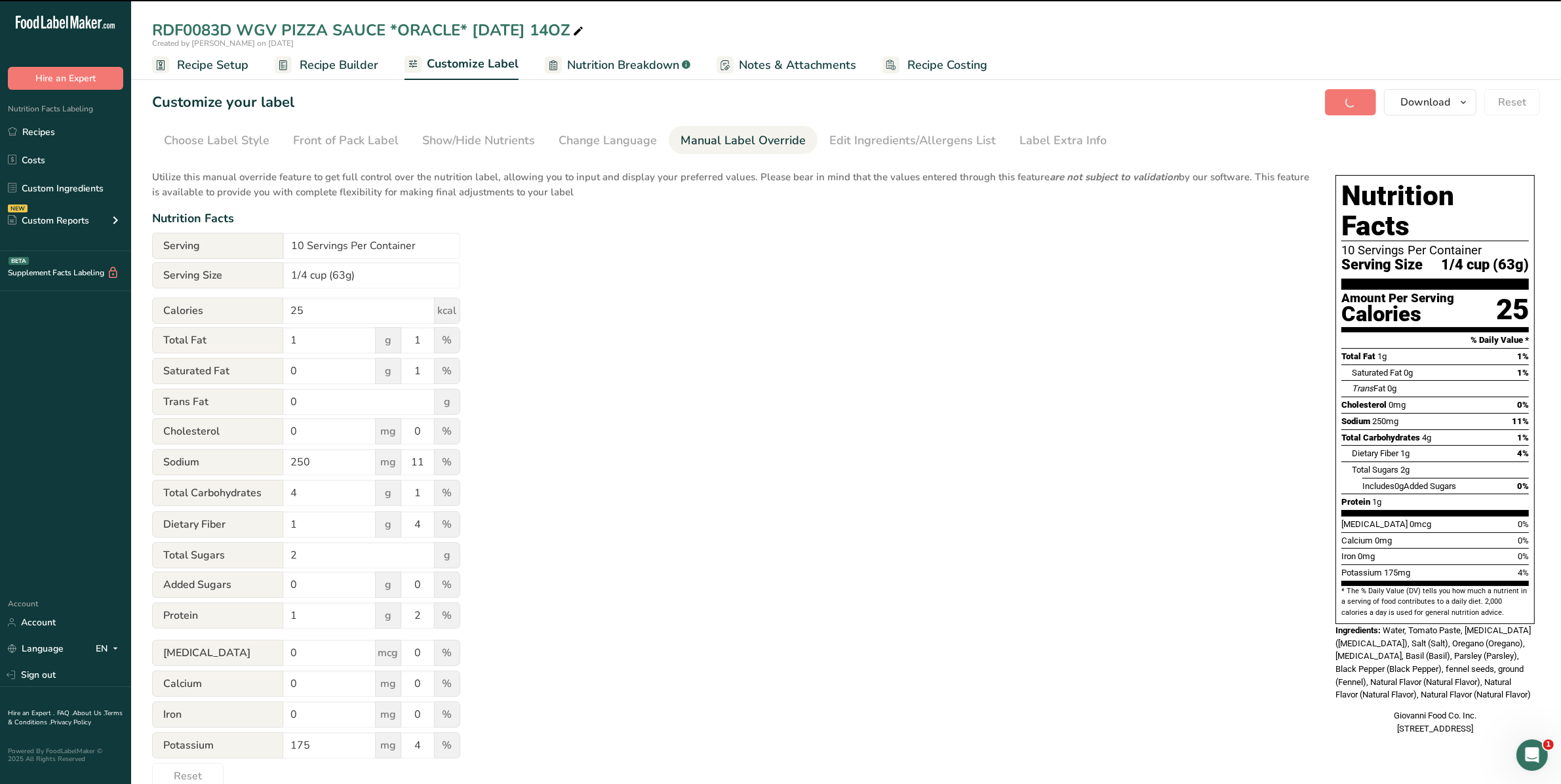
click at [844, 141] on div "Edit Ingredients/Allergens List" at bounding box center [913, 140] width 167 height 18
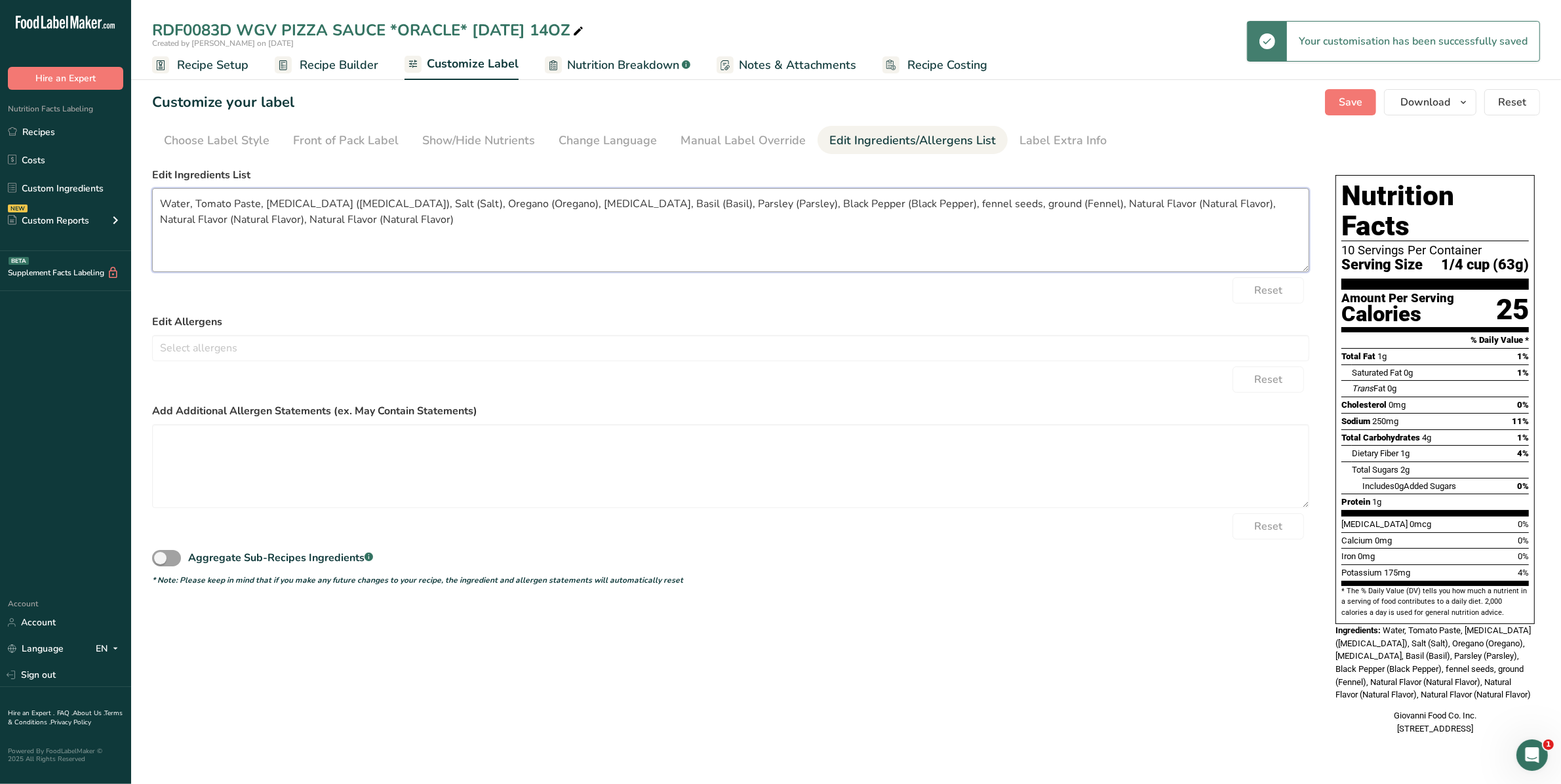
drag, startPoint x: 335, startPoint y: 223, endPoint x: 32, endPoint y: 190, distance: 304.8
click at [32, 190] on div ".a-20{fill:#fff;} Hire an Expert Nutrition Facts Labeling Recipes Costs Custom …" at bounding box center [780, 392] width 1561 height 784
click at [916, 263] on textarea "Water, Tomato Paste, Soybean Oil (Soybean Oil), Salt (Salt), Oregano (Oregano),…" at bounding box center [730, 230] width 1157 height 84
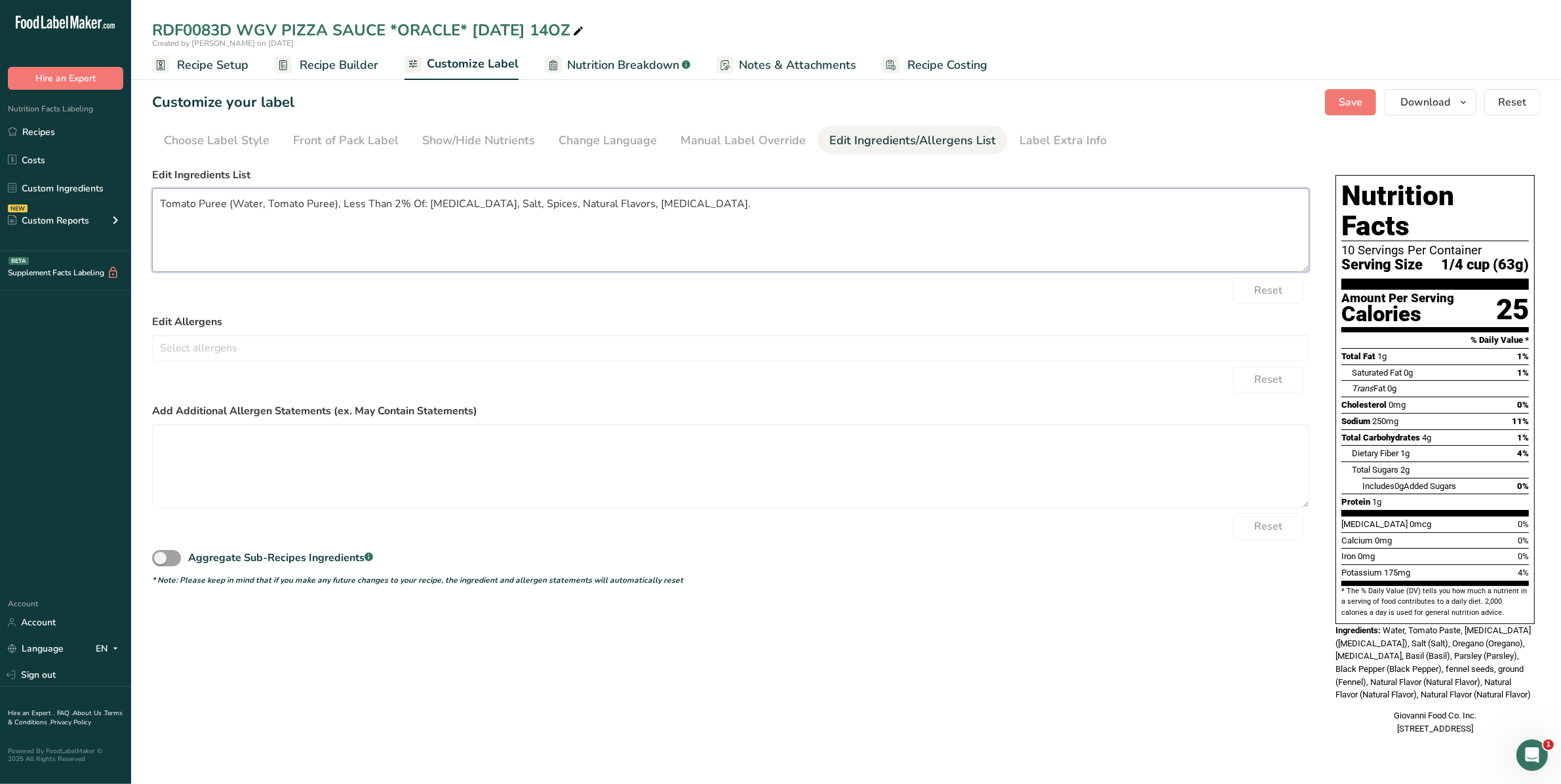
type textarea "Tomato Puree (Water, Tomato Puree), Less Than 2% Of: Soybean oil, Salt, Spices,…"
click at [1357, 103] on span "Save" at bounding box center [1350, 103] width 24 height 16
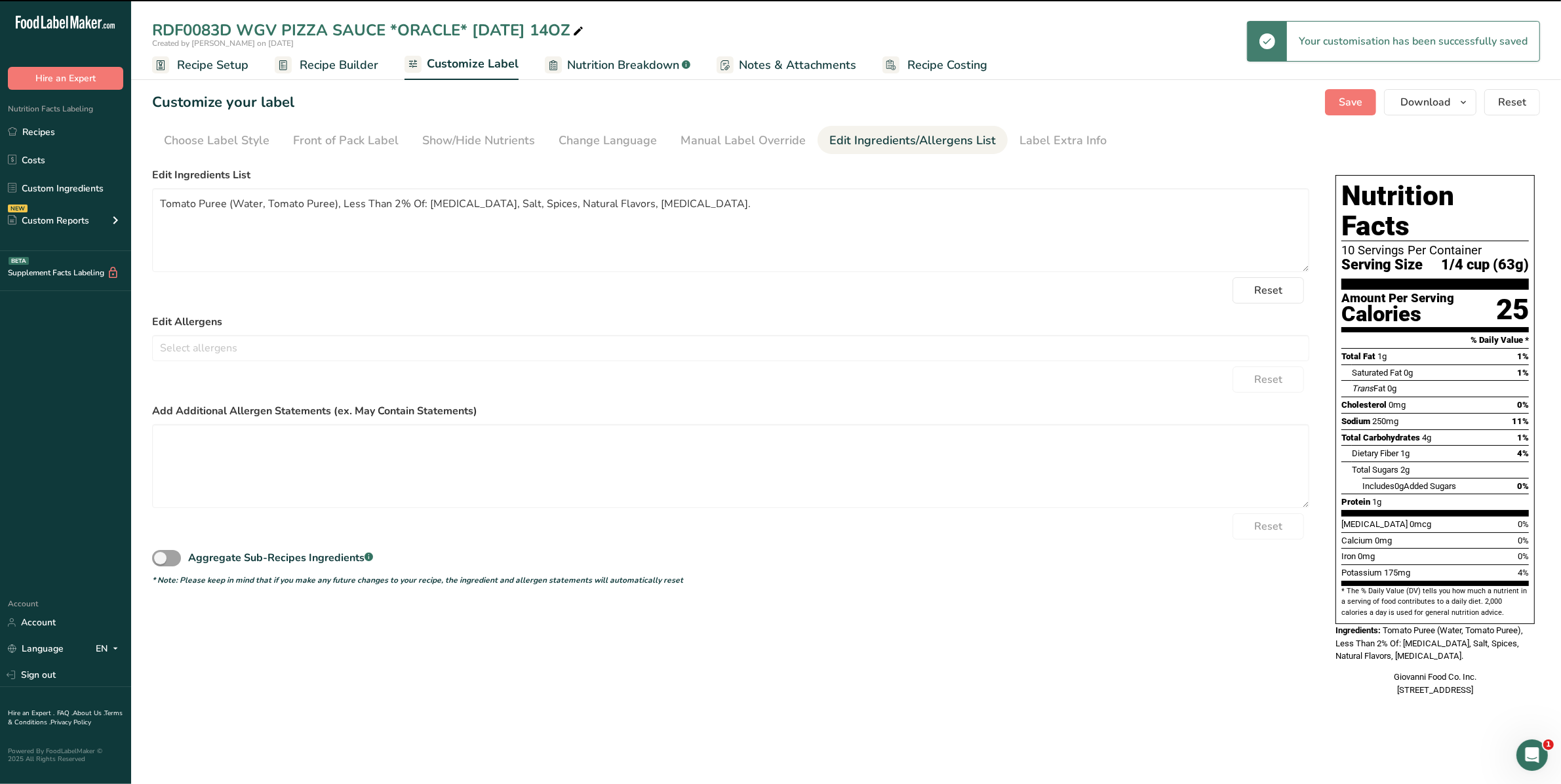
drag, startPoint x: 906, startPoint y: 685, endPoint x: 1285, endPoint y: 717, distance: 380.3
click at [1285, 716] on section "Customize your label Save Download Choose what to show on your downloaded label…" at bounding box center [846, 399] width 1430 height 662
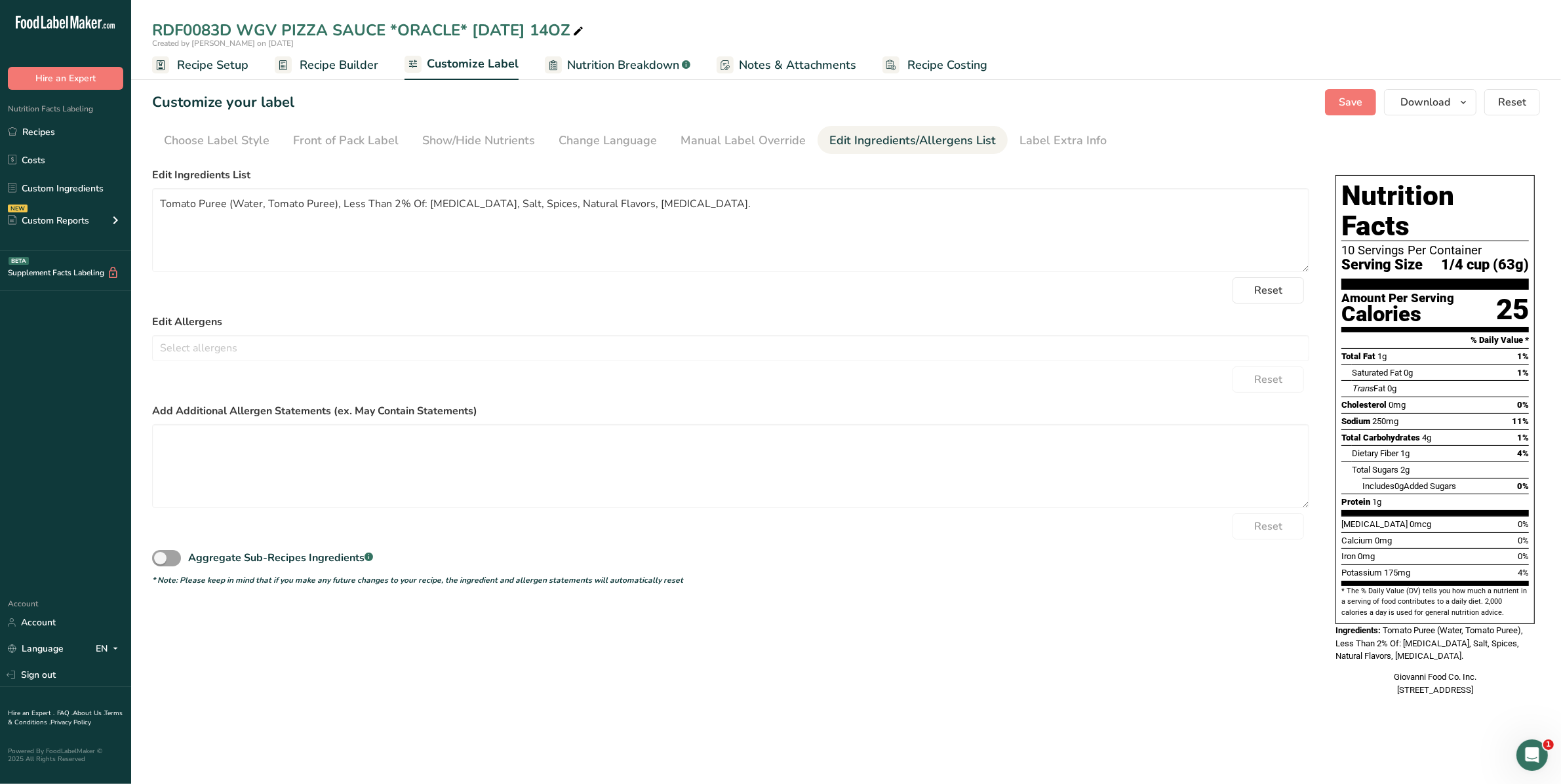
click at [572, 30] on icon at bounding box center [577, 31] width 11 height 18
drag, startPoint x: 559, startPoint y: 27, endPoint x: 398, endPoint y: 51, distance: 162.8
click at [390, 45] on div "RDF0083D WGV PIZZA SAUCE *ORACLE* 5.5.25 14OZ Created by Rebecca Dromms on 2025…" at bounding box center [846, 33] width 1430 height 31
type input "RDF0083D WGV PIZZA SAUCE 23.9oz"
click at [1279, 46] on div "Created by [PERSON_NAME] on [DATE]" at bounding box center [846, 43] width 1430 height 11
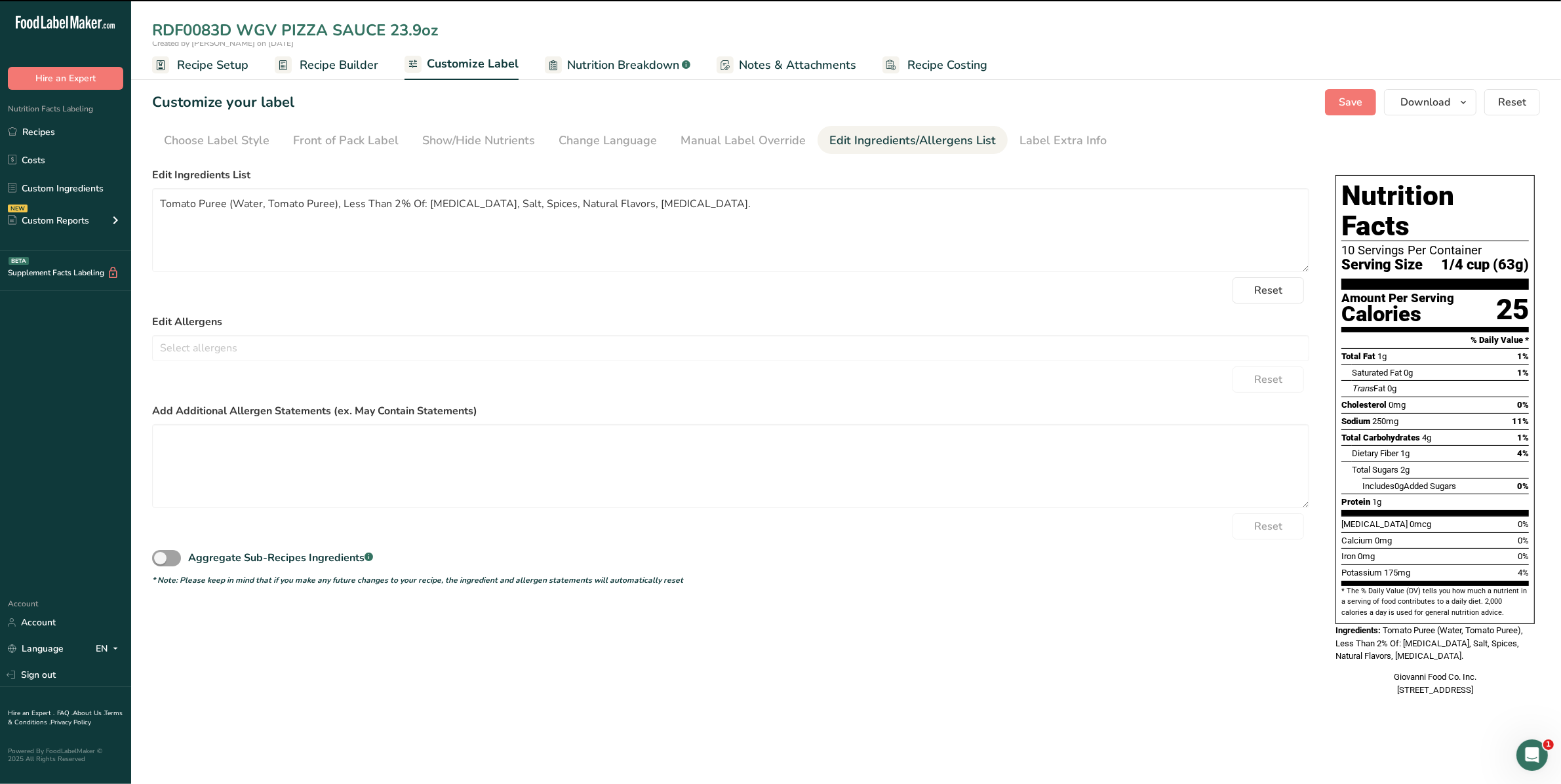
click at [1029, 595] on div "Choose your label style Standard FDA label USA (FDA) Standard FDA label Tabular…" at bounding box center [846, 436] width 1388 height 547
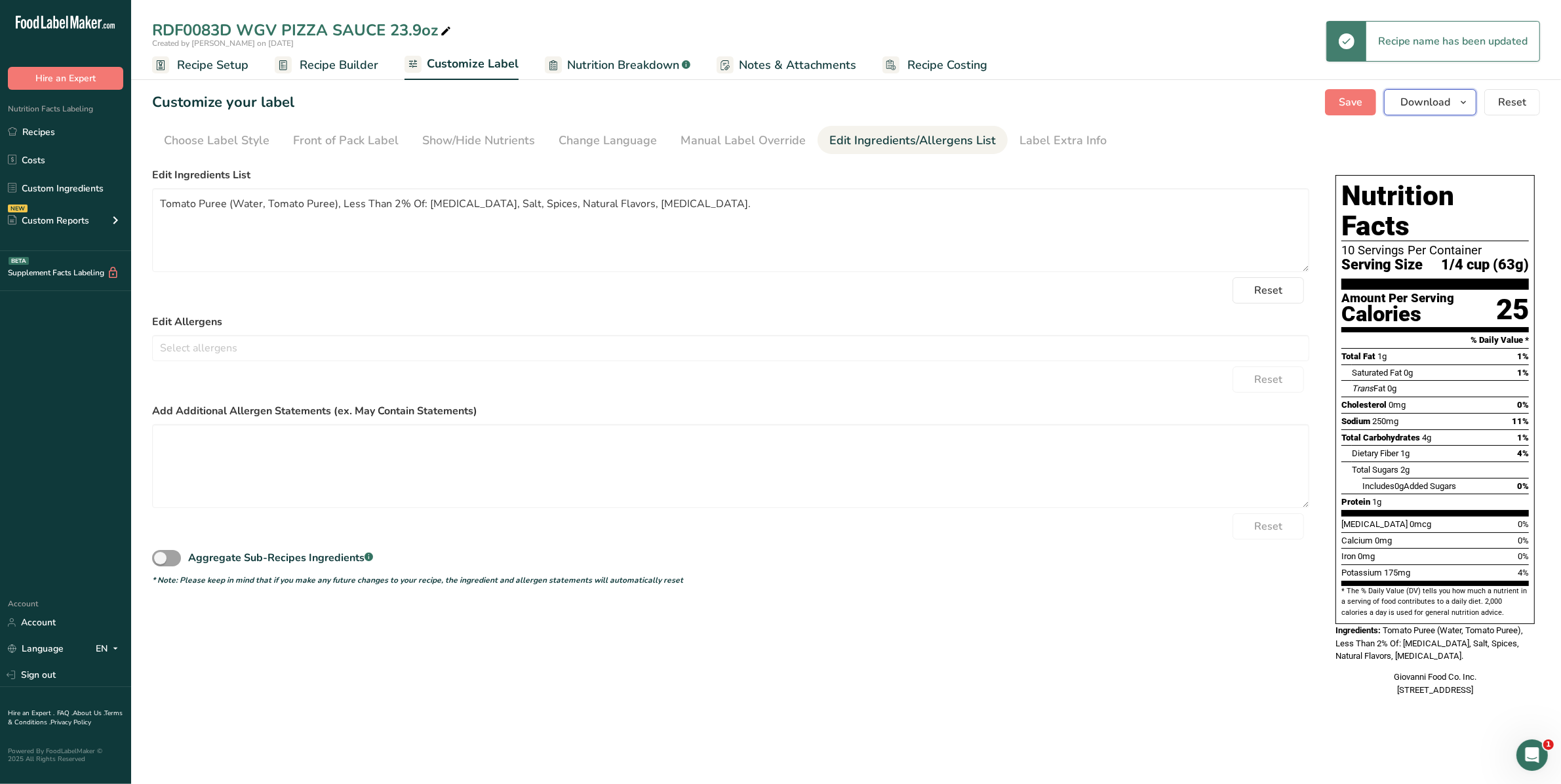
click at [1471, 100] on span "button" at bounding box center [1464, 103] width 16 height 16
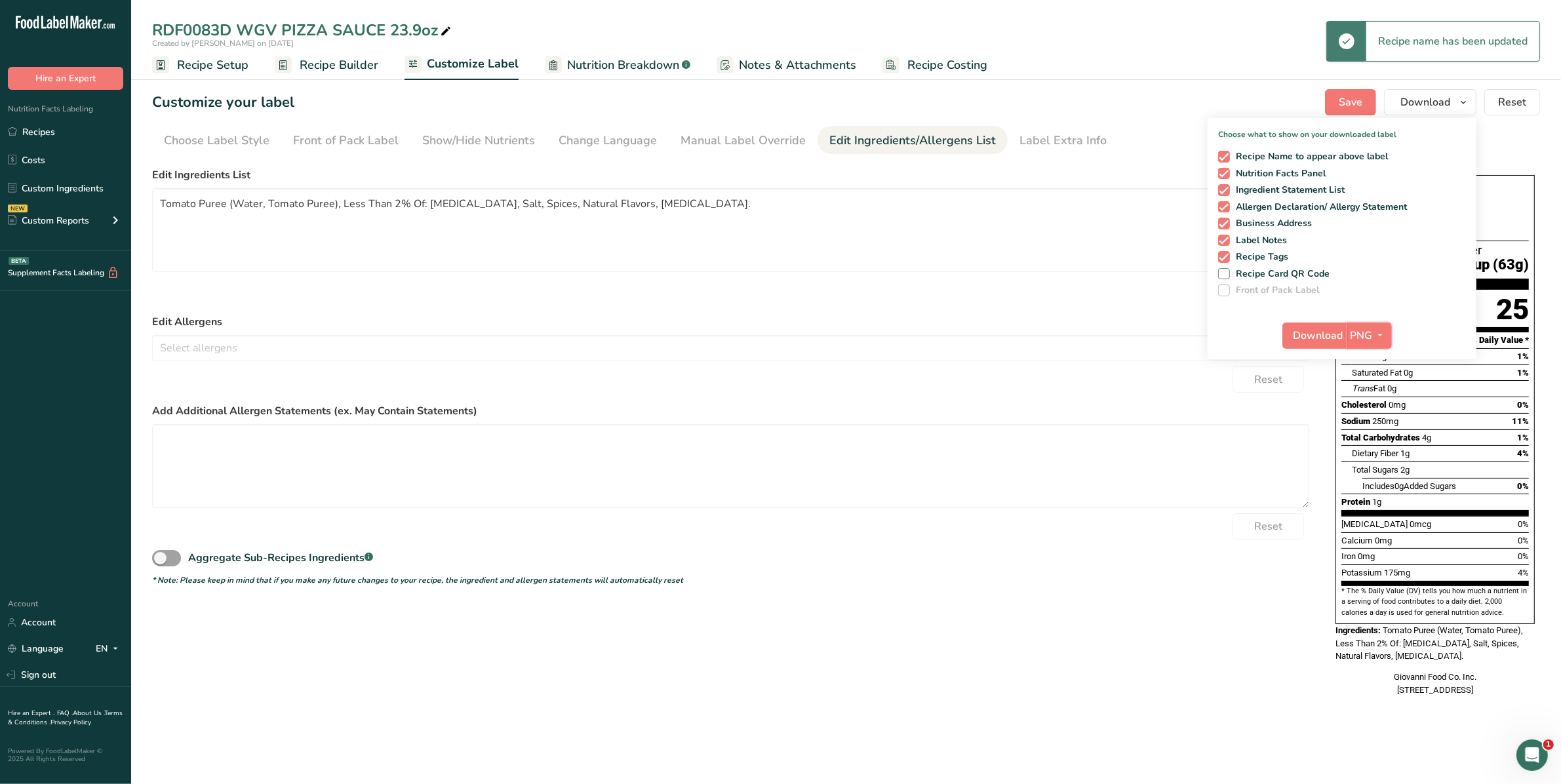
click at [1381, 345] on button "PNG" at bounding box center [1370, 336] width 46 height 26
click at [1368, 424] on link "PDF" at bounding box center [1371, 426] width 42 height 22
click at [1322, 328] on span "Download" at bounding box center [1319, 336] width 50 height 16
